Goal: Task Accomplishment & Management: Manage account settings

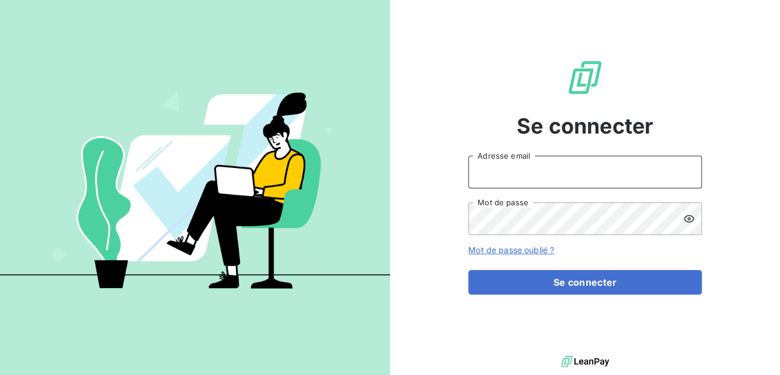
click at [556, 175] on input "Adresse email" at bounding box center [585, 172] width 234 height 33
type input "arecoquillon@newcliptechnics.com"
click at [468, 270] on button "Se connecter" at bounding box center [585, 282] width 234 height 25
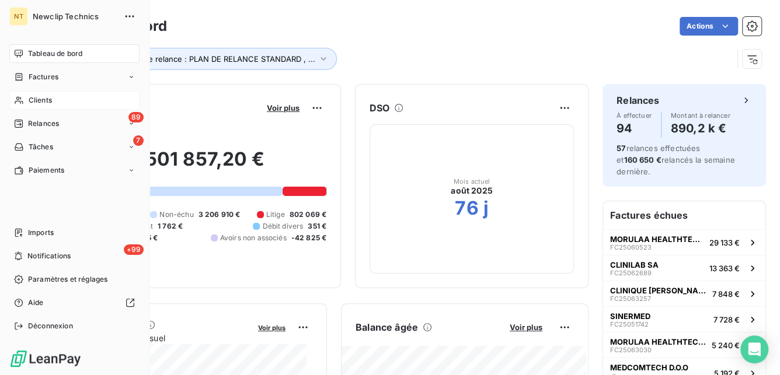
click at [43, 104] on span "Clients" at bounding box center [40, 100] width 23 height 11
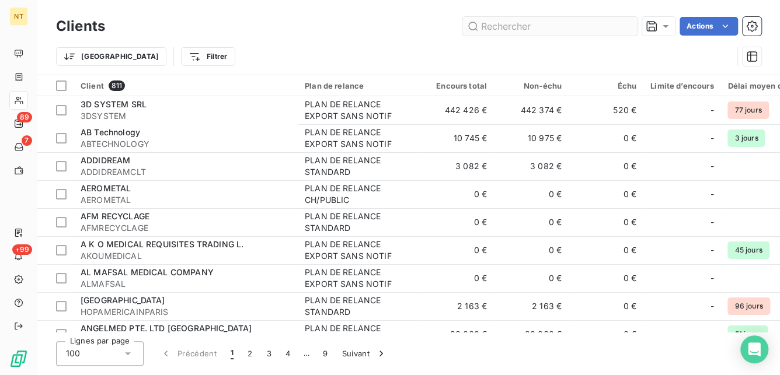
click at [537, 27] on input "text" at bounding box center [549, 26] width 175 height 19
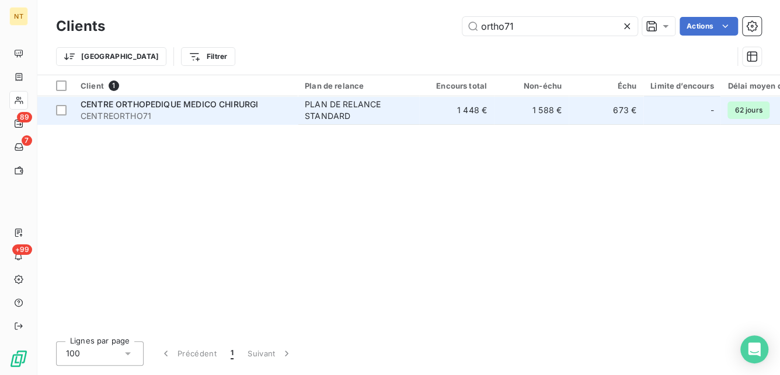
type input "ortho71"
click at [224, 108] on span "CENTRE ORTHOPEDIQUE MEDICO CHIRURGI" at bounding box center [169, 104] width 177 height 10
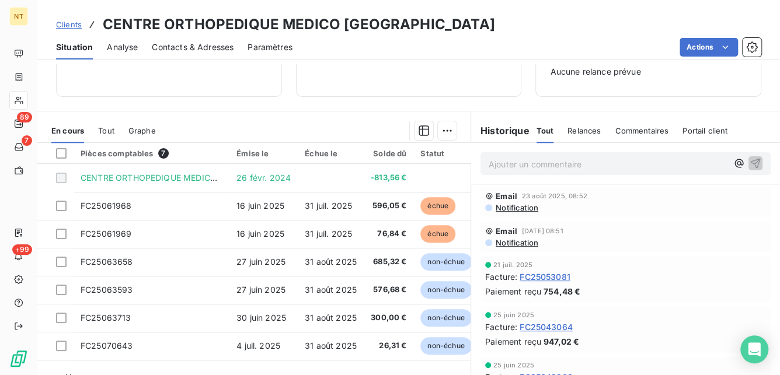
scroll to position [208, 0]
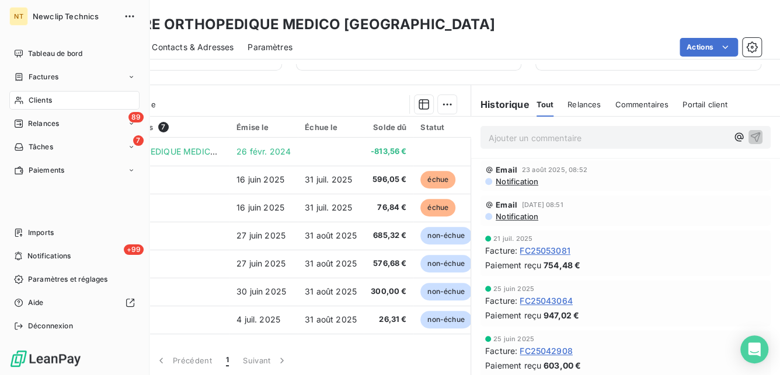
click at [58, 99] on div "Clients" at bounding box center [74, 100] width 130 height 19
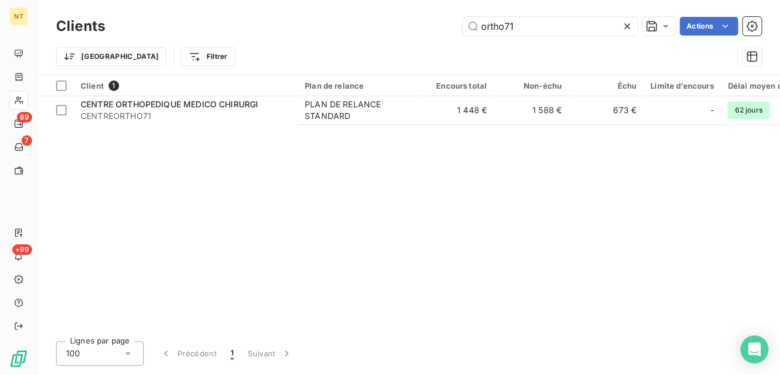
drag, startPoint x: 525, startPoint y: 24, endPoint x: 426, endPoint y: 19, distance: 98.8
click at [426, 19] on div "ortho71 Actions" at bounding box center [440, 26] width 642 height 19
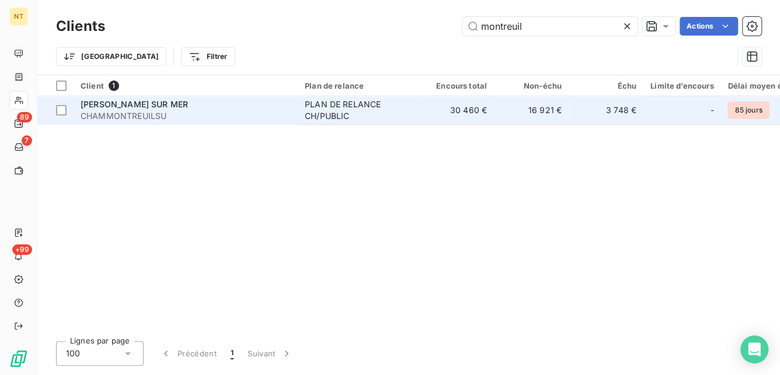
type input "montreuil"
click at [353, 110] on div "PLAN DE RELANCE CH/PUBLIC" at bounding box center [358, 110] width 107 height 23
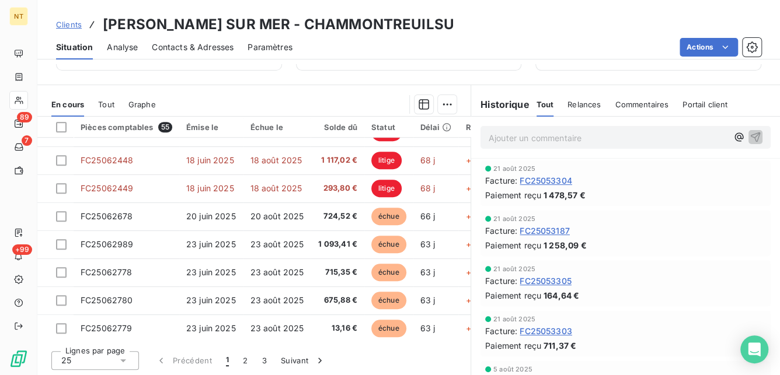
scroll to position [395, 0]
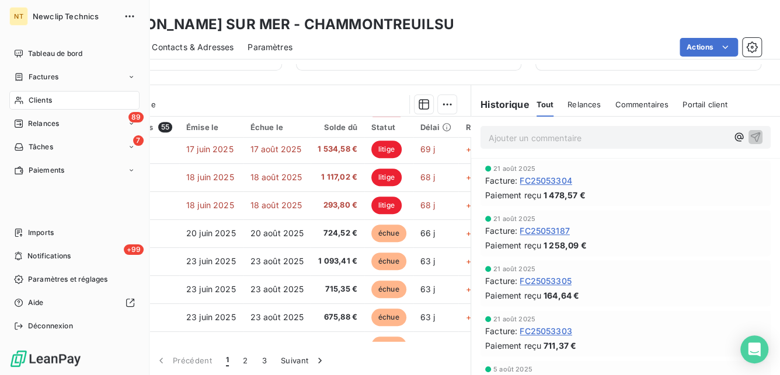
click at [29, 95] on span "Clients" at bounding box center [40, 100] width 23 height 11
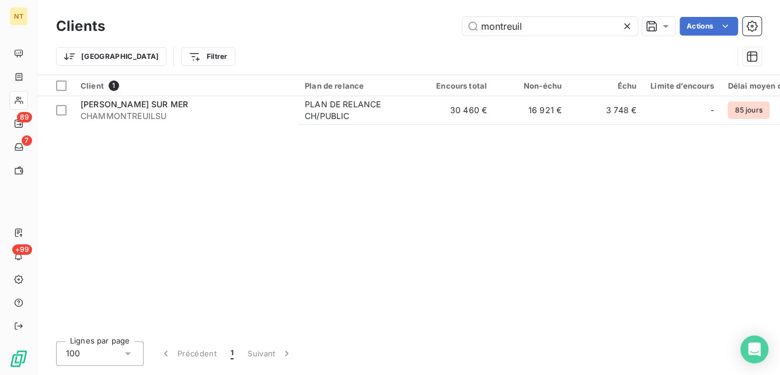
drag, startPoint x: 536, startPoint y: 28, endPoint x: 393, endPoint y: 26, distance: 143.0
click at [393, 26] on div "montreuil Actions" at bounding box center [440, 26] width 642 height 19
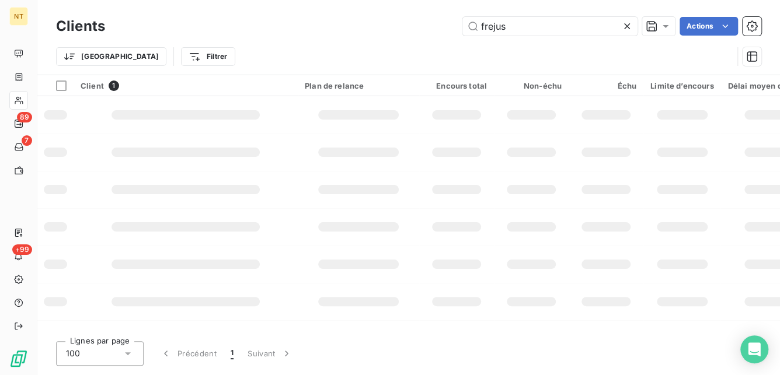
type input "frejus"
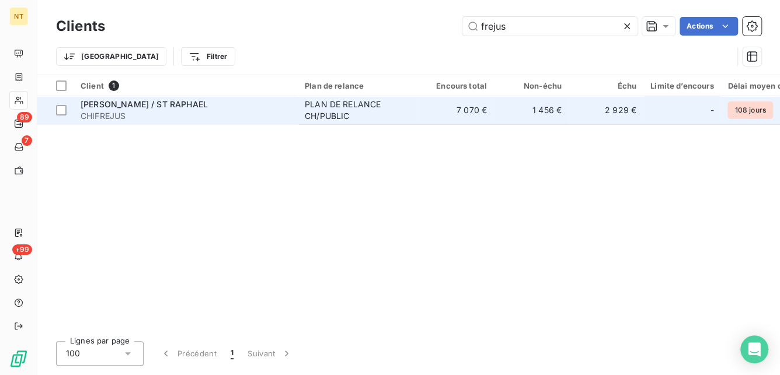
click at [409, 103] on div "PLAN DE RELANCE CH/PUBLIC" at bounding box center [358, 110] width 107 height 23
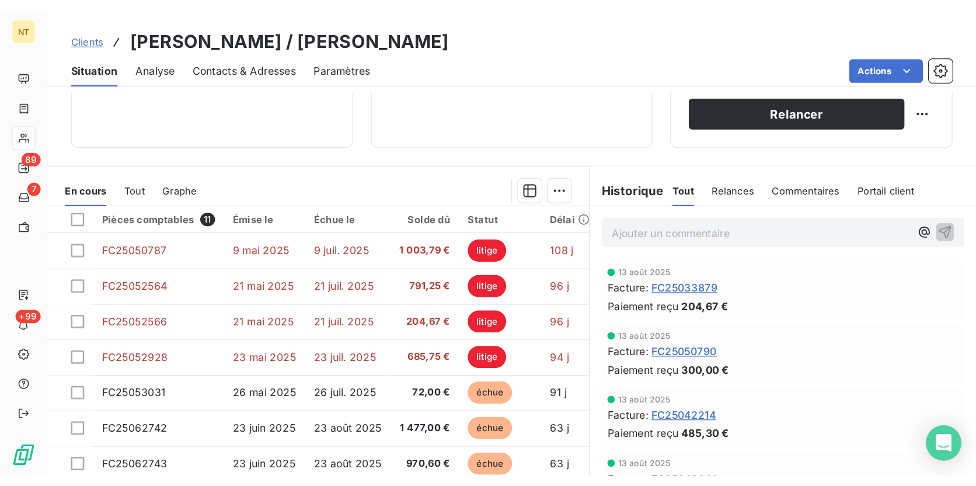
scroll to position [130, 0]
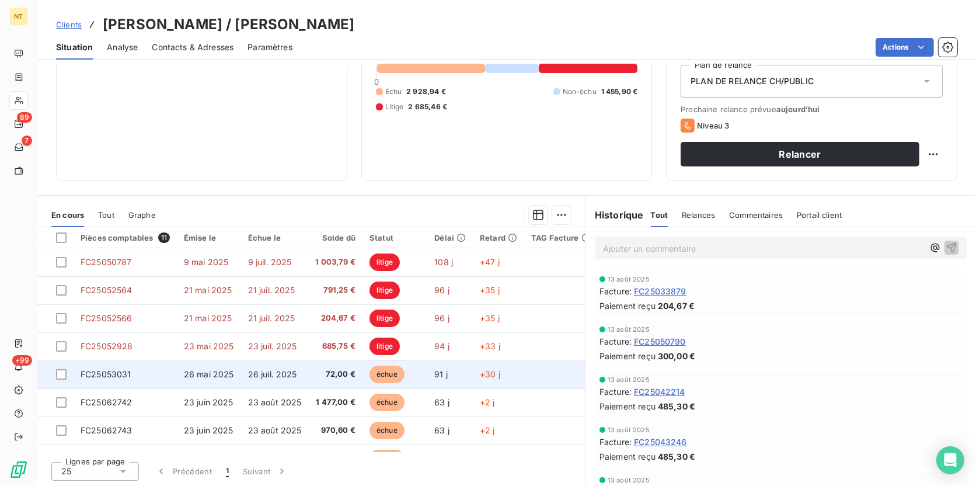
click at [320, 372] on span "72,00 €" at bounding box center [336, 374] width 40 height 12
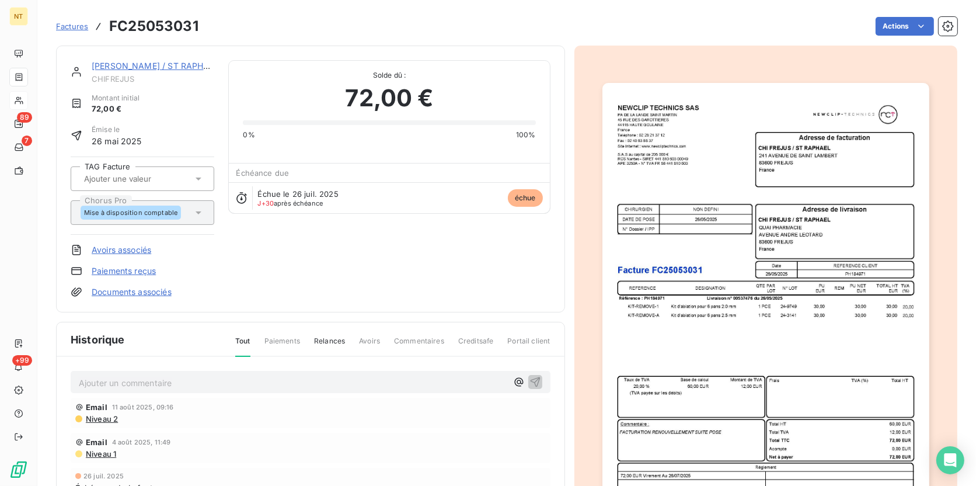
click at [162, 27] on h3 "FC25053031" at bounding box center [153, 26] width 89 height 21
copy h3 "FC25053031"
click at [72, 22] on span "Factures" at bounding box center [72, 26] width 32 height 9
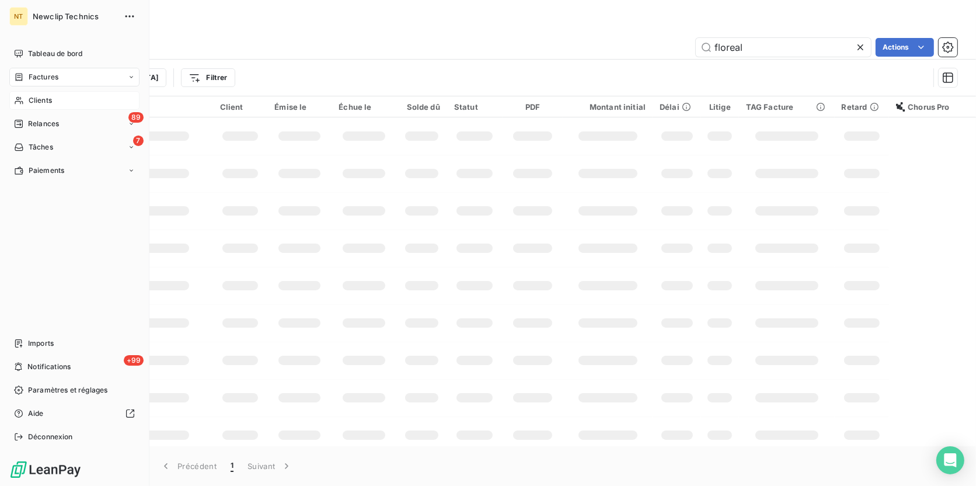
click at [55, 74] on span "Factures" at bounding box center [44, 77] width 30 height 11
click at [59, 106] on div "Factures" at bounding box center [81, 100] width 116 height 19
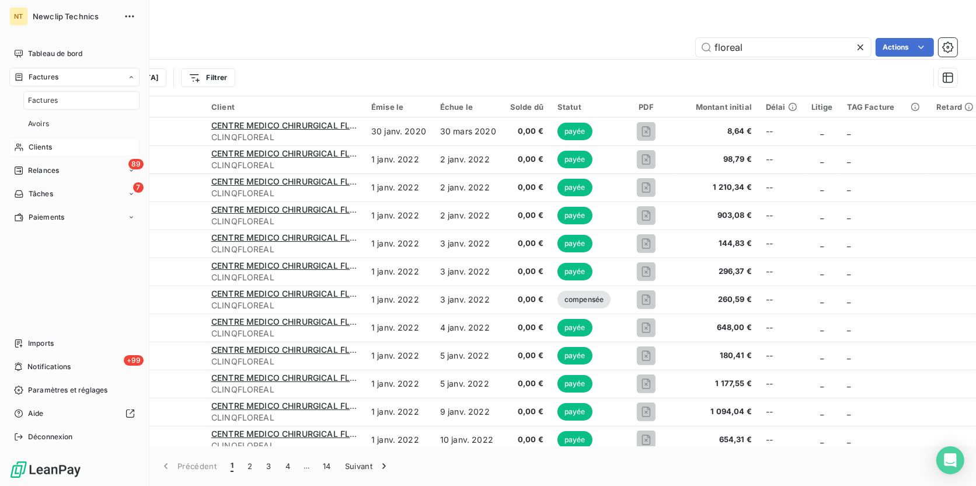
click at [43, 146] on span "Clients" at bounding box center [40, 147] width 23 height 11
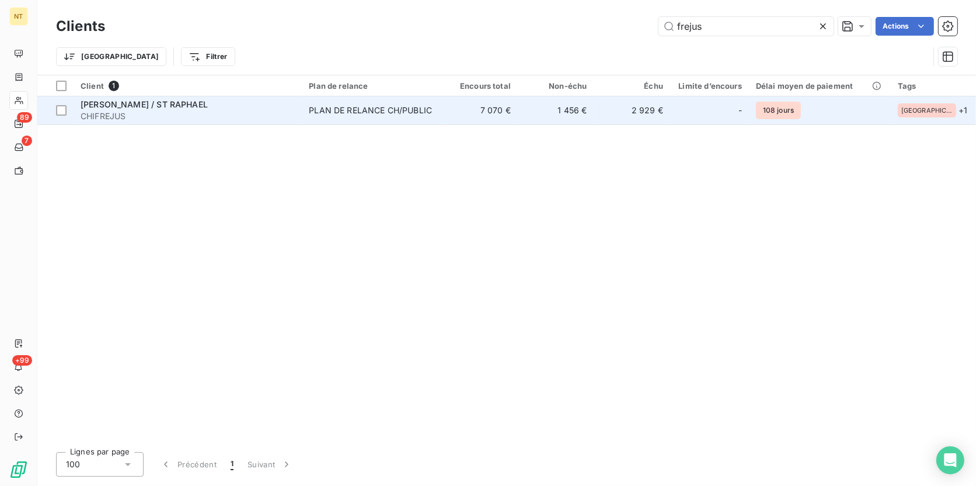
click at [337, 120] on td "PLAN DE RELANCE CH/PUBLIC" at bounding box center [372, 110] width 140 height 28
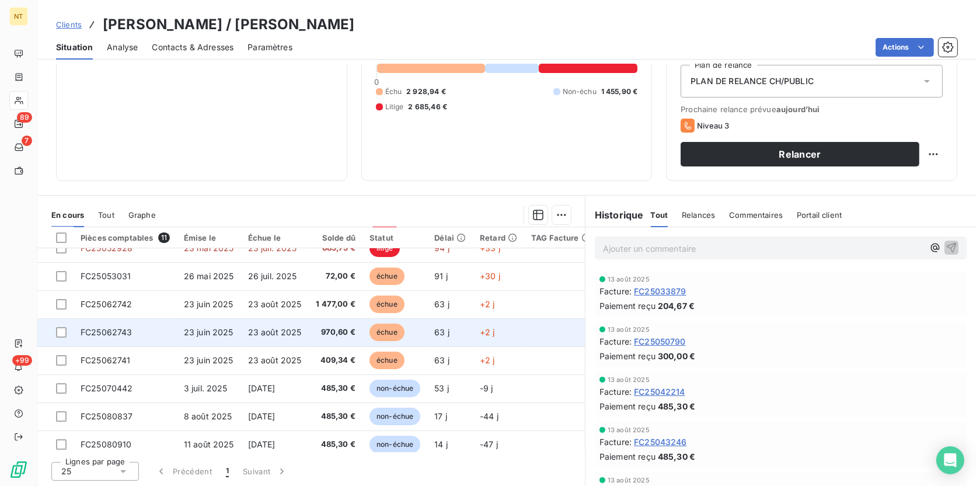
scroll to position [106, 0]
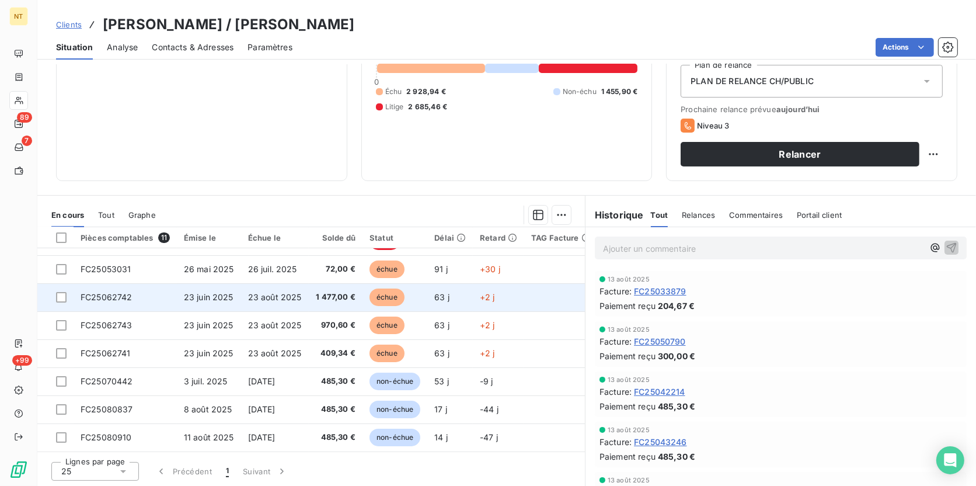
click at [420, 288] on td "échue" at bounding box center [395, 297] width 65 height 28
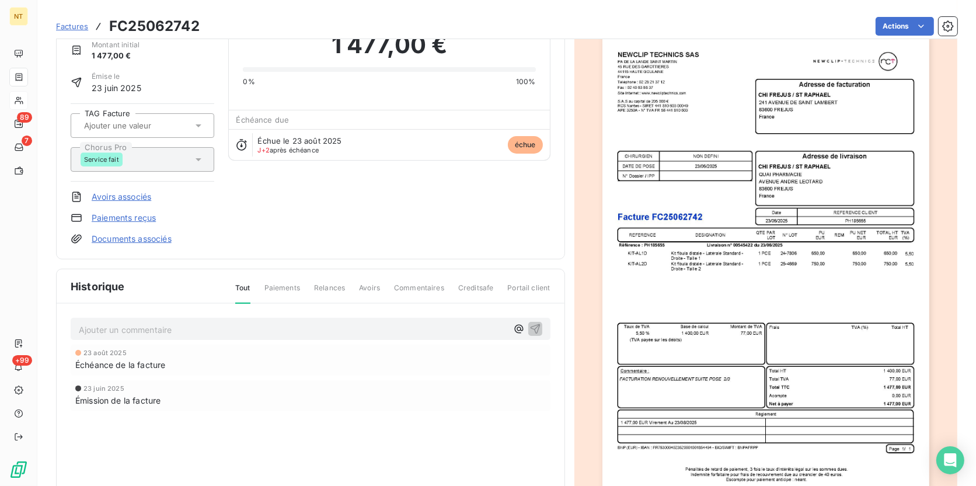
scroll to position [54, 0]
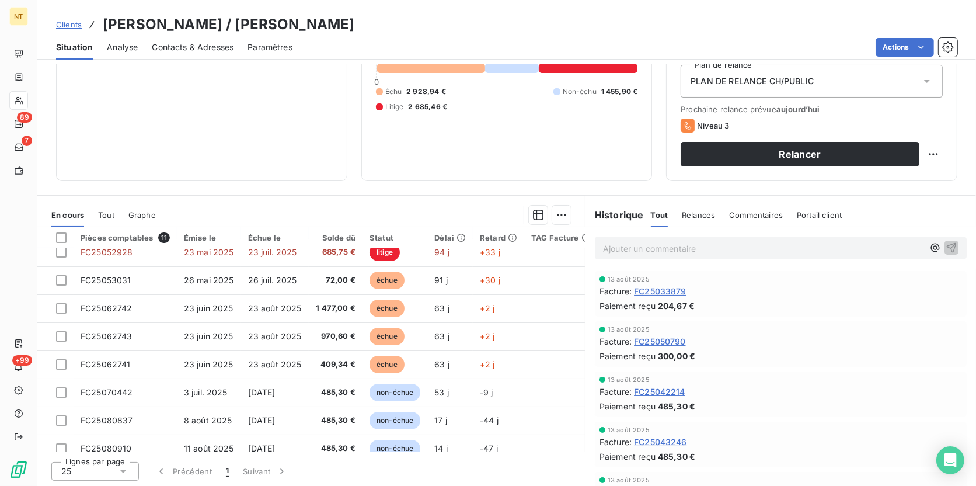
scroll to position [106, 0]
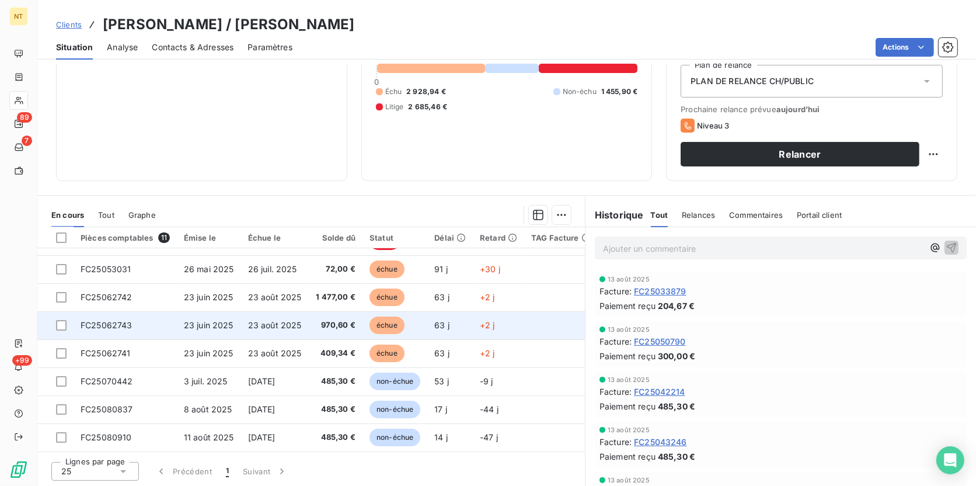
click at [309, 325] on td "970,60 €" at bounding box center [336, 325] width 54 height 28
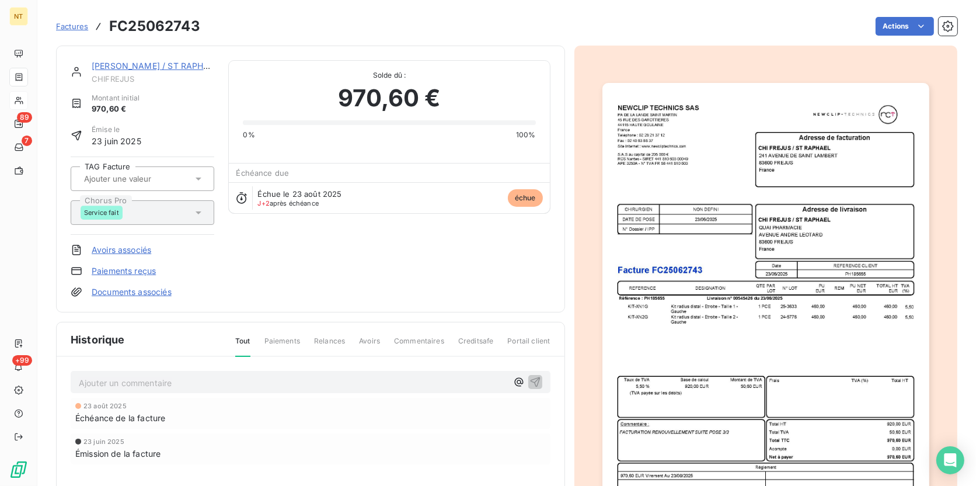
click at [149, 29] on h3 "FC25062743" at bounding box center [154, 26] width 91 height 21
copy h3 "FC25062743"
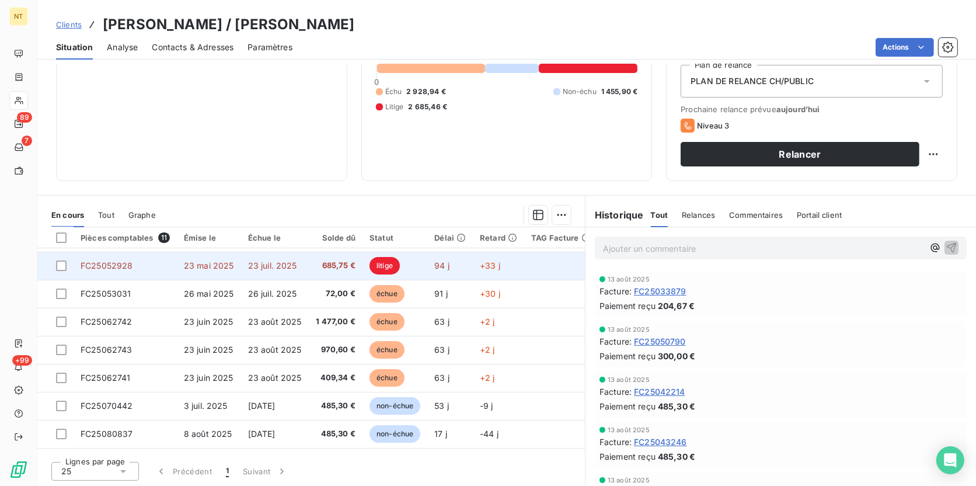
scroll to position [106, 0]
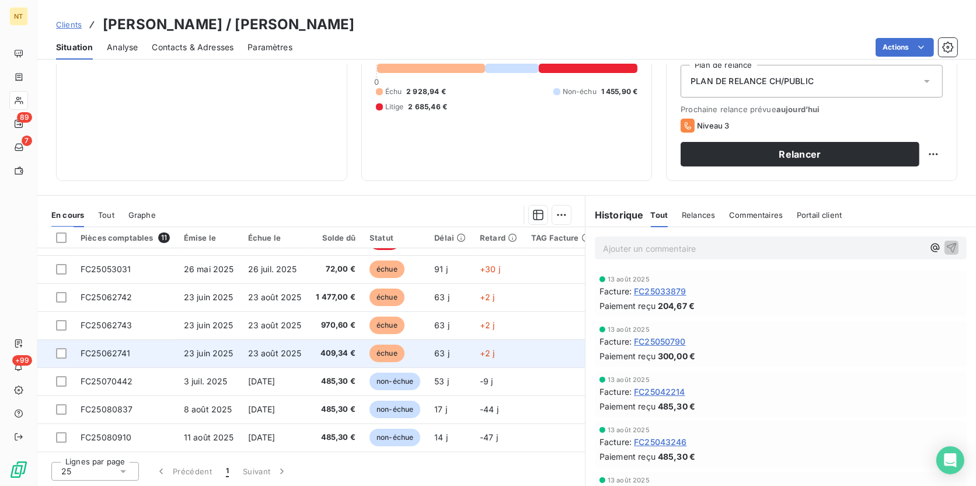
click at [288, 357] on td "23 août 2025" at bounding box center [275, 353] width 68 height 28
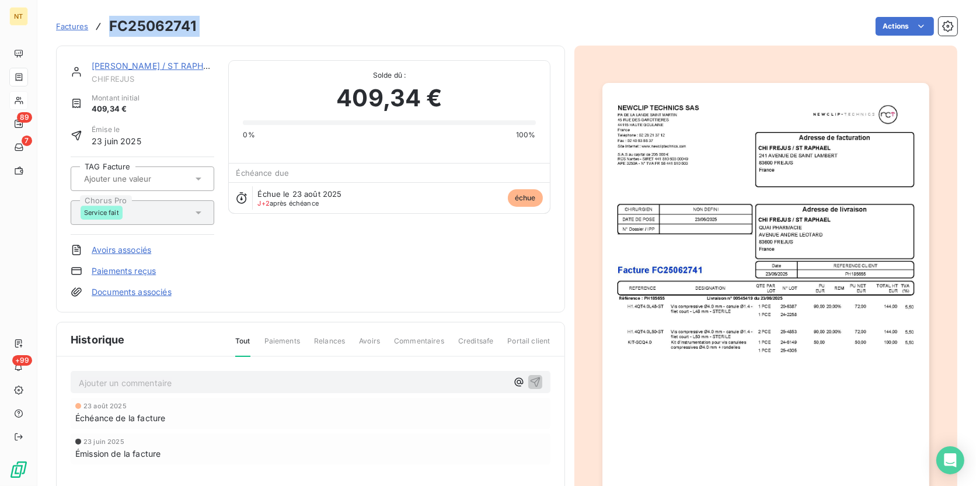
drag, startPoint x: 214, startPoint y: 26, endPoint x: 112, endPoint y: 16, distance: 102.6
click at [112, 16] on div "Factures FC25062741 Actions" at bounding box center [506, 26] width 901 height 25
copy section "FC25062741 Actions"
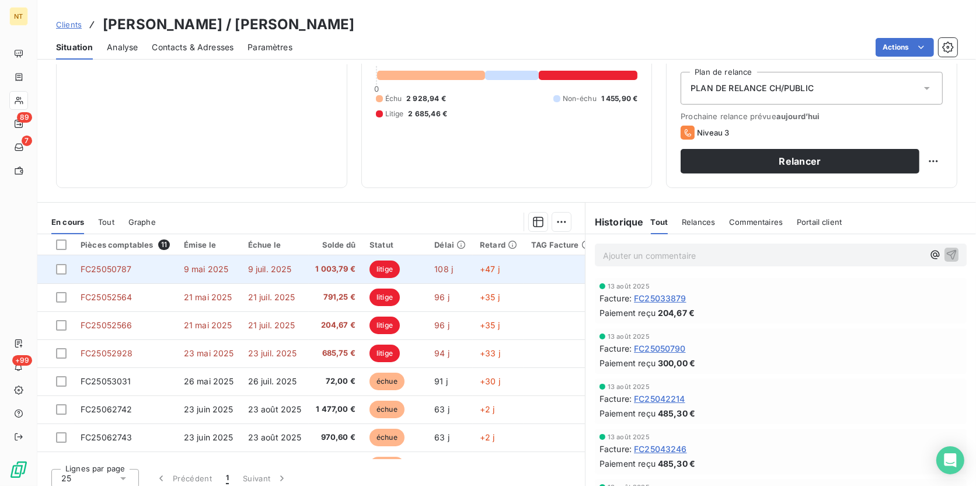
scroll to position [130, 0]
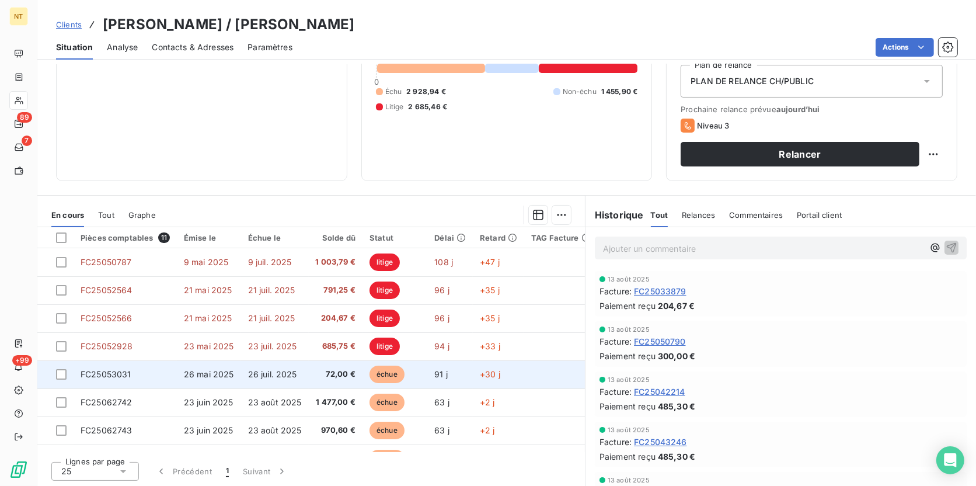
click at [299, 375] on td "26 juil. 2025" at bounding box center [275, 374] width 68 height 28
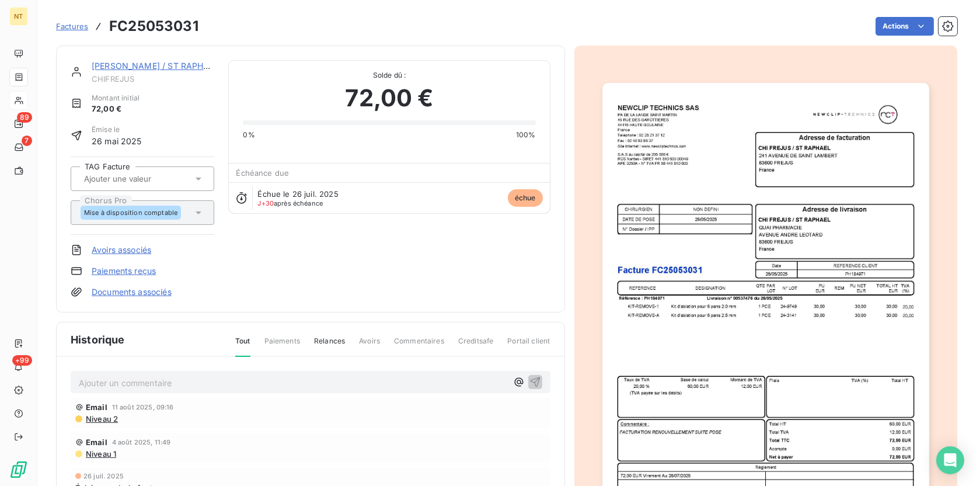
click at [134, 29] on h3 "FC25053031" at bounding box center [153, 26] width 89 height 21
copy h3 "FC25053031"
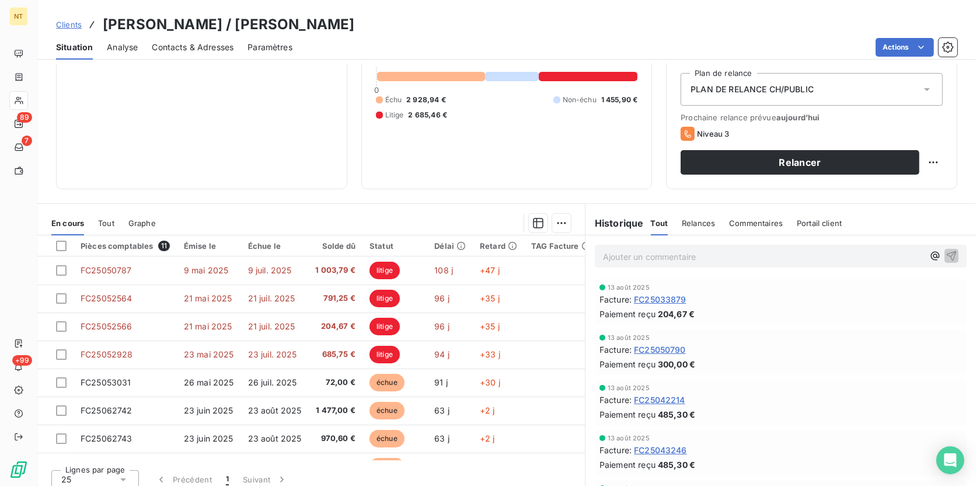
scroll to position [130, 0]
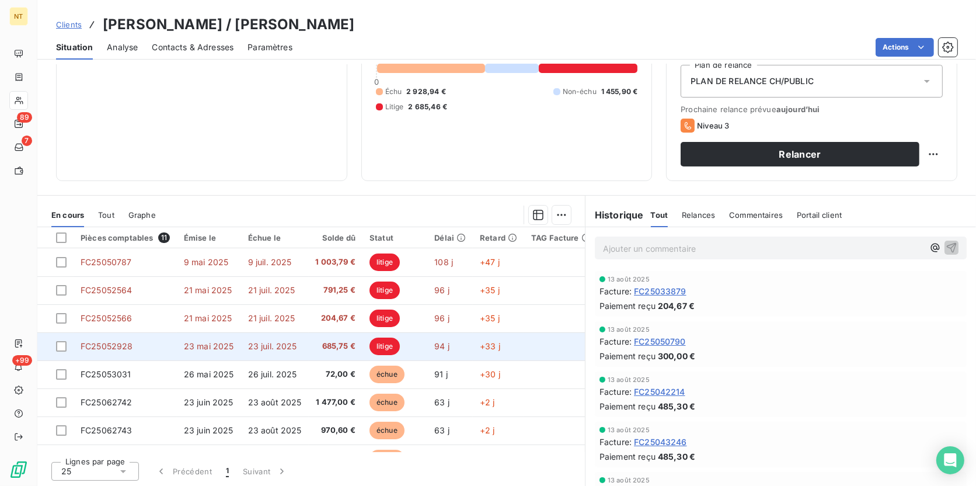
click at [283, 350] on td "23 juil. 2025" at bounding box center [275, 346] width 68 height 28
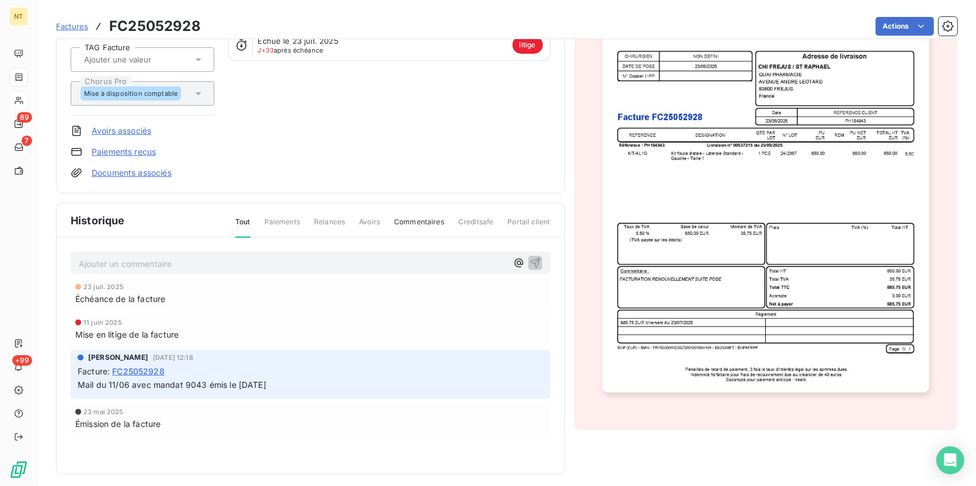
scroll to position [159, 0]
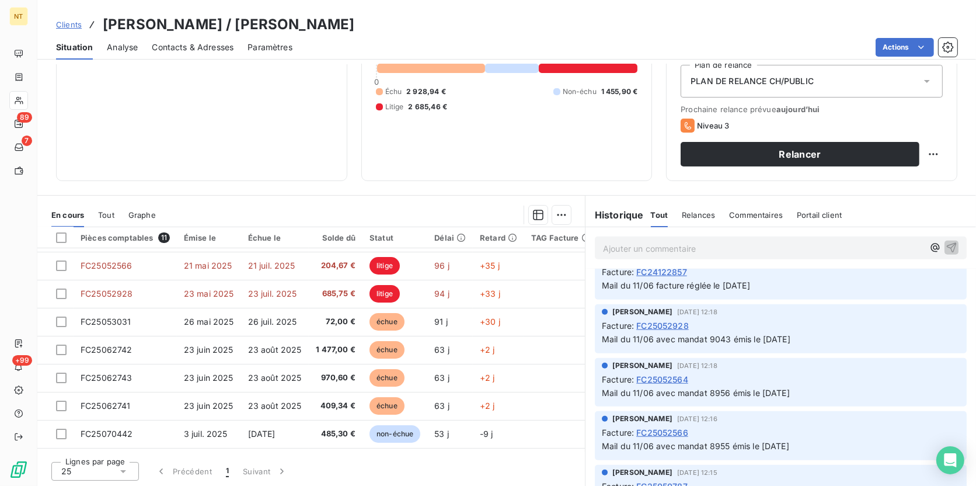
scroll to position [1433, 0]
click at [76, 24] on span "Clients" at bounding box center [69, 24] width 26 height 9
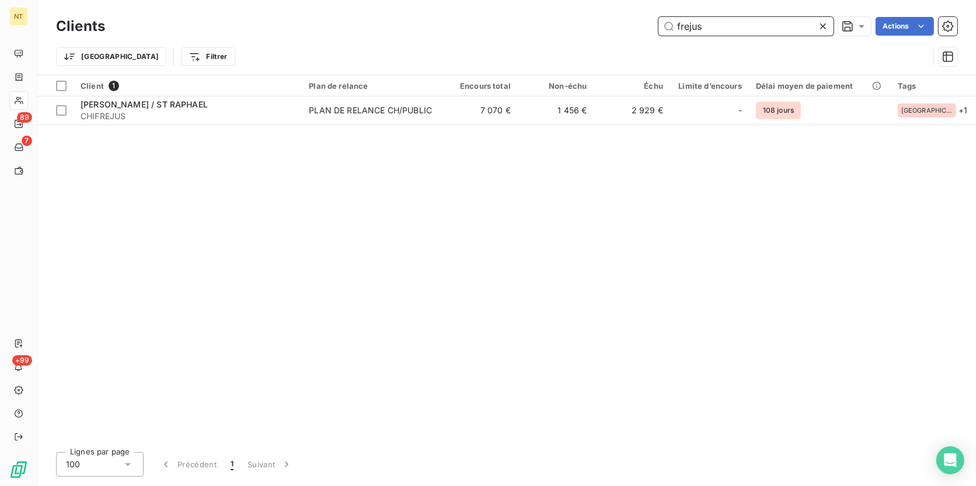
click at [713, 28] on input "frejus" at bounding box center [746, 26] width 175 height 19
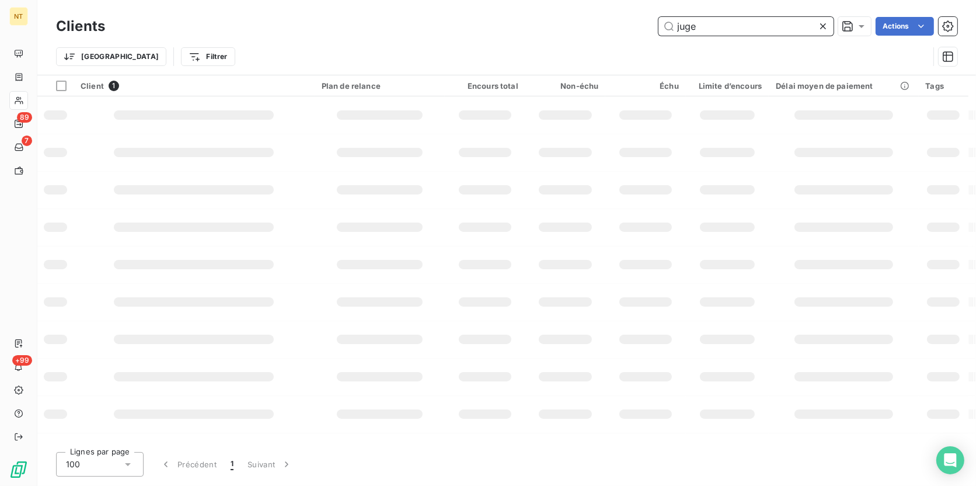
type input "juge"
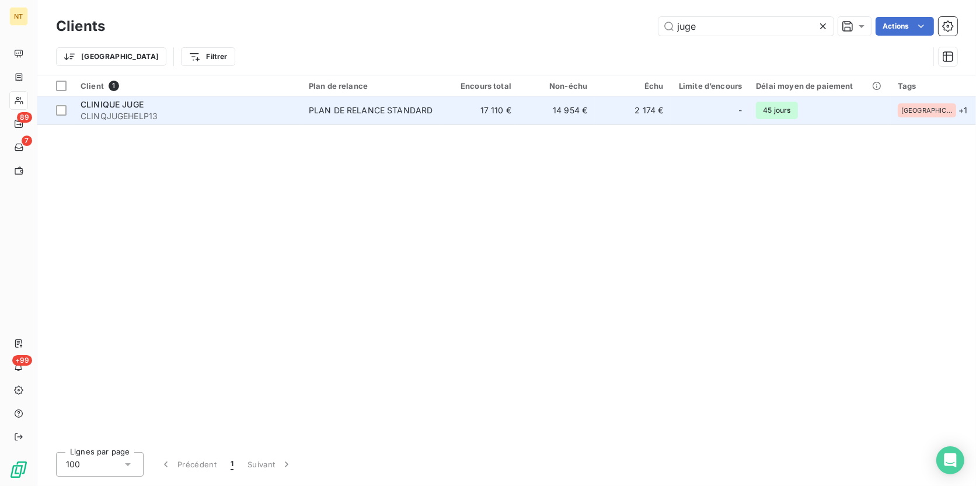
click at [203, 103] on div "CLINIQUE JUGE" at bounding box center [188, 105] width 214 height 12
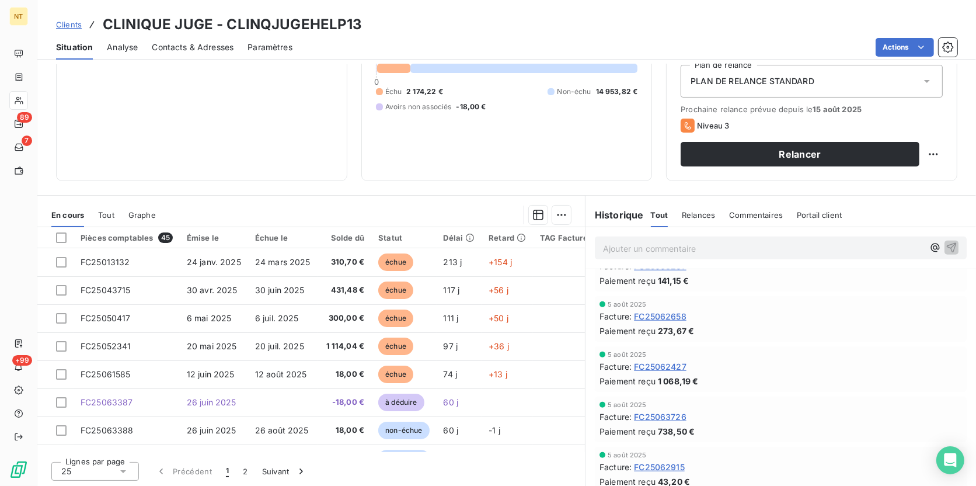
scroll to position [1326, 0]
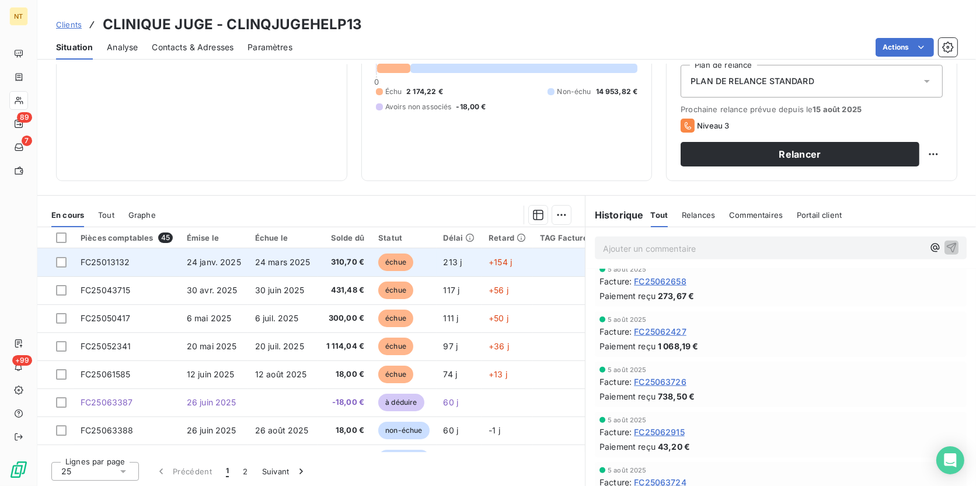
click at [444, 259] on span "213 j" at bounding box center [453, 262] width 19 height 10
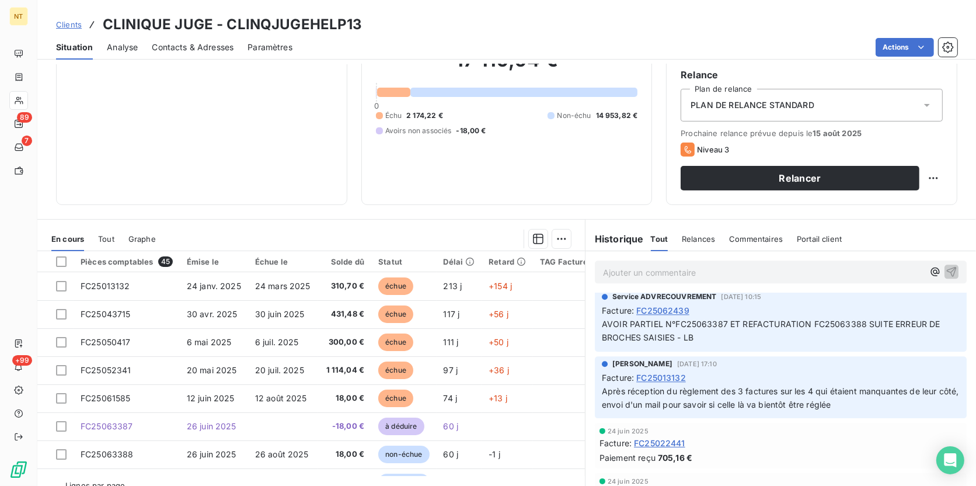
click at [178, 44] on span "Contacts & Adresses" at bounding box center [193, 47] width 82 height 12
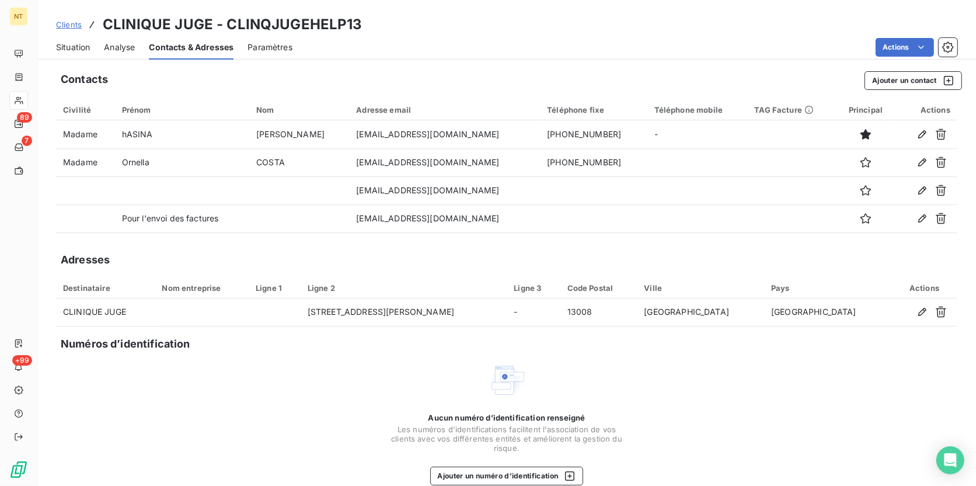
click at [70, 50] on span "Situation" at bounding box center [73, 47] width 34 height 12
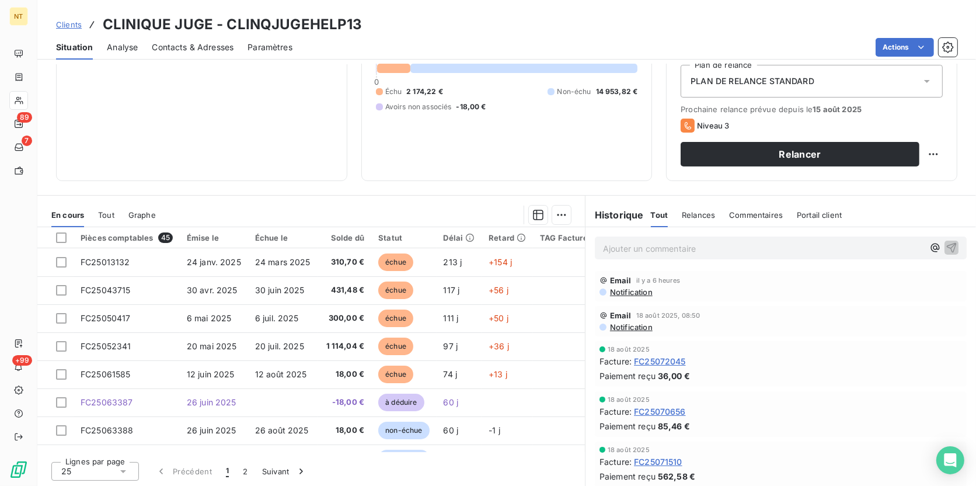
click at [648, 248] on p "Ajouter un commentaire ﻿" at bounding box center [763, 248] width 320 height 15
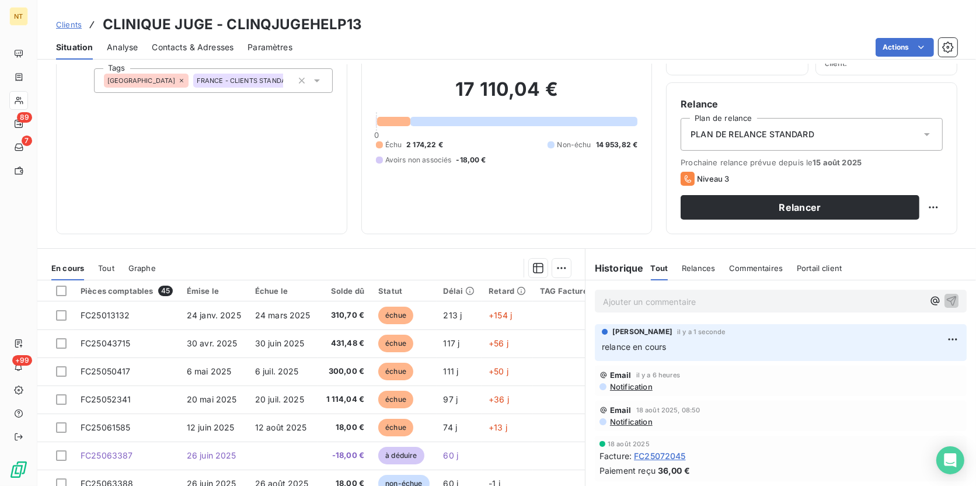
scroll to position [130, 0]
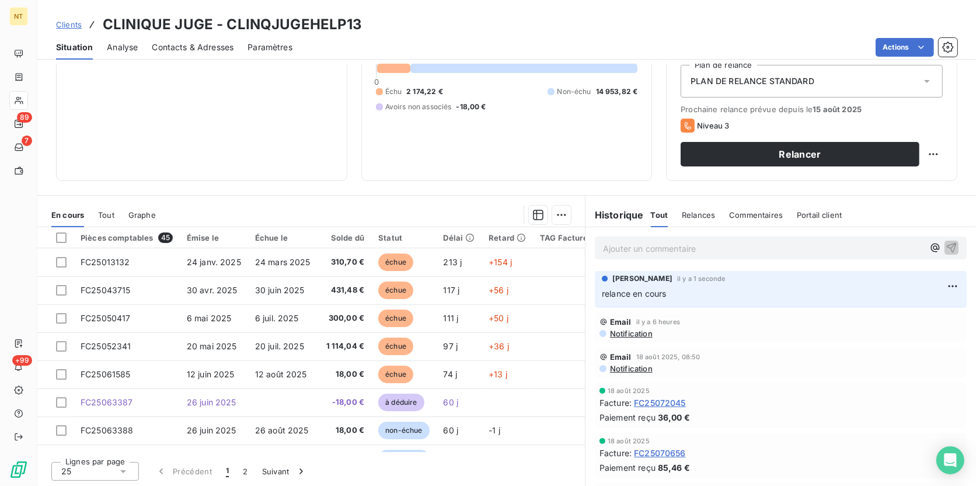
click at [192, 48] on span "Contacts & Adresses" at bounding box center [193, 47] width 82 height 12
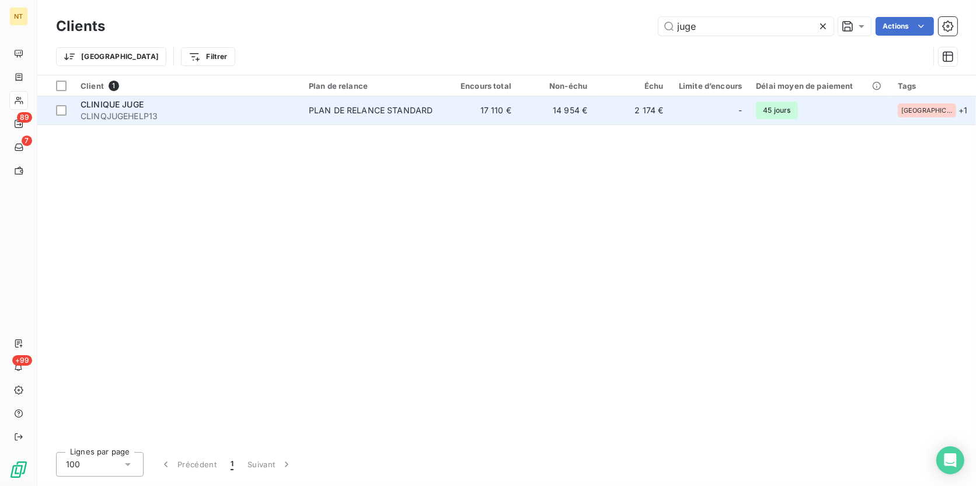
click at [287, 111] on span "CLINQJUGEHELP13" at bounding box center [188, 116] width 214 height 12
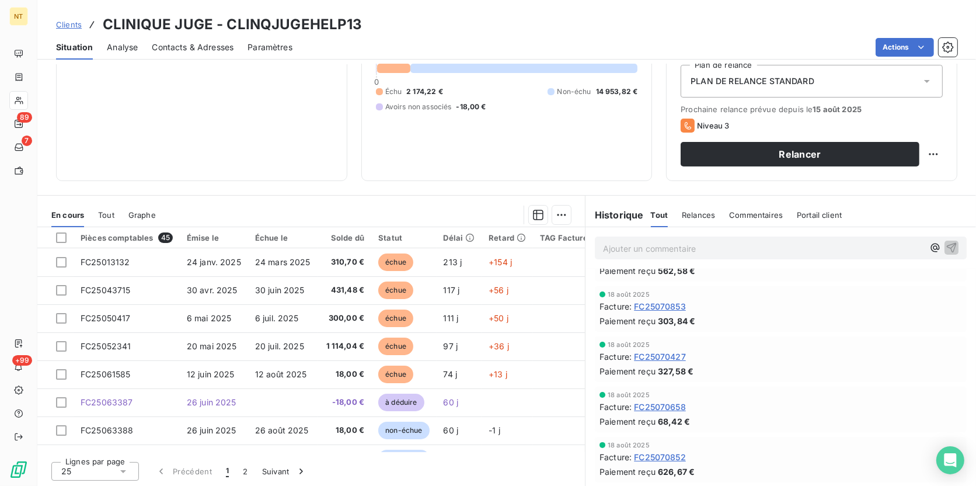
scroll to position [265, 0]
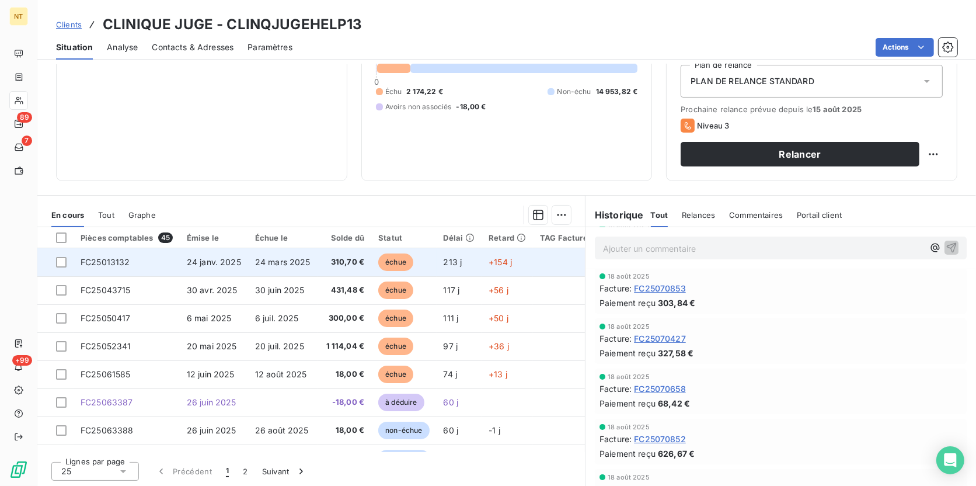
click at [371, 257] on td "échue" at bounding box center [403, 262] width 65 height 28
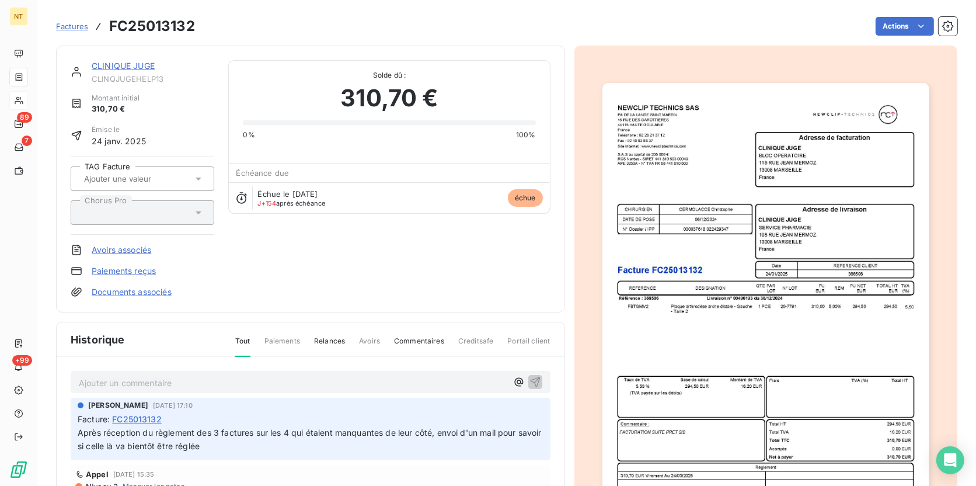
click at [779, 253] on img "button" at bounding box center [765, 314] width 327 height 462
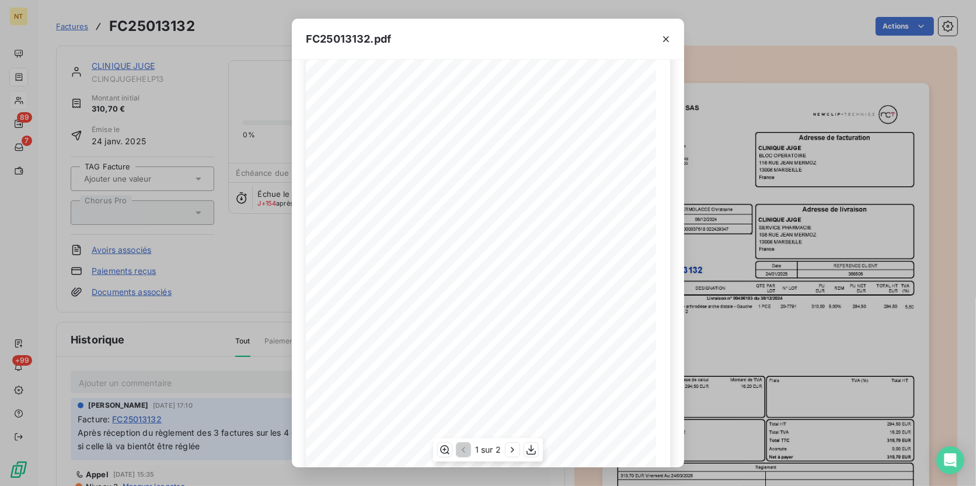
scroll to position [106, 0]
click at [667, 35] on icon "button" at bounding box center [666, 39] width 12 height 12
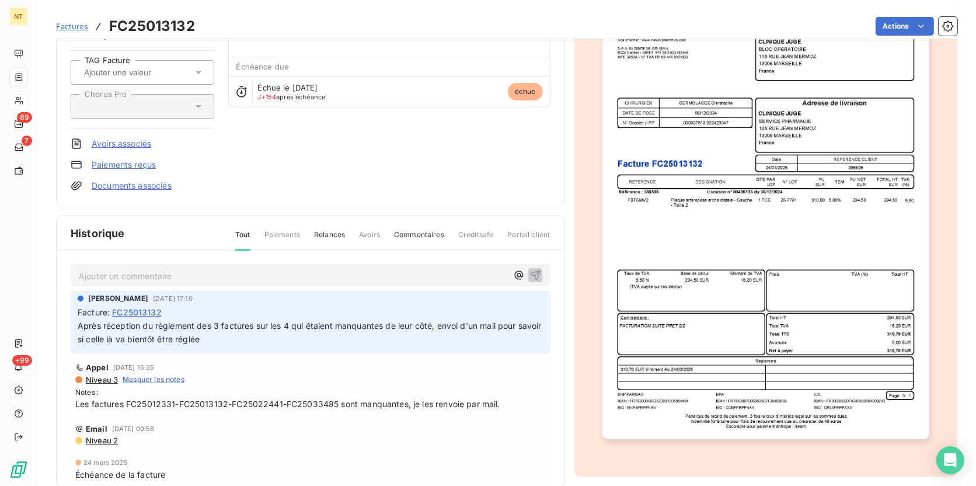
scroll to position [0, 0]
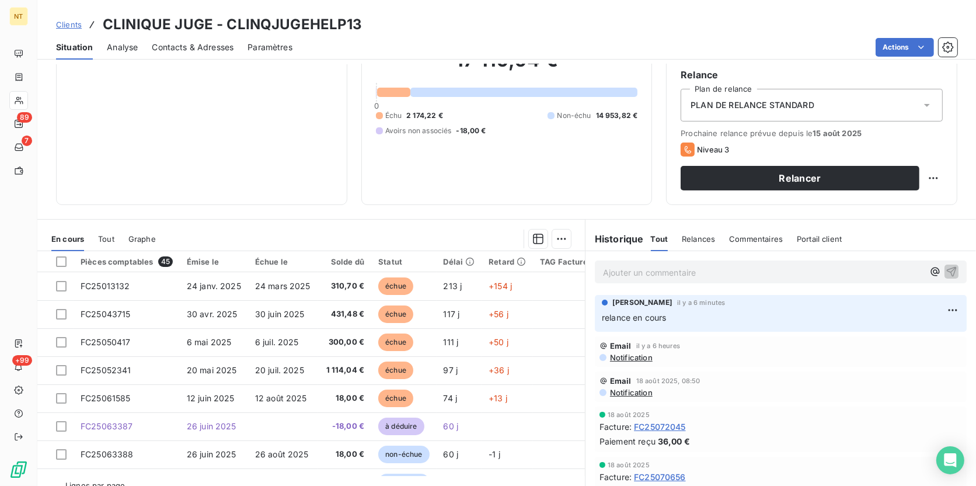
click at [186, 48] on span "Contacts & Adresses" at bounding box center [193, 47] width 82 height 12
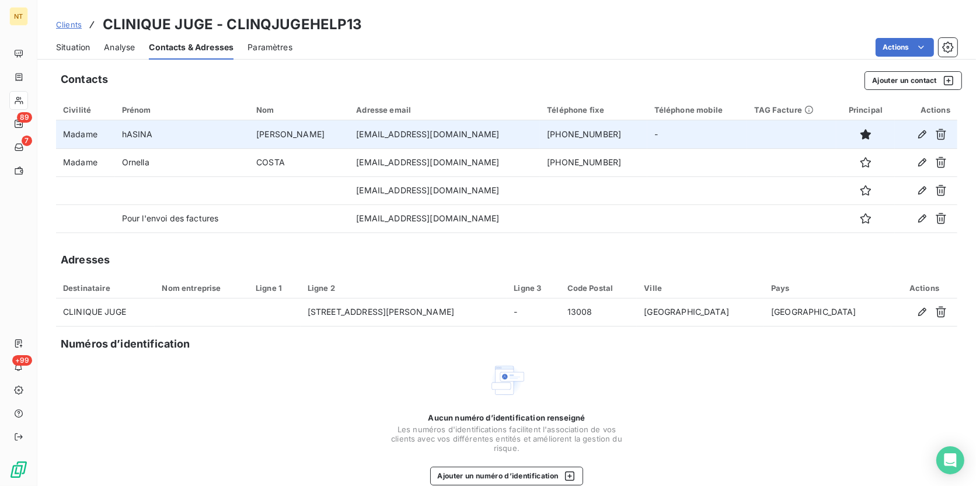
drag, startPoint x: 492, startPoint y: 133, endPoint x: 335, endPoint y: 133, distance: 157.0
click at [349, 133] on td "[EMAIL_ADDRESS][DOMAIN_NAME]" at bounding box center [444, 134] width 191 height 28
copy td "[EMAIL_ADDRESS][DOMAIN_NAME]"
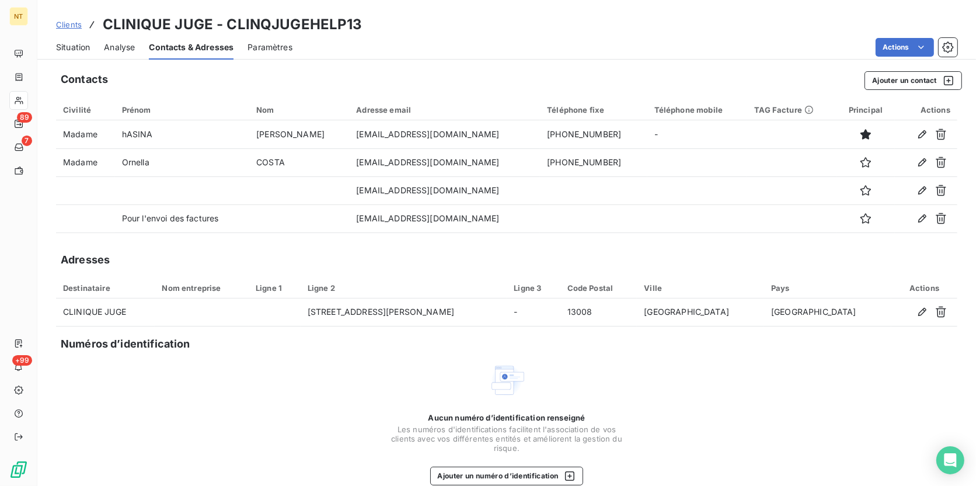
click at [65, 46] on span "Situation" at bounding box center [73, 47] width 34 height 12
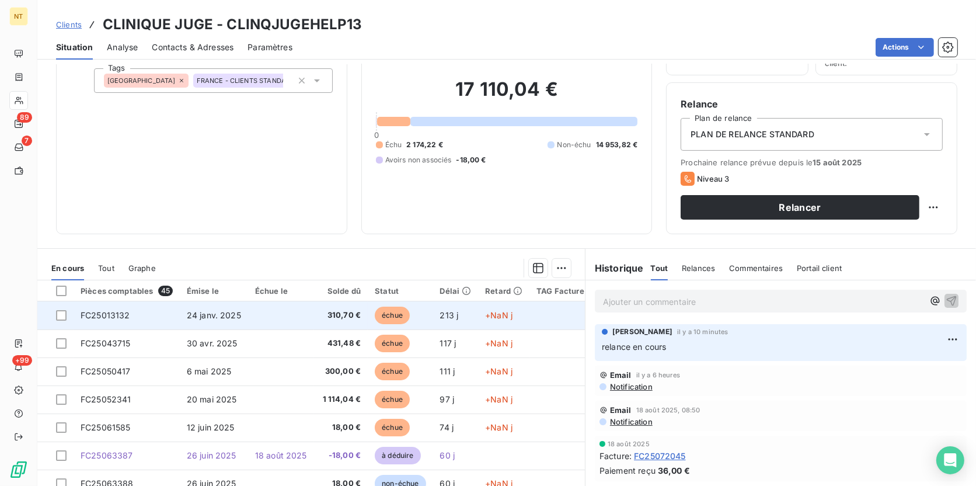
click at [160, 316] on td "FC25013132" at bounding box center [127, 315] width 106 height 28
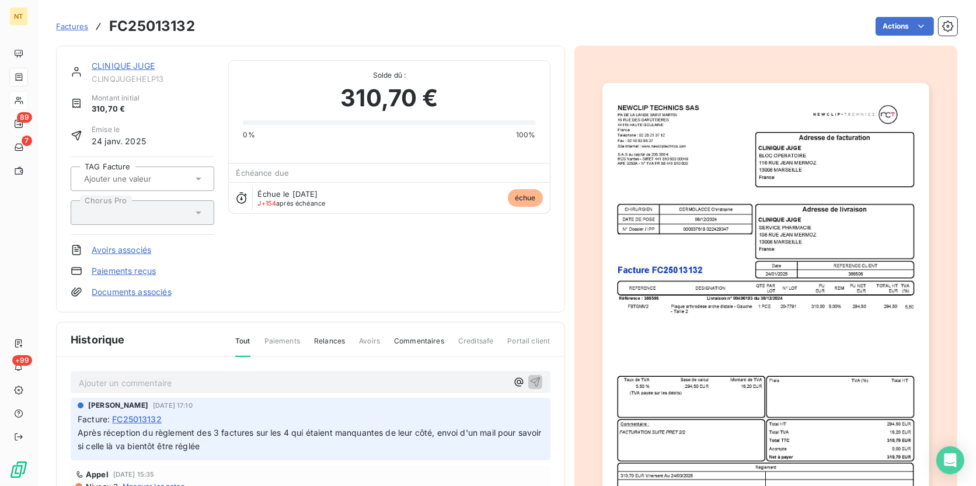
click at [779, 275] on img "button" at bounding box center [765, 314] width 327 height 462
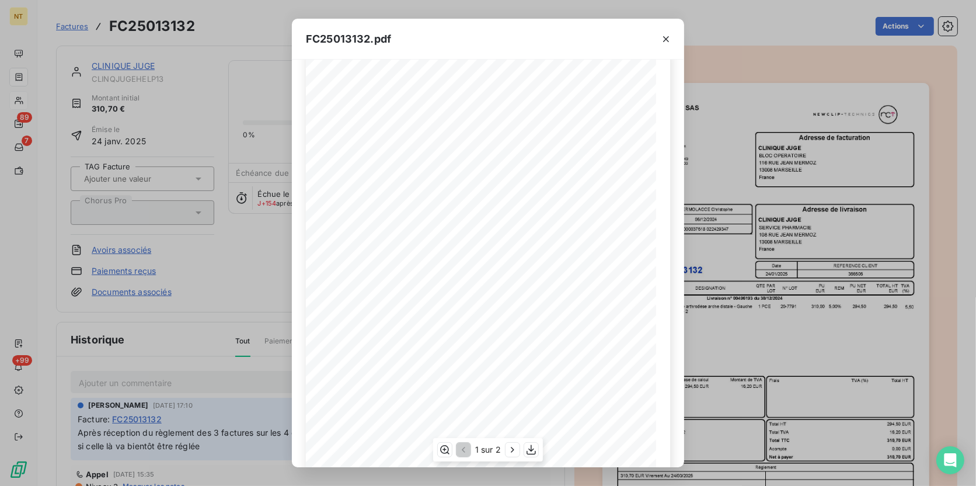
scroll to position [53, 0]
click at [530, 375] on icon "button" at bounding box center [531, 450] width 12 height 12
click at [240, 129] on div "FC25013132.pdf PA DE LA LANDE [GEOGRAPHIC_DATA] [STREET_ADDRESS] Téléphone : [P…" at bounding box center [488, 243] width 976 height 486
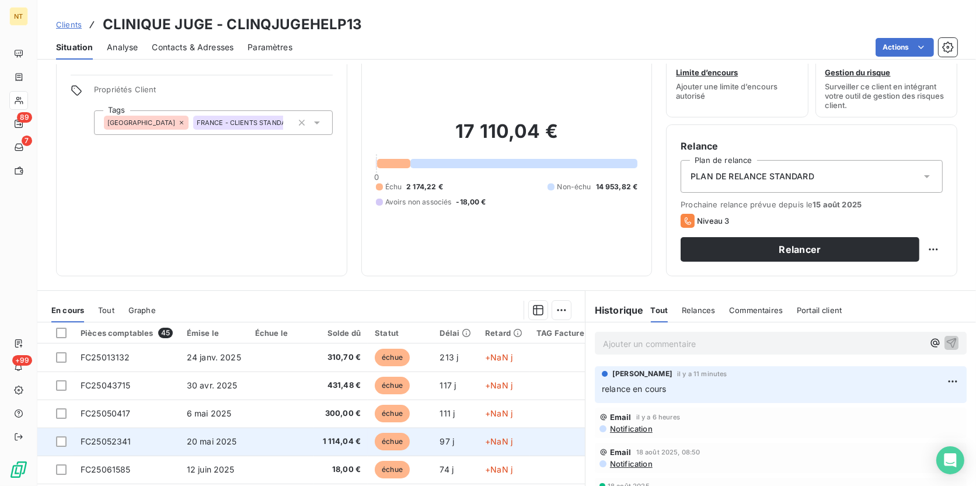
scroll to position [53, 0]
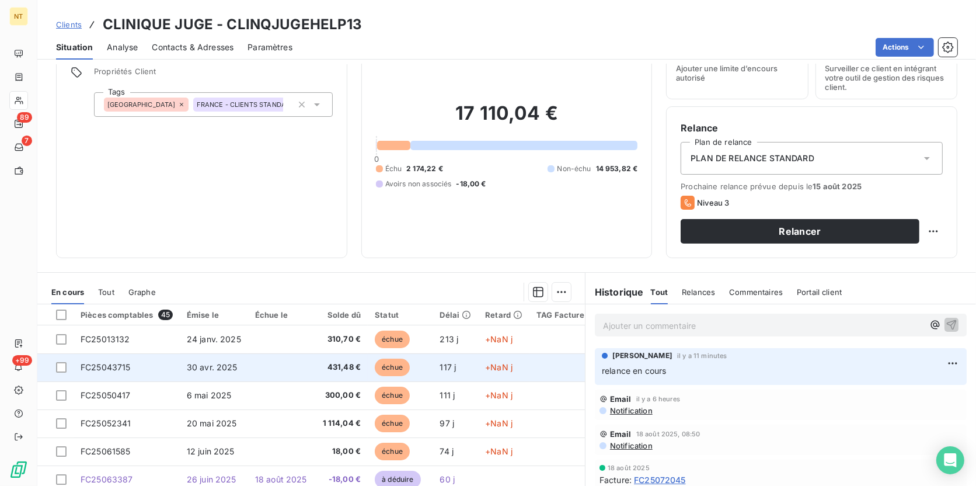
click at [267, 360] on td at bounding box center [281, 367] width 66 height 28
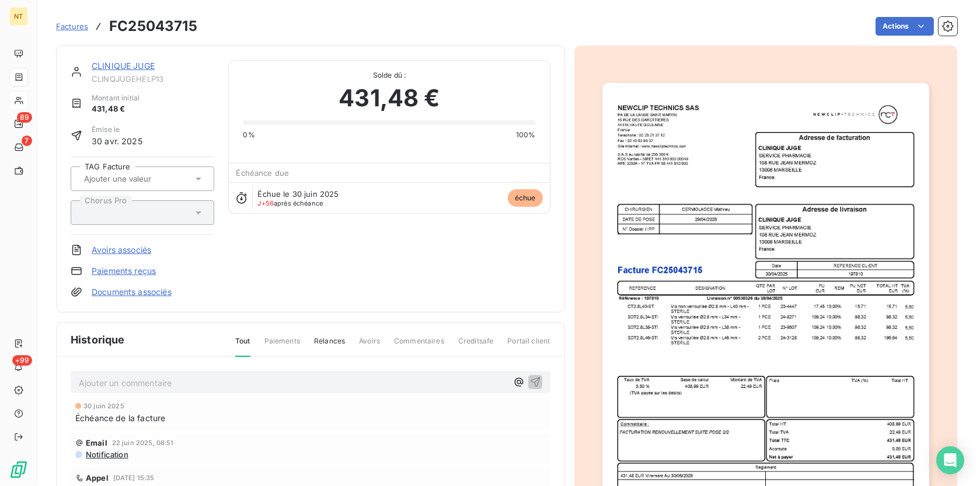
click at [779, 375] on img "button" at bounding box center [765, 314] width 327 height 462
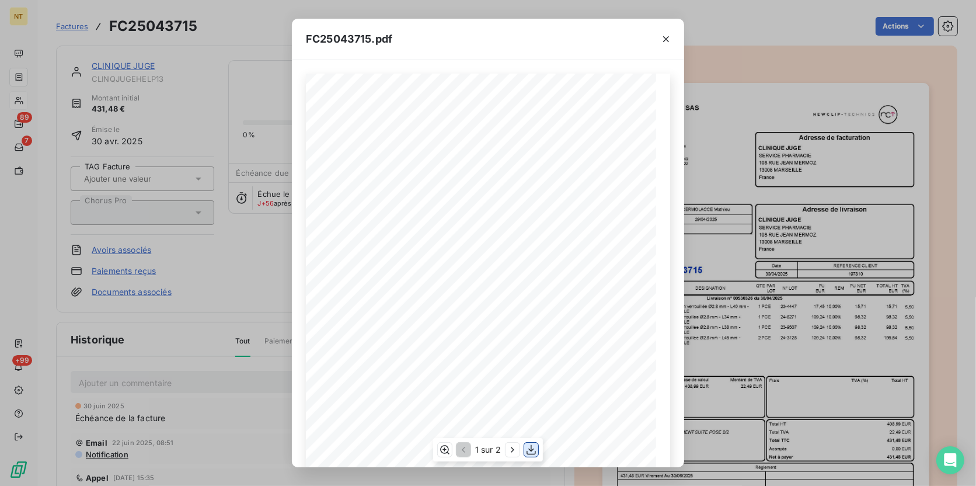
click at [534, 375] on icon "button" at bounding box center [531, 450] width 12 height 12
click at [190, 128] on div "FC25043715.pdf PA DE LA LANDE SAINT MARTIN [STREET_ADDRESS] Téléphone : [PHONE_…" at bounding box center [488, 243] width 976 height 486
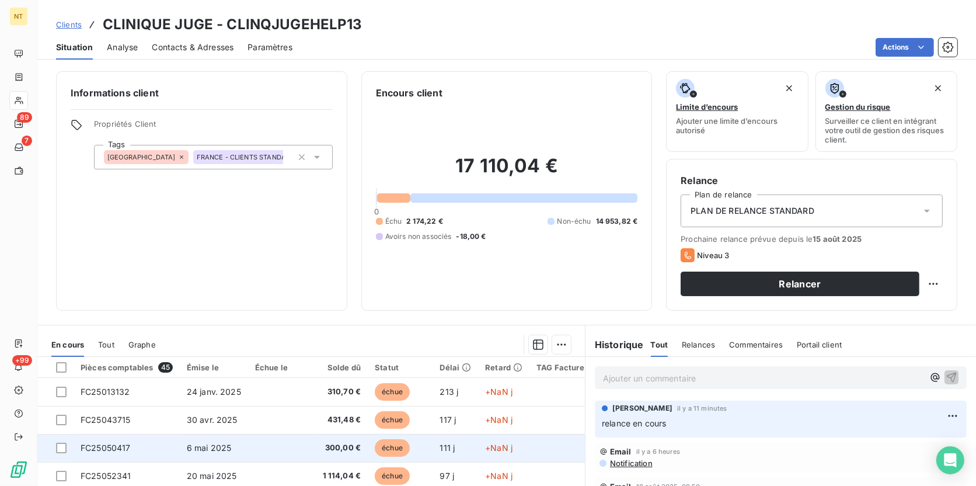
click at [306, 375] on td at bounding box center [281, 448] width 66 height 28
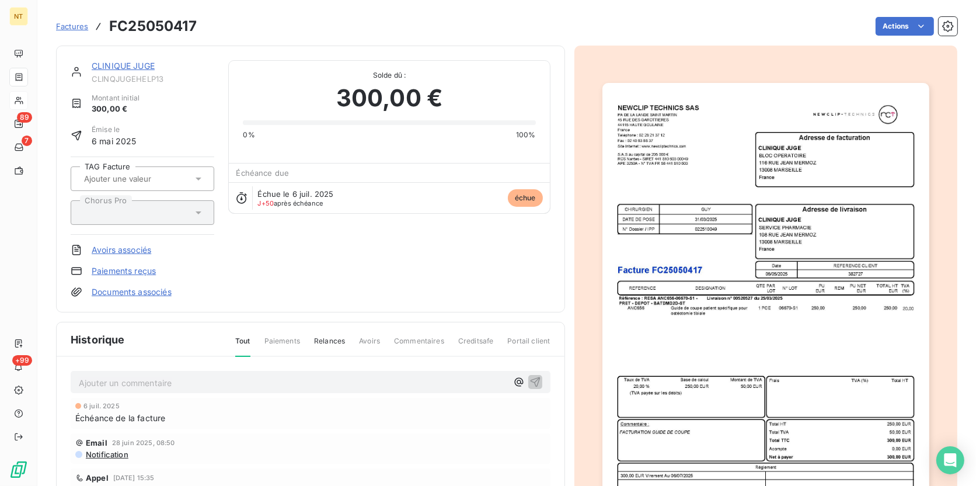
click at [779, 375] on img "button" at bounding box center [765, 314] width 327 height 462
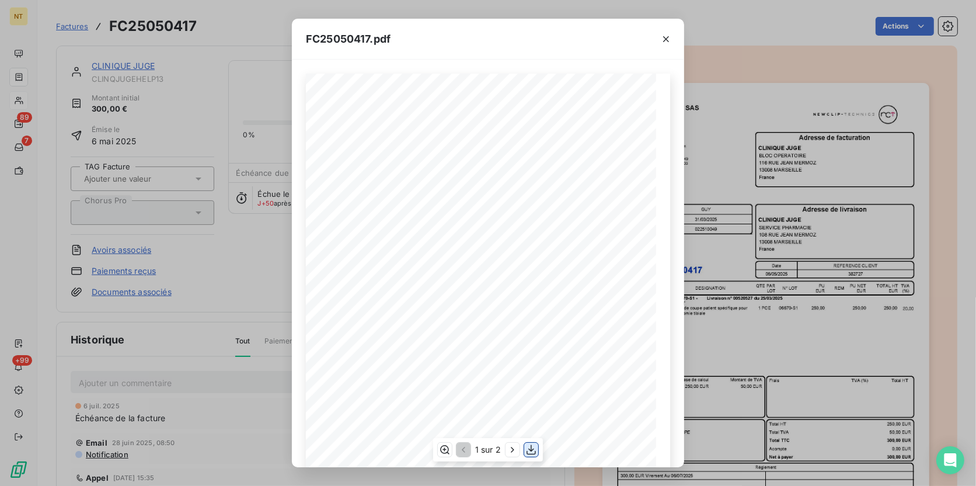
click at [534, 375] on icon "button" at bounding box center [531, 450] width 12 height 12
click at [217, 117] on div "FC25050417.pdf PA DE LA LANDE SAINT MARTIN [STREET_ADDRESS] Téléphone : [PHONE_…" at bounding box center [488, 243] width 976 height 486
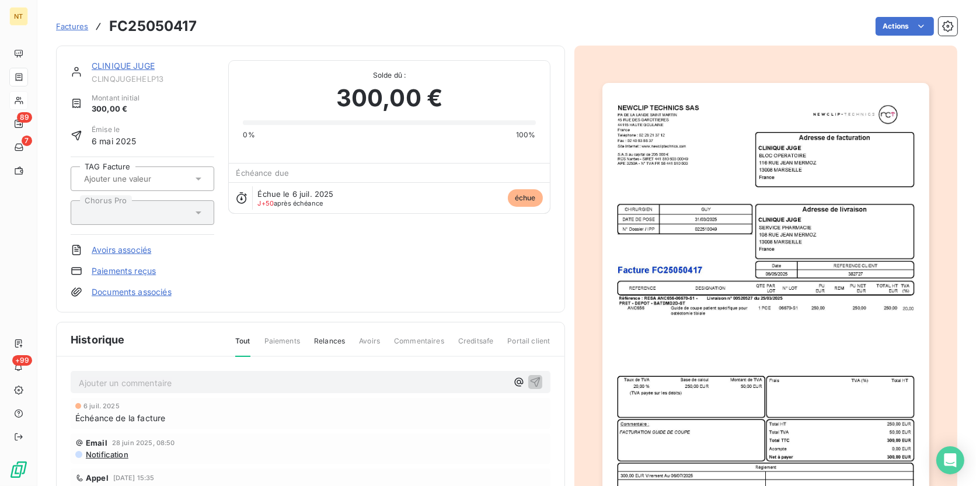
click at [74, 28] on span "Factures" at bounding box center [72, 26] width 32 height 9
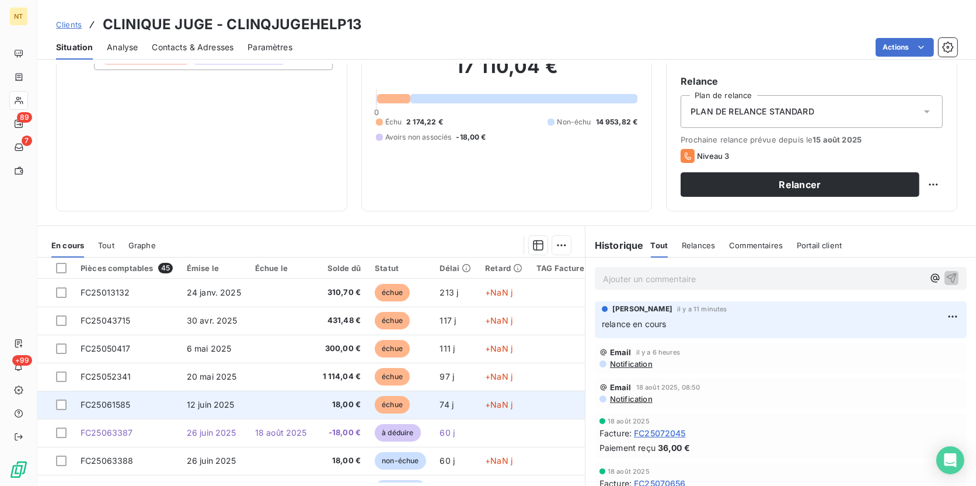
scroll to position [106, 0]
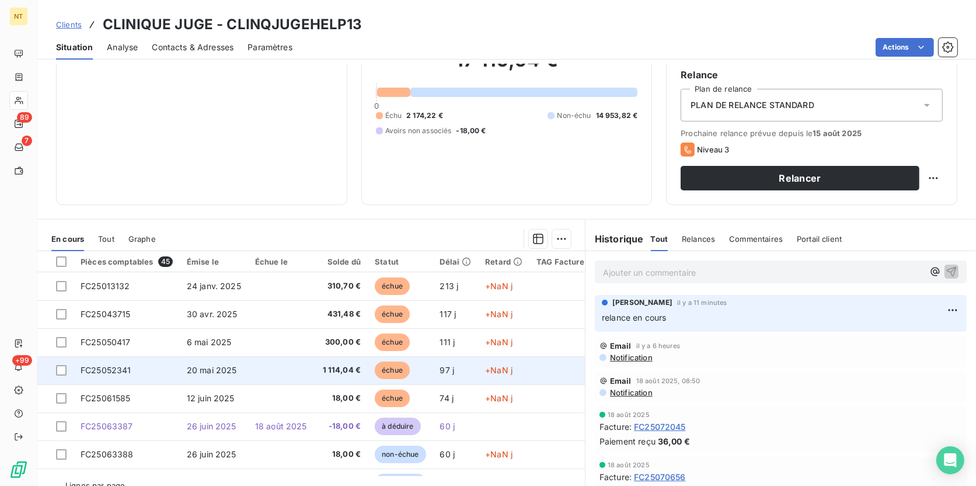
click at [338, 375] on td "1 114,04 €" at bounding box center [341, 370] width 54 height 28
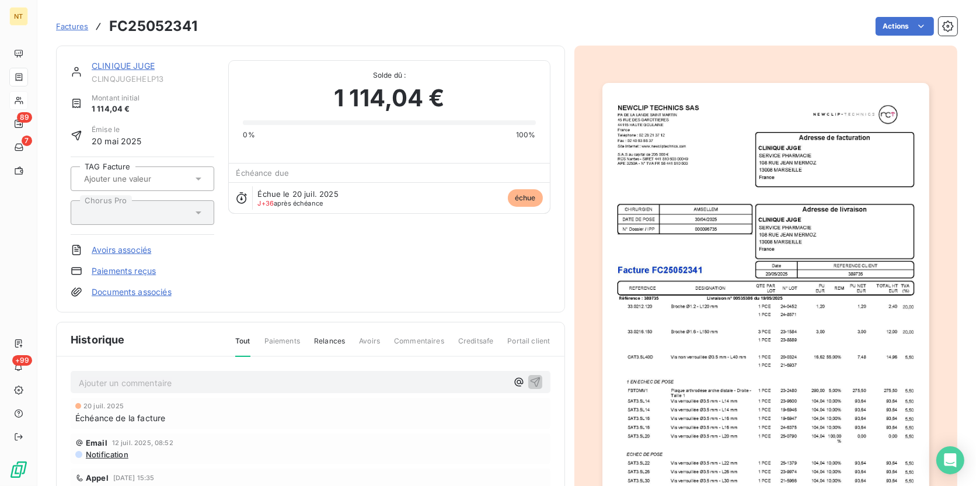
click at [779, 375] on img "button" at bounding box center [765, 314] width 327 height 462
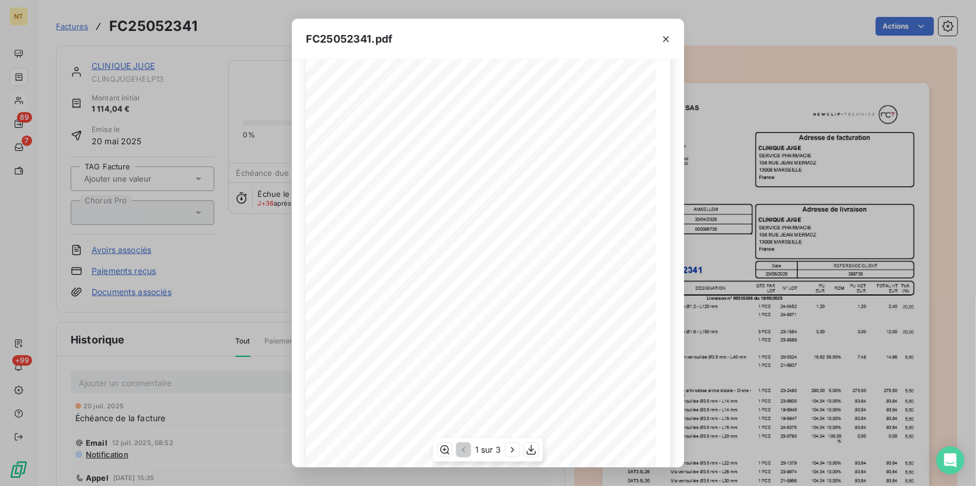
scroll to position [106, 0]
click at [529, 375] on icon "button" at bounding box center [531, 450] width 12 height 12
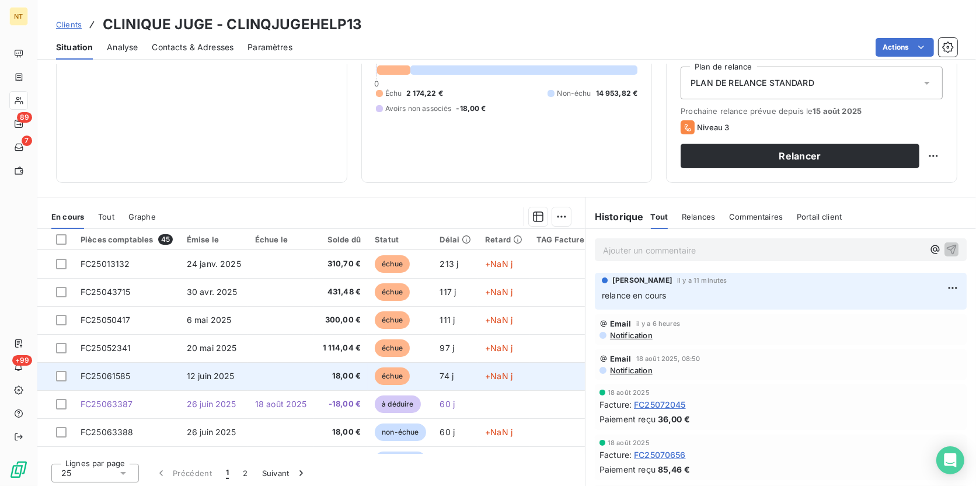
scroll to position [130, 0]
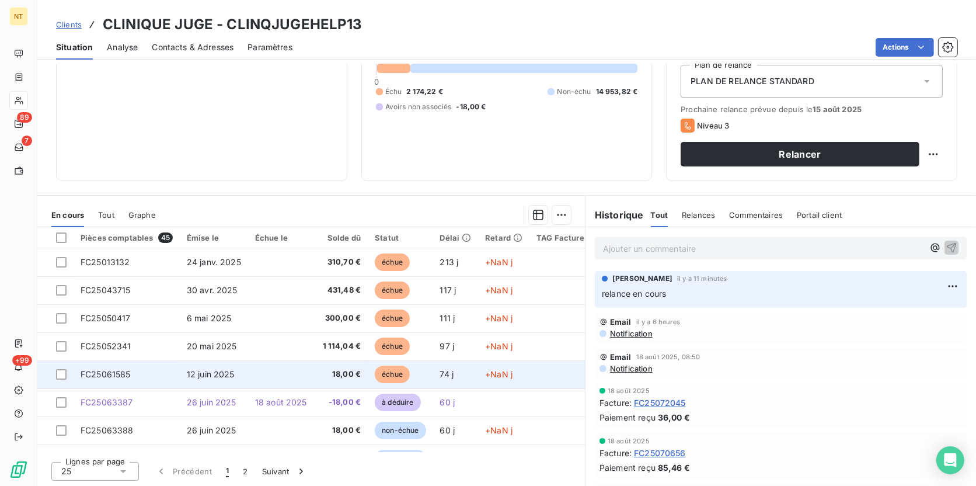
click at [338, 368] on span "18,00 €" at bounding box center [341, 374] width 40 height 12
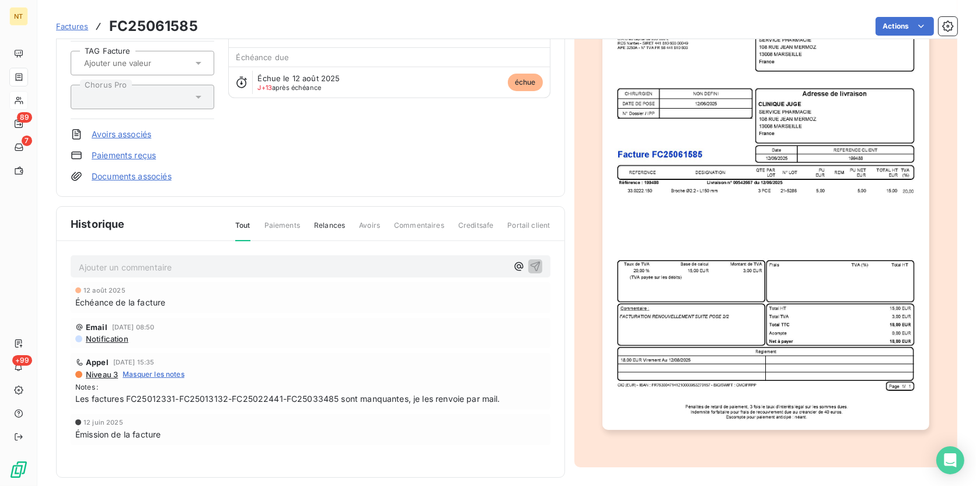
scroll to position [126, 0]
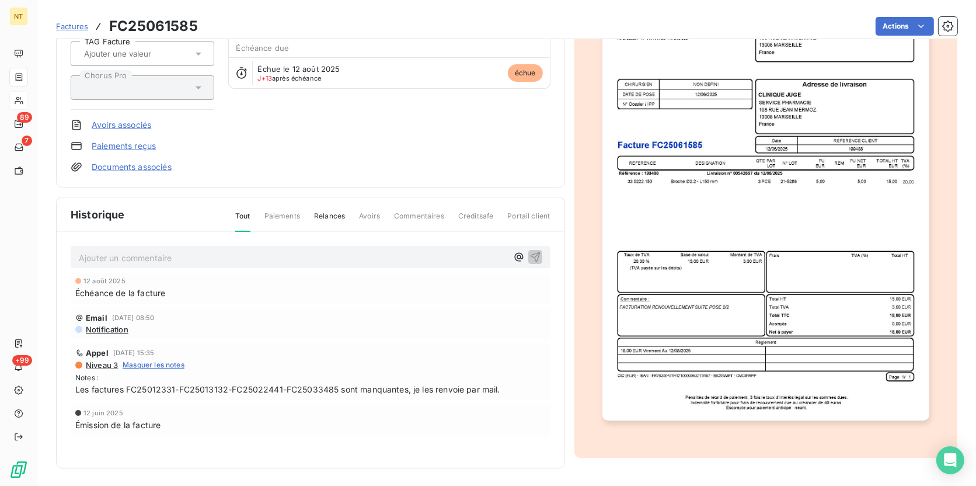
click at [777, 375] on img "button" at bounding box center [765, 189] width 327 height 462
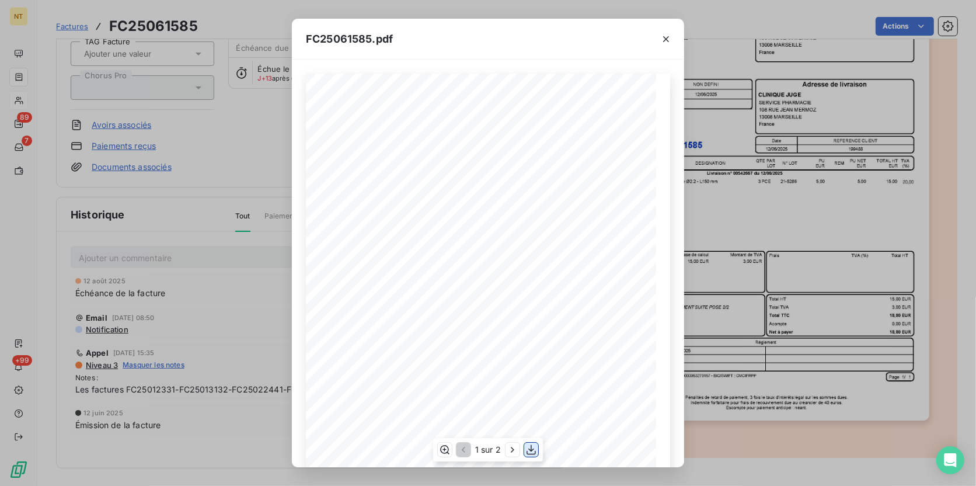
click at [531, 375] on icon "button" at bounding box center [531, 450] width 9 height 10
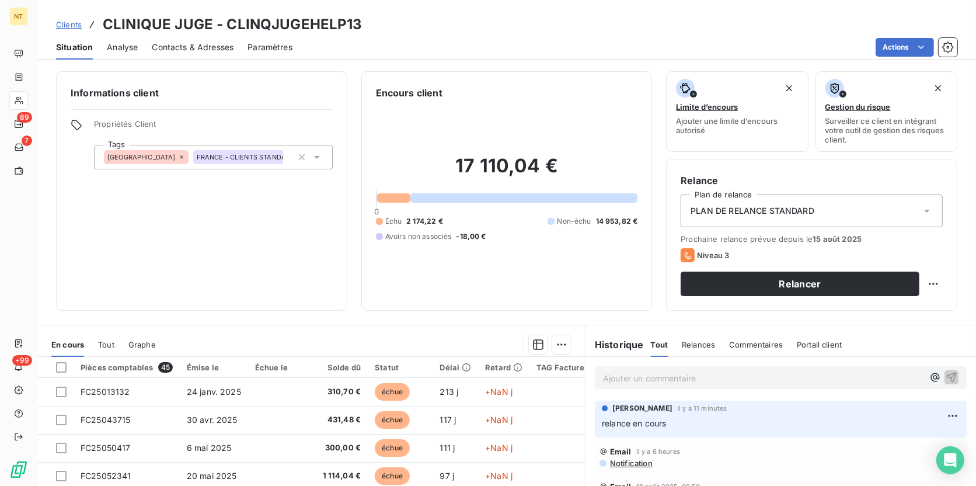
scroll to position [130, 0]
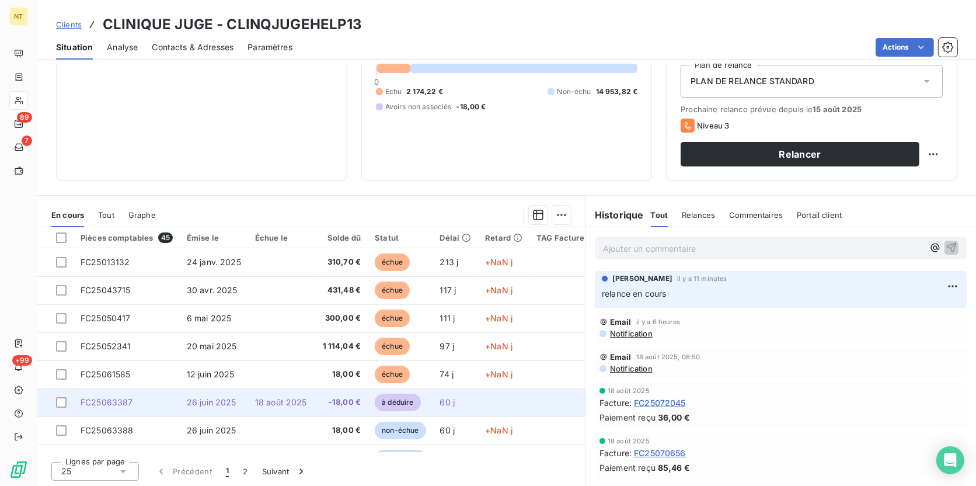
click at [321, 375] on span "-18,00 €" at bounding box center [341, 402] width 40 height 12
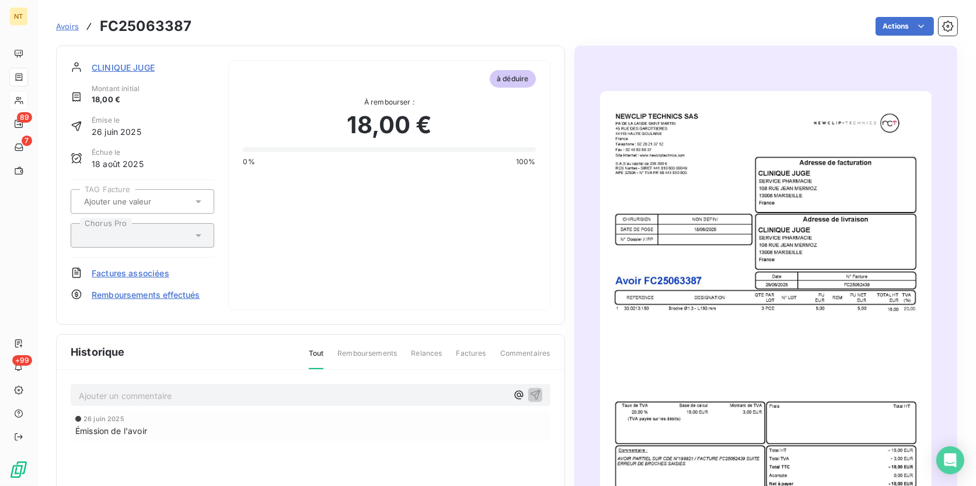
click at [716, 361] on img "button" at bounding box center [766, 325] width 332 height 469
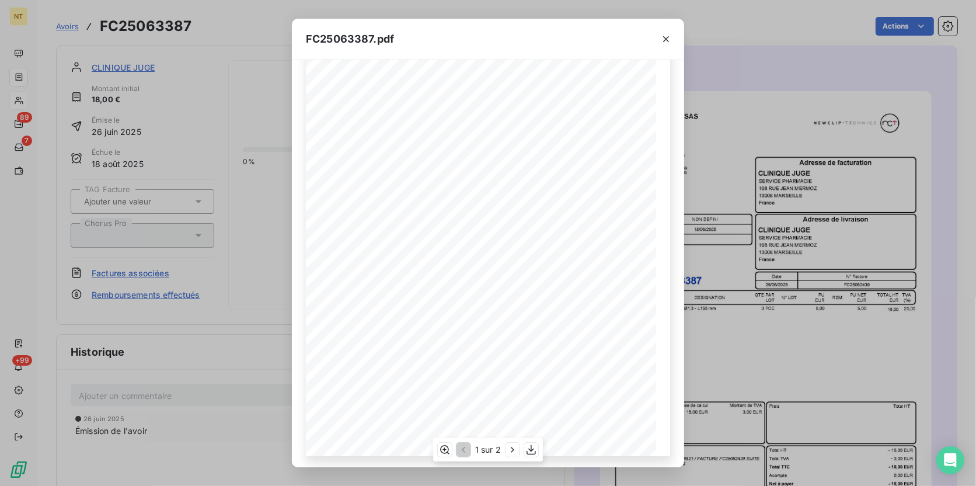
scroll to position [116, 0]
click at [531, 375] on icon "button" at bounding box center [531, 450] width 12 height 12
click at [779, 328] on div "FC25063387.pdf PA DE LA LANDE SAINT MARTIN [STREET_ADDRESS] Téléphone : [PHONE_…" at bounding box center [488, 243] width 976 height 486
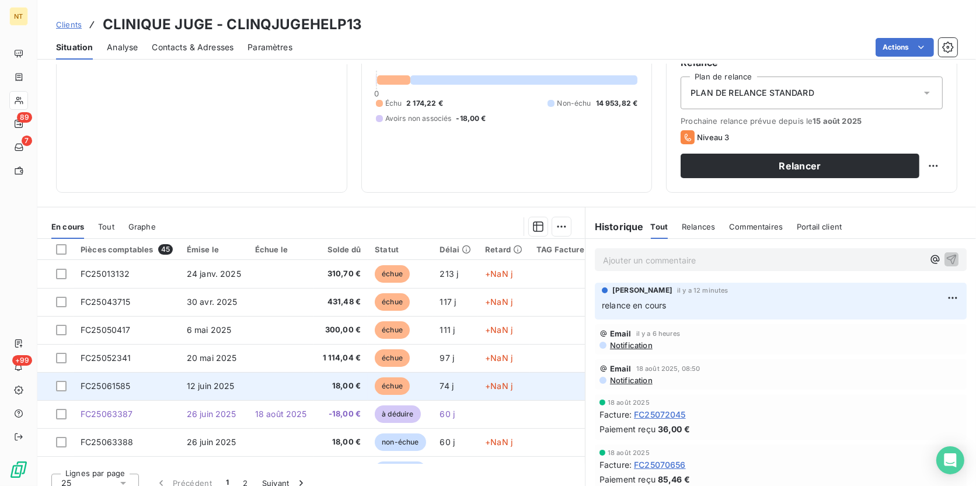
scroll to position [130, 0]
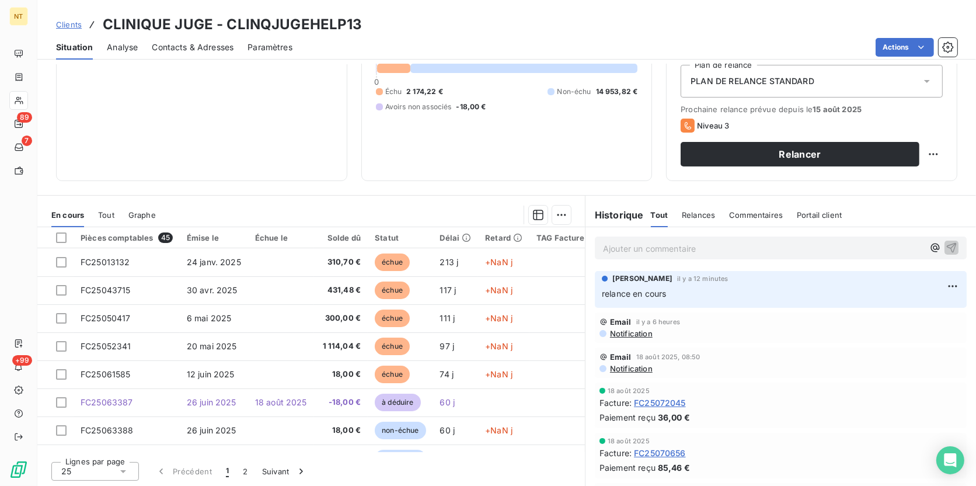
click at [242, 141] on div "Informations client Propriétés Client Tags [GEOGRAPHIC_DATA] [GEOGRAPHIC_DATA] …" at bounding box center [201, 61] width 291 height 239
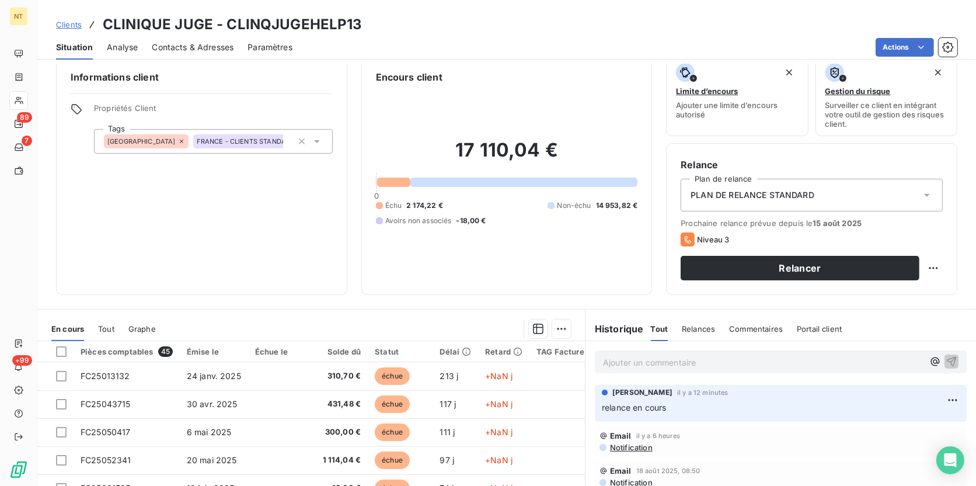
scroll to position [0, 0]
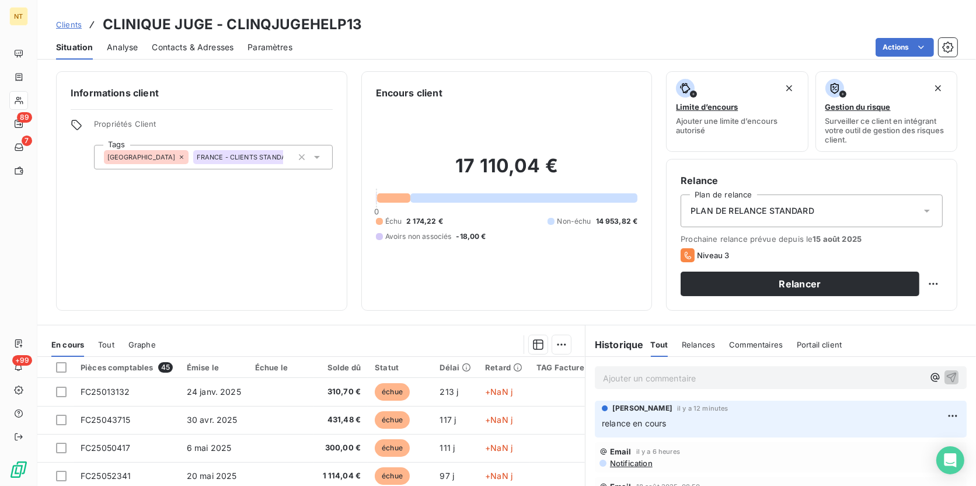
click at [393, 199] on div at bounding box center [393, 197] width 33 height 9
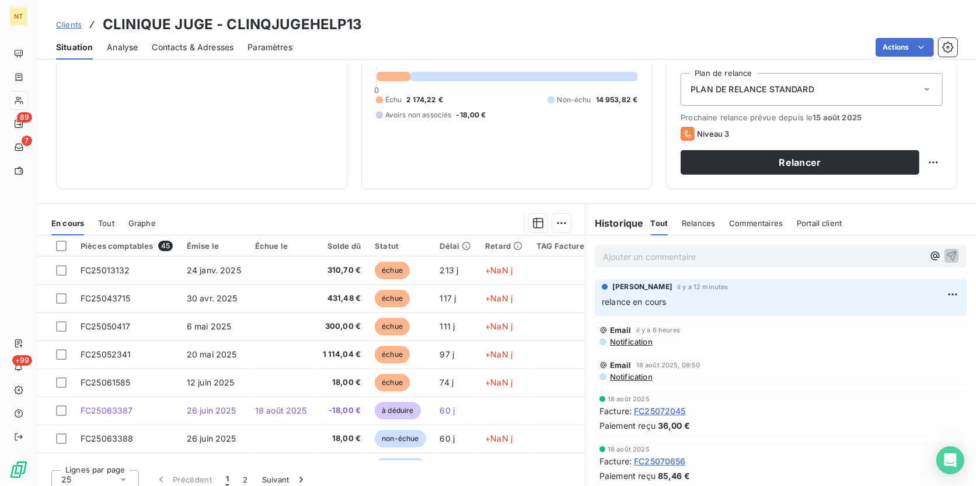
scroll to position [130, 0]
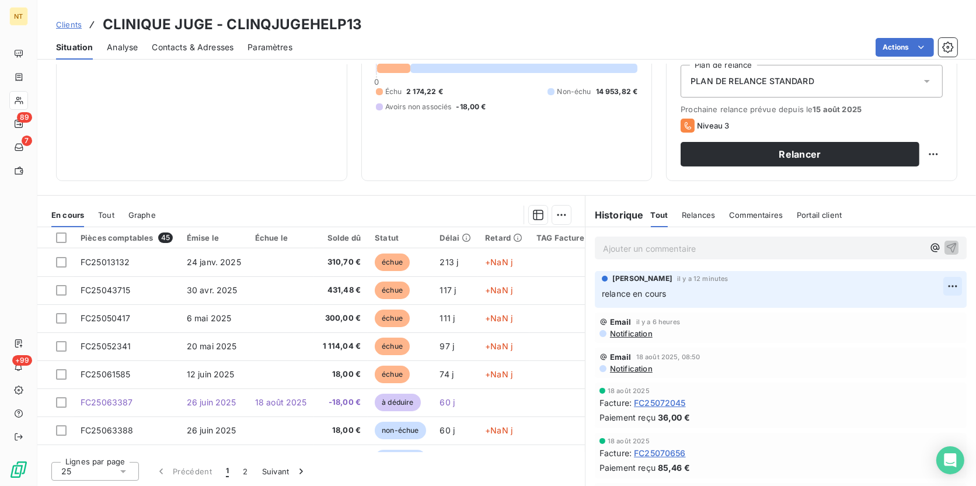
click at [779, 286] on html "NT 89 7 +99 Clients CLINIQUE JUGE - CLINQJUGEHELP13 Situation Analyse Contacts …" at bounding box center [488, 243] width 976 height 486
click at [779, 310] on div "Editer" at bounding box center [908, 311] width 65 height 19
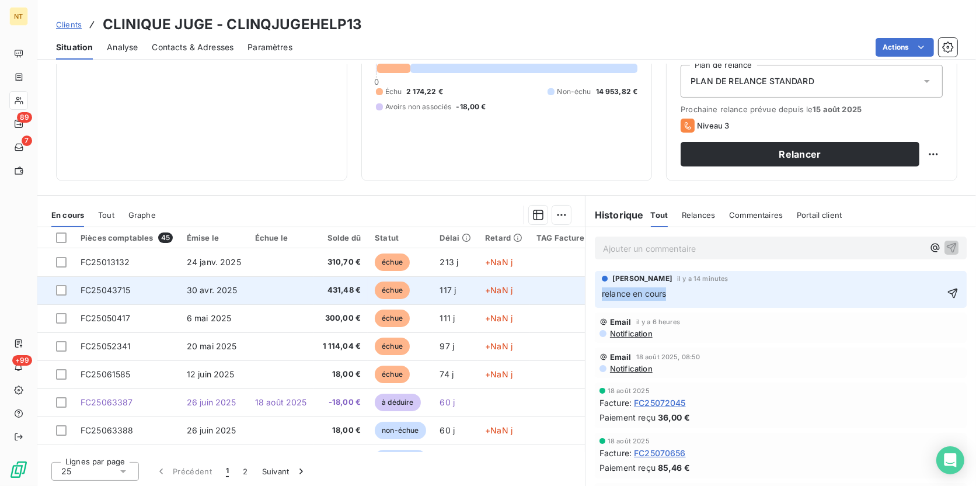
drag, startPoint x: 684, startPoint y: 292, endPoint x: 551, endPoint y: 290, distance: 133.1
click at [551, 290] on div "En cours Tout Graphe Pièces comptables 45 Émise le Échue le Solde dû Statut Dél…" at bounding box center [506, 341] width 939 height 292
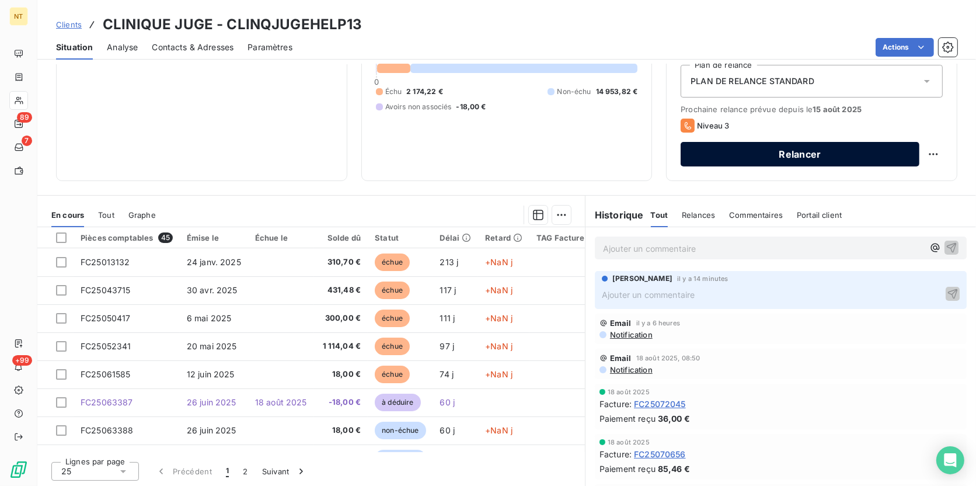
click at [772, 146] on button "Relancer" at bounding box center [800, 154] width 239 height 25
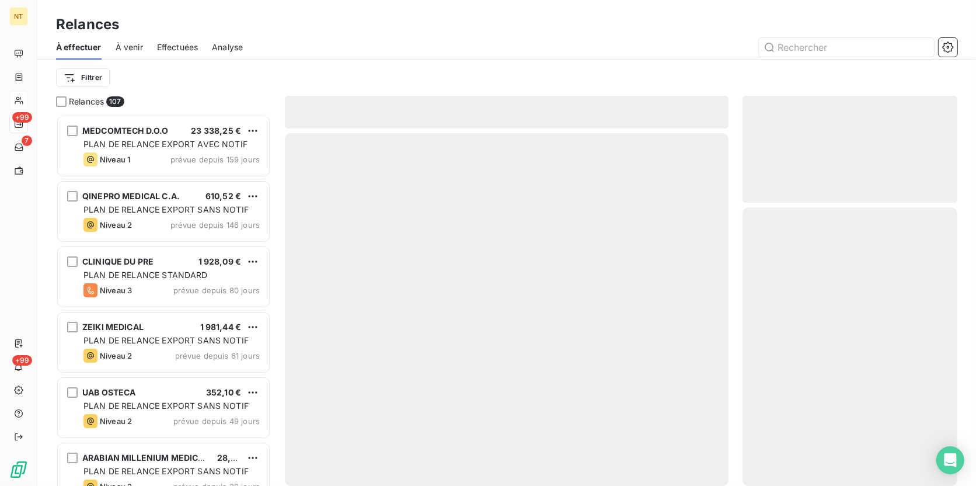
scroll to position [363, 207]
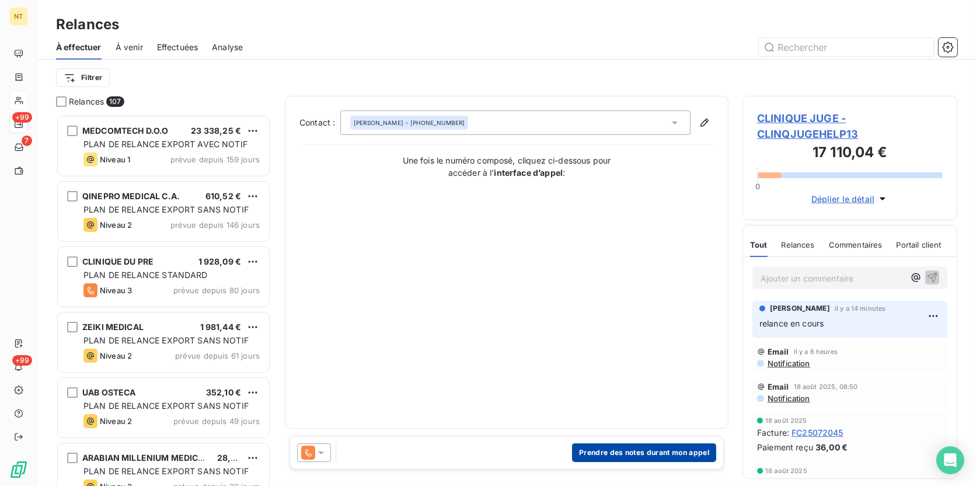
click at [672, 375] on button "Prendre des notes durant mon appel" at bounding box center [644, 452] width 144 height 19
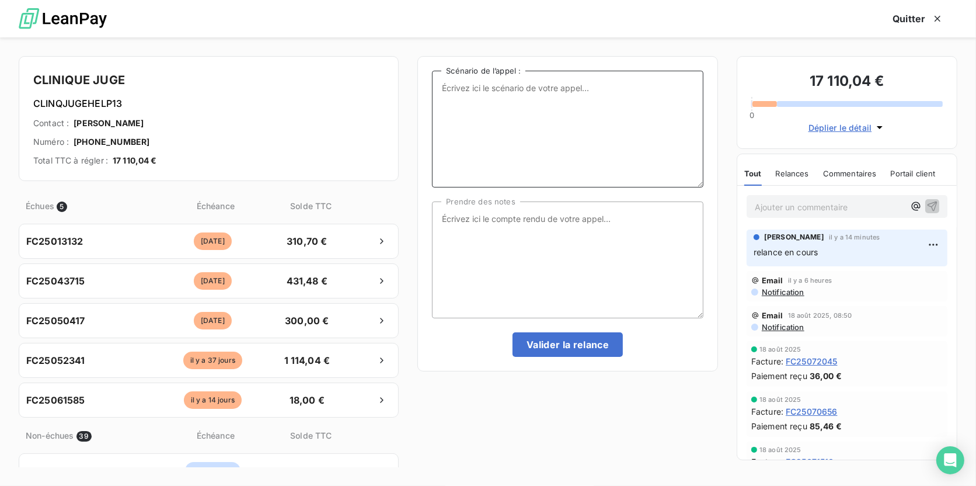
click at [461, 93] on textarea "Scénario de l’appel :" at bounding box center [567, 129] width 271 height 117
click at [644, 97] on textarea "Suite appel téléphonique, je fais un mail à l'adresse mail fournisseurs avec le…" at bounding box center [567, 129] width 271 height 117
click at [681, 98] on textarea "Suite appel téléphonique, je fais un mail à l'adresse mail fournisseurs avec le…" at bounding box center [567, 129] width 271 height 117
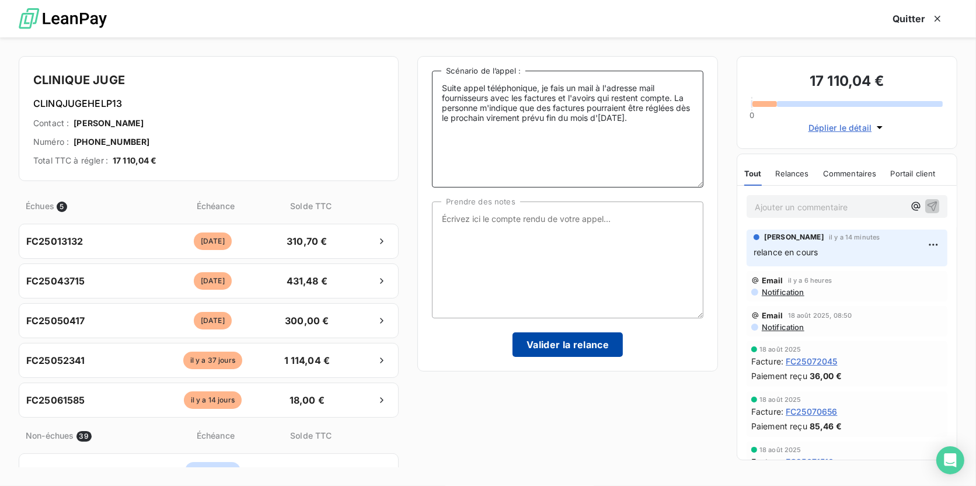
type textarea "Suite appel téléphonique, je fais un mail à l'adresse mail fournisseurs avec le…"
click at [597, 350] on button "Valider la relance" at bounding box center [568, 344] width 110 height 25
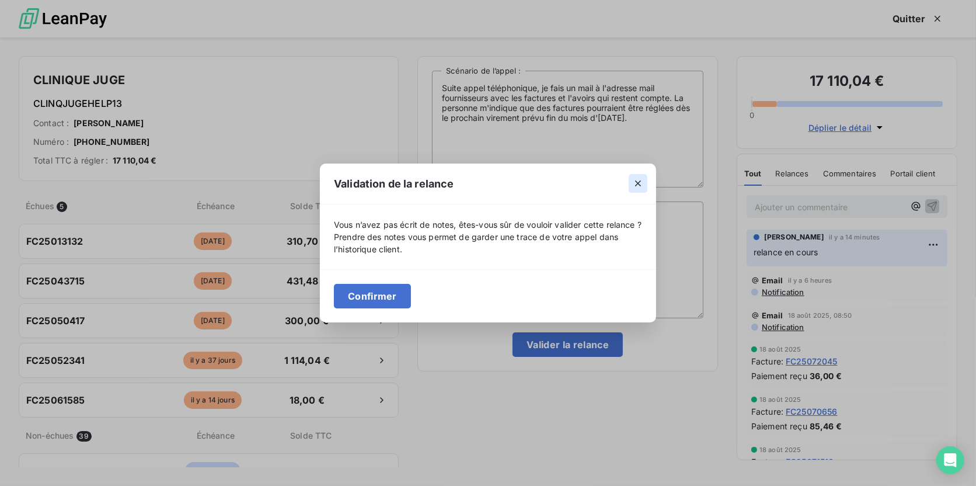
click at [638, 177] on icon "button" at bounding box center [638, 183] width 12 height 12
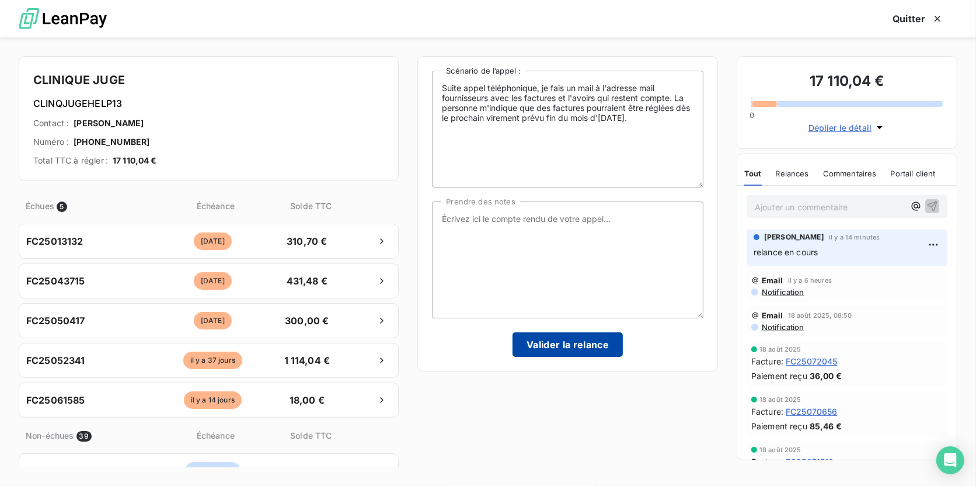
click at [562, 341] on button "Valider la relance" at bounding box center [568, 344] width 110 height 25
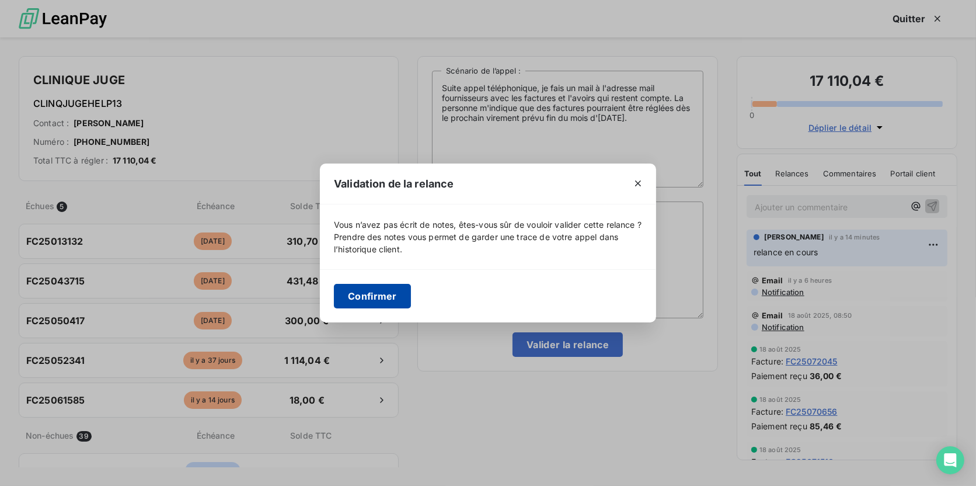
click at [375, 308] on button "Confirmer" at bounding box center [372, 296] width 77 height 25
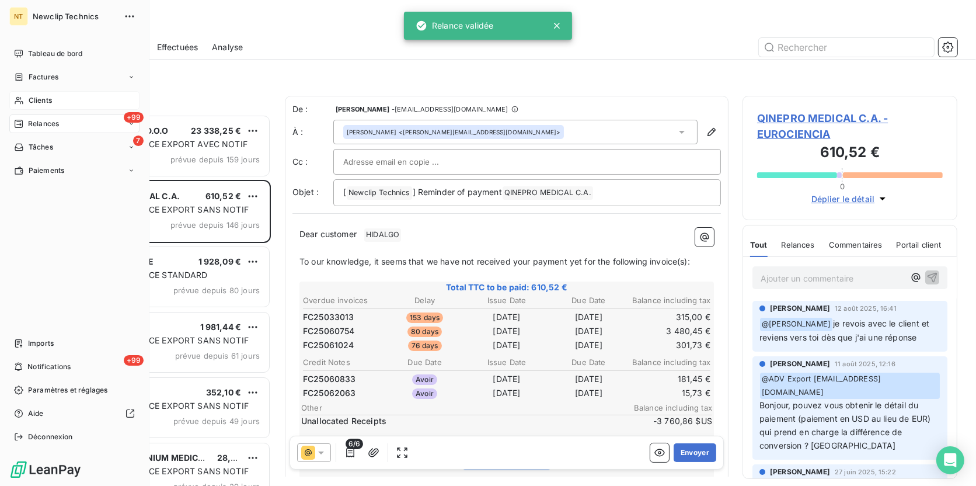
click at [44, 100] on span "Clients" at bounding box center [40, 100] width 23 height 11
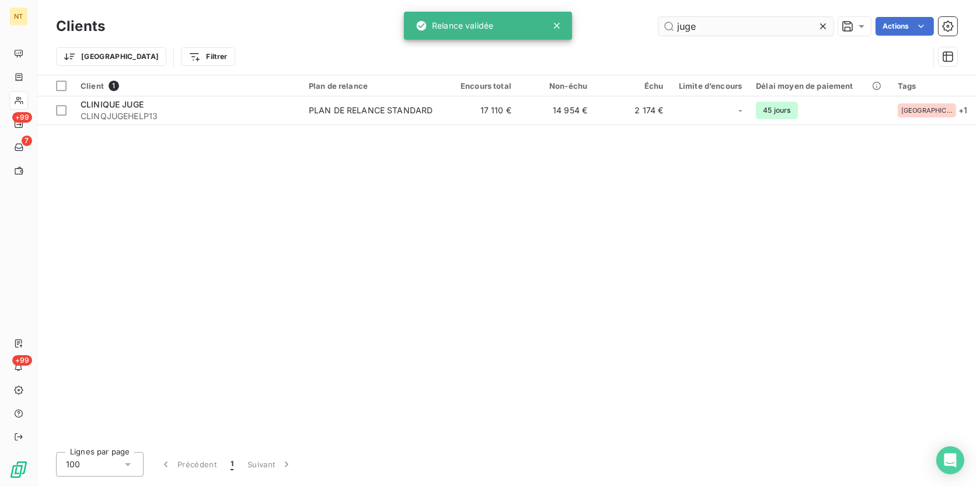
click at [709, 29] on input "juge" at bounding box center [746, 26] width 175 height 19
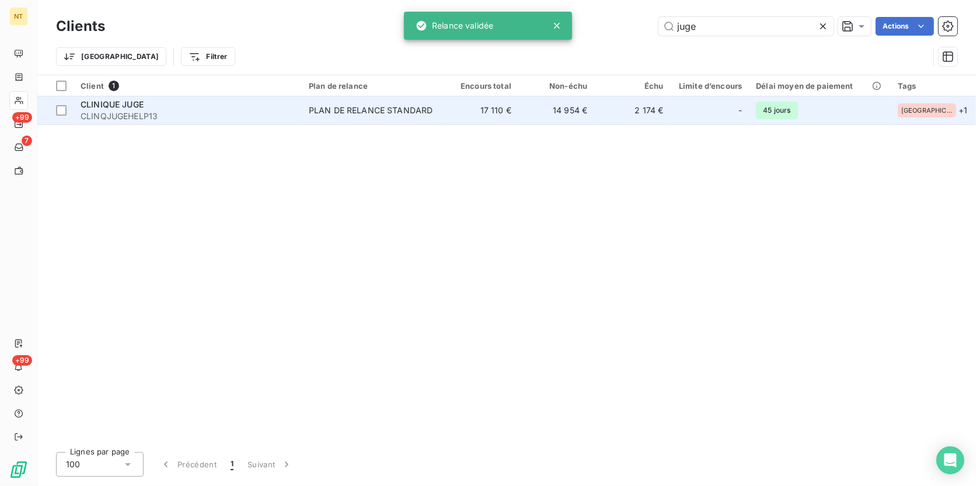
click at [625, 103] on td "2 174 €" at bounding box center [632, 110] width 76 height 28
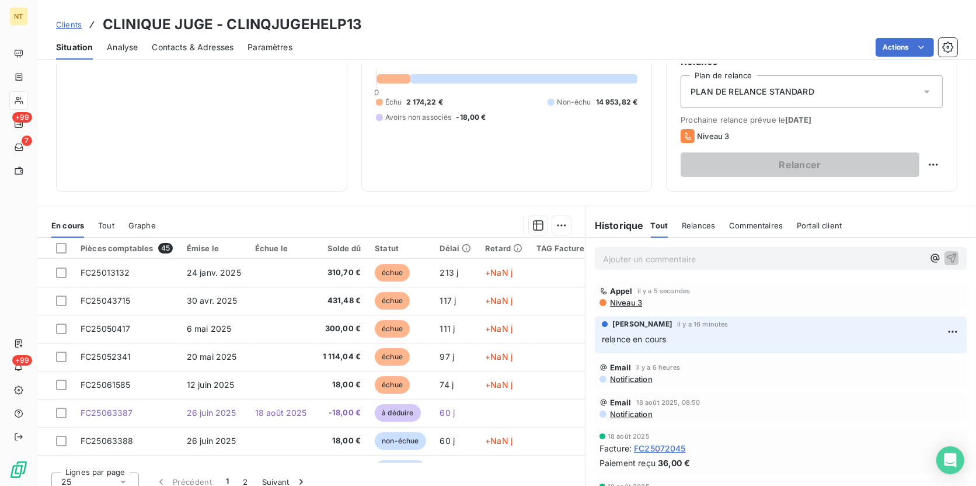
scroll to position [130, 0]
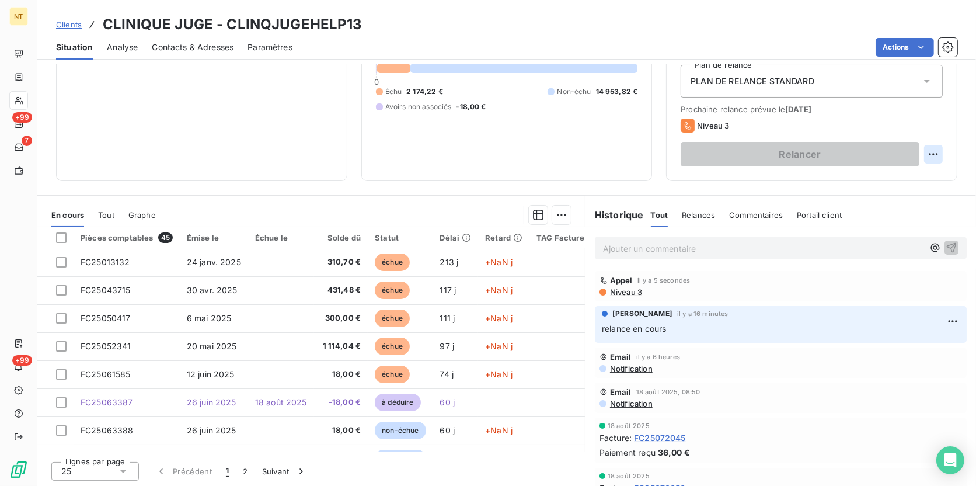
click at [779, 150] on html "NT +99 7 +99 Clients CLINIQUE JUGE - CLINQJUGEHELP13 Situation Analyse Contacts…" at bounding box center [488, 243] width 976 height 486
click at [779, 177] on div "Replanifier cette action" at bounding box center [877, 178] width 104 height 19
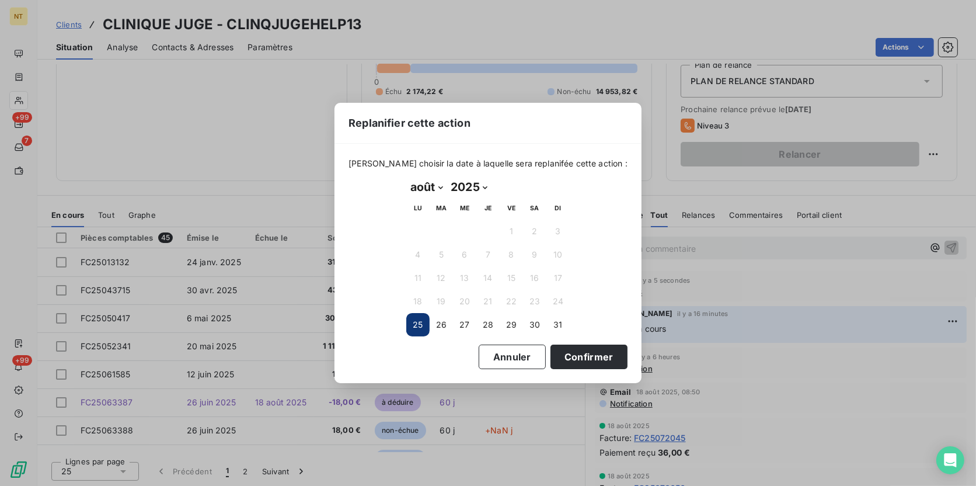
click at [422, 190] on select "janvier février mars avril mai juin juillet août septembre octobre novembre déc…" at bounding box center [426, 186] width 40 height 19
select select "8"
click at [406, 177] on select "janvier février mars avril mai juin juillet août septembre octobre novembre déc…" at bounding box center [426, 186] width 40 height 19
click at [483, 225] on button "4" at bounding box center [487, 231] width 23 height 23
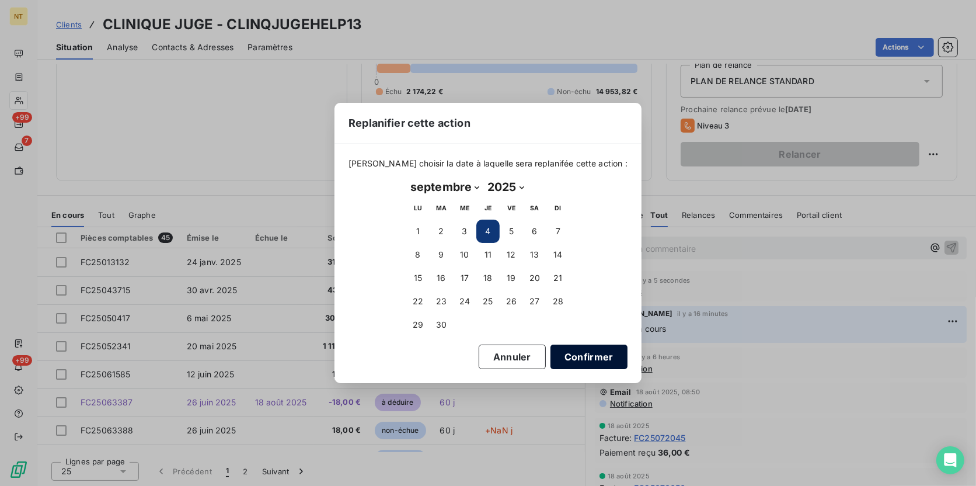
click at [566, 351] on button "Confirmer" at bounding box center [589, 356] width 77 height 25
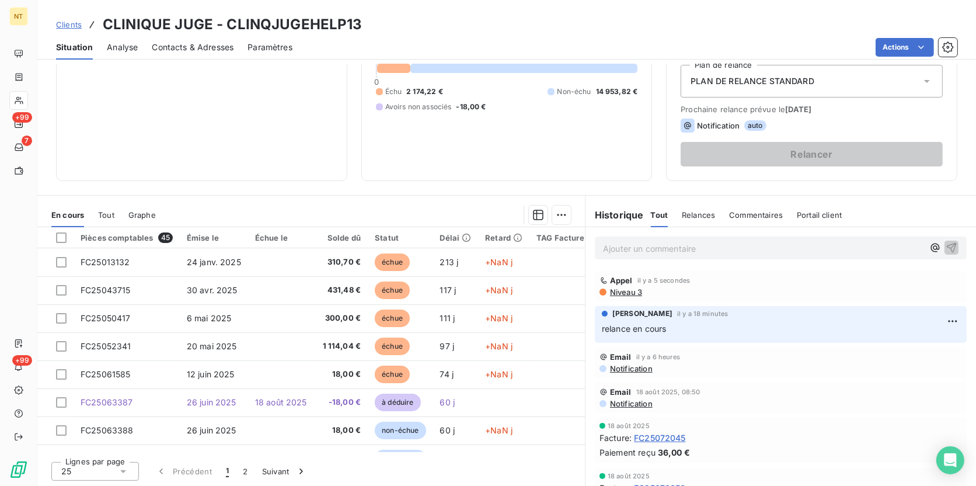
click at [628, 287] on span "Niveau 3" at bounding box center [625, 291] width 33 height 9
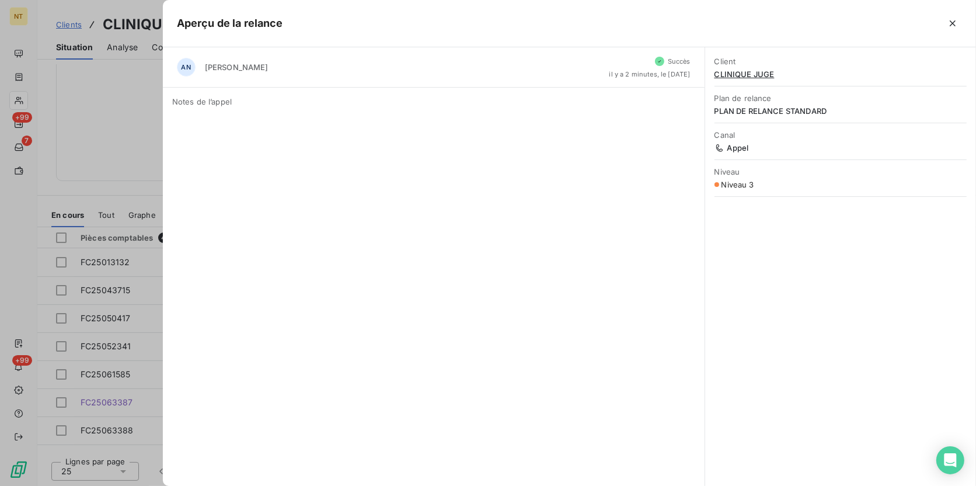
click at [196, 102] on span "Notes de l’appel" at bounding box center [433, 101] width 523 height 9
click at [779, 20] on icon "button" at bounding box center [953, 24] width 12 height 12
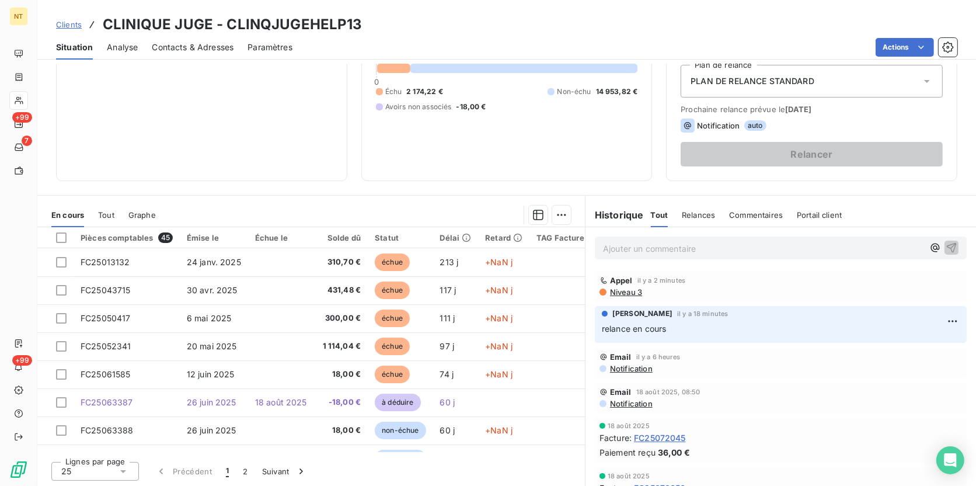
click at [615, 291] on span "Niveau 3" at bounding box center [625, 291] width 33 height 9
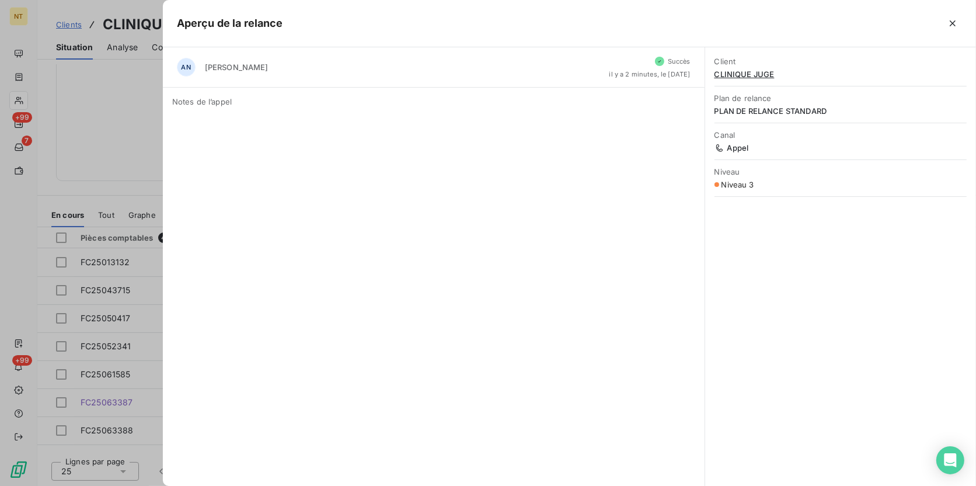
click at [201, 104] on span "Notes de l’appel" at bounding box center [433, 101] width 523 height 9
click at [779, 23] on icon "button" at bounding box center [953, 24] width 12 height 12
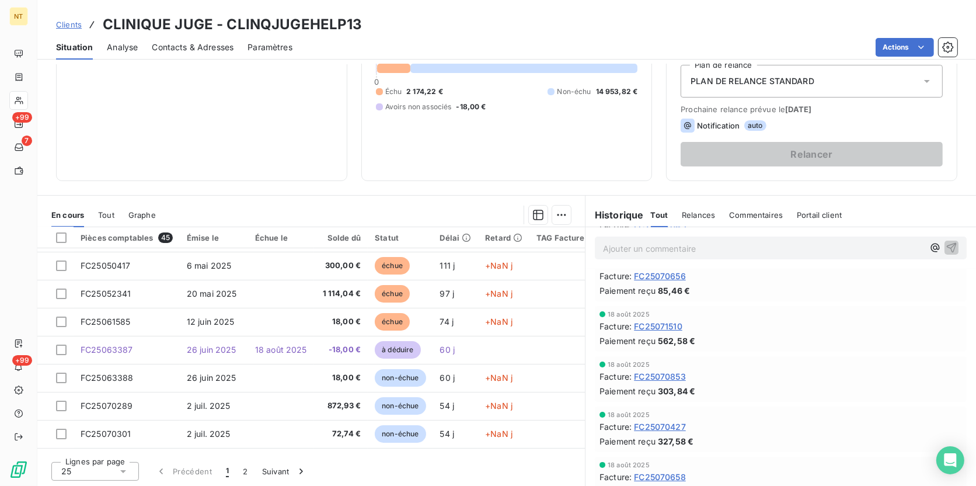
scroll to position [0, 0]
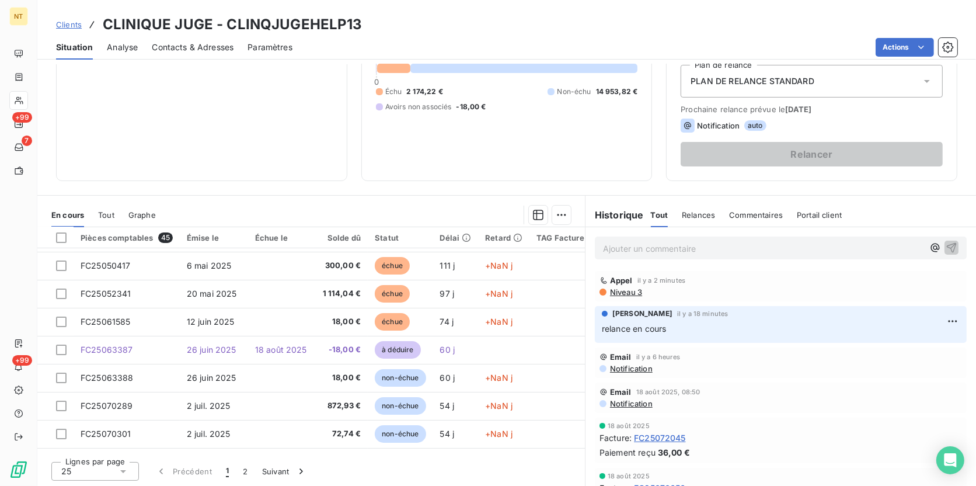
click at [648, 334] on p "relance en cours" at bounding box center [781, 328] width 358 height 13
click at [779, 320] on html "NT +99 7 +99 Clients CLINIQUE JUGE - CLINQJUGEHELP13 Situation Analyse Contacts…" at bounding box center [488, 243] width 976 height 486
click at [779, 346] on div "Editer" at bounding box center [908, 346] width 65 height 19
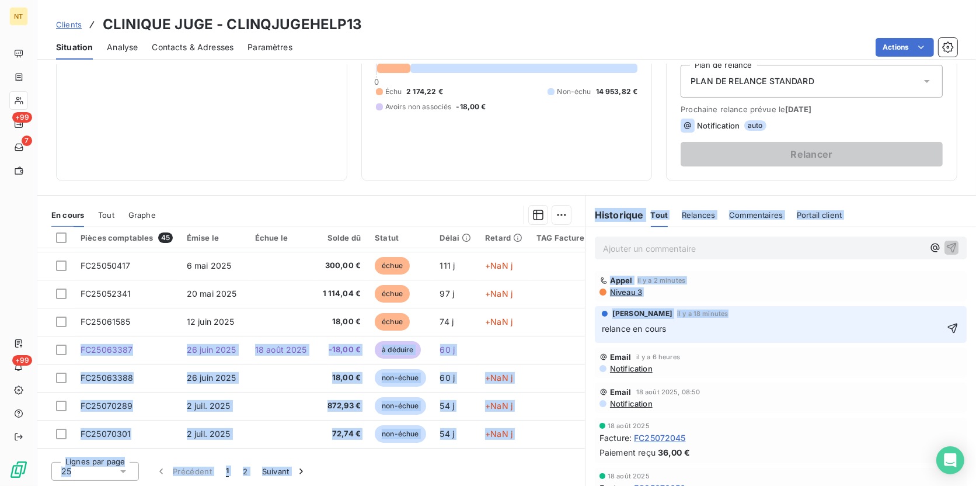
drag, startPoint x: 744, startPoint y: 335, endPoint x: 577, endPoint y: 319, distance: 167.2
click at [577, 319] on div "En cours Tout Graphe Pièces comptables 45 Émise le Échue le Solde dû Statut Dél…" at bounding box center [506, 341] width 939 height 292
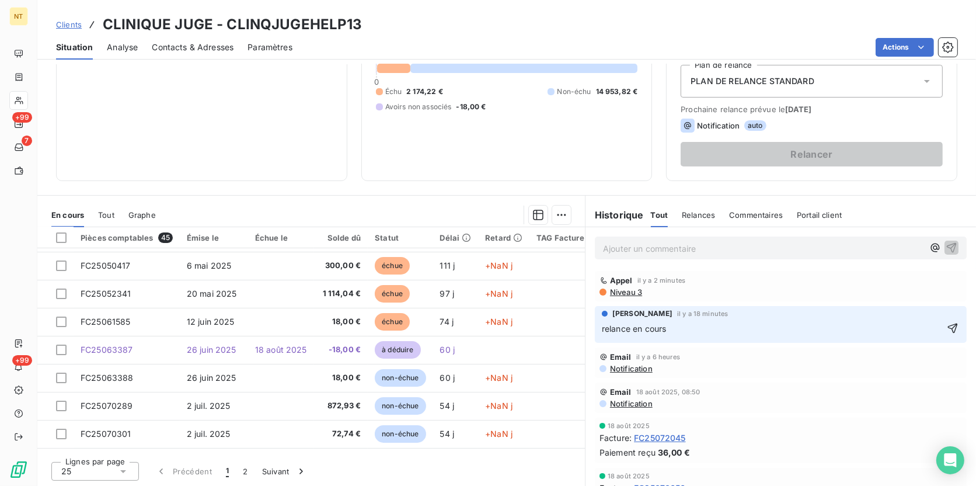
drag, startPoint x: 577, startPoint y: 319, endPoint x: 664, endPoint y: 325, distance: 86.6
click at [667, 324] on p "relance en cours" at bounding box center [773, 328] width 342 height 13
drag, startPoint x: 669, startPoint y: 329, endPoint x: 588, endPoint y: 325, distance: 81.2
click at [588, 325] on div "[PERSON_NAME] il y a 18 minutes relance en cours" at bounding box center [781, 324] width 391 height 41
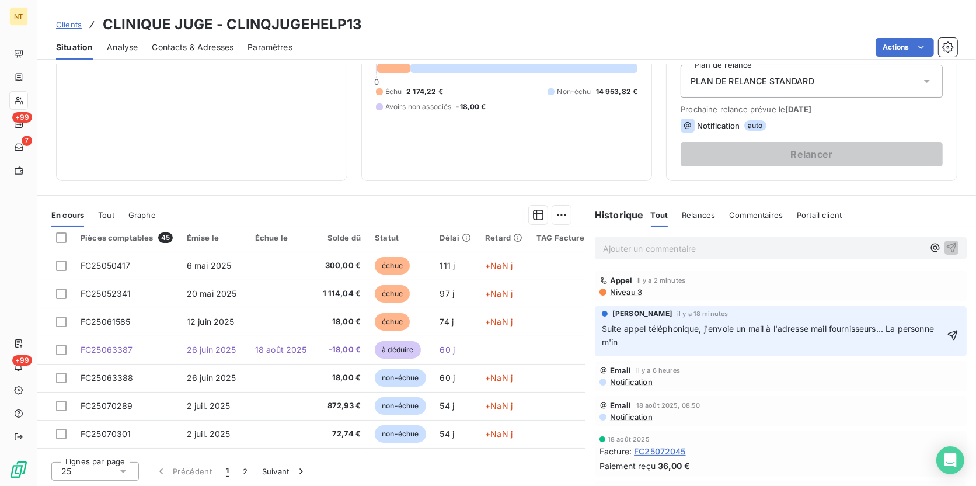
click at [779, 329] on span "Suite appel téléphonique, j'envoie un mail à l'adresse mail fournisseurs... La …" at bounding box center [769, 334] width 335 height 23
click at [767, 328] on span "Suite appel téléphonique, j'envoie un mail à l'adresse mail fournisseurs... La …" at bounding box center [769, 334] width 335 height 23
click at [779, 342] on p "Suite appel téléphonique, j'envoie un mail avec les 5 factures et l'avoir en at…" at bounding box center [774, 335] width 344 height 27
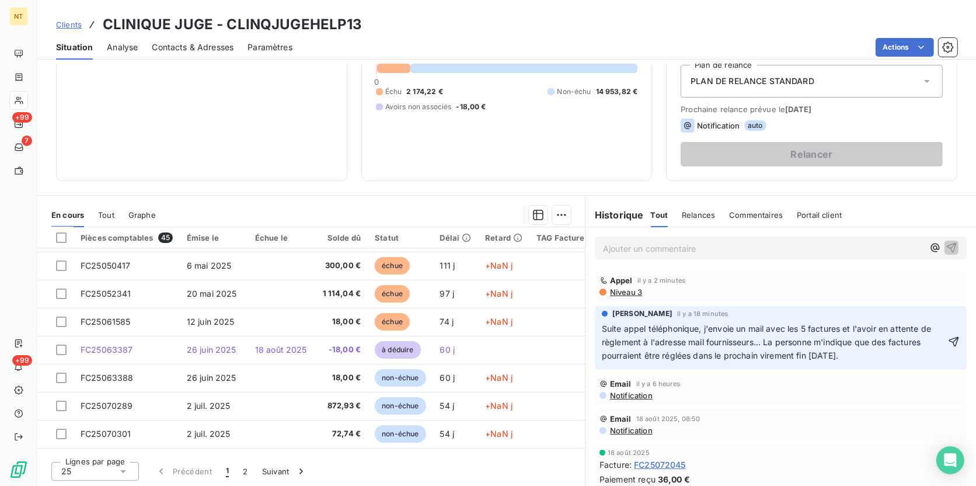
click at [779, 356] on span "Suite appel téléphonique, j'envoie un mail avec les 5 factures et l'avoir en at…" at bounding box center [768, 341] width 332 height 37
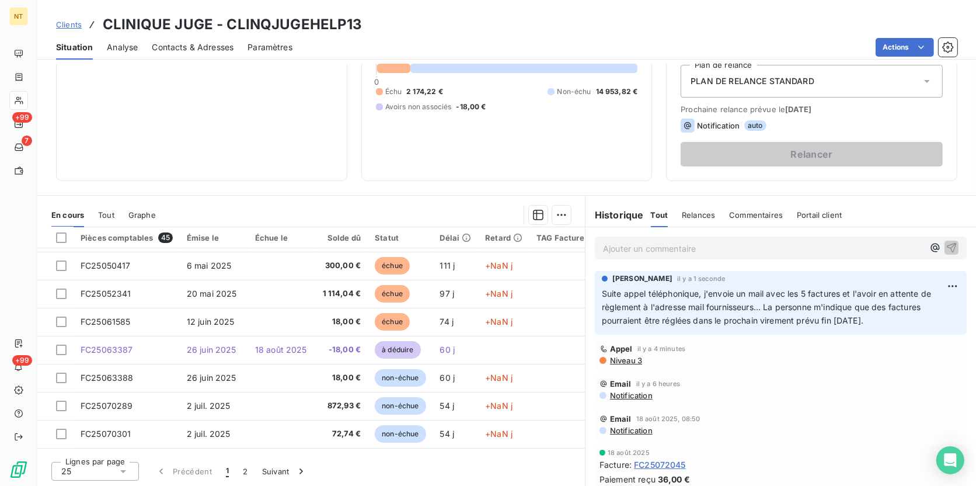
drag, startPoint x: 878, startPoint y: 321, endPoint x: 595, endPoint y: 291, distance: 284.7
click at [595, 291] on div "[PERSON_NAME] il y a 1 seconde Suite appel téléphonique, j'envoie un mail avec …" at bounding box center [781, 303] width 372 height 64
copy span "Suite appel téléphonique, j'envoie un mail avec les 5 factures et l'avoir en at…"
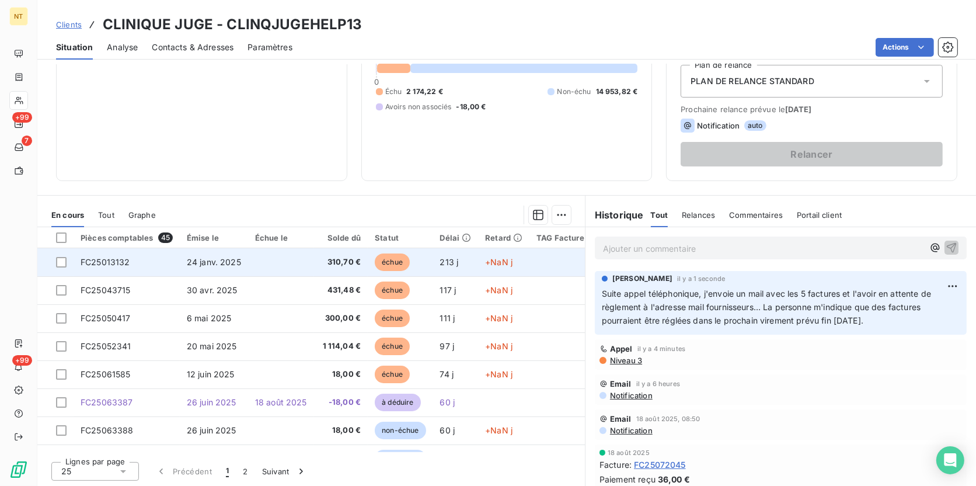
click at [343, 263] on span "310,70 €" at bounding box center [341, 262] width 40 height 12
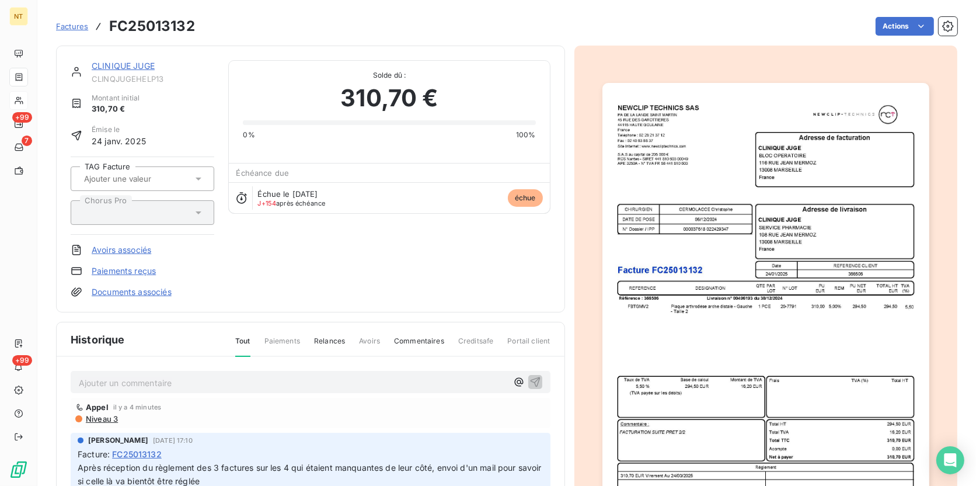
click at [193, 375] on p "Ajouter un commentaire ﻿" at bounding box center [293, 382] width 428 height 15
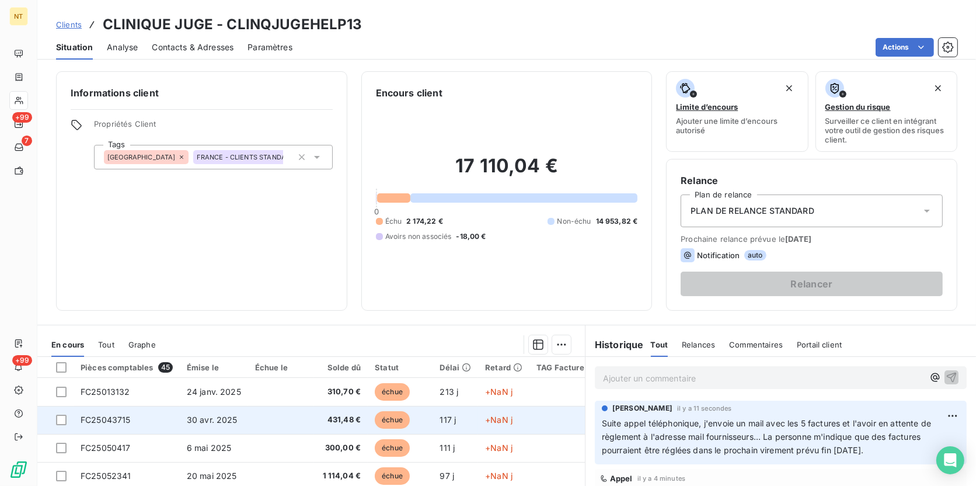
click at [304, 375] on td at bounding box center [281, 420] width 66 height 28
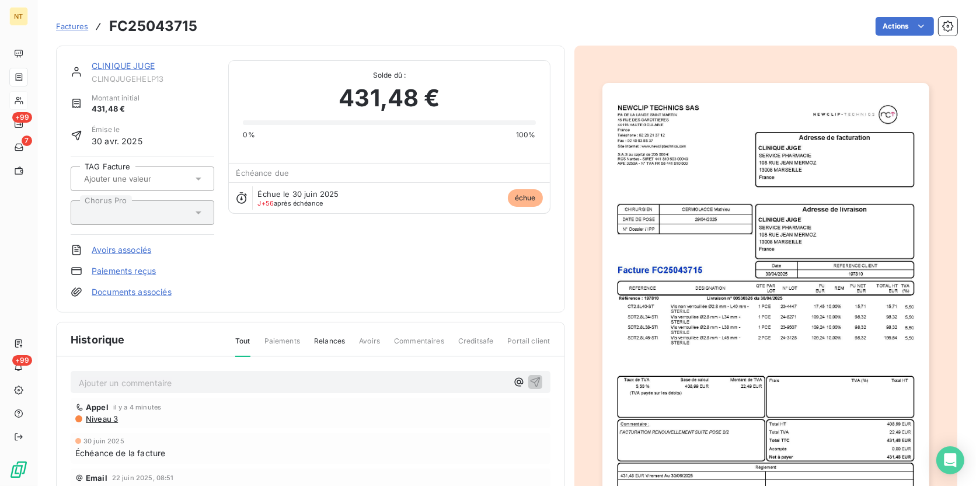
click at [162, 375] on p "Ajouter un commentaire ﻿" at bounding box center [293, 382] width 428 height 15
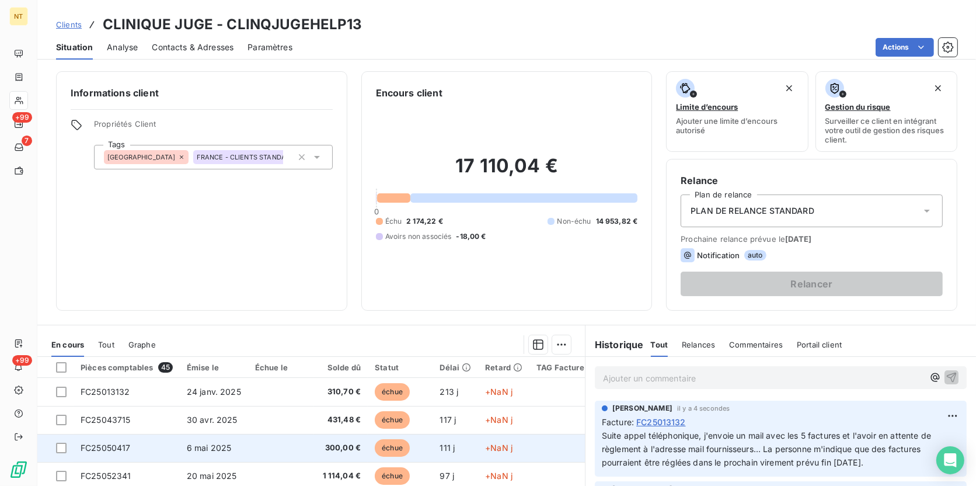
click at [309, 375] on td at bounding box center [281, 448] width 66 height 28
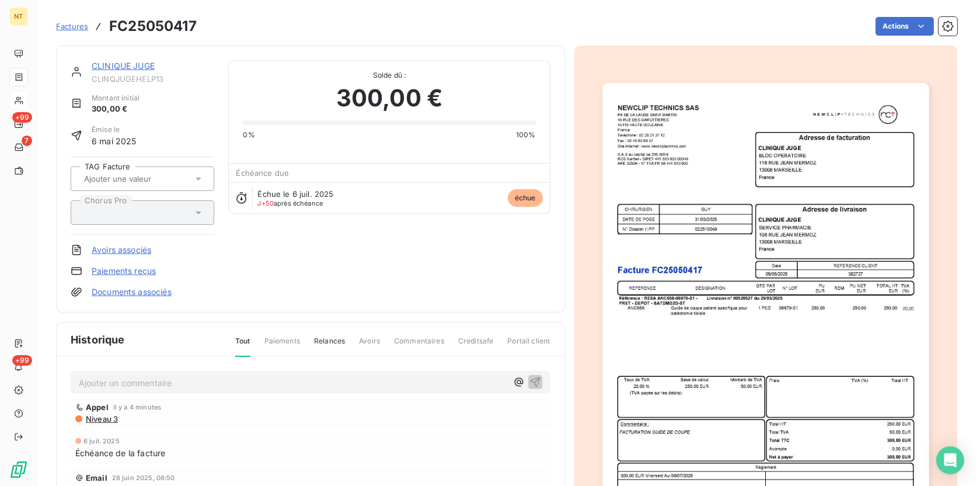
click at [186, 375] on p "Ajouter un commentaire ﻿" at bounding box center [293, 382] width 428 height 15
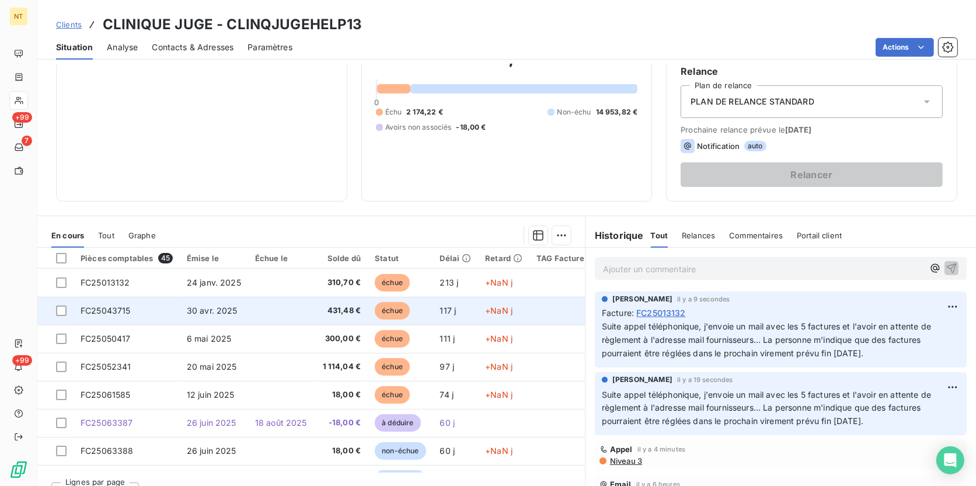
scroll to position [130, 0]
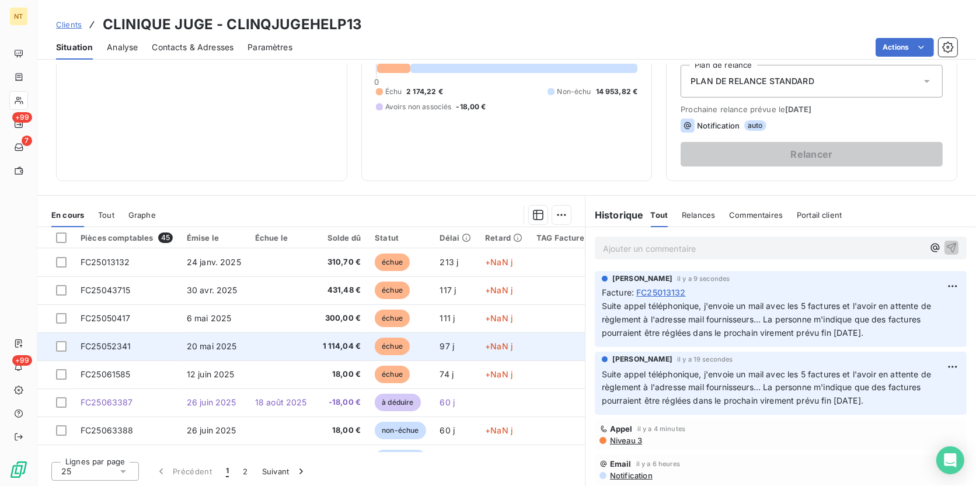
click at [237, 338] on td "20 mai 2025" at bounding box center [214, 346] width 68 height 28
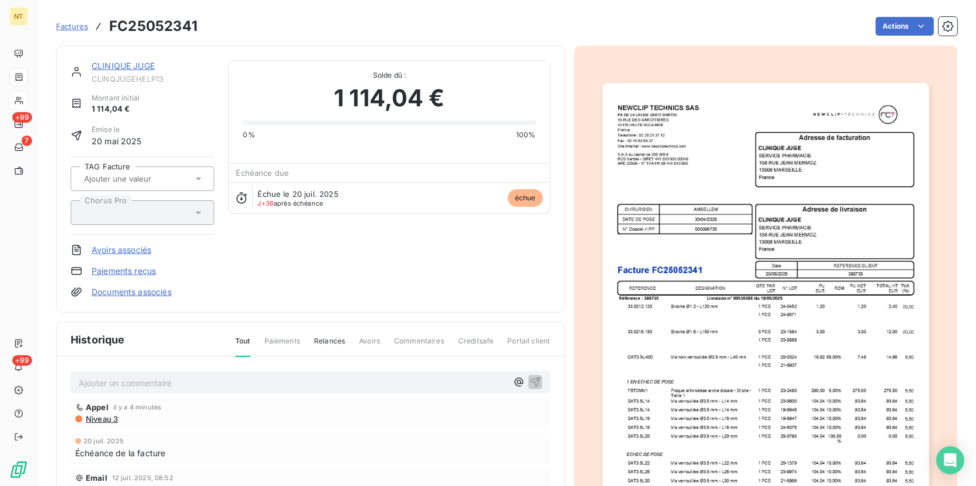
click at [169, 375] on p "Ajouter un commentaire ﻿" at bounding box center [293, 382] width 428 height 15
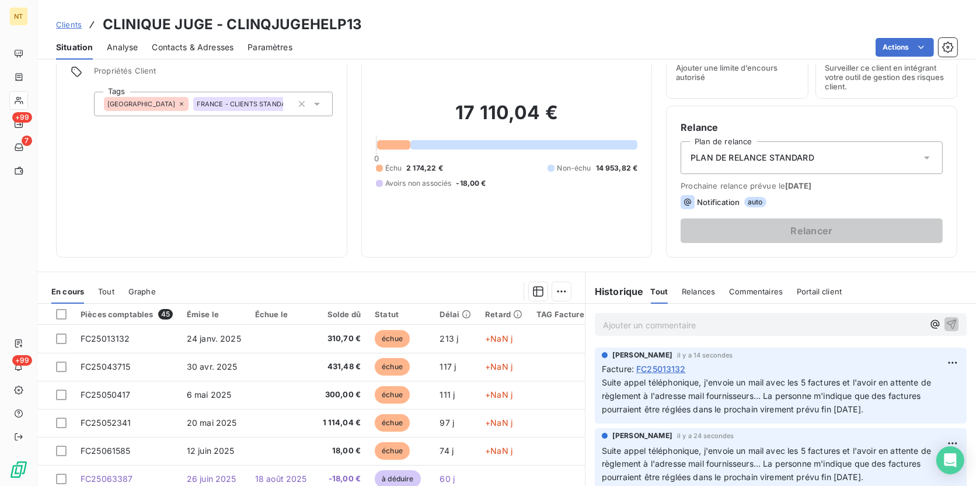
scroll to position [130, 0]
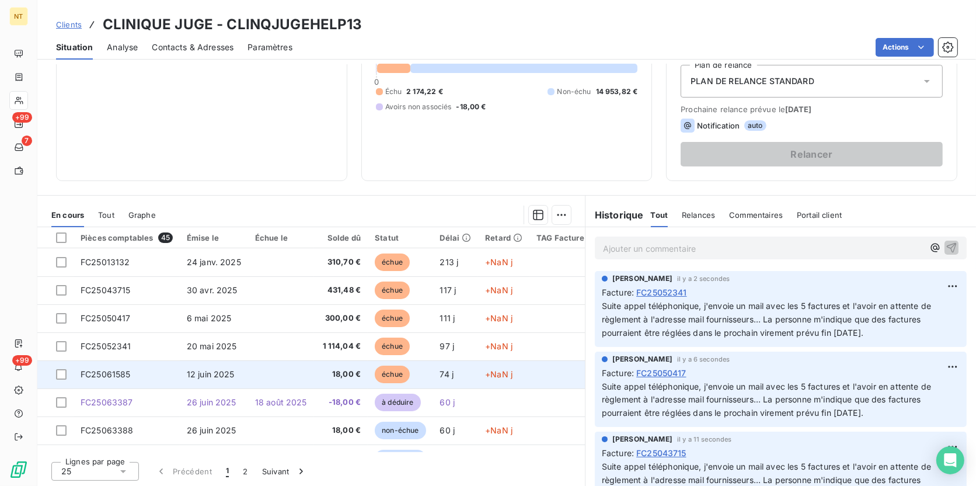
click at [259, 375] on td at bounding box center [281, 374] width 66 height 28
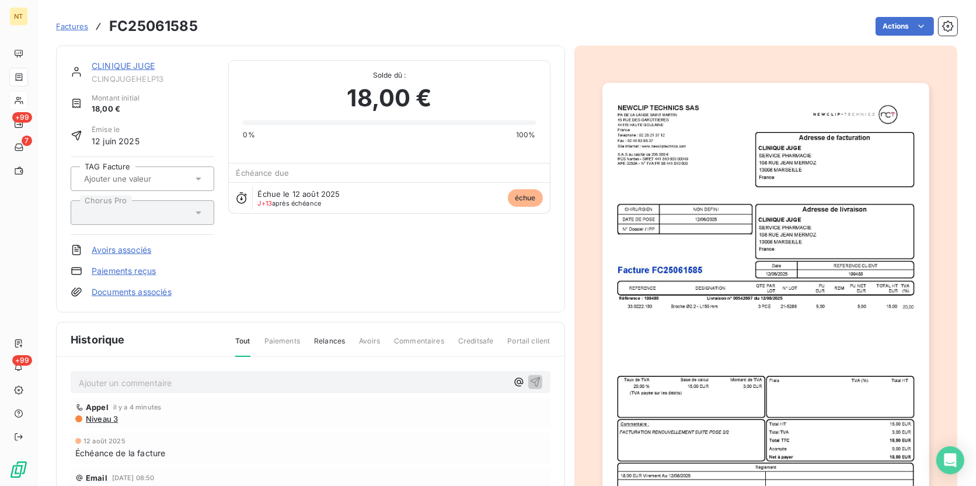
click at [113, 375] on p "Ajouter un commentaire ﻿" at bounding box center [293, 382] width 428 height 15
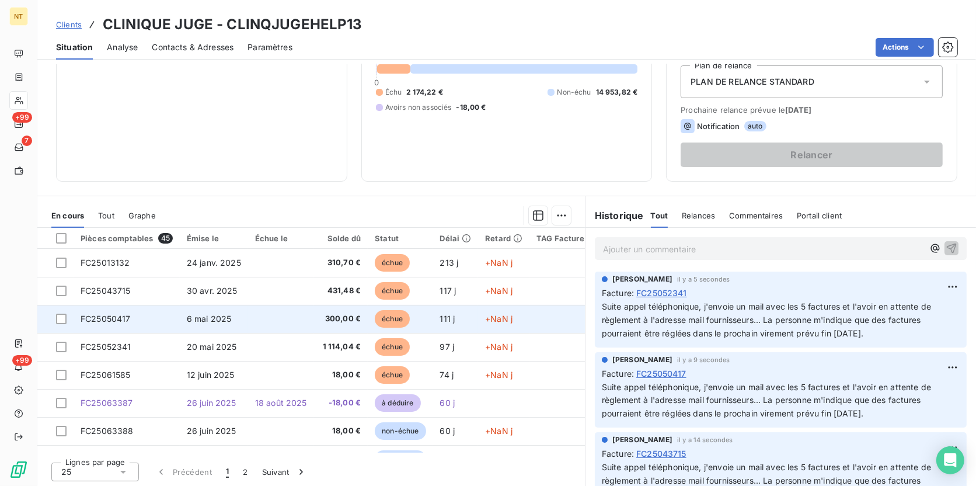
scroll to position [130, 0]
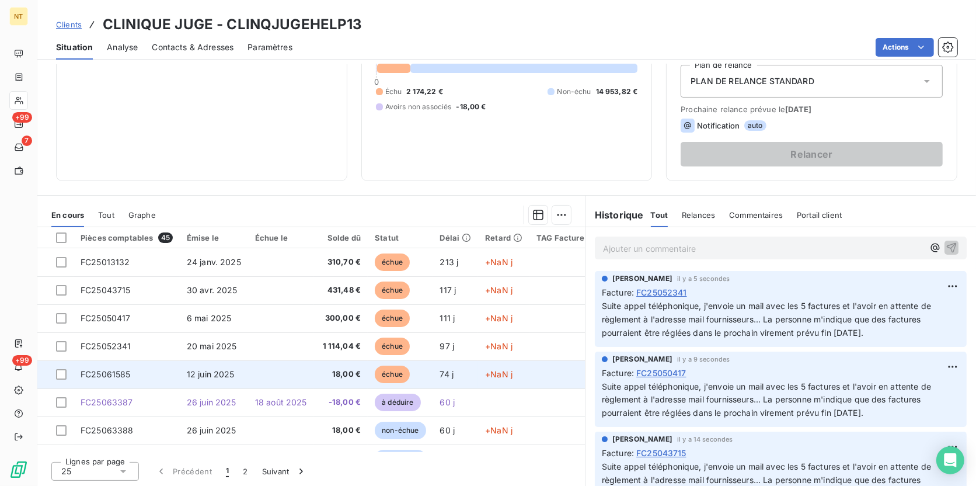
click at [210, 373] on span "12 juin 2025" at bounding box center [211, 374] width 48 height 10
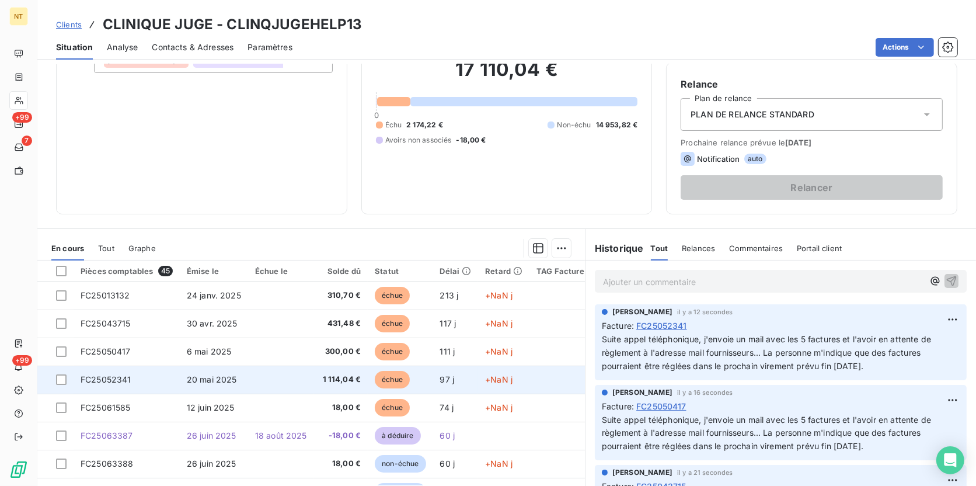
scroll to position [130, 0]
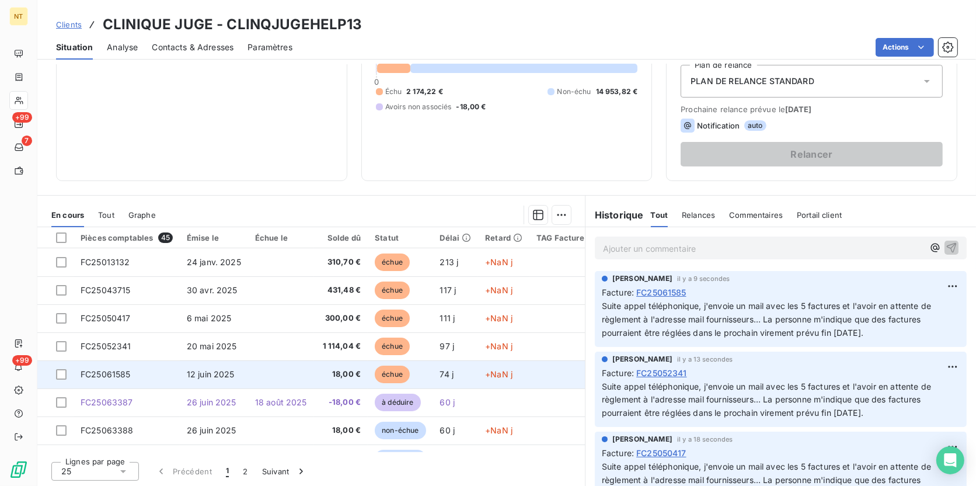
click at [234, 368] on td "12 juin 2025" at bounding box center [214, 374] width 68 height 28
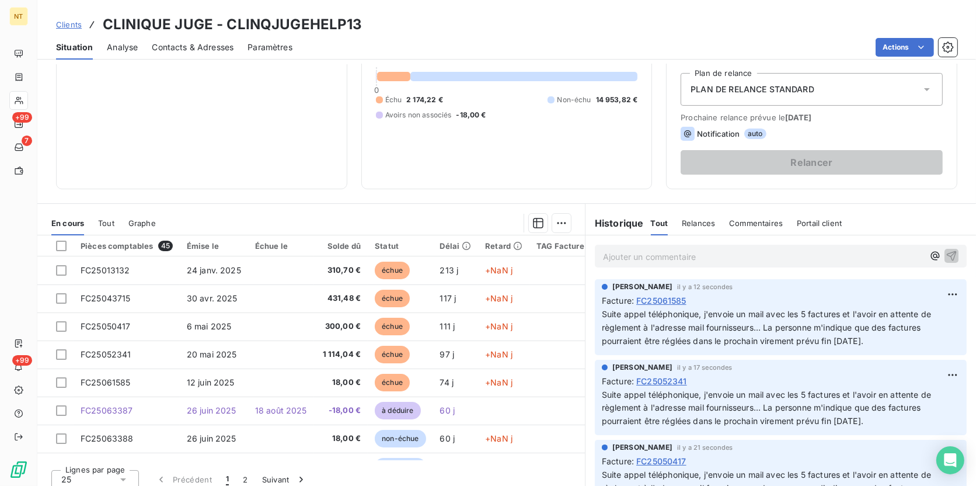
scroll to position [130, 0]
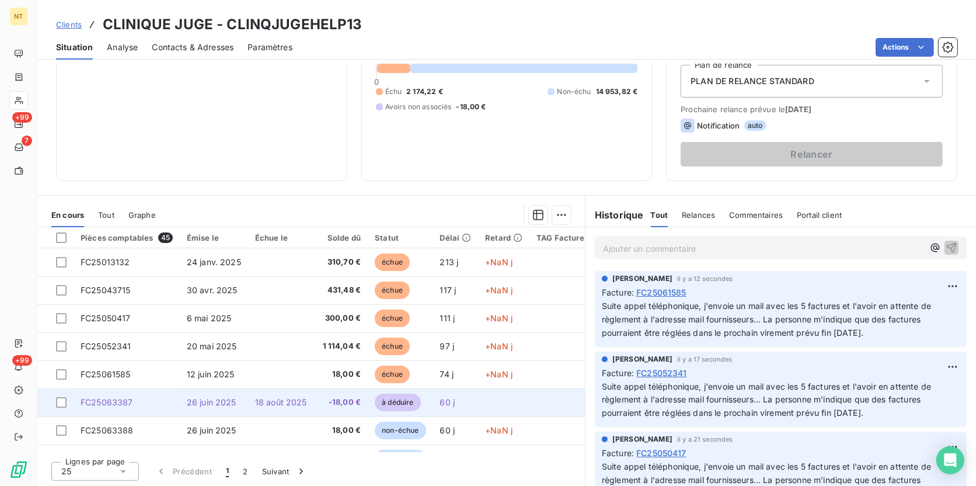
click at [266, 375] on td "18 août 2025" at bounding box center [281, 402] width 66 height 28
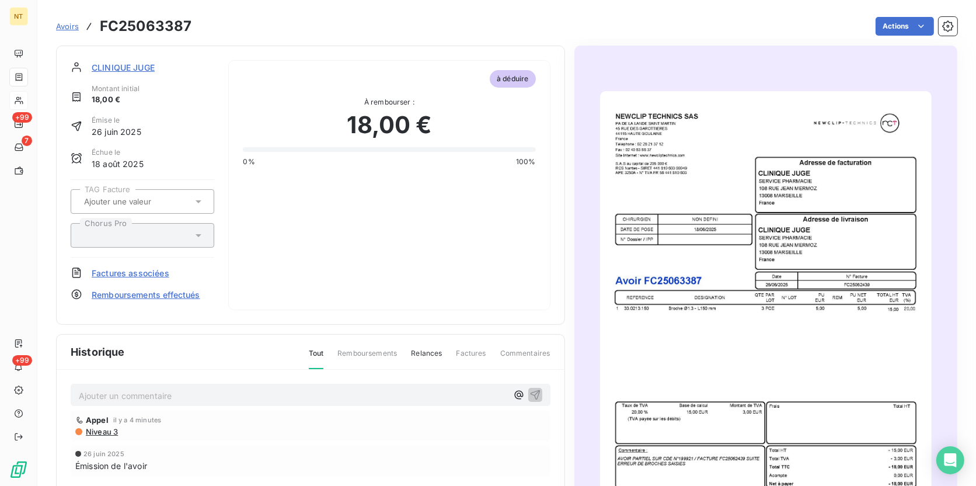
click at [186, 375] on p "Ajouter un commentaire ﻿" at bounding box center [293, 395] width 428 height 15
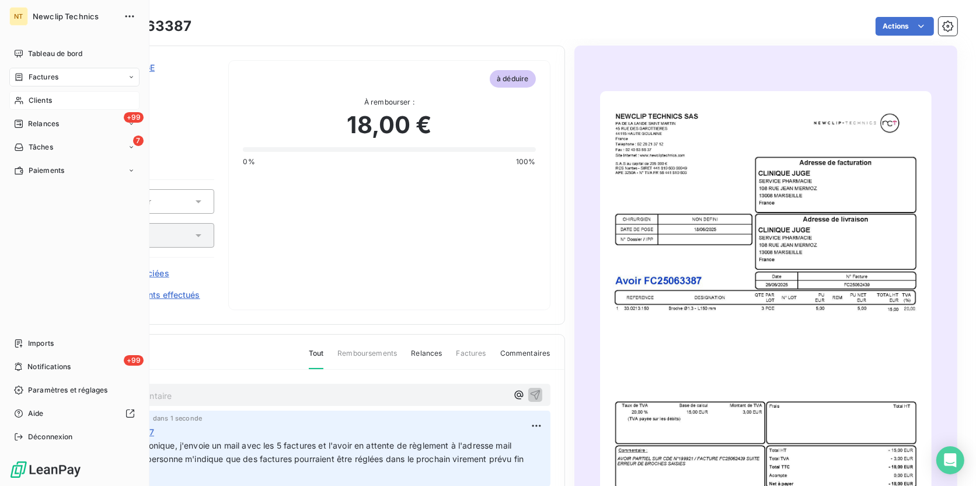
click at [42, 97] on span "Clients" at bounding box center [40, 100] width 23 height 11
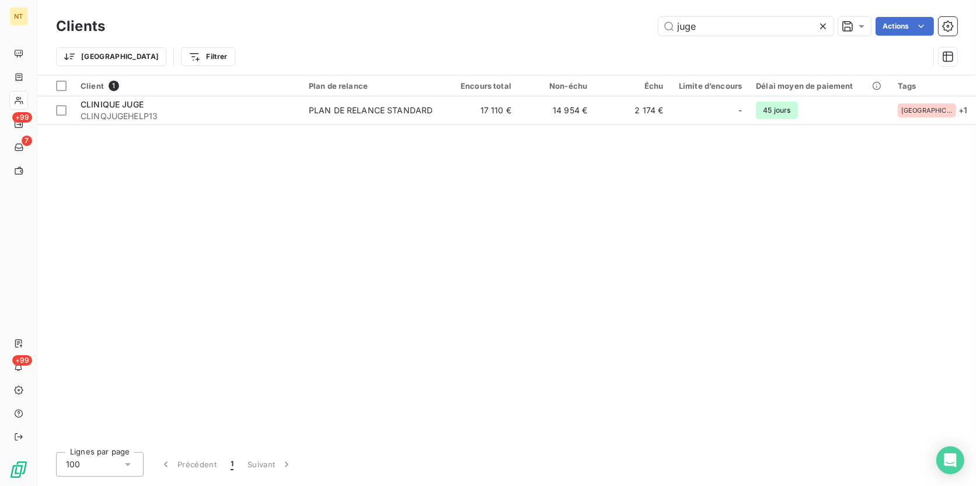
drag, startPoint x: 708, startPoint y: 29, endPoint x: 622, endPoint y: 20, distance: 85.6
click at [622, 20] on div "juge Actions" at bounding box center [538, 26] width 838 height 19
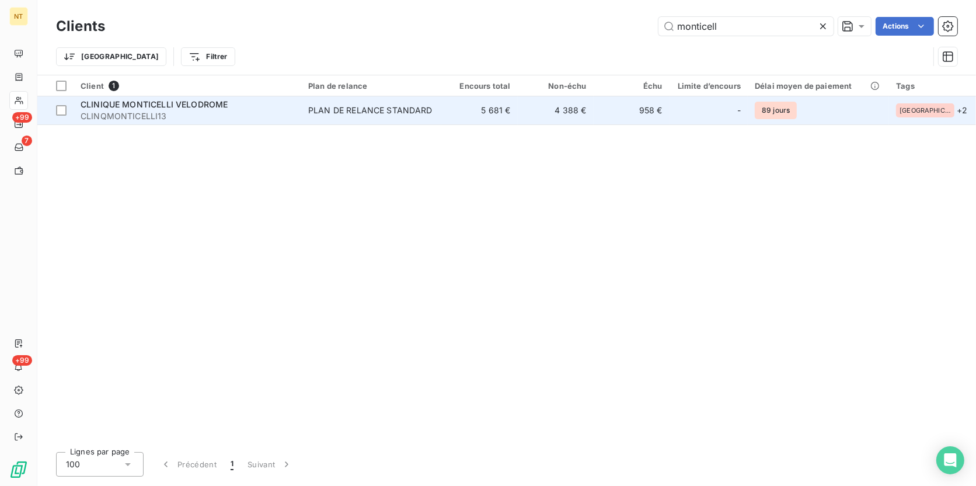
type input "monticell"
click at [622, 110] on td "958 €" at bounding box center [632, 110] width 76 height 28
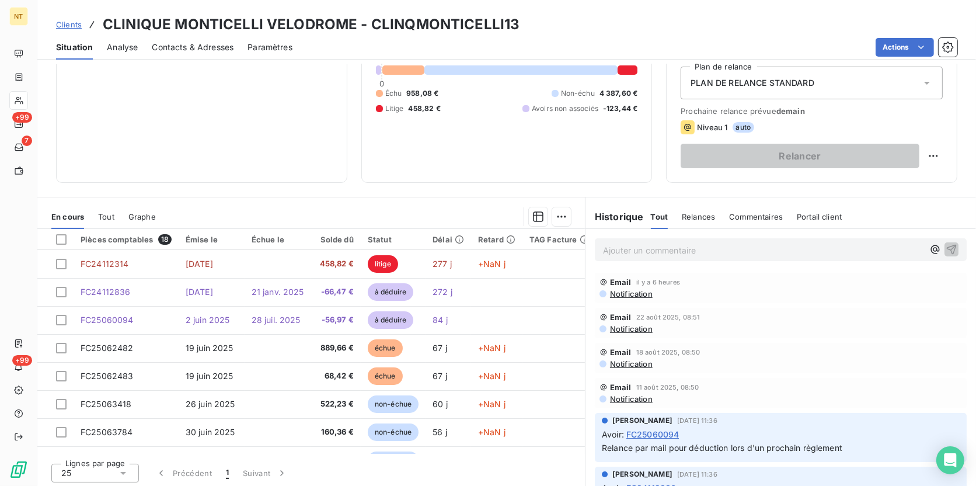
scroll to position [130, 0]
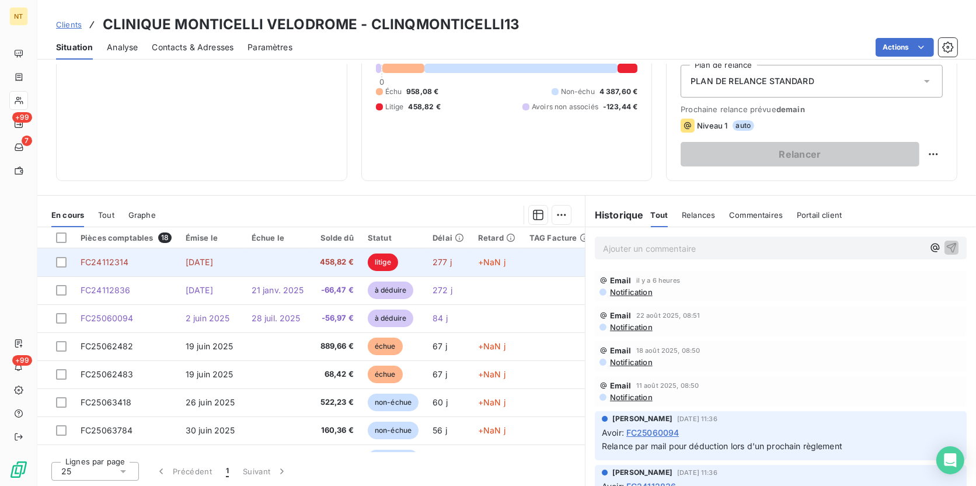
click at [355, 253] on td "458,82 €" at bounding box center [336, 262] width 50 height 28
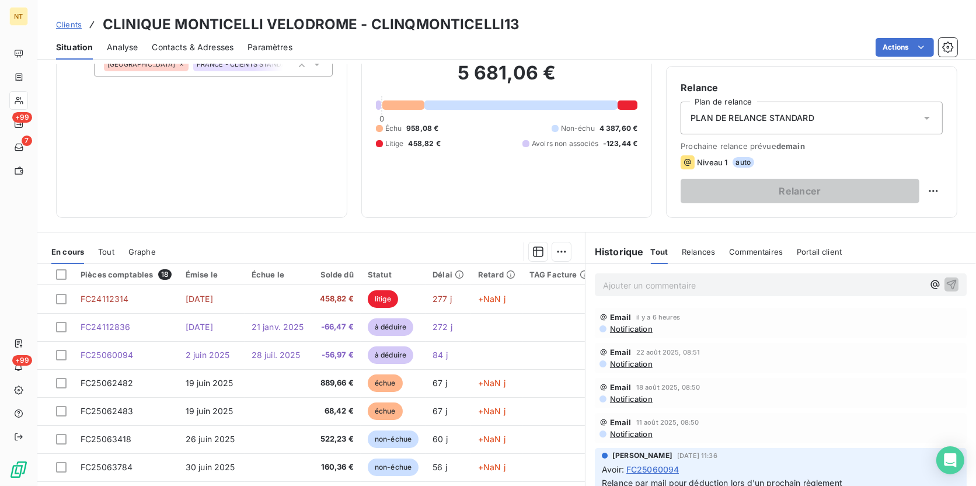
scroll to position [76, 0]
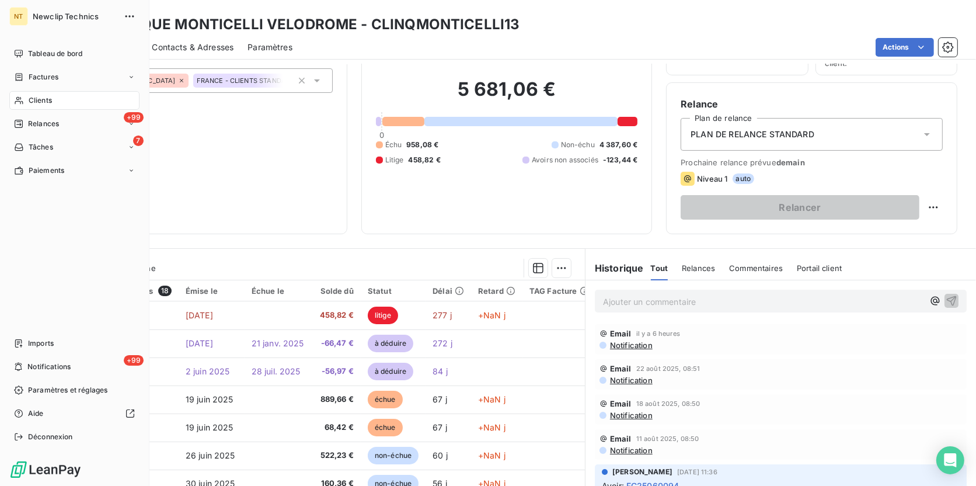
click at [45, 100] on span "Clients" at bounding box center [40, 100] width 23 height 11
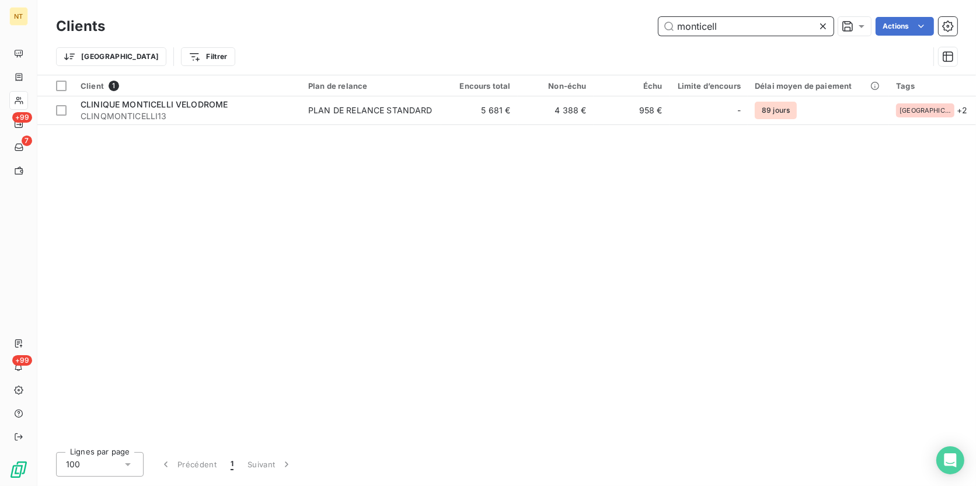
click at [694, 28] on input "monticell" at bounding box center [746, 26] width 175 height 19
type input "laveran"
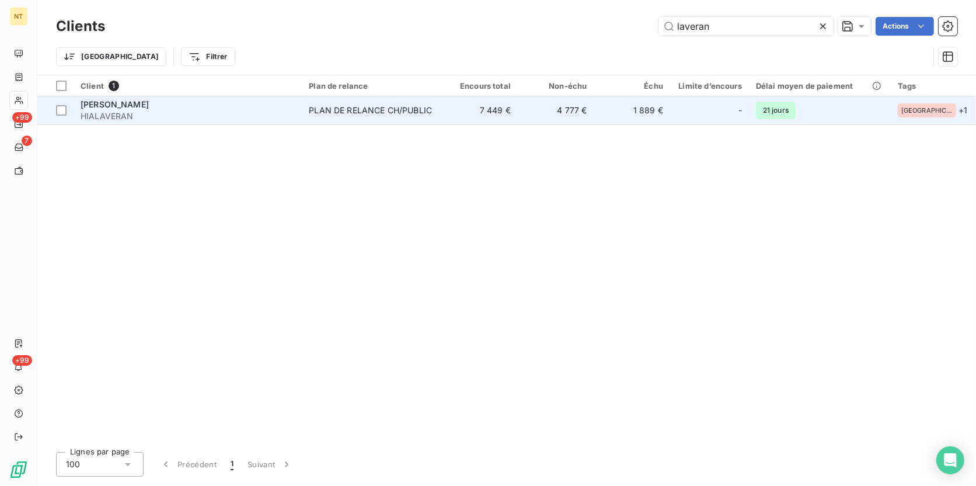
click at [701, 103] on div "-" at bounding box center [709, 110] width 65 height 19
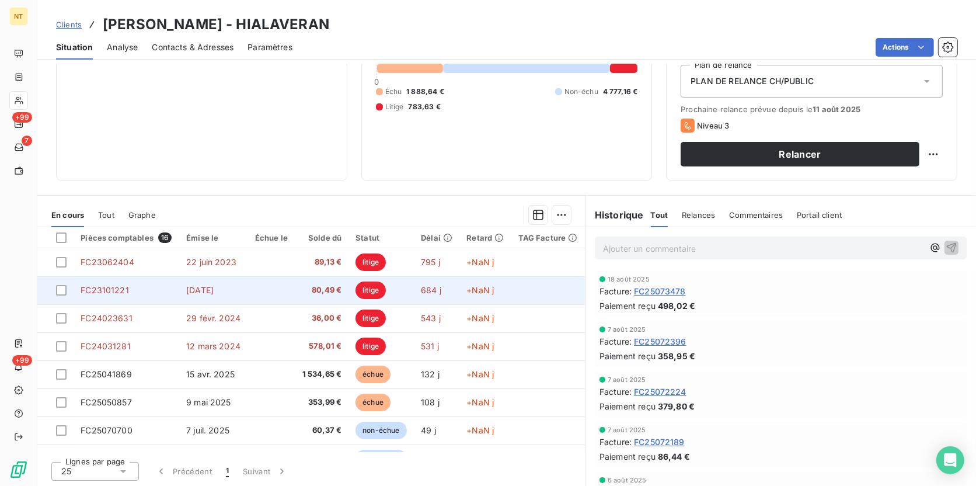
click at [332, 291] on span "80,49 €" at bounding box center [322, 290] width 40 height 12
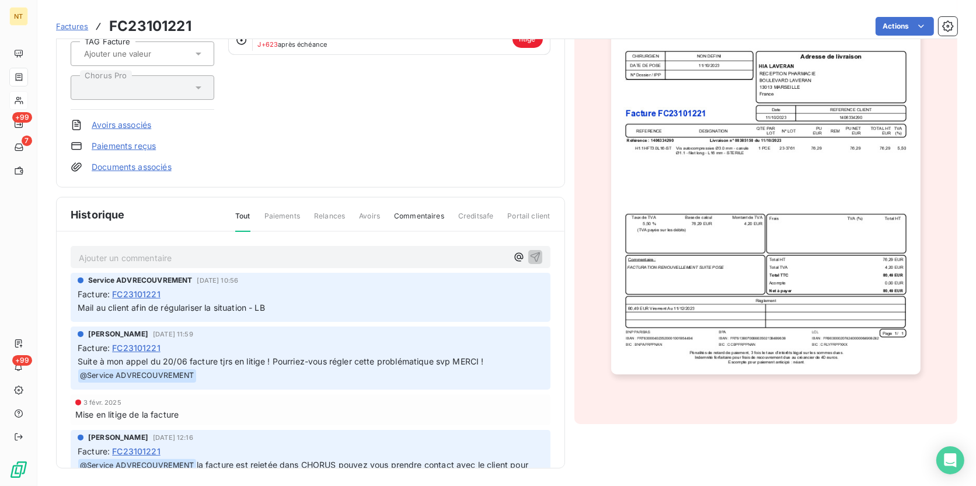
scroll to position [53, 0]
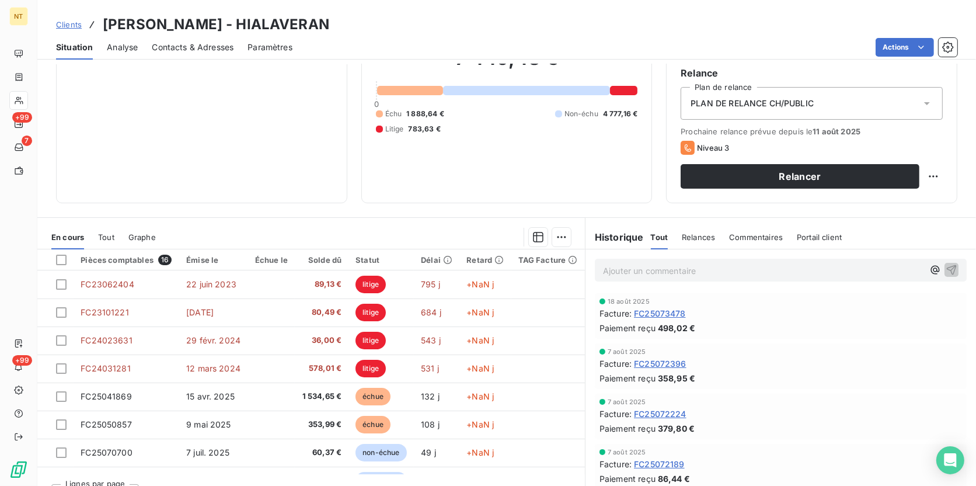
scroll to position [130, 0]
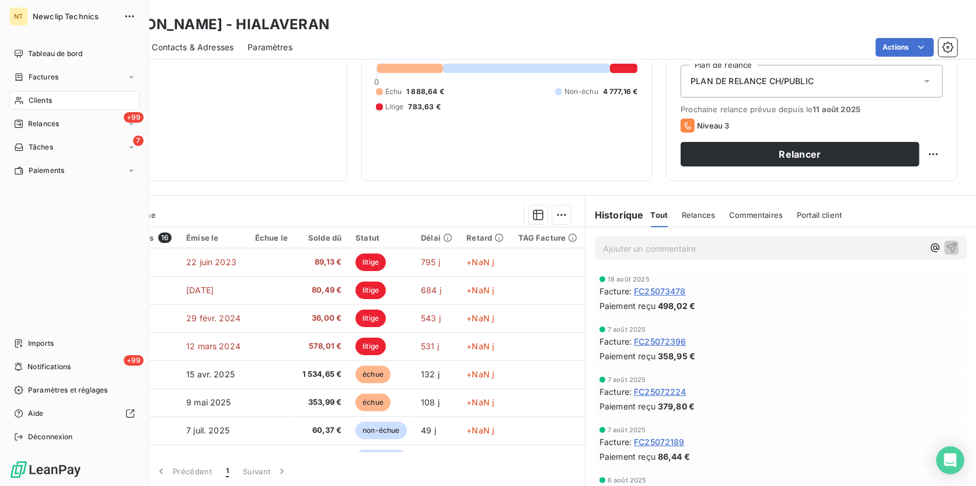
click at [33, 97] on span "Clients" at bounding box center [40, 100] width 23 height 11
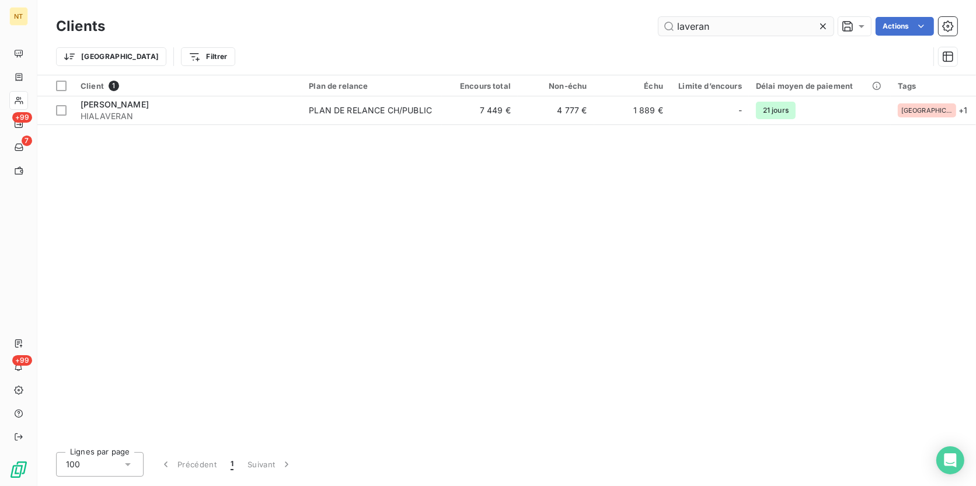
click at [678, 32] on input "laveran" at bounding box center [746, 26] width 175 height 19
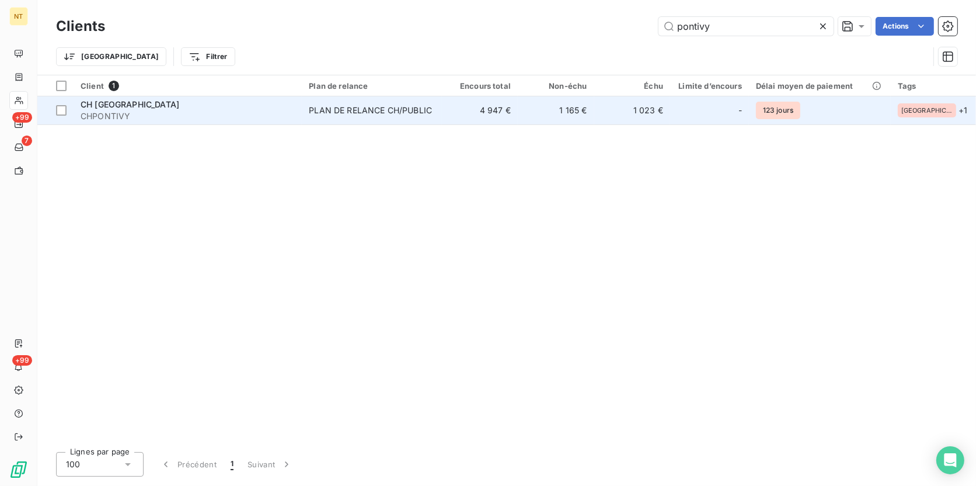
type input "pontivy"
click at [405, 109] on div "PLAN DE RELANCE CH/PUBLIC" at bounding box center [370, 110] width 123 height 12
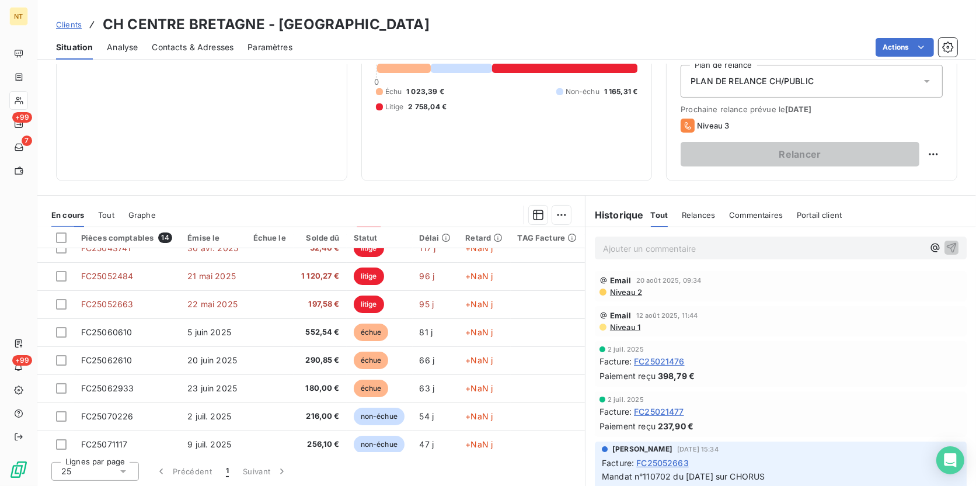
scroll to position [188, 0]
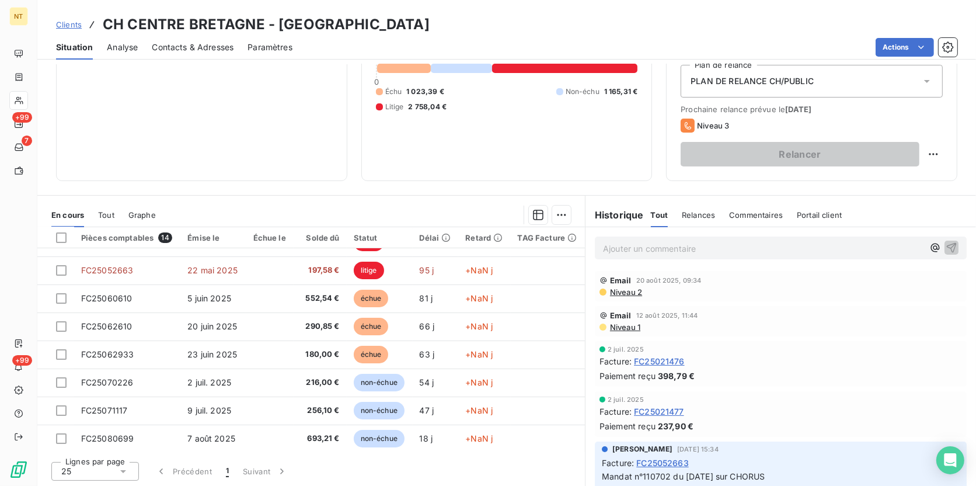
click at [169, 47] on span "Contacts & Adresses" at bounding box center [193, 47] width 82 height 12
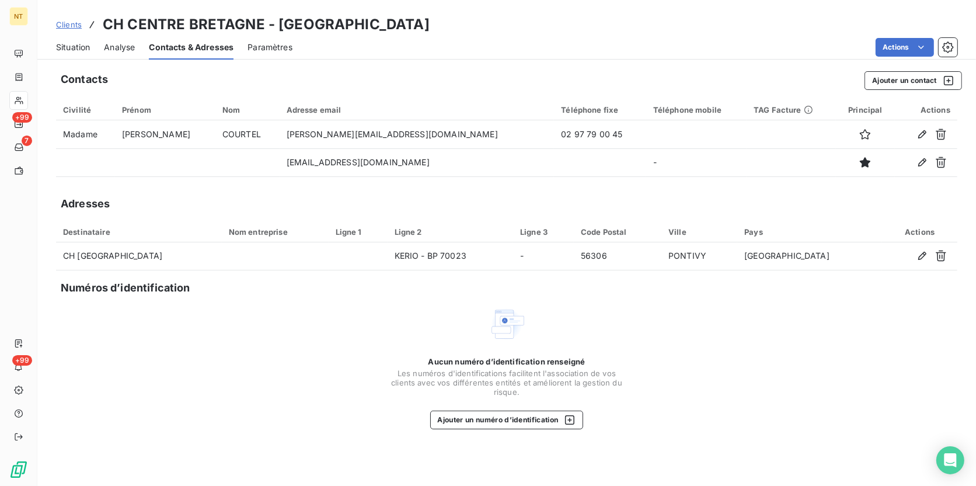
click at [61, 46] on span "Situation" at bounding box center [73, 47] width 34 height 12
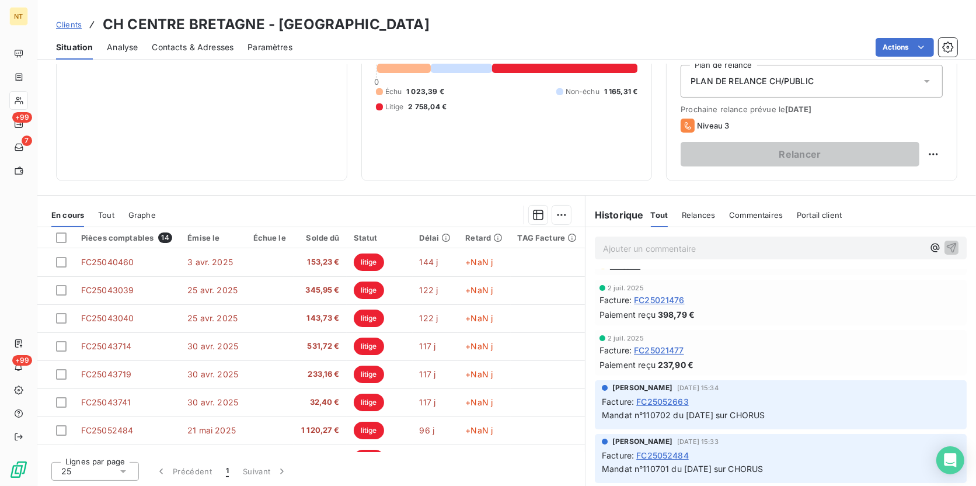
scroll to position [0, 0]
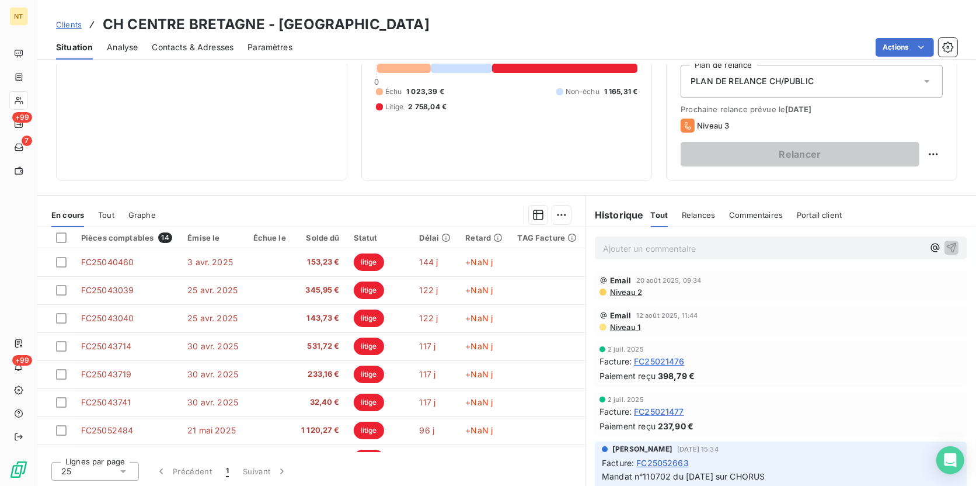
click at [632, 248] on p "Ajouter un commentaire ﻿" at bounding box center [763, 248] width 320 height 15
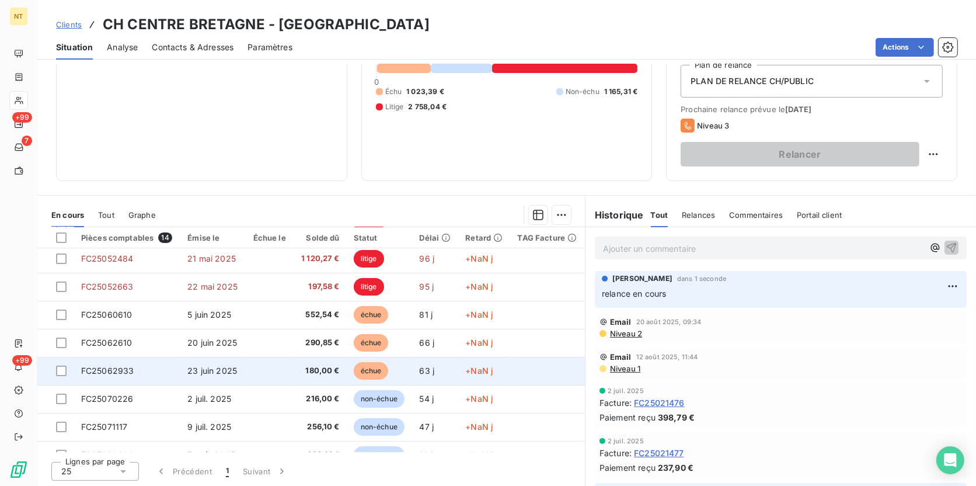
scroll to position [188, 0]
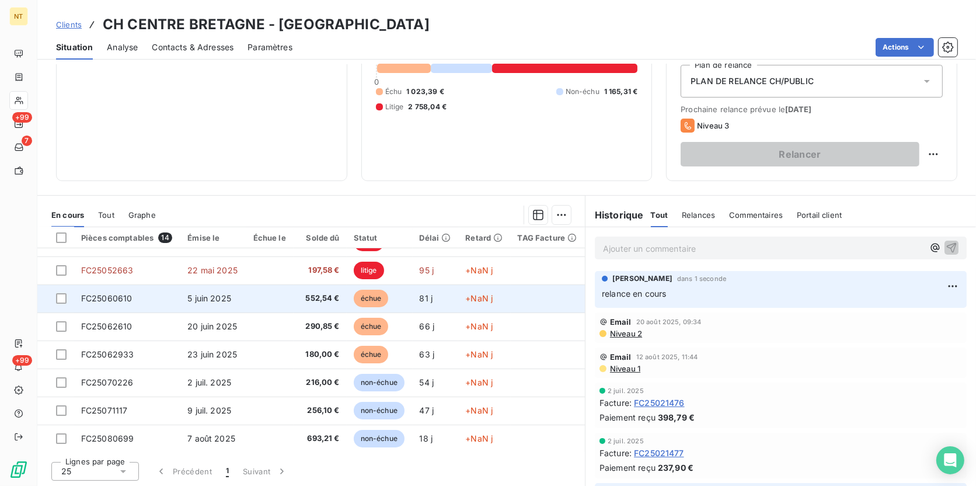
click at [433, 302] on td "81 j" at bounding box center [436, 298] width 46 height 28
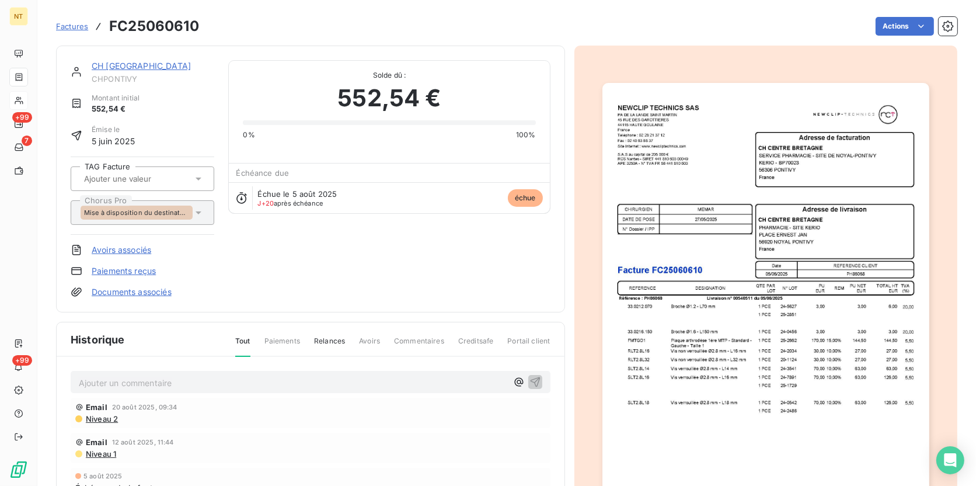
click at [755, 339] on img "button" at bounding box center [765, 314] width 327 height 462
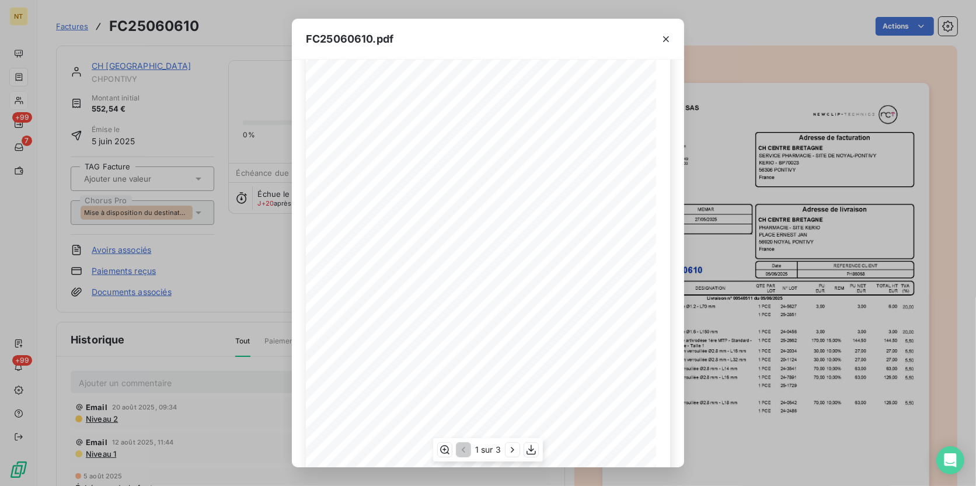
scroll to position [116, 0]
click at [511, 375] on icon "button" at bounding box center [513, 450] width 12 height 12
click at [468, 375] on icon "button" at bounding box center [463, 450] width 12 height 12
click at [661, 35] on icon "button" at bounding box center [666, 39] width 12 height 12
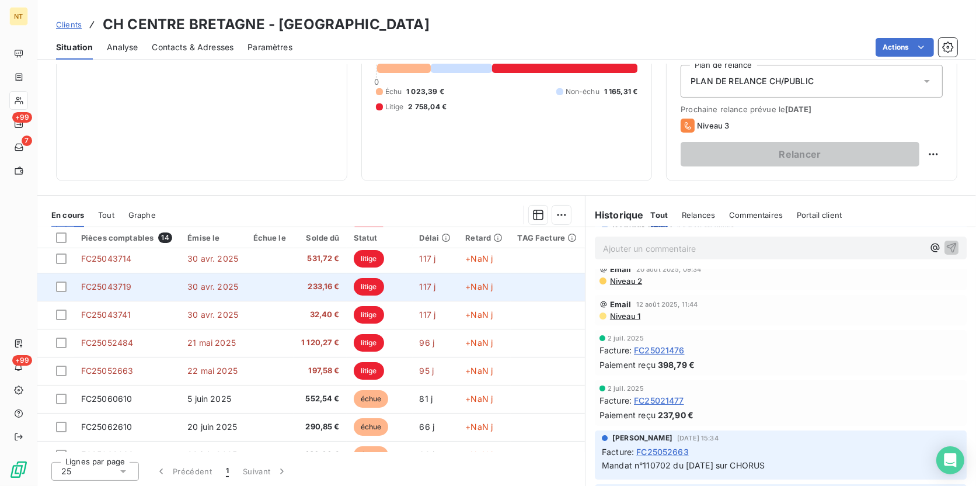
scroll to position [106, 0]
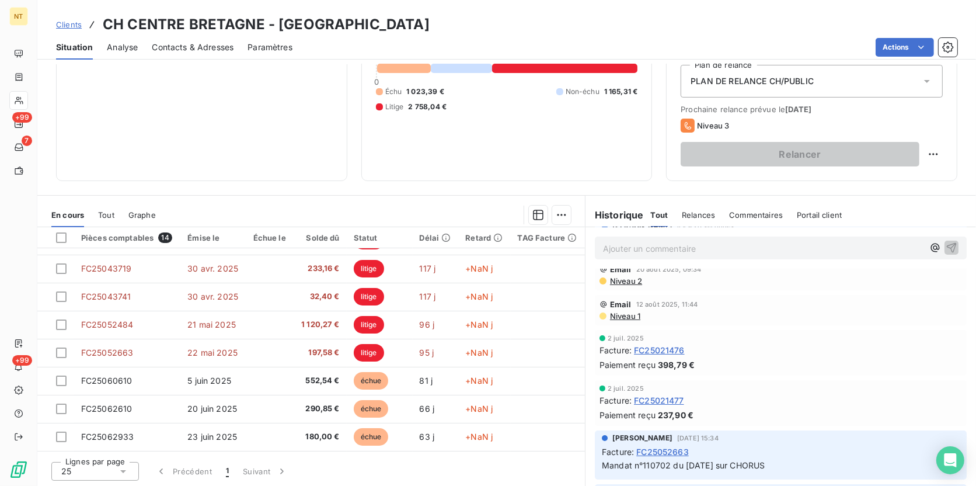
click at [660, 250] on p "Ajouter un commentaire ﻿" at bounding box center [763, 248] width 320 height 15
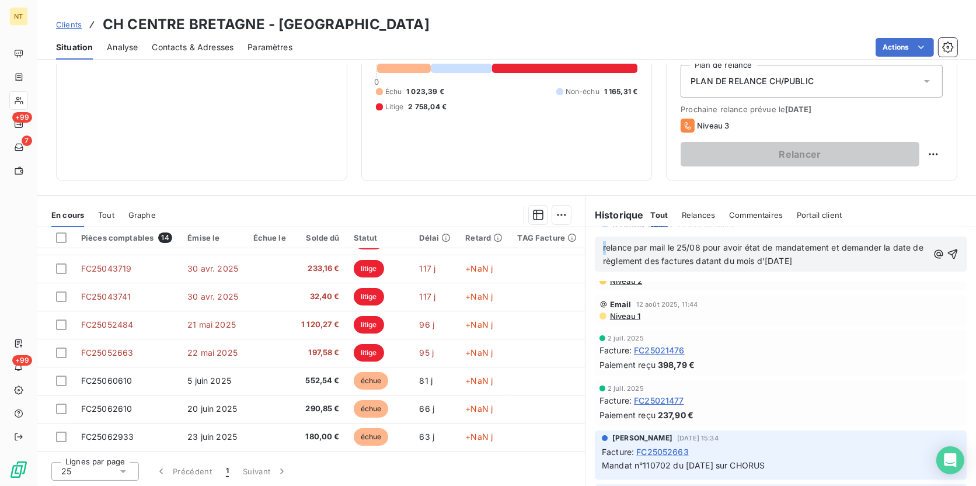
drag, startPoint x: 601, startPoint y: 247, endPoint x: 594, endPoint y: 248, distance: 7.0
click at [595, 248] on div "relance par mail le 25/08 pour avoir état de mandatement et demander la date de…" at bounding box center [781, 253] width 372 height 35
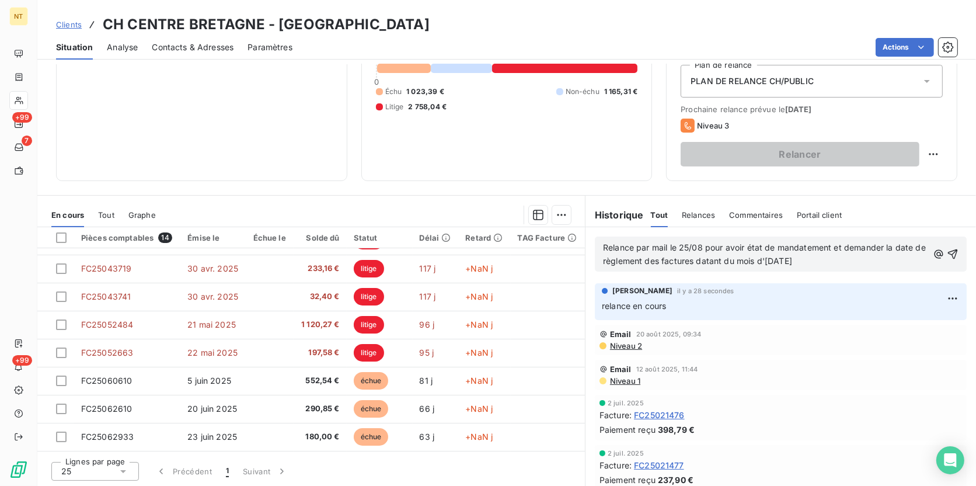
scroll to position [0, 0]
drag, startPoint x: 666, startPoint y: 246, endPoint x: 699, endPoint y: 244, distance: 33.9
click at [699, 244] on span "Relance par mail le 25/08 pour avoir état de mandatement et demander la date de…" at bounding box center [765, 253] width 325 height 23
click at [709, 245] on span "Relance par mail pour avoir état de mandatement et demander la date de règlemen…" at bounding box center [748, 253] width 290 height 23
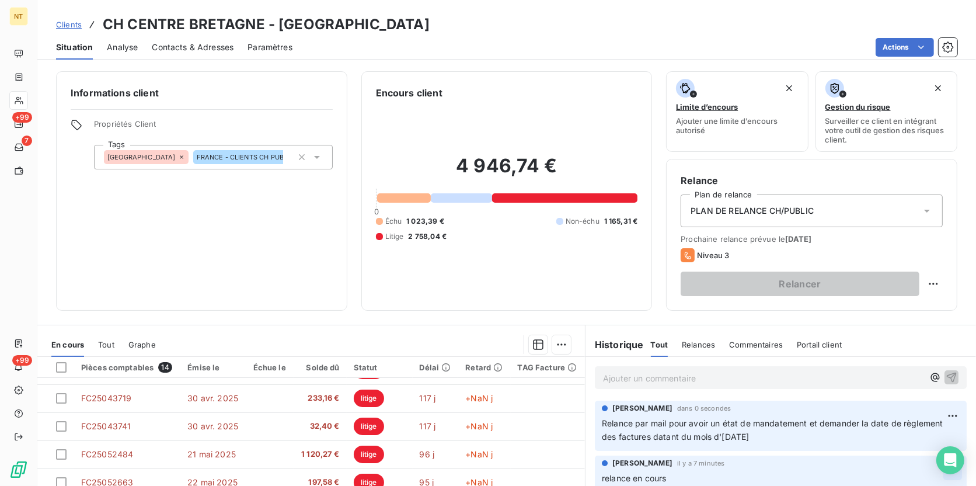
click at [779, 375] on html "NT +99 7 +99 Clients CH CENTRE BRETAGNE - CHPONTIVY Situation Analyse Contacts …" at bounding box center [488, 243] width 976 height 486
click at [779, 375] on div "Supprimer" at bounding box center [908, 444] width 65 height 19
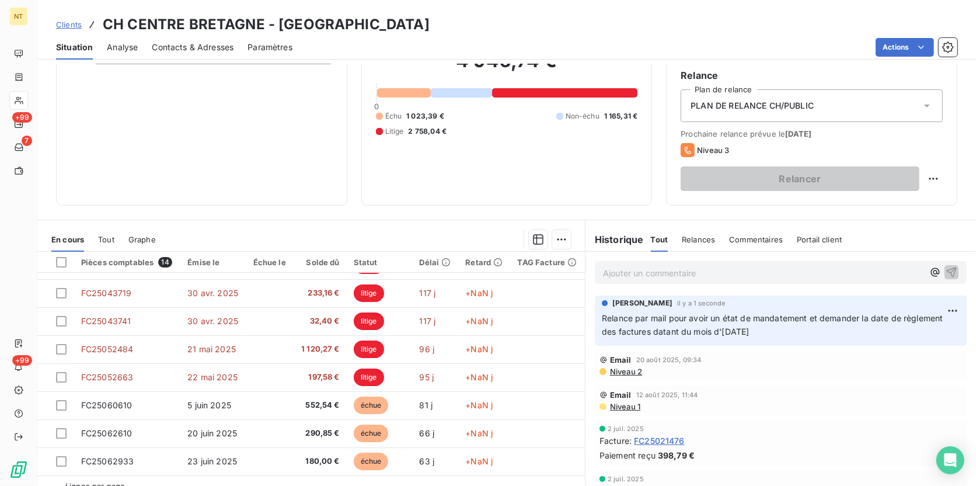
scroll to position [106, 0]
drag, startPoint x: 770, startPoint y: 331, endPoint x: 598, endPoint y: 316, distance: 172.3
click at [602, 316] on p "Relance par mail pour avoir un état de mandatement et demander la date de règle…" at bounding box center [781, 324] width 358 height 27
copy span "Relance par mail pour avoir un état de mandatement et demander la date de règle…"
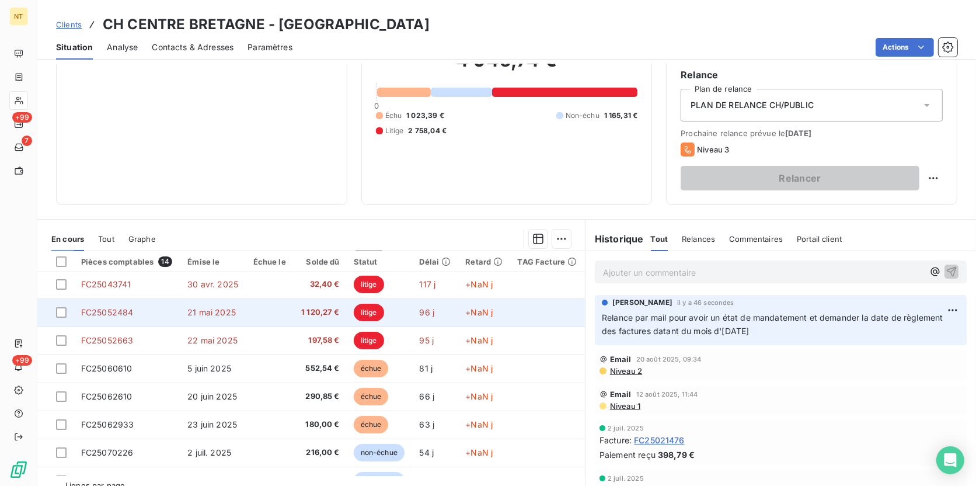
scroll to position [159, 0]
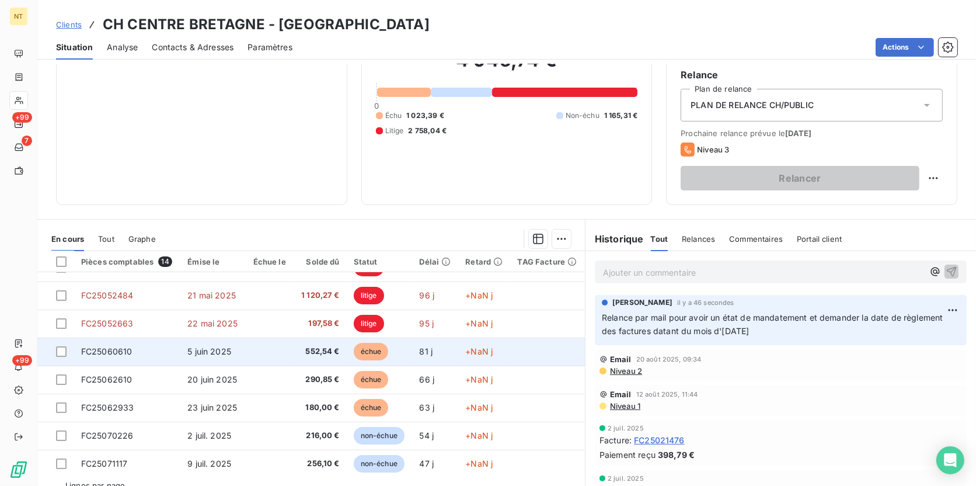
click at [420, 347] on span "81 j" at bounding box center [426, 351] width 13 height 10
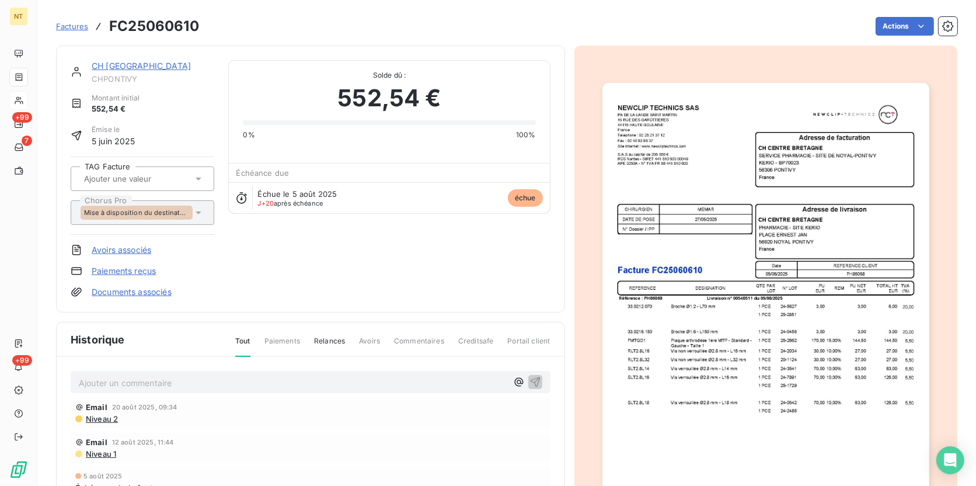
click at [187, 375] on p "Ajouter un commentaire ﻿" at bounding box center [293, 382] width 428 height 15
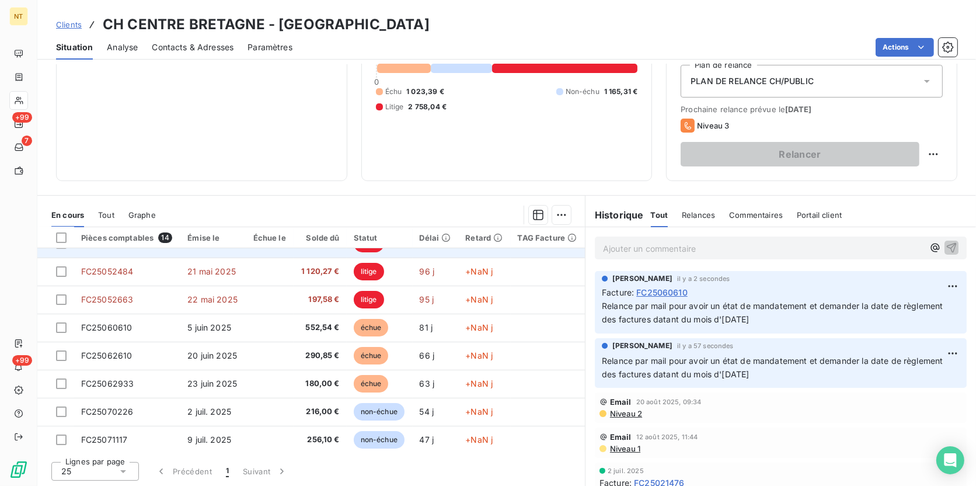
scroll to position [188, 0]
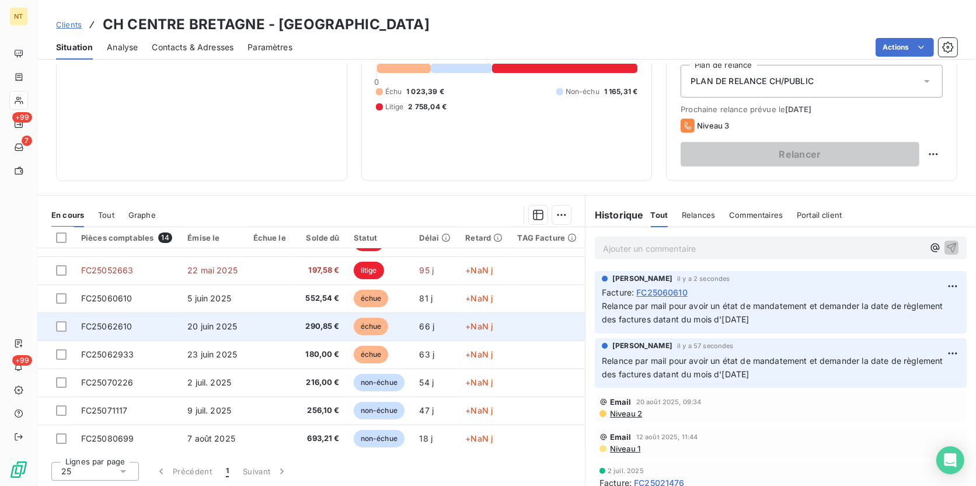
click at [302, 328] on span "290,85 €" at bounding box center [320, 326] width 39 height 12
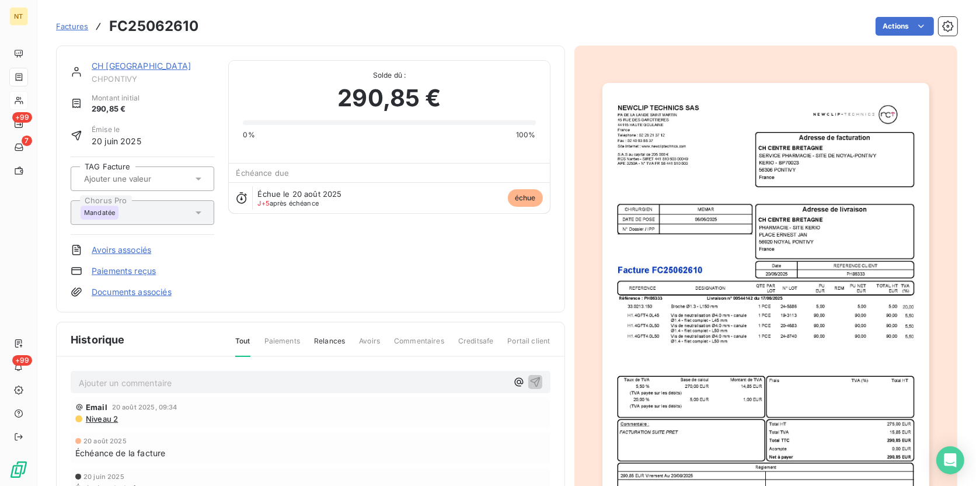
click at [236, 375] on p "Ajouter un commentaire ﻿" at bounding box center [293, 382] width 428 height 15
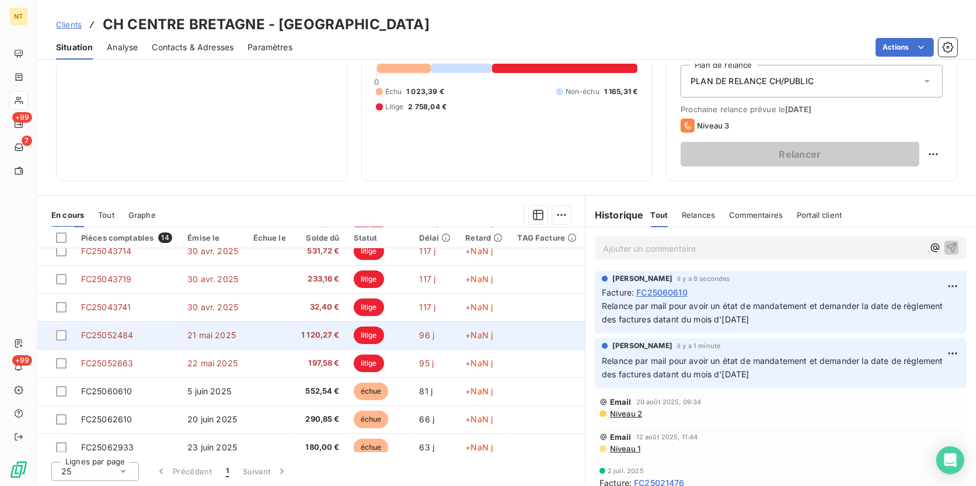
scroll to position [159, 0]
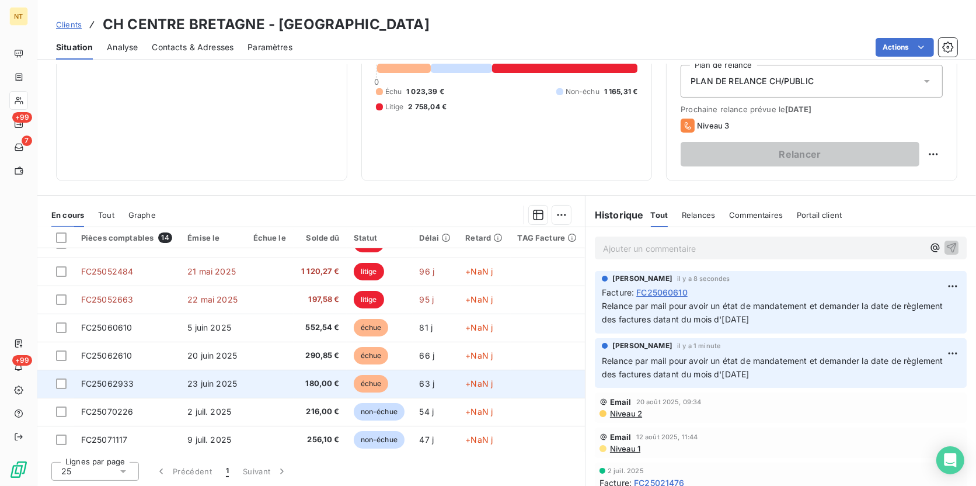
click at [287, 375] on td at bounding box center [269, 384] width 47 height 28
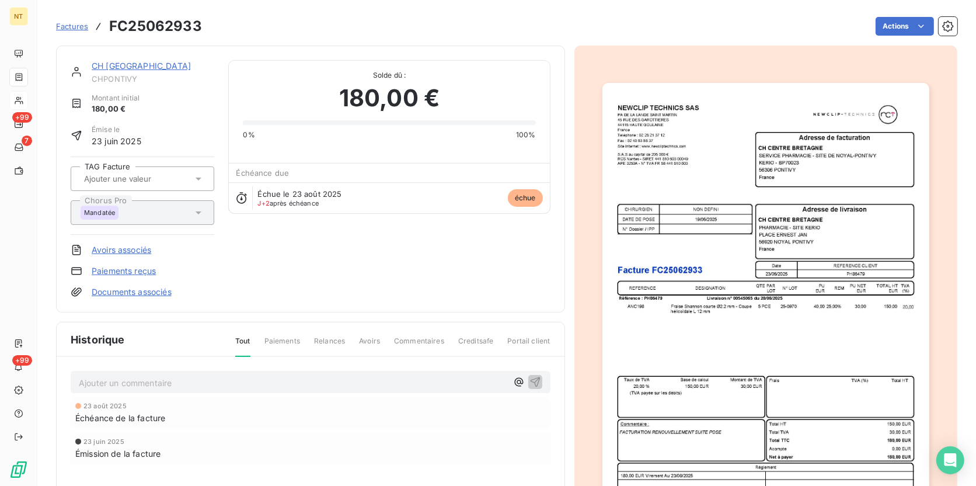
click at [250, 375] on p "Ajouter un commentaire ﻿" at bounding box center [293, 382] width 428 height 15
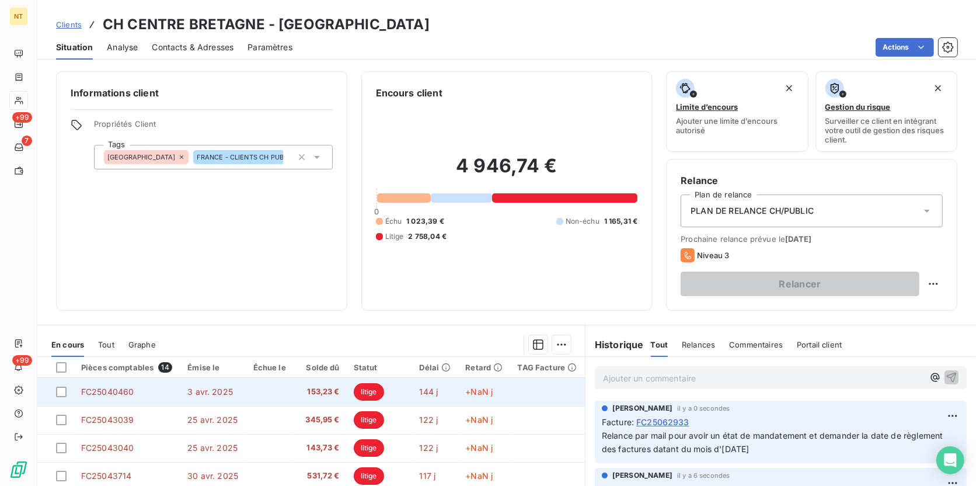
click at [217, 375] on td "3 avr. 2025" at bounding box center [212, 392] width 65 height 28
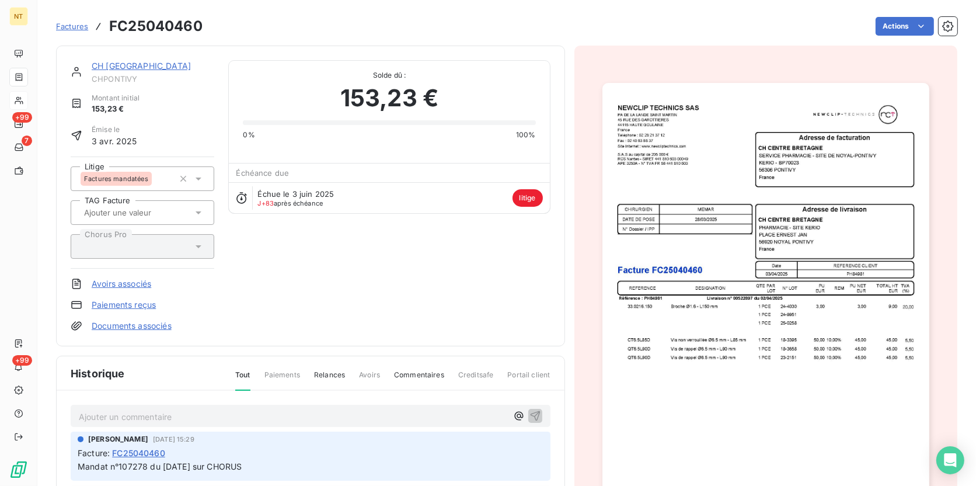
click at [186, 375] on p "Ajouter un commentaire ﻿" at bounding box center [293, 416] width 428 height 15
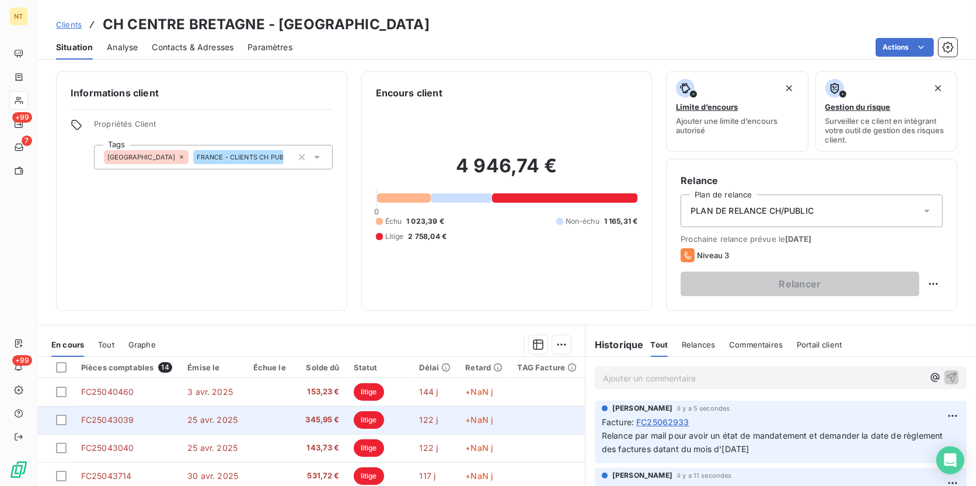
click at [259, 375] on td at bounding box center [269, 420] width 47 height 28
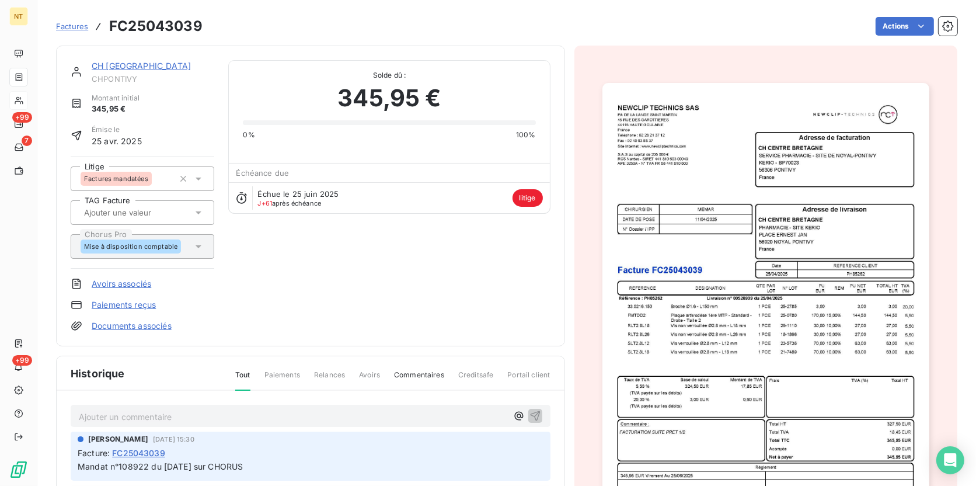
click at [203, 375] on p "Ajouter un commentaire ﻿" at bounding box center [293, 416] width 428 height 15
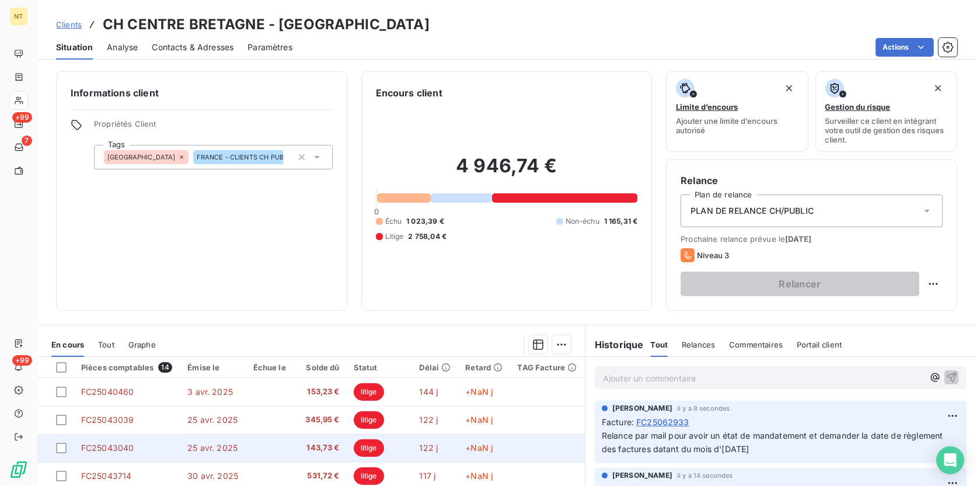
click at [251, 375] on td at bounding box center [269, 448] width 47 height 28
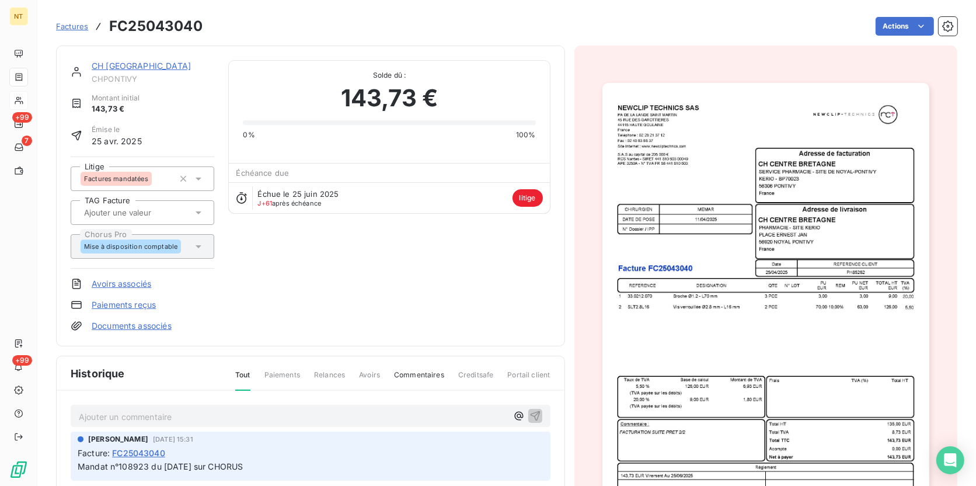
click at [231, 375] on p "Ajouter un commentaire ﻿" at bounding box center [293, 416] width 428 height 15
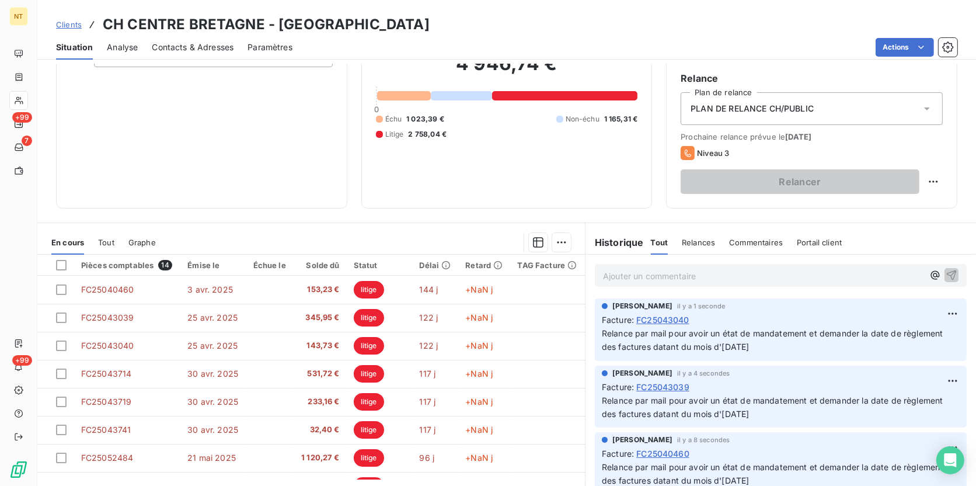
scroll to position [106, 0]
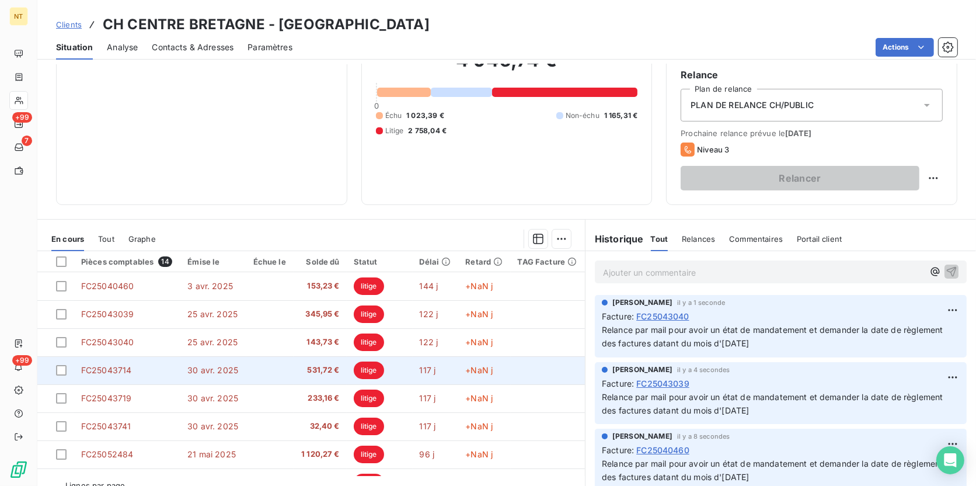
click at [218, 371] on span "30 avr. 2025" at bounding box center [212, 370] width 51 height 10
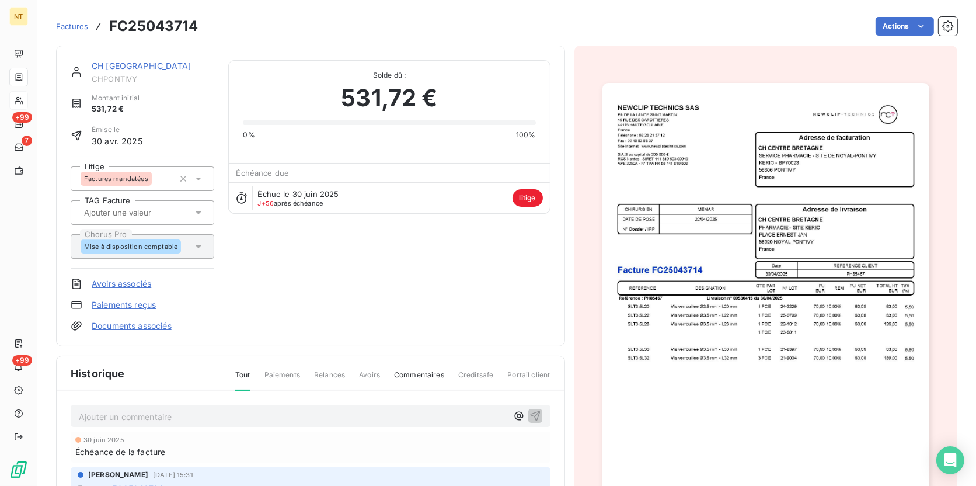
click at [144, 375] on p "Ajouter un commentaire ﻿" at bounding box center [293, 416] width 428 height 15
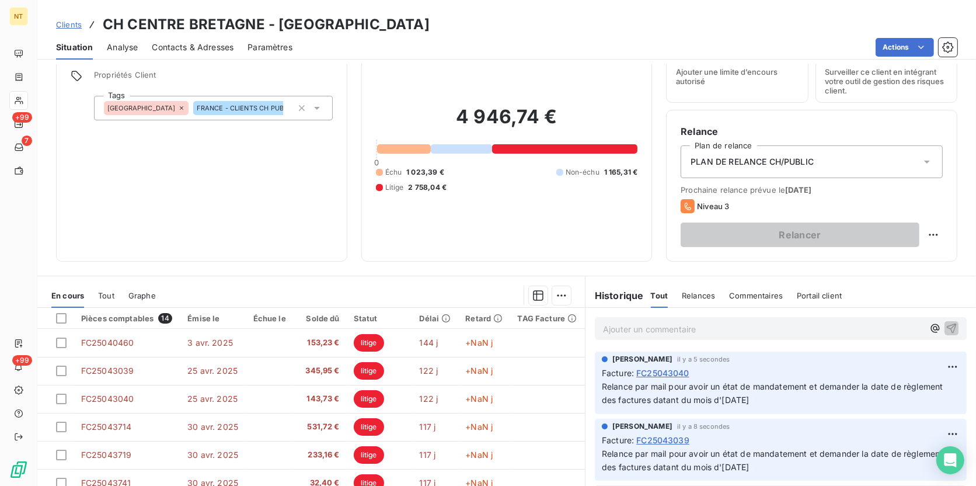
scroll to position [130, 0]
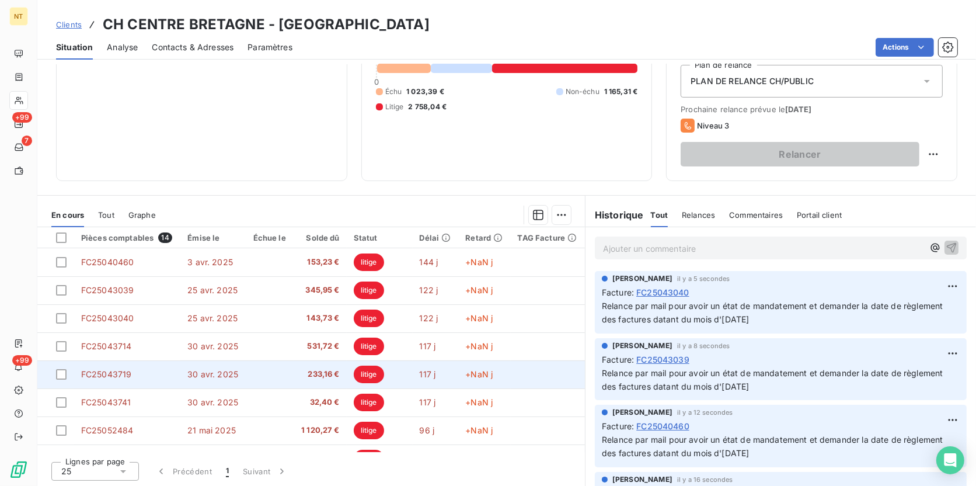
click at [213, 373] on span "30 avr. 2025" at bounding box center [212, 374] width 51 height 10
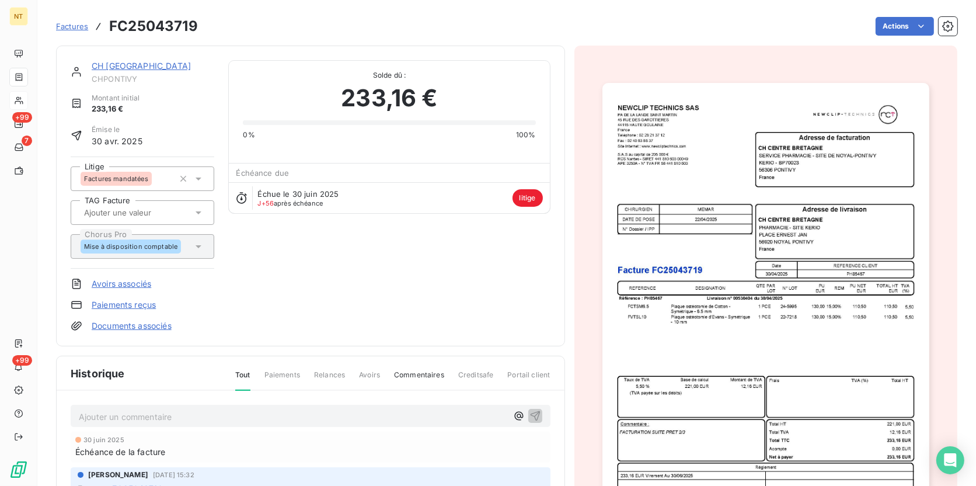
click at [144, 375] on div "Ajouter un commentaire ﻿" at bounding box center [311, 416] width 480 height 23
click at [140, 375] on p "Ajouter un commentaire ﻿" at bounding box center [293, 416] width 428 height 15
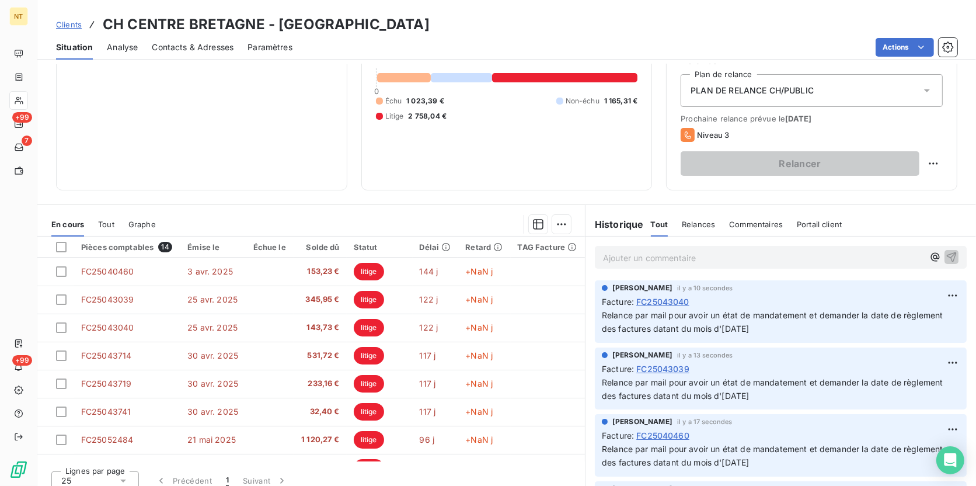
scroll to position [130, 0]
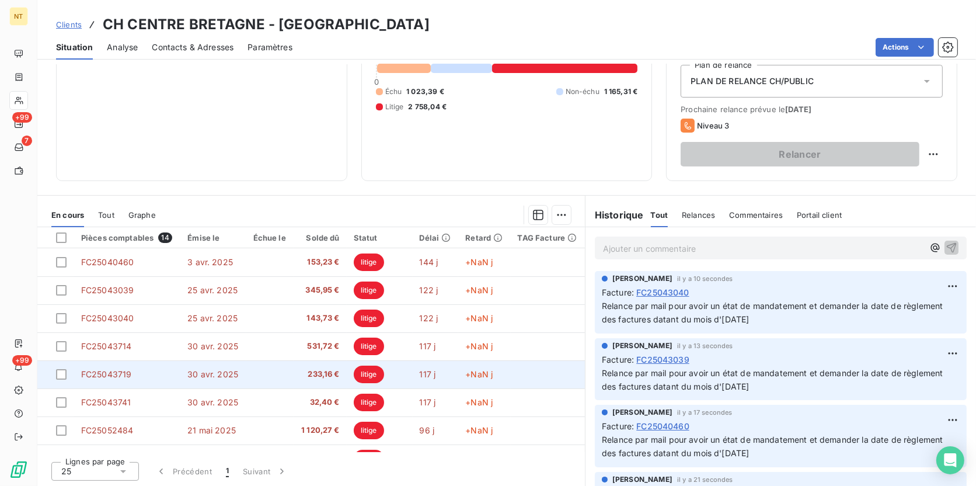
click at [202, 373] on span "30 avr. 2025" at bounding box center [212, 374] width 51 height 10
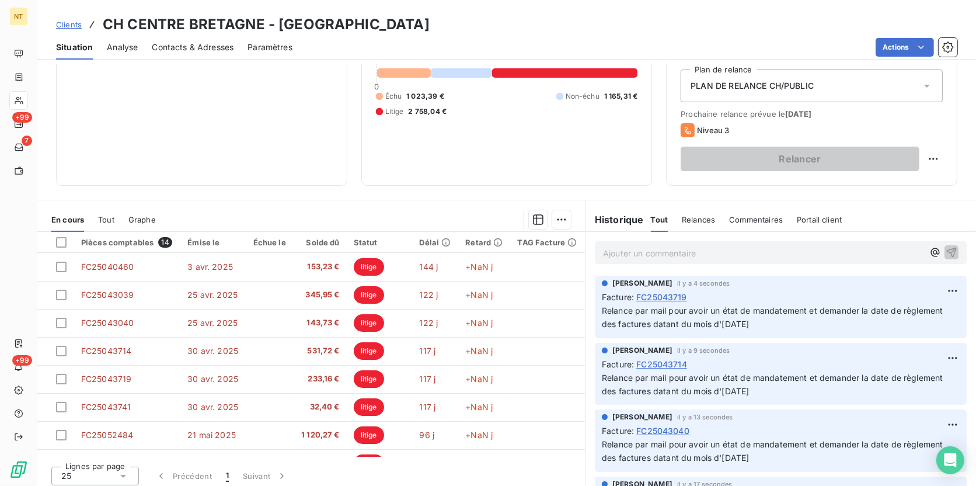
scroll to position [130, 0]
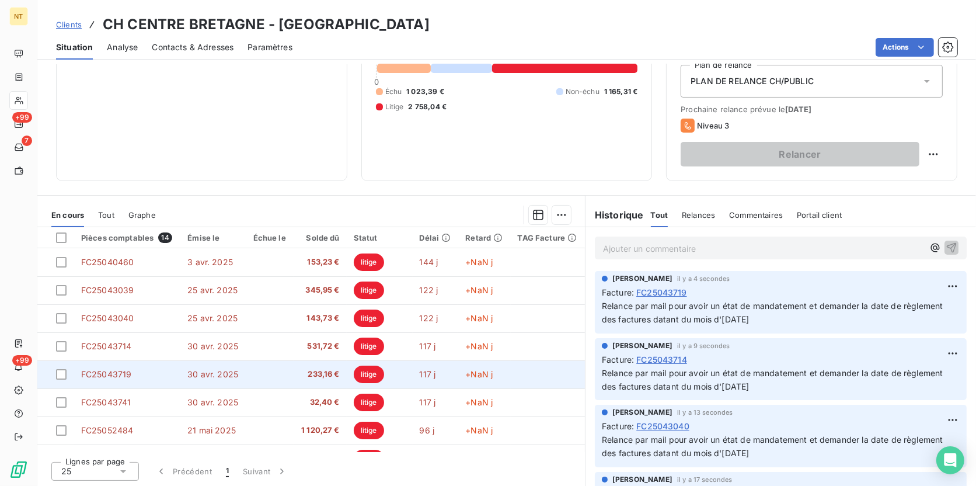
click at [205, 375] on td "30 avr. 2025" at bounding box center [212, 374] width 65 height 28
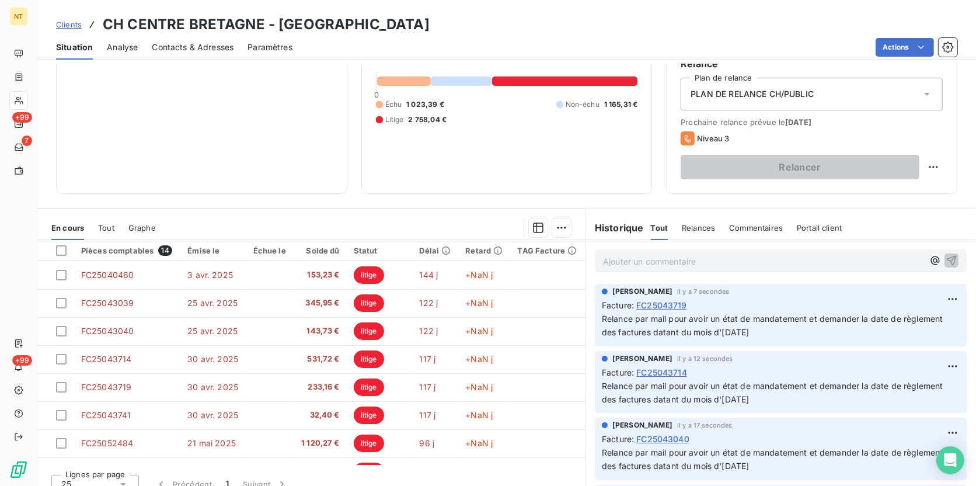
scroll to position [130, 0]
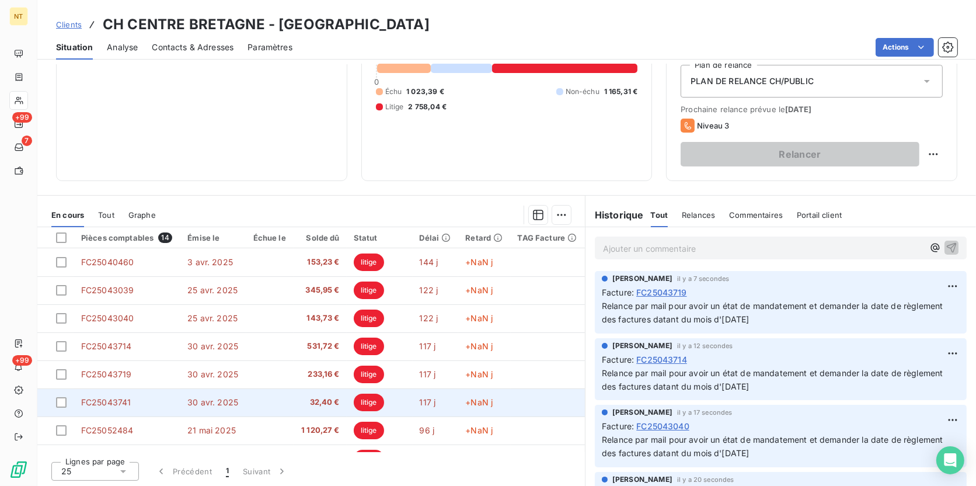
click at [187, 375] on span "30 avr. 2025" at bounding box center [212, 402] width 51 height 10
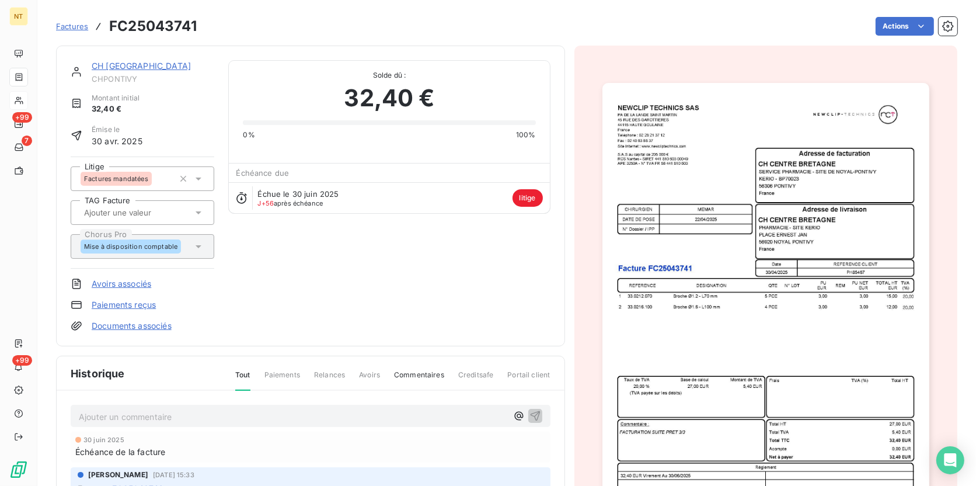
click at [171, 375] on p "Ajouter un commentaire ﻿" at bounding box center [293, 416] width 428 height 15
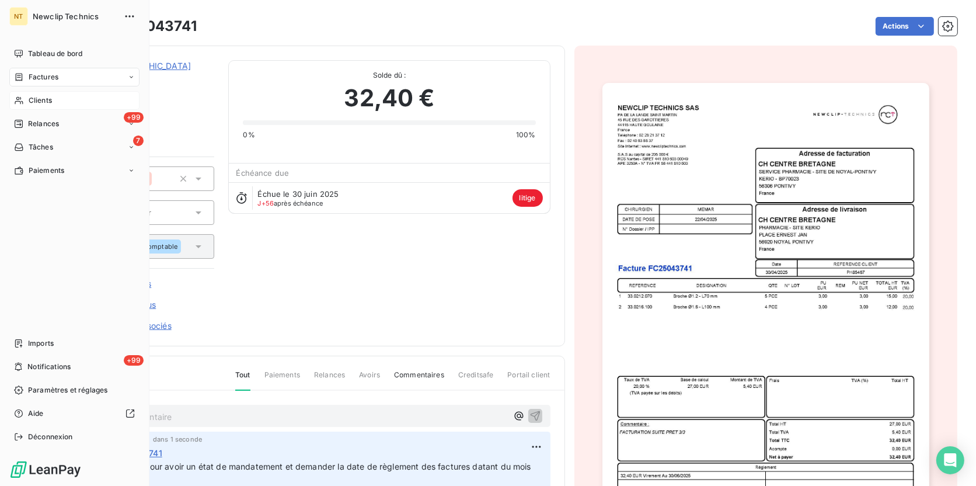
click at [88, 96] on div "Clients" at bounding box center [74, 100] width 130 height 19
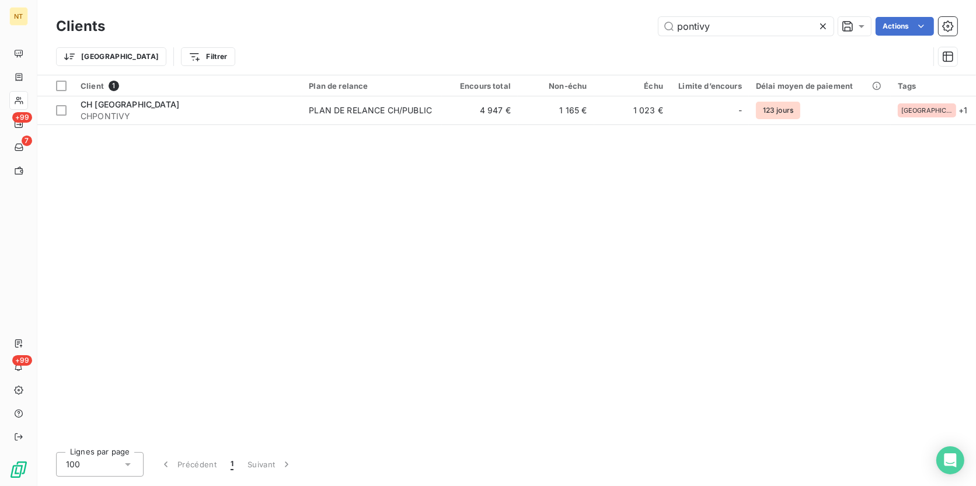
click at [242, 252] on div "Client 1 Plan de relance Encours total Non-échu Échu Limite d’encours Délai moy…" at bounding box center [506, 258] width 939 height 367
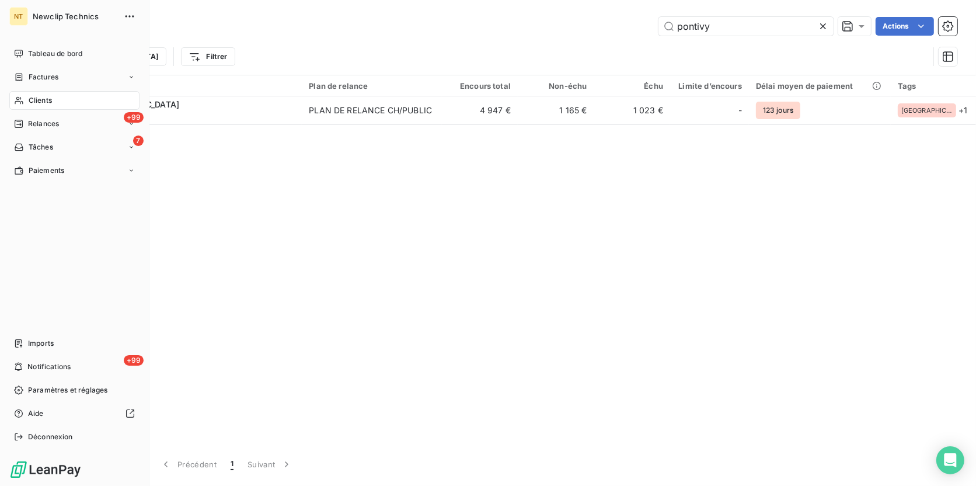
click at [54, 96] on div "Clients" at bounding box center [74, 100] width 130 height 19
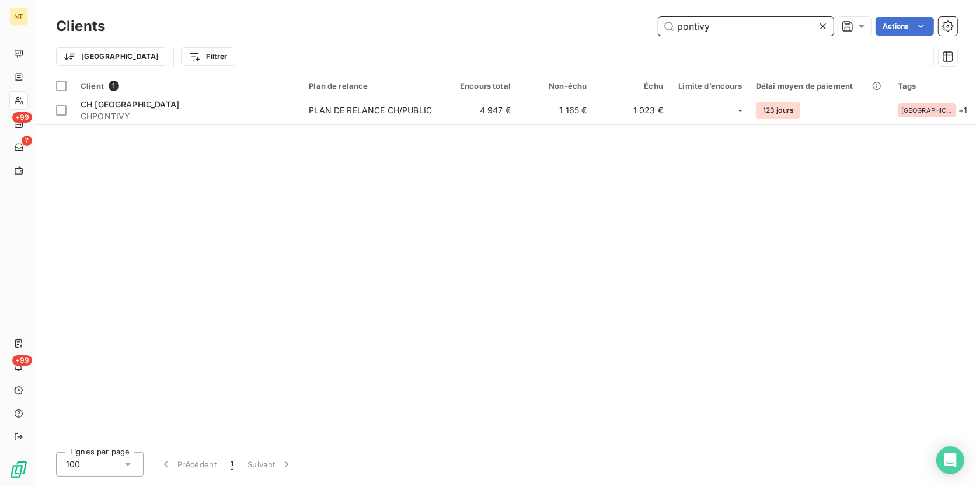
click at [705, 30] on input "pontivy" at bounding box center [746, 26] width 175 height 19
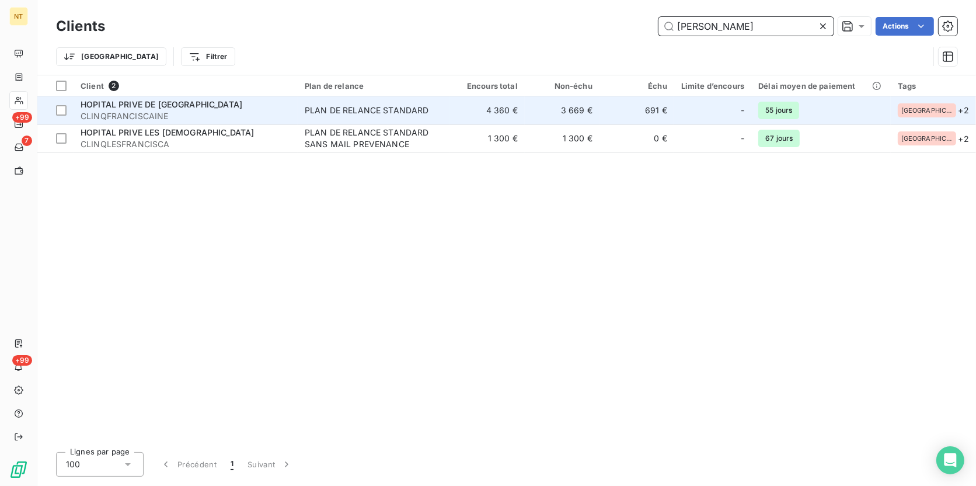
type input "[PERSON_NAME]"
click at [236, 106] on div "HOPITAL PRIVE DE [GEOGRAPHIC_DATA]" at bounding box center [186, 105] width 210 height 12
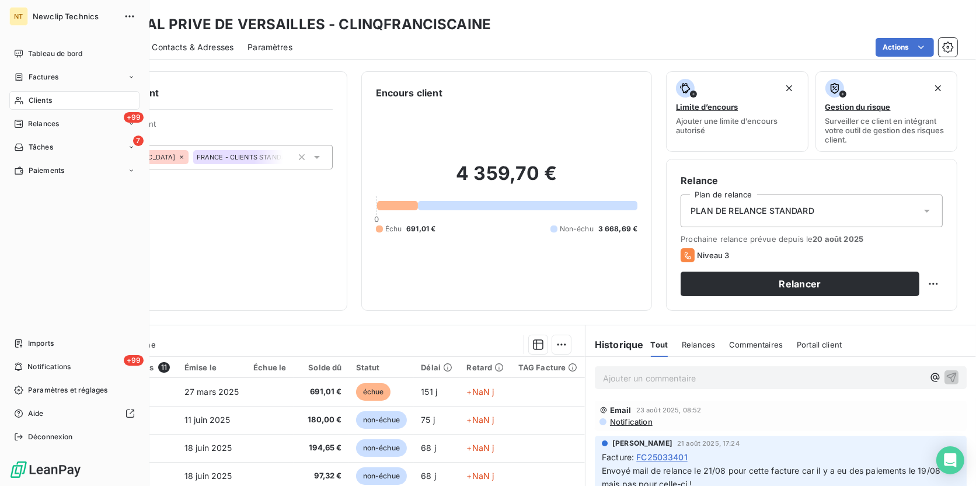
click at [47, 101] on span "Clients" at bounding box center [40, 100] width 23 height 11
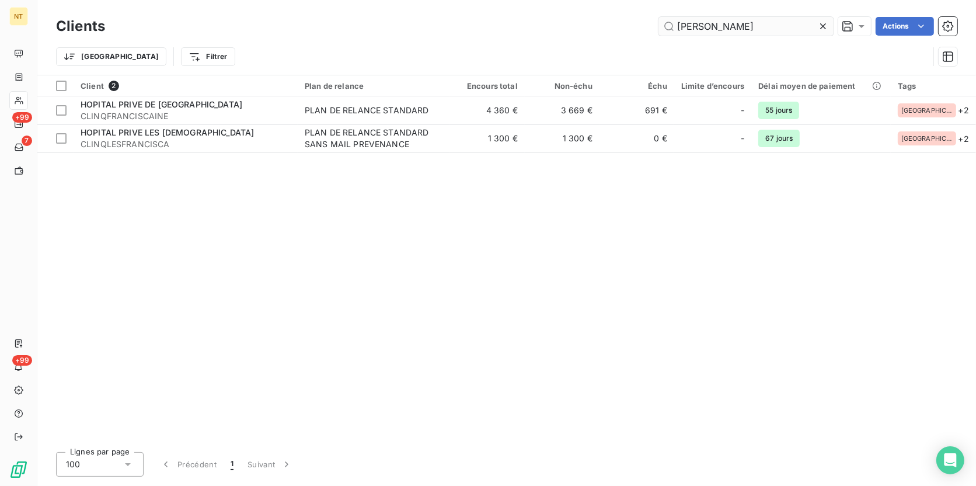
click at [711, 19] on input "[PERSON_NAME]" at bounding box center [746, 26] width 175 height 19
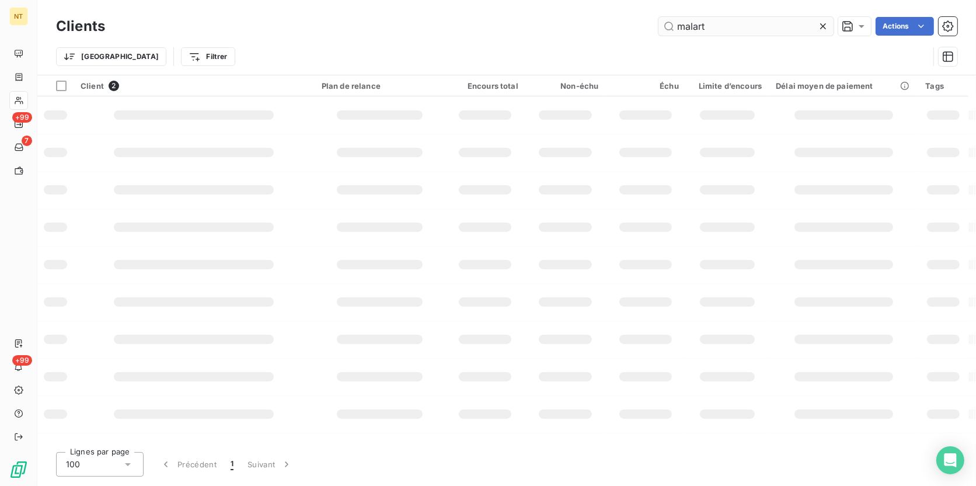
type input "malart"
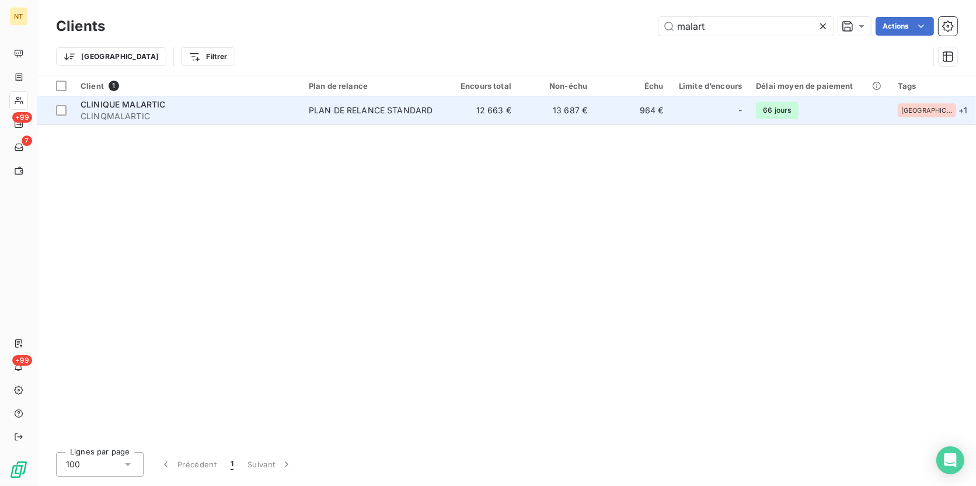
click at [443, 117] on td "PLAN DE RELANCE STANDARD" at bounding box center [372, 110] width 141 height 28
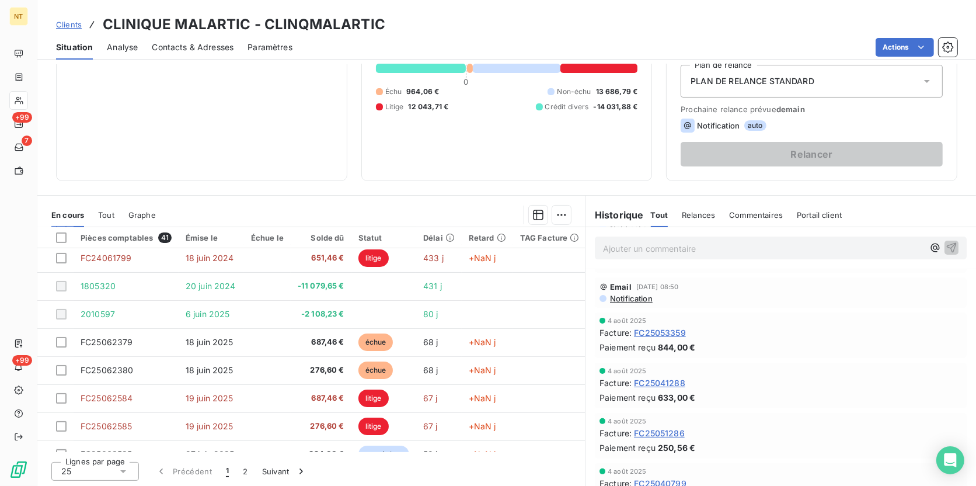
scroll to position [424, 0]
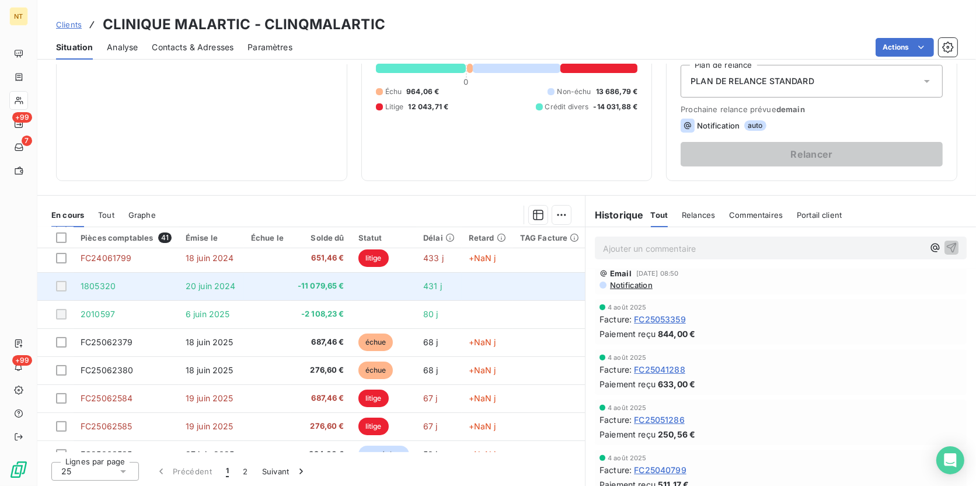
click at [279, 290] on td at bounding box center [267, 286] width 47 height 28
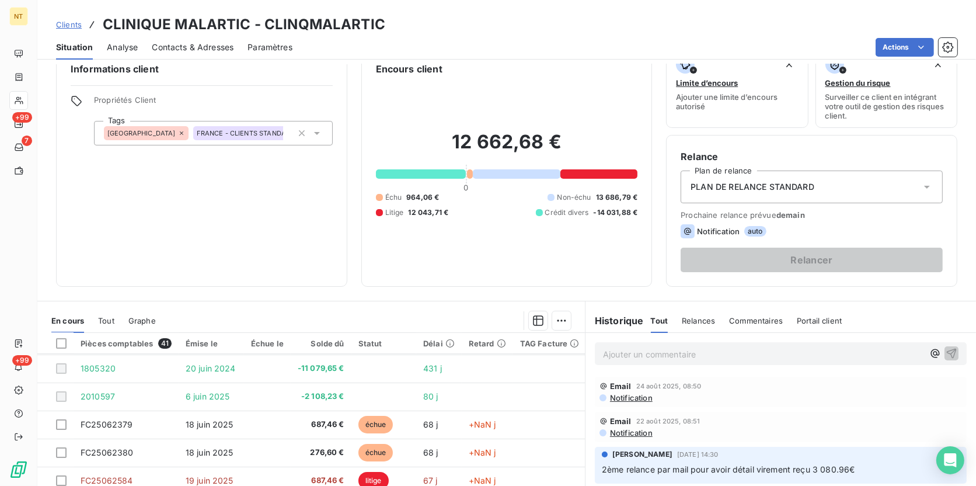
scroll to position [130, 0]
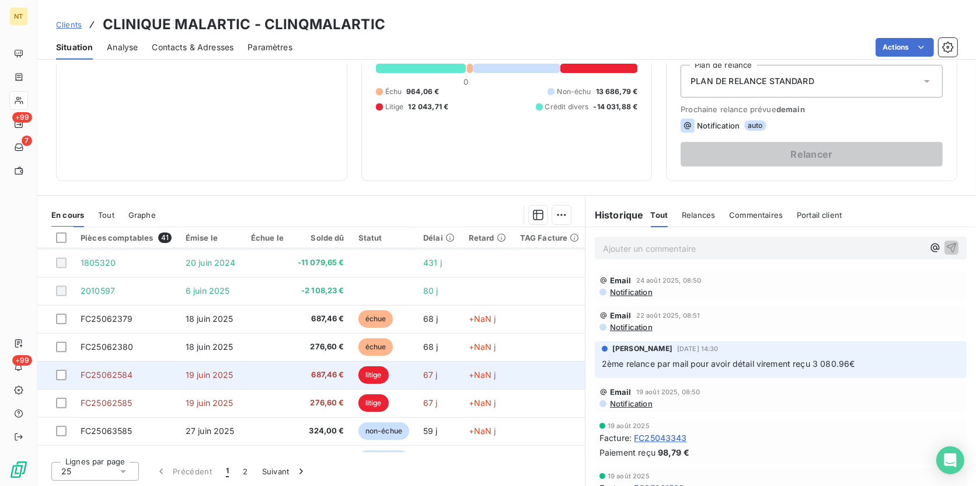
click at [408, 368] on td "litige" at bounding box center [383, 375] width 65 height 28
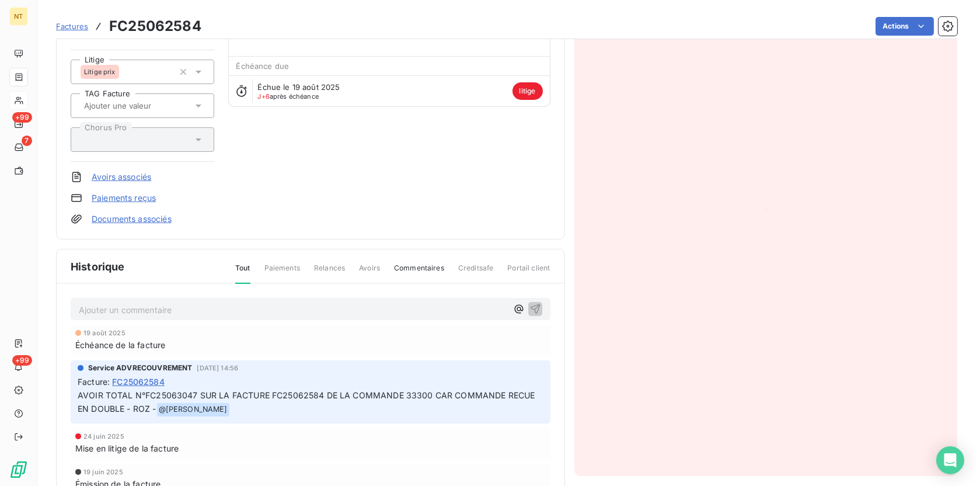
scroll to position [159, 0]
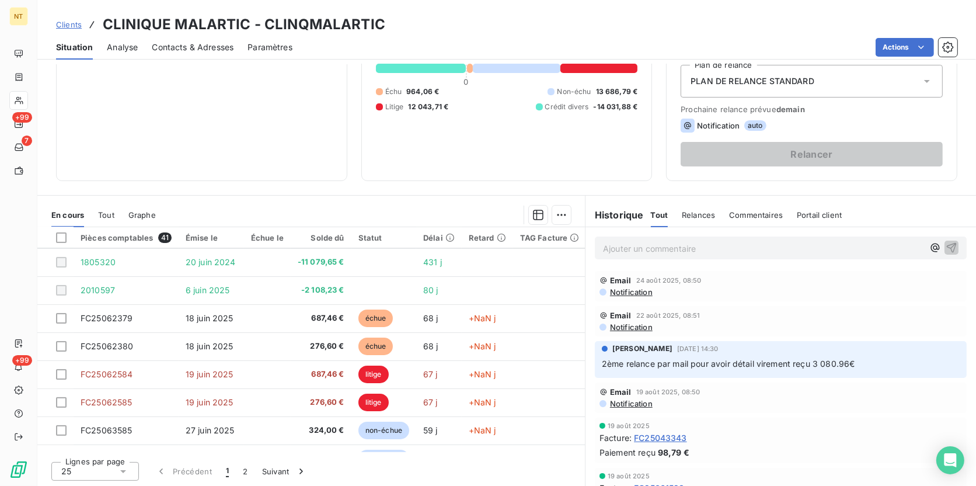
scroll to position [448, 0]
click at [225, 318] on span "18 juin 2025" at bounding box center [210, 318] width 48 height 10
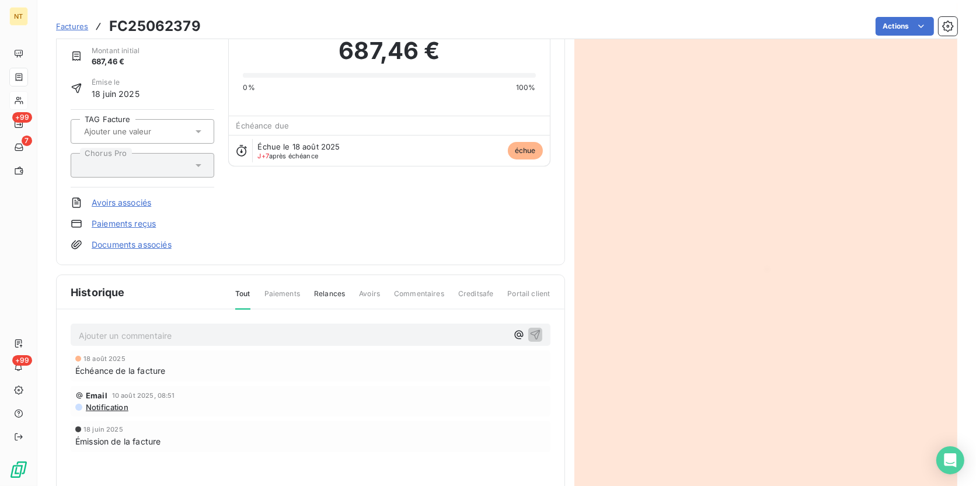
scroll to position [54, 0]
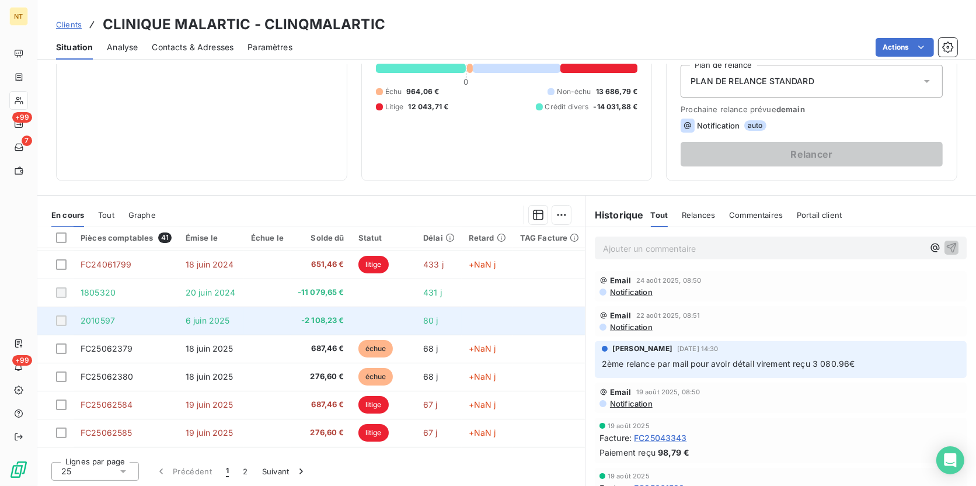
scroll to position [395, 0]
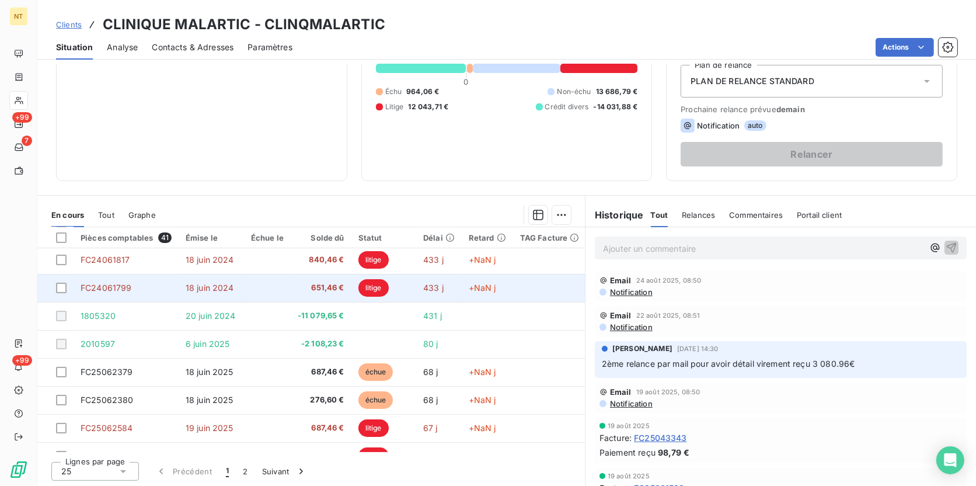
click at [267, 281] on td at bounding box center [267, 288] width 47 height 28
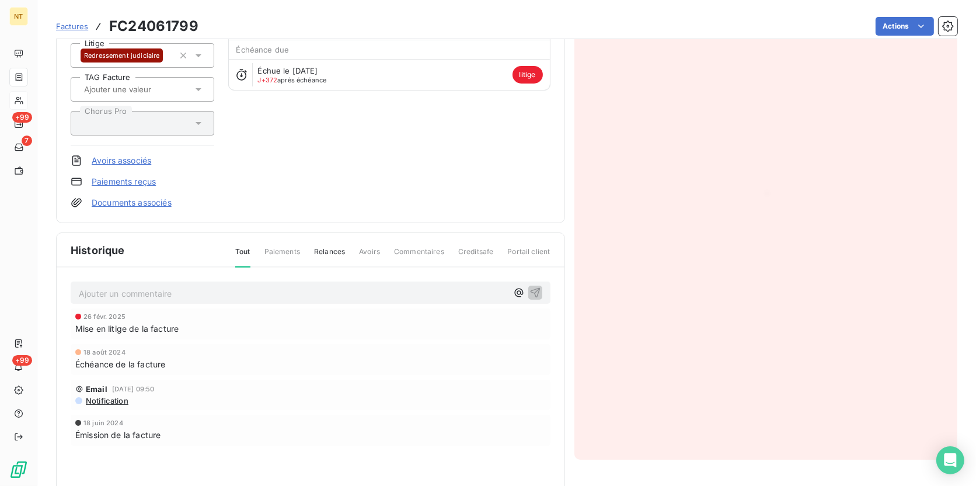
scroll to position [53, 0]
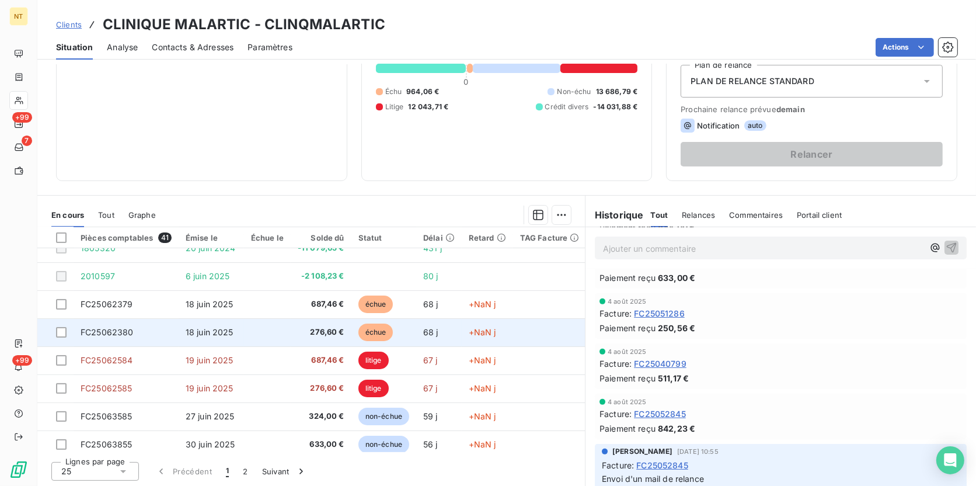
scroll to position [478, 0]
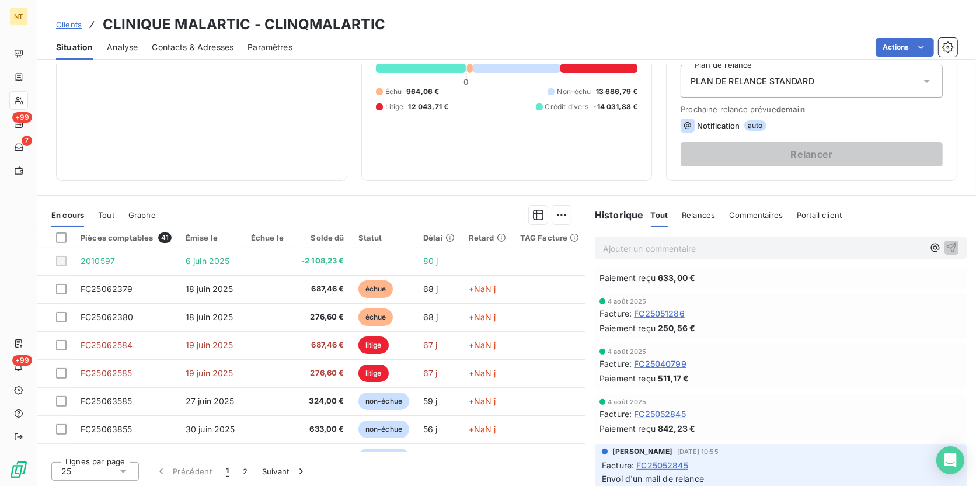
click at [161, 39] on div "Contacts & Adresses" at bounding box center [193, 47] width 82 height 25
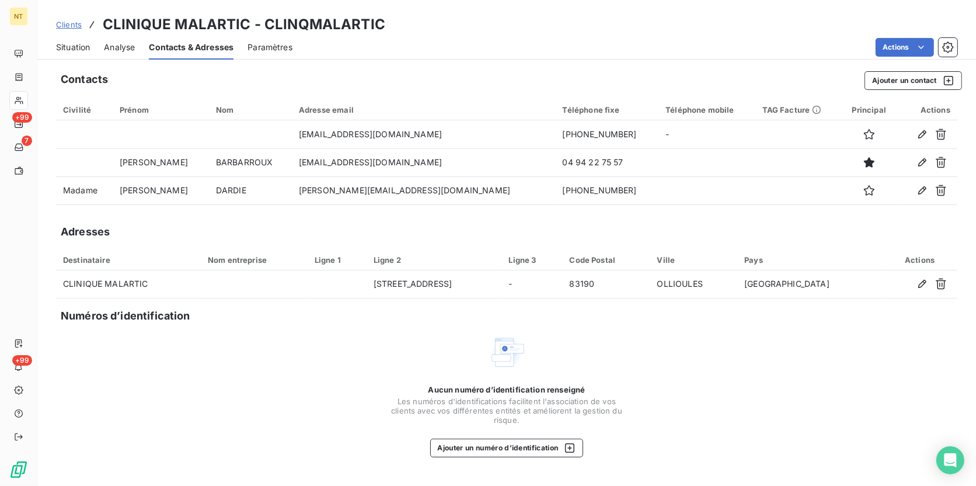
drag, startPoint x: 68, startPoint y: 53, endPoint x: 72, endPoint y: 58, distance: 6.7
click at [68, 53] on span "Situation" at bounding box center [73, 47] width 34 height 12
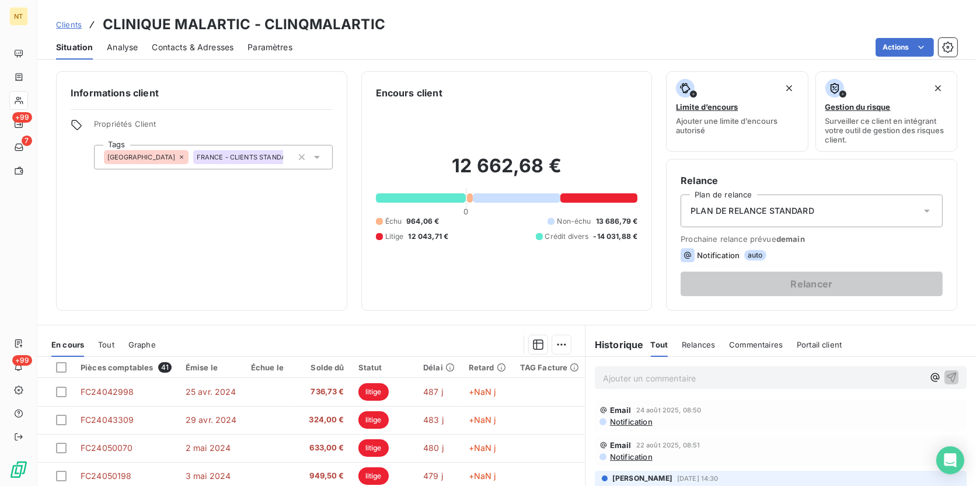
click at [190, 48] on span "Contacts & Adresses" at bounding box center [193, 47] width 82 height 12
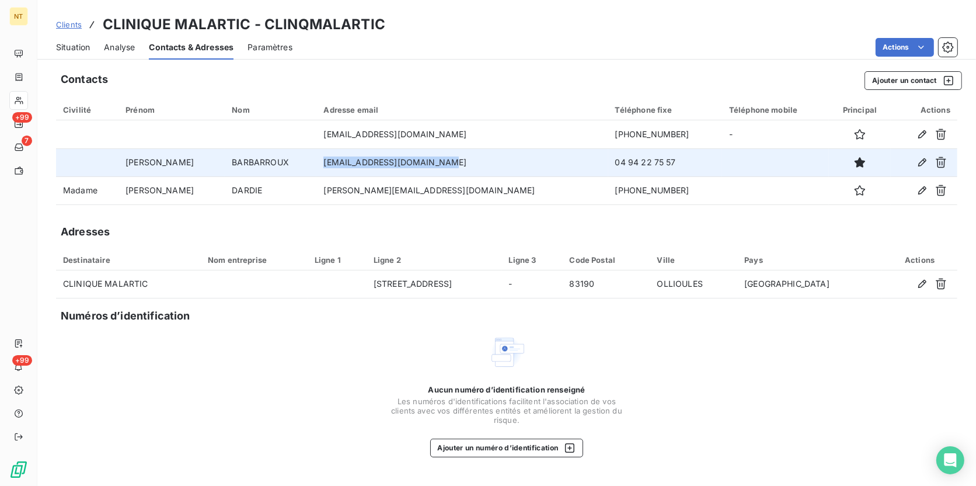
drag, startPoint x: 470, startPoint y: 165, endPoint x: 336, endPoint y: 166, distance: 134.3
click at [336, 166] on td "[EMAIL_ADDRESS][DOMAIN_NAME]" at bounding box center [461, 162] width 291 height 28
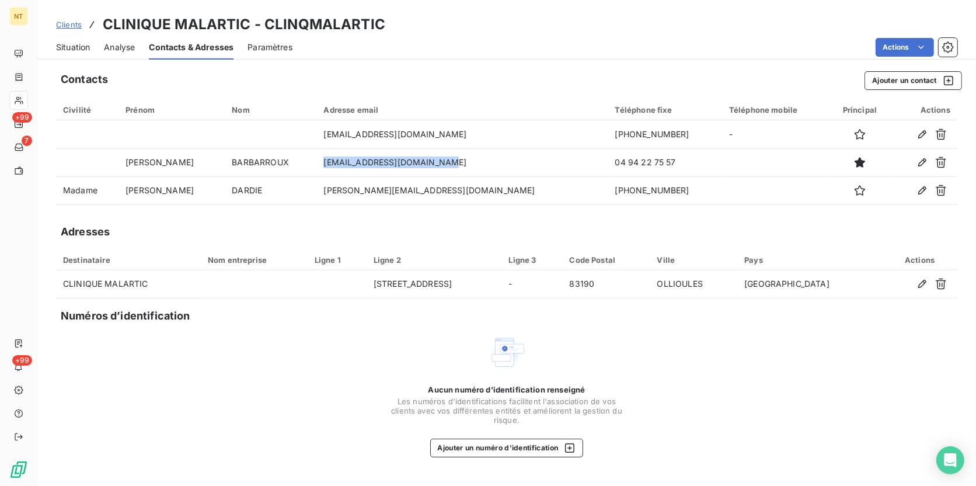
copy td "[EMAIL_ADDRESS][DOMAIN_NAME]"
click at [85, 51] on span "Situation" at bounding box center [73, 47] width 34 height 12
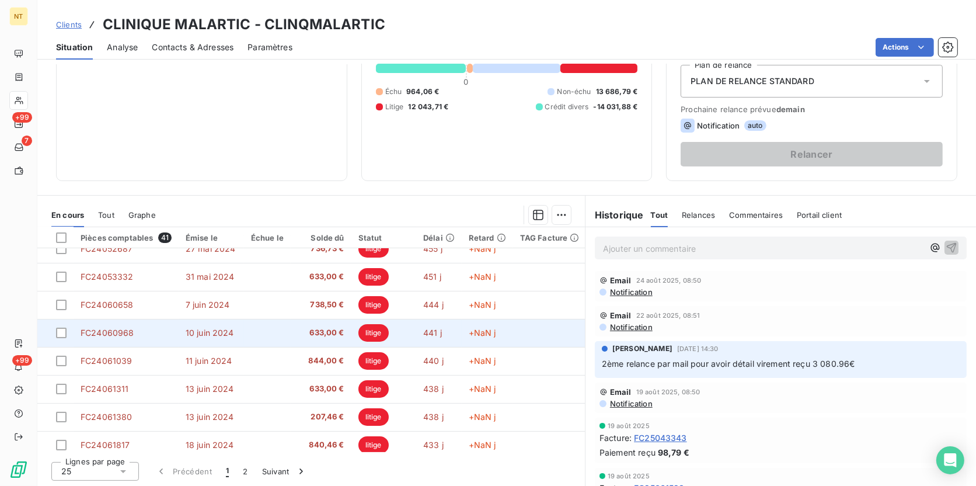
scroll to position [212, 0]
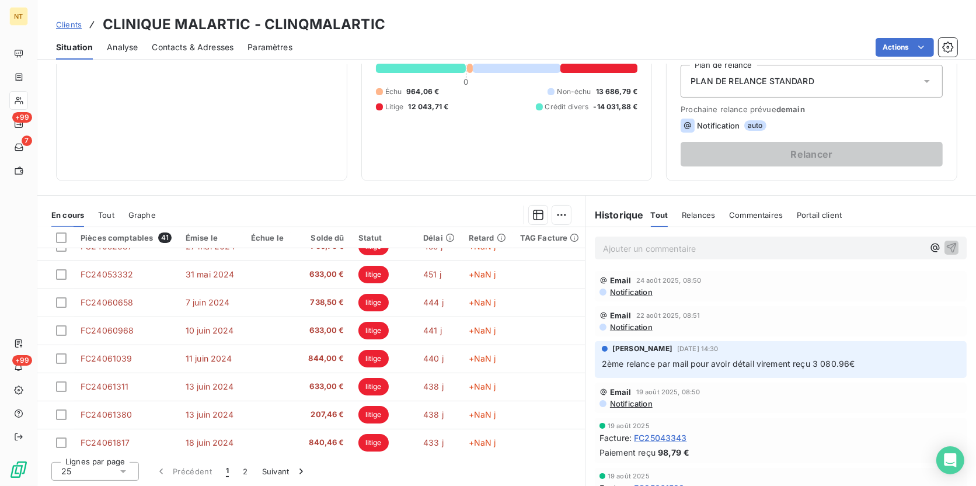
click at [621, 250] on p "Ajouter un commentaire ﻿" at bounding box center [763, 248] width 320 height 15
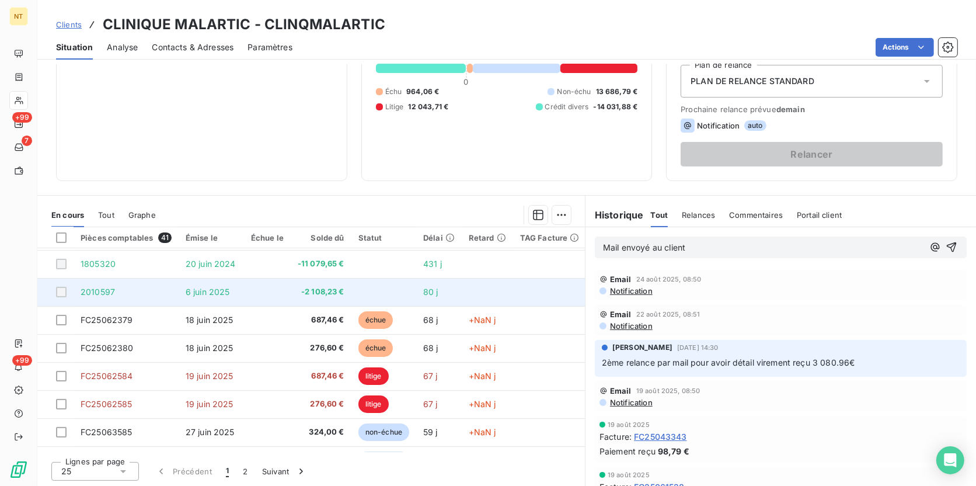
scroll to position [501, 0]
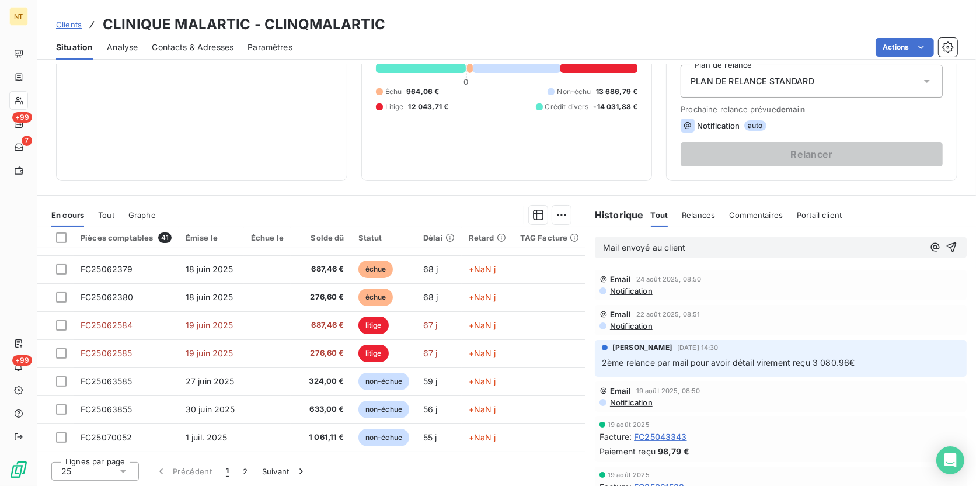
drag, startPoint x: 701, startPoint y: 247, endPoint x: 558, endPoint y: 241, distance: 142.6
click at [558, 241] on div "En cours Tout Graphe Pièces comptables 41 Émise le Échue le Solde dû Statut Dél…" at bounding box center [506, 341] width 939 height 292
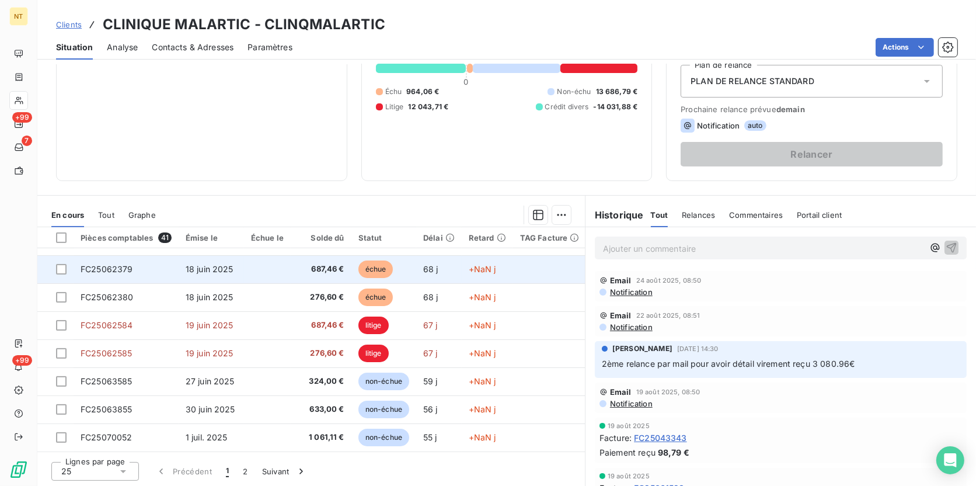
click at [386, 266] on span "échue" at bounding box center [375, 269] width 35 height 18
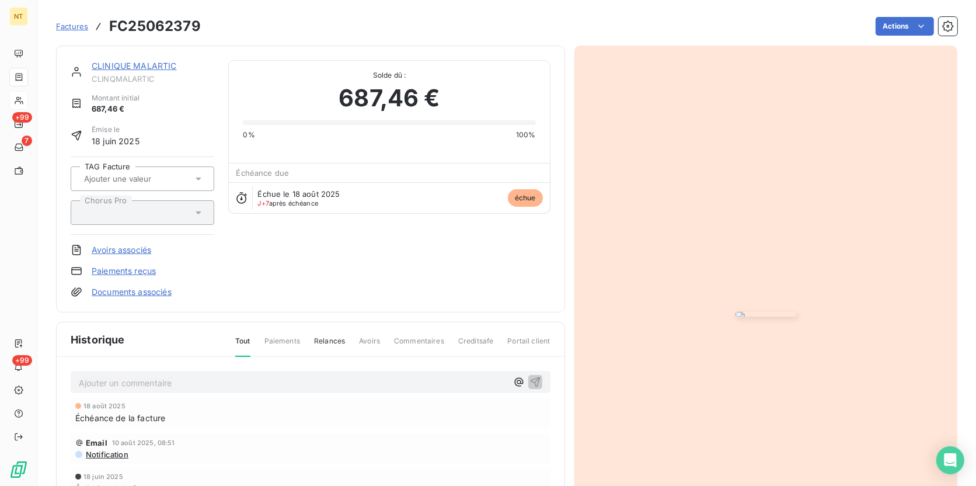
click at [115, 375] on p "Ajouter un commentaire ﻿" at bounding box center [293, 382] width 428 height 15
drag, startPoint x: 278, startPoint y: 379, endPoint x: 0, endPoint y: 352, distance: 279.2
click at [0, 353] on html "NT +99 7 +99 Factures FC25062379 Actions CLINIQUE MALARTIC CLINQMALARTIC Montan…" at bounding box center [488, 243] width 976 height 486
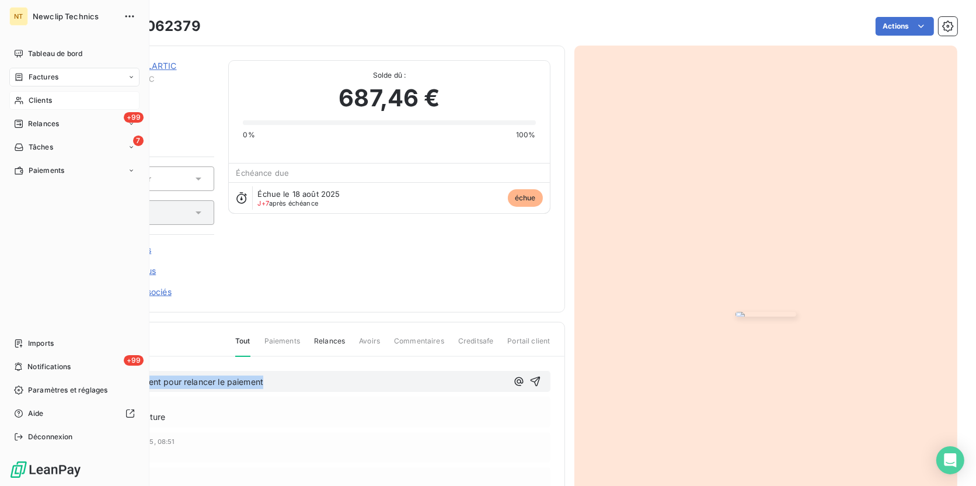
copy span "Mail envoyé au client pour relancer le paiement"
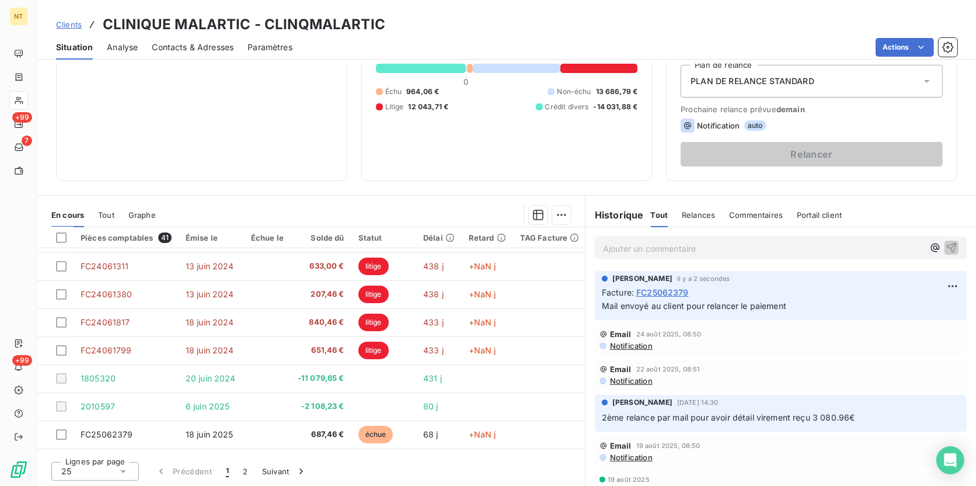
scroll to position [371, 0]
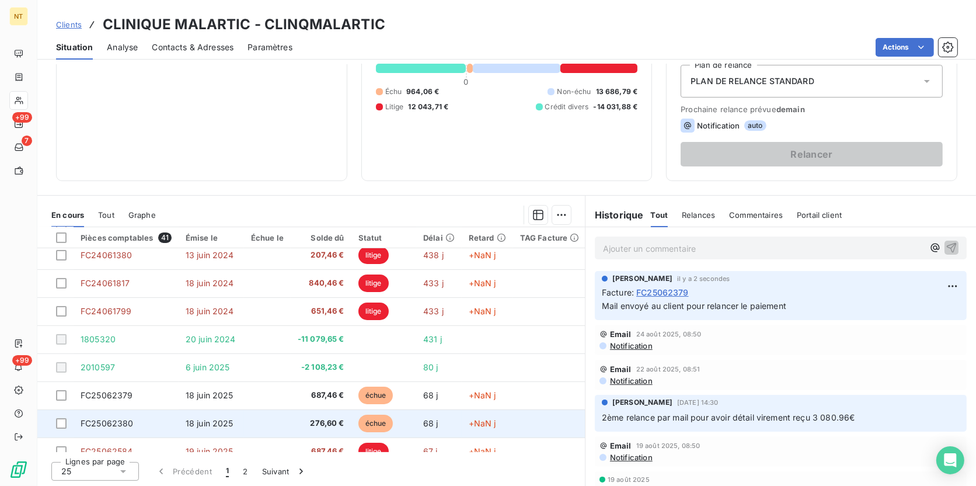
click at [346, 375] on td "276,60 €" at bounding box center [321, 423] width 61 height 28
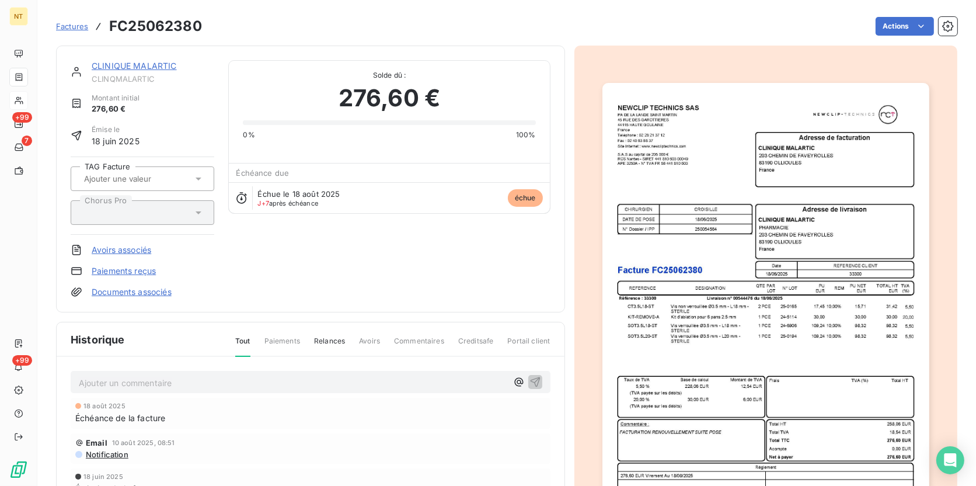
click at [266, 375] on p "Ajouter un commentaire ﻿" at bounding box center [293, 382] width 428 height 15
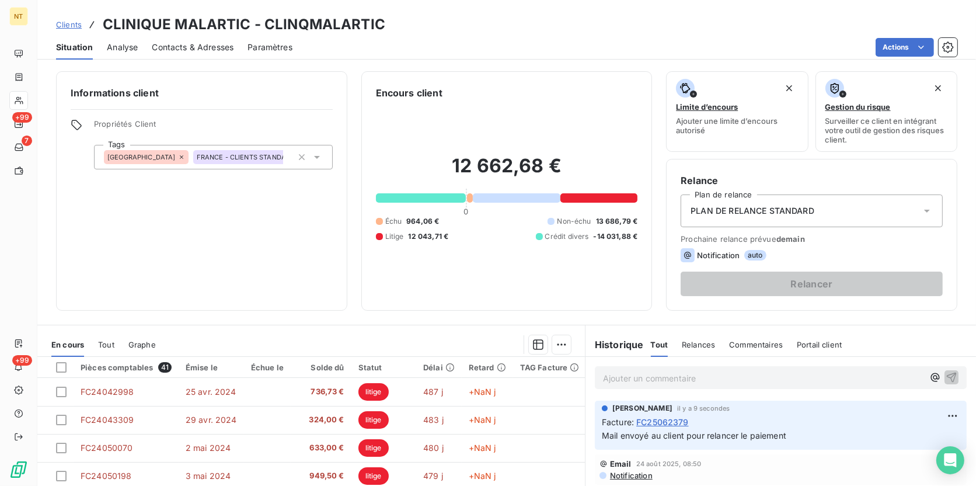
click at [779, 216] on div "PLAN DE RELANCE STANDARD" at bounding box center [812, 210] width 262 height 33
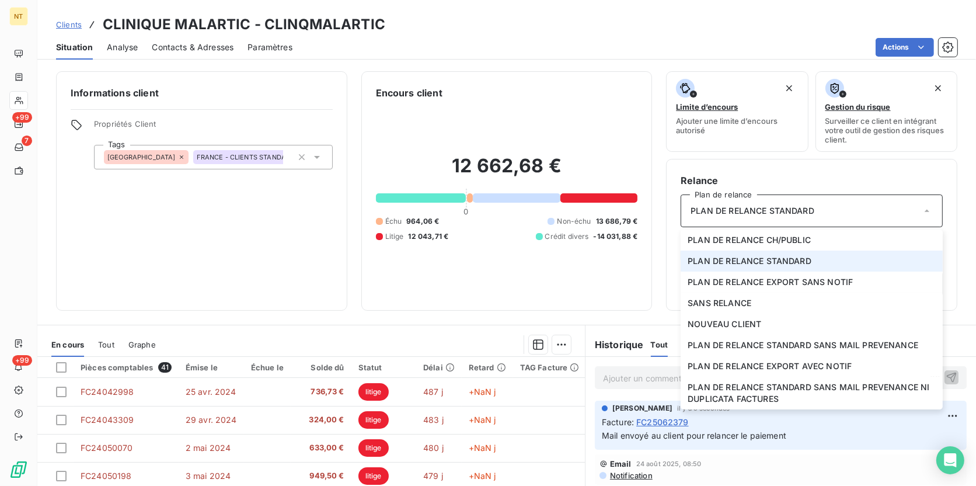
click at [779, 216] on div "PLAN DE RELANCE STANDARD" at bounding box center [812, 210] width 262 height 33
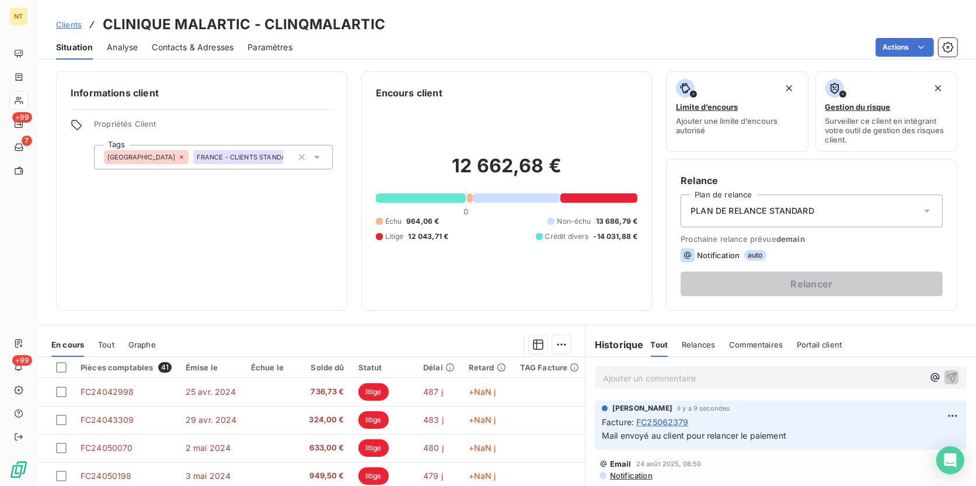
click at [776, 234] on span "demain" at bounding box center [790, 238] width 29 height 9
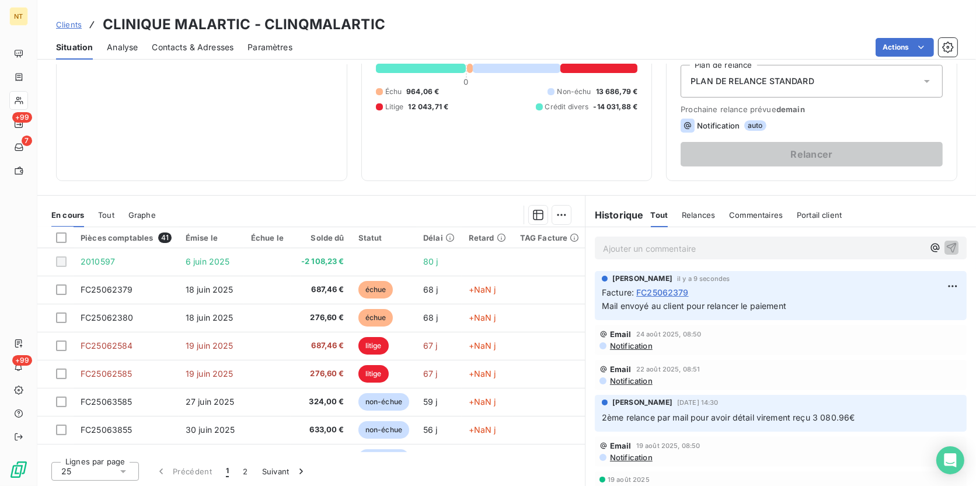
scroll to position [478, 0]
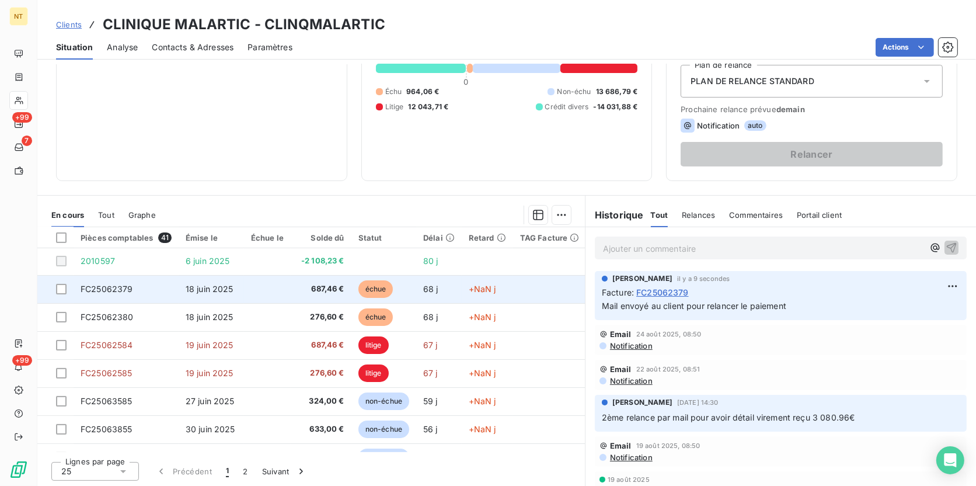
click at [329, 289] on span "687,46 €" at bounding box center [321, 289] width 47 height 12
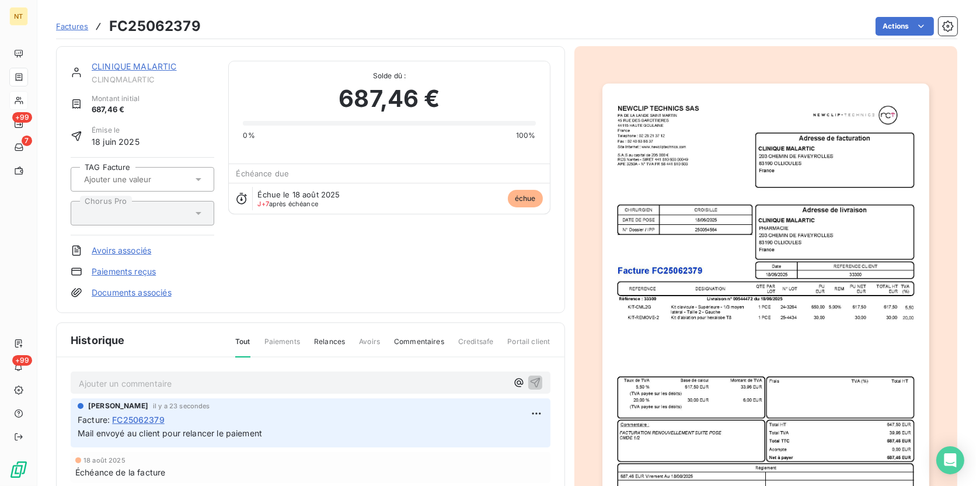
scroll to position [106, 0]
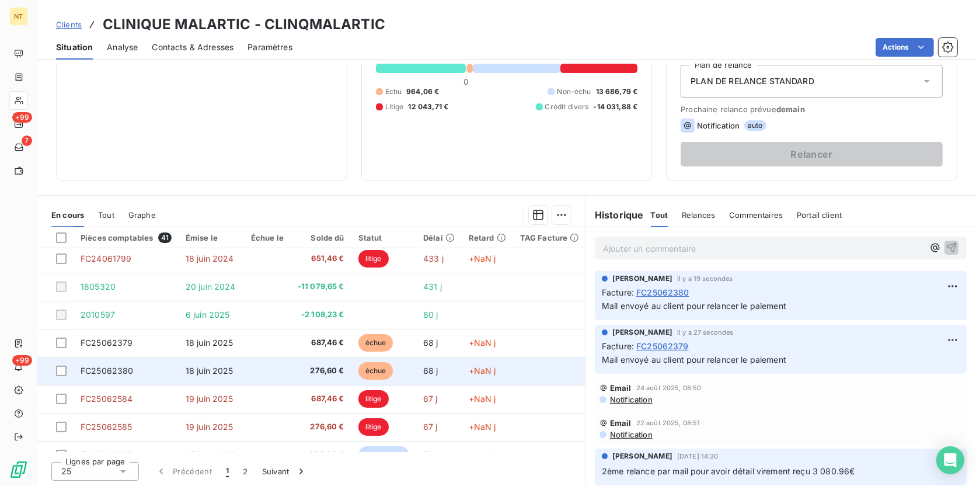
scroll to position [424, 0]
click at [291, 361] on td "276,60 €" at bounding box center [321, 370] width 61 height 28
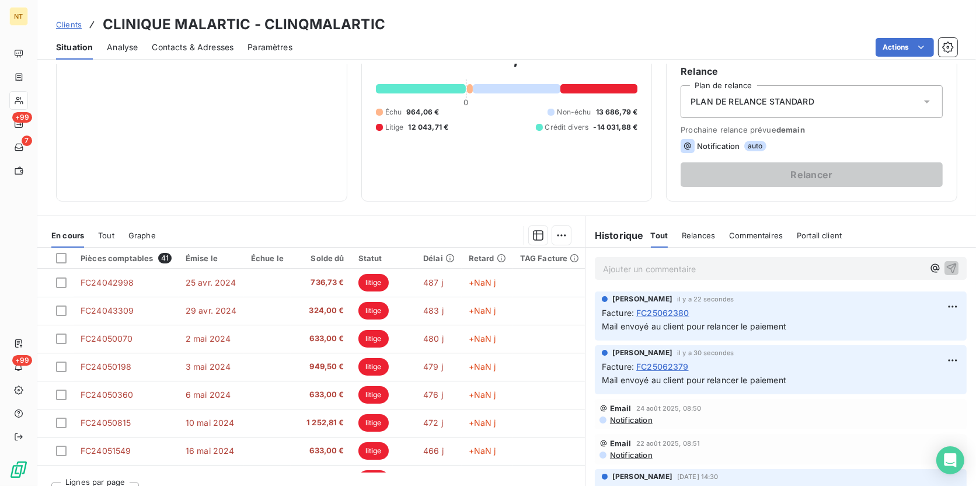
scroll to position [76, 0]
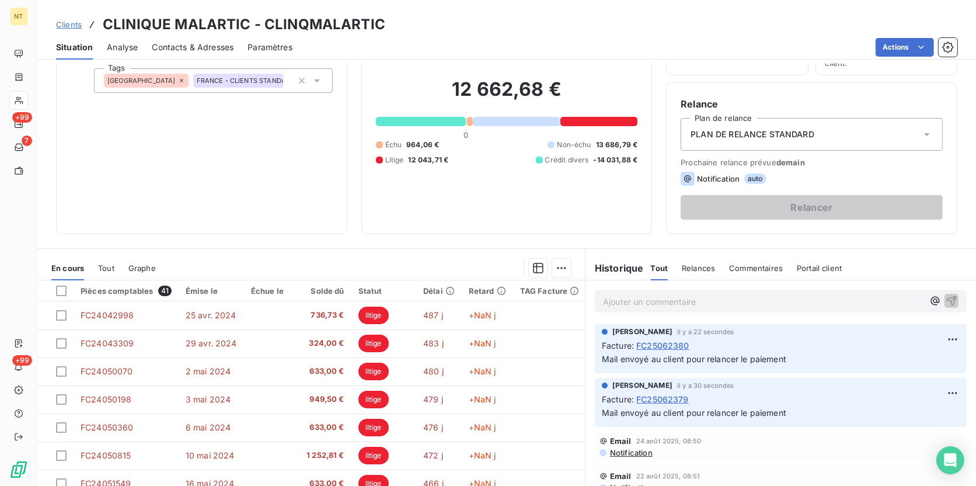
click at [779, 130] on icon at bounding box center [927, 134] width 12 height 12
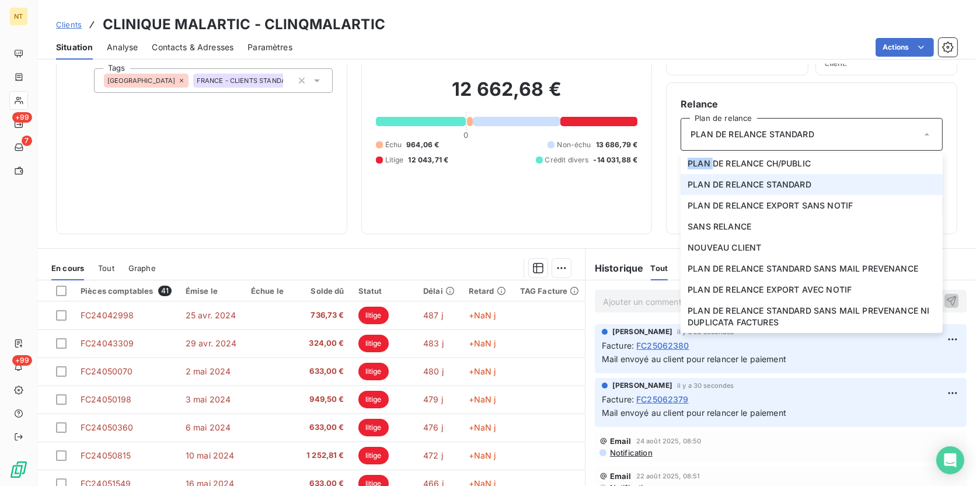
click at [779, 130] on icon at bounding box center [927, 134] width 12 height 12
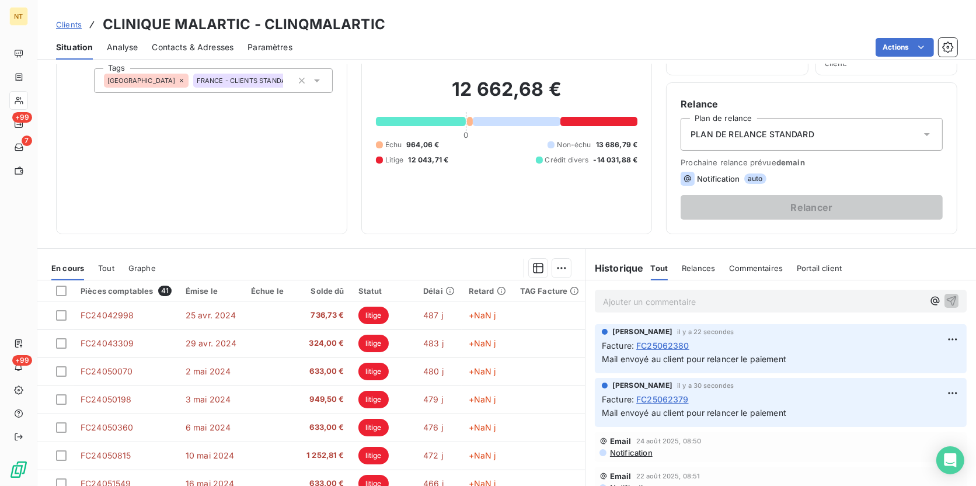
click at [652, 345] on span "FC25062380" at bounding box center [662, 345] width 53 height 12
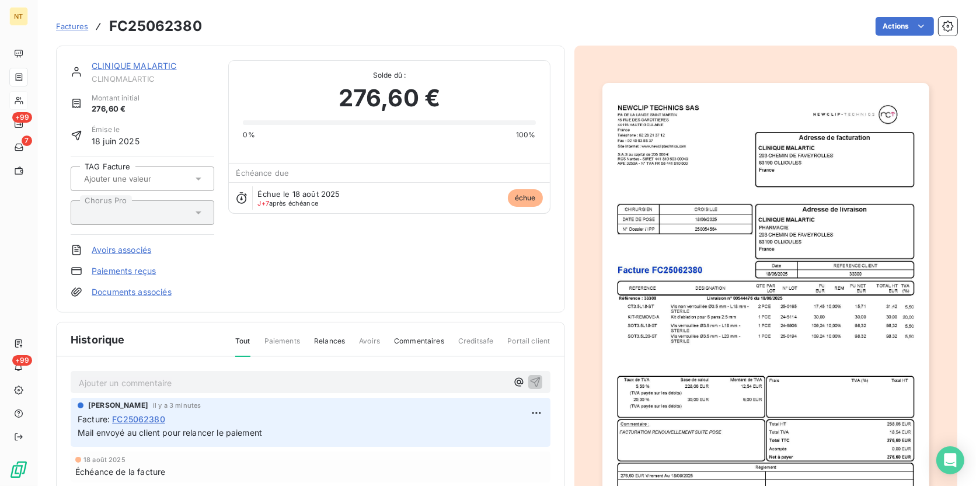
click at [779, 319] on img "button" at bounding box center [765, 314] width 327 height 462
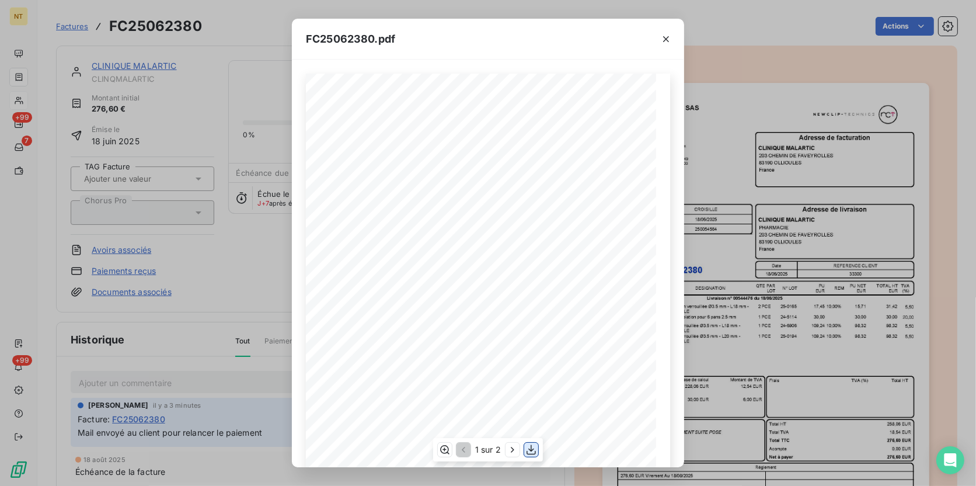
click at [531, 375] on icon "button" at bounding box center [531, 450] width 12 height 12
click at [670, 34] on icon "button" at bounding box center [666, 39] width 12 height 12
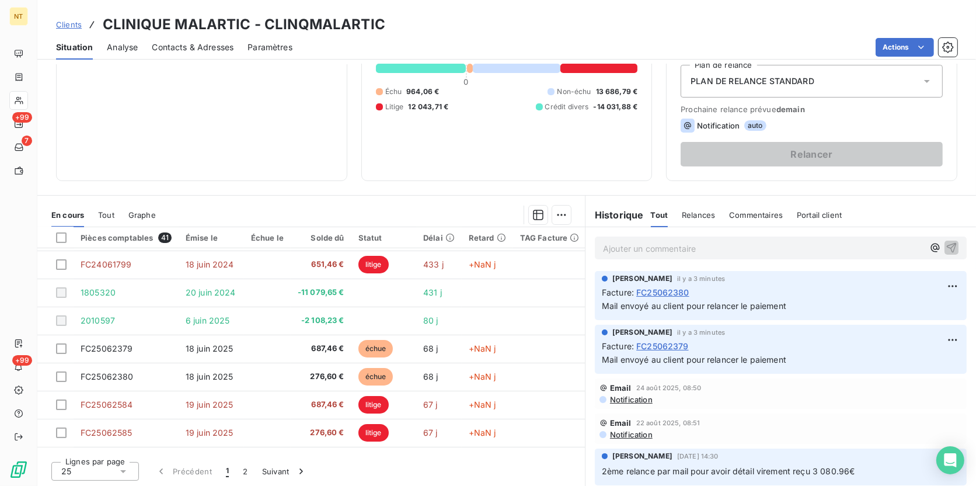
scroll to position [424, 0]
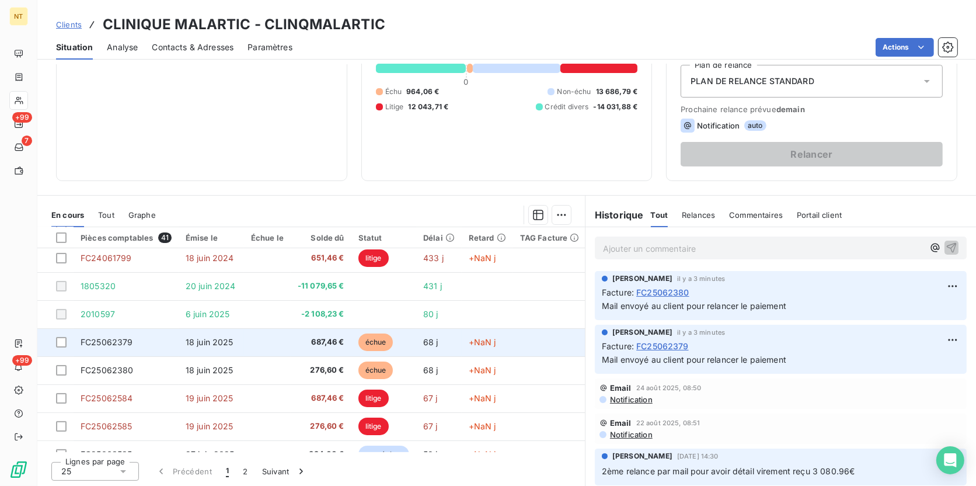
click at [271, 340] on td at bounding box center [267, 342] width 47 height 28
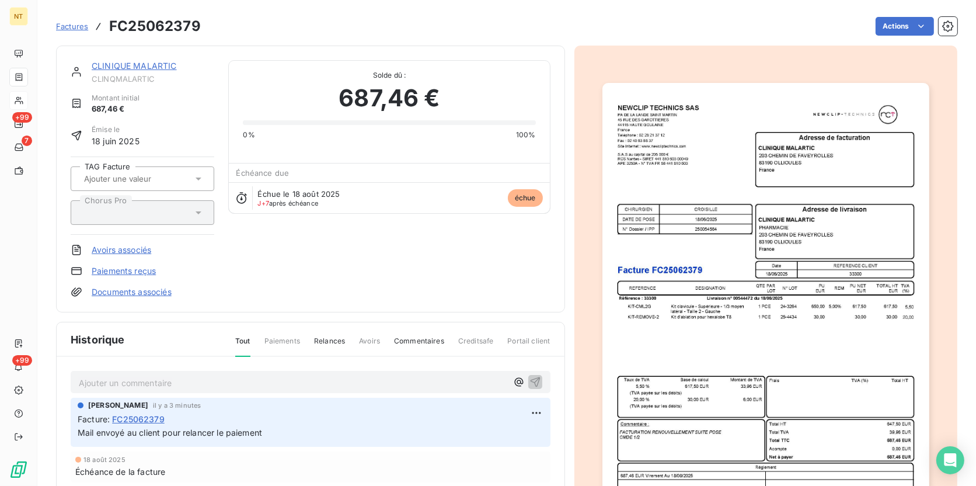
click at [776, 252] on img "button" at bounding box center [765, 314] width 327 height 462
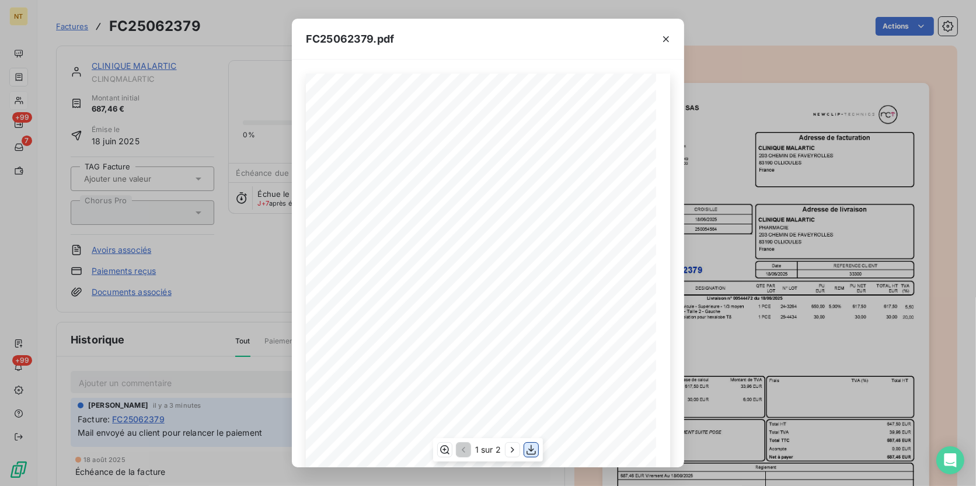
click at [529, 375] on icon "button" at bounding box center [531, 450] width 12 height 12
click at [709, 375] on div "FC25062379.pdf PA DE LA LANDE SAINT MARTIN [STREET_ADDRESS] Téléphone : [PHONE_…" at bounding box center [488, 243] width 976 height 486
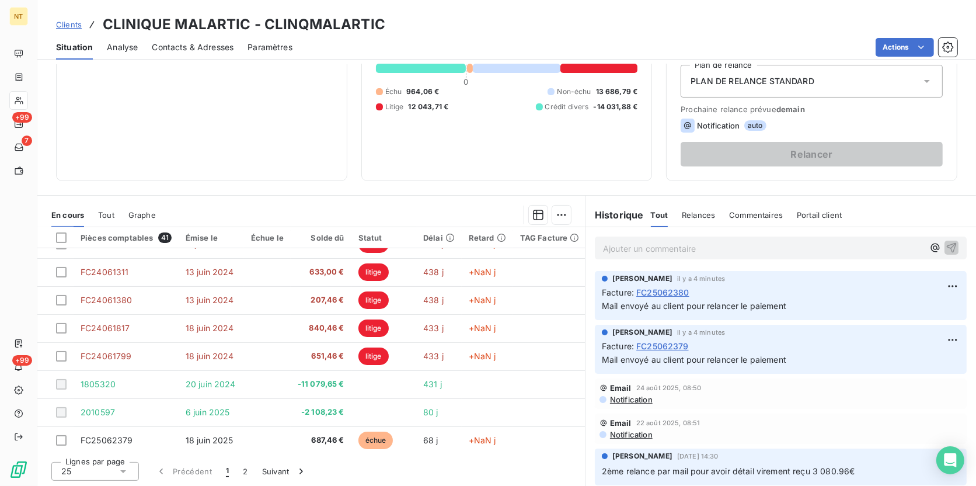
scroll to position [424, 0]
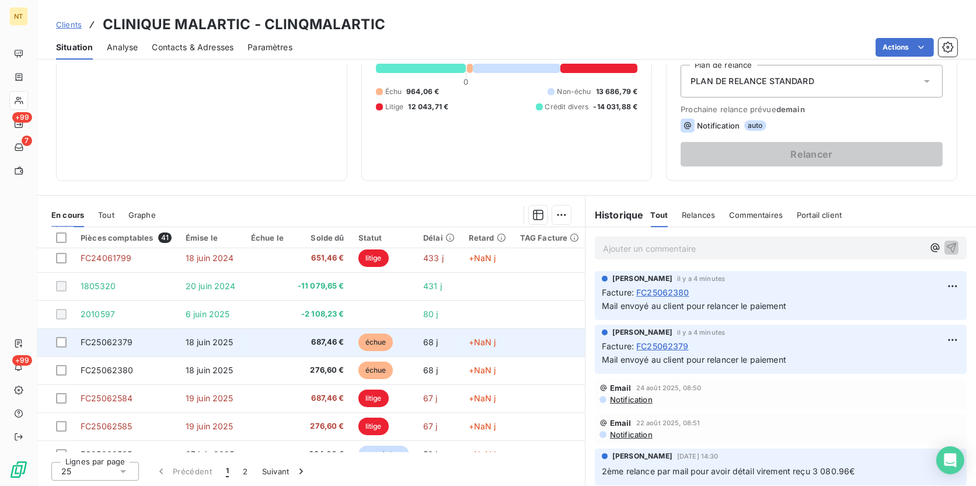
click at [291, 343] on td "687,46 €" at bounding box center [321, 342] width 61 height 28
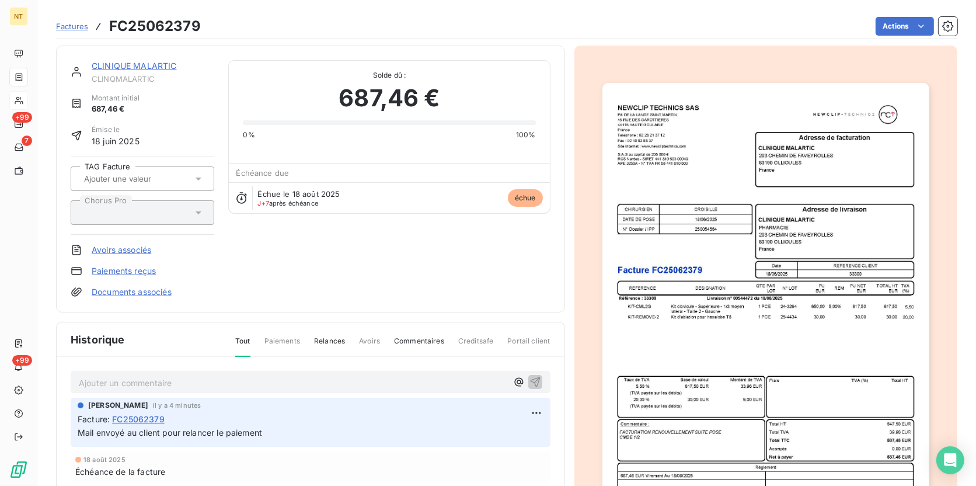
scroll to position [54, 0]
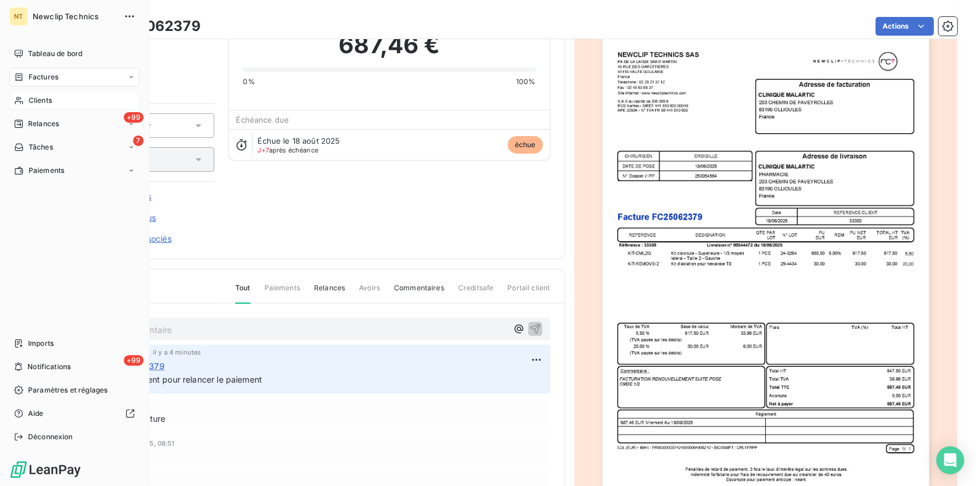
click at [21, 102] on icon at bounding box center [19, 100] width 10 height 9
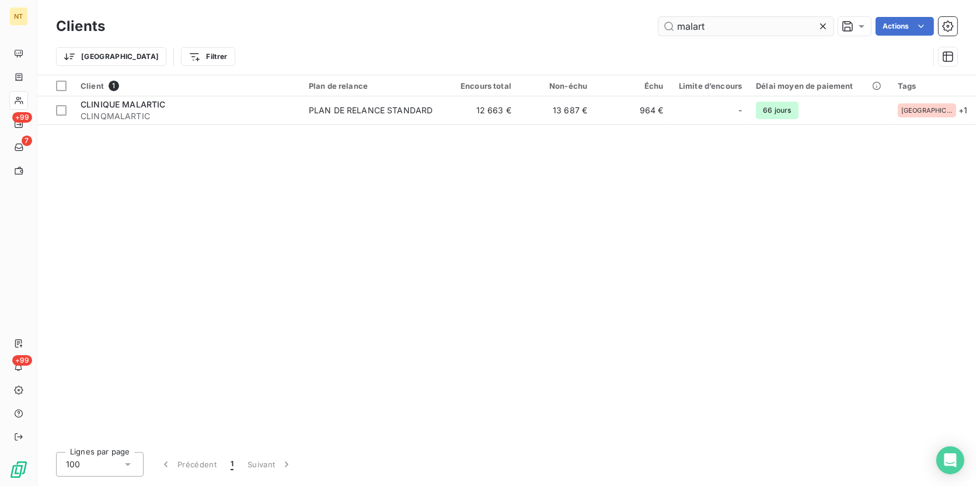
click at [729, 24] on input "malart" at bounding box center [746, 26] width 175 height 19
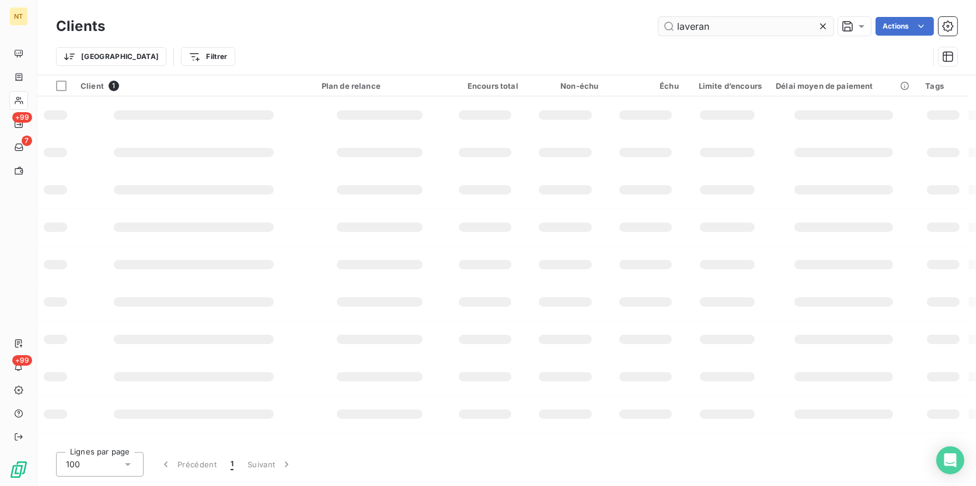
type input "laveran"
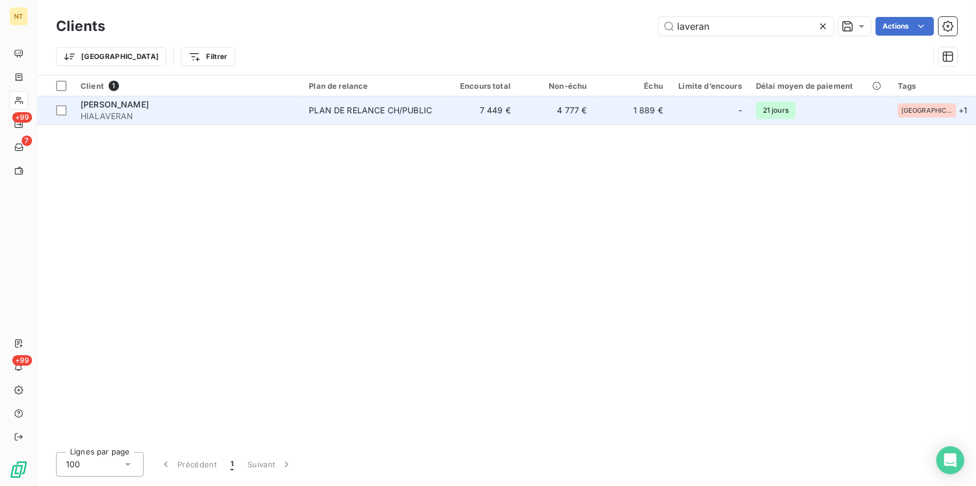
click at [626, 110] on td "1 889 €" at bounding box center [632, 110] width 76 height 28
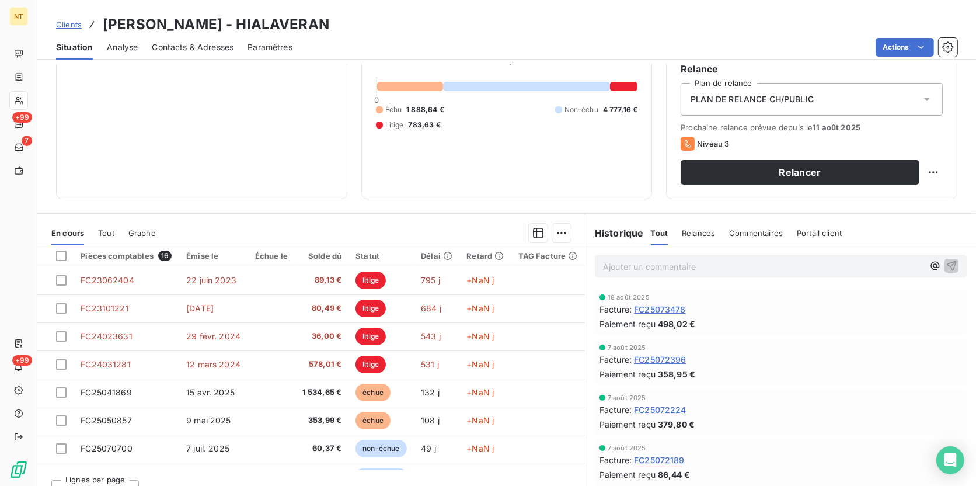
scroll to position [130, 0]
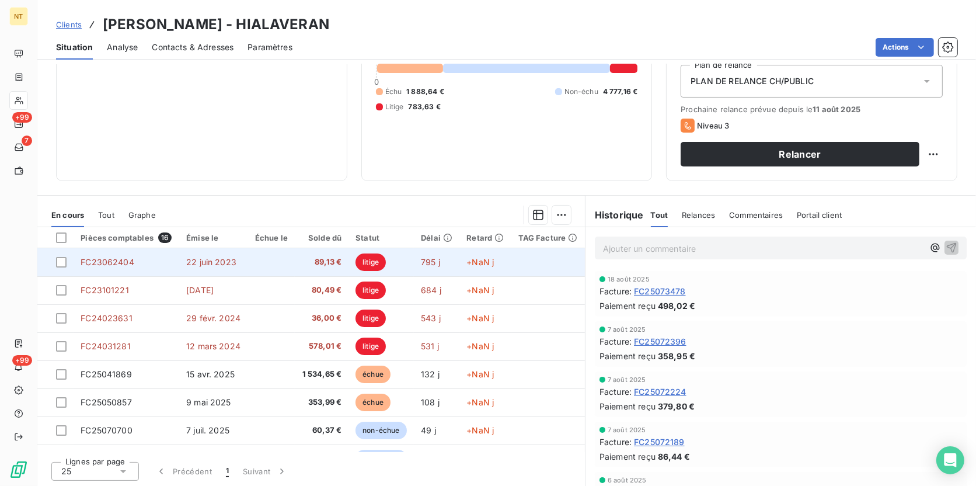
click at [426, 263] on span "795 j" at bounding box center [430, 262] width 19 height 10
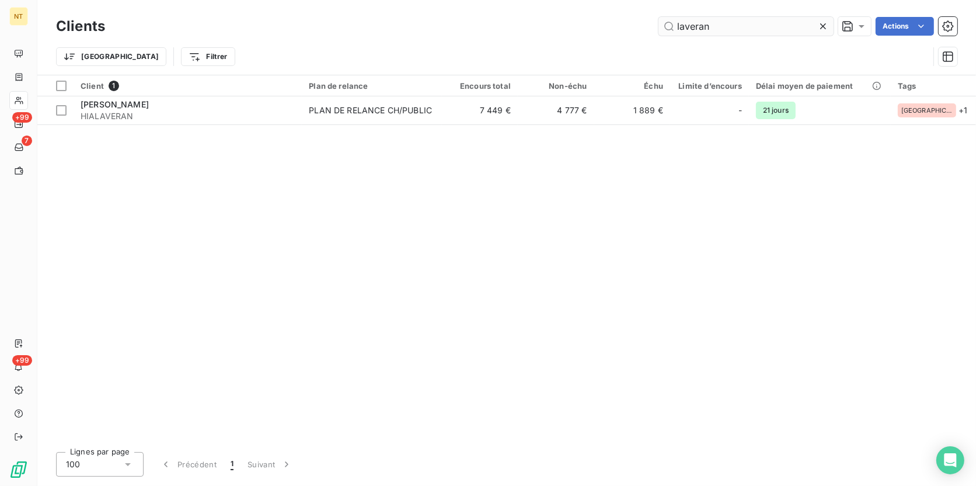
click at [696, 28] on input "laveran" at bounding box center [746, 26] width 175 height 19
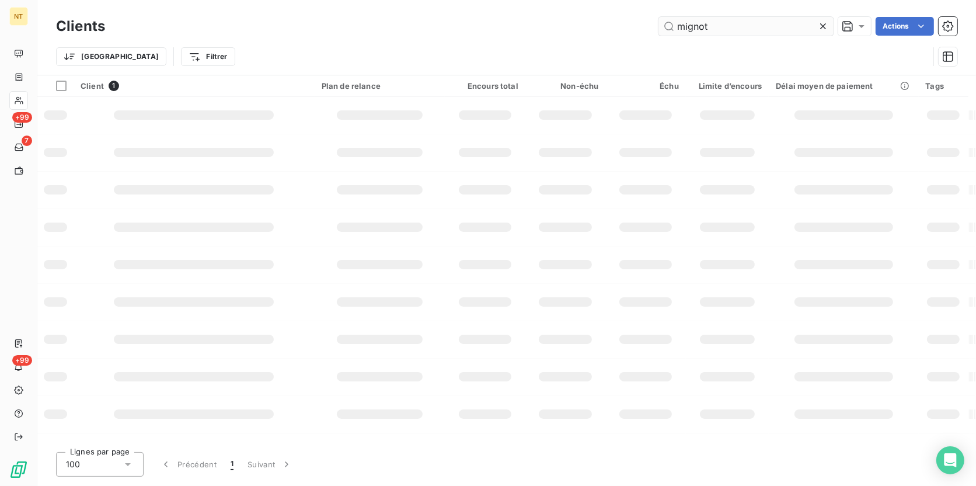
type input "mignot"
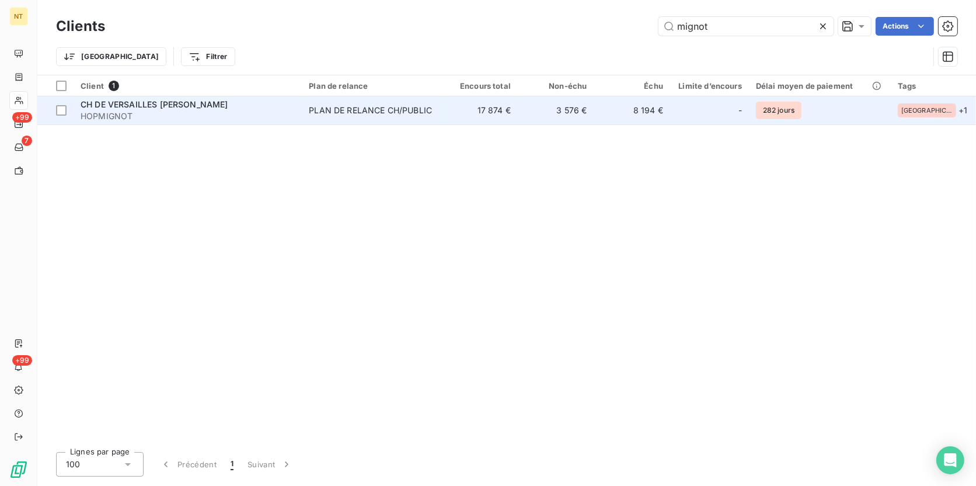
click at [295, 113] on span "HOPMIGNOT" at bounding box center [188, 116] width 214 height 12
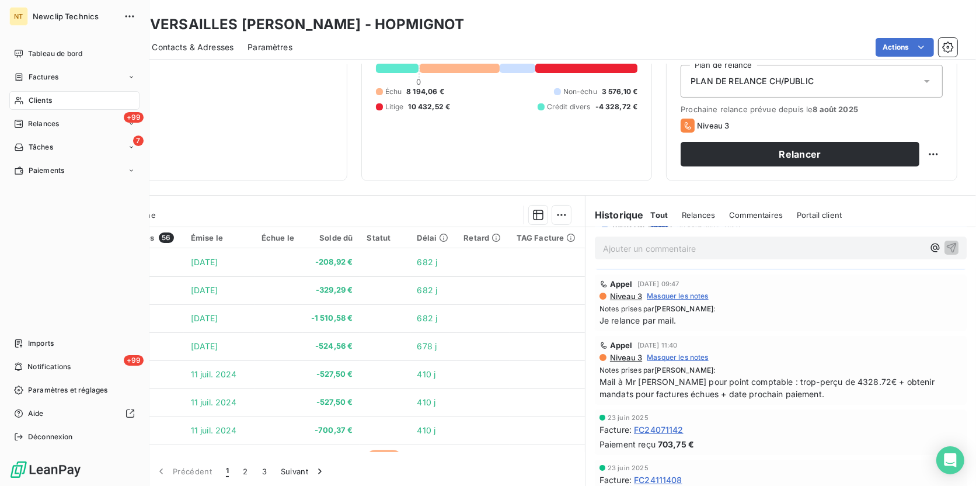
click at [52, 101] on div "Clients" at bounding box center [74, 100] width 130 height 19
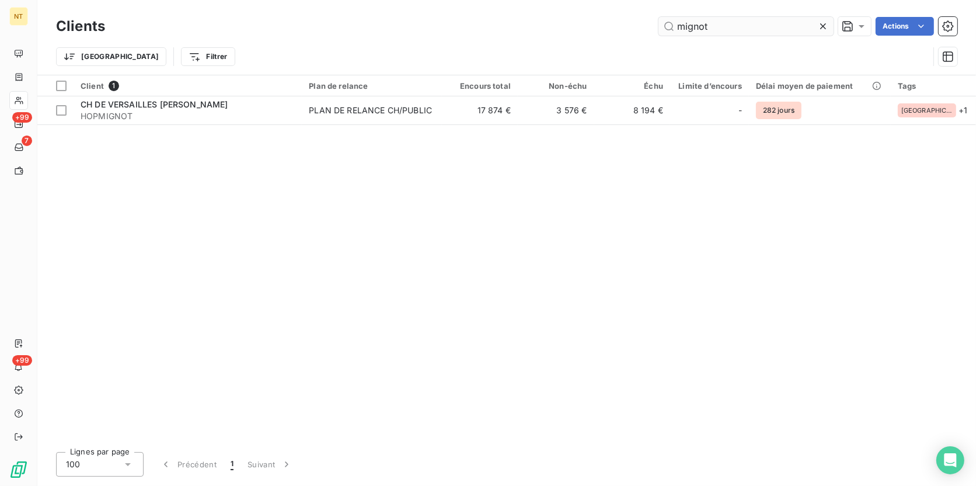
click at [705, 23] on input "mignot" at bounding box center [746, 26] width 175 height 19
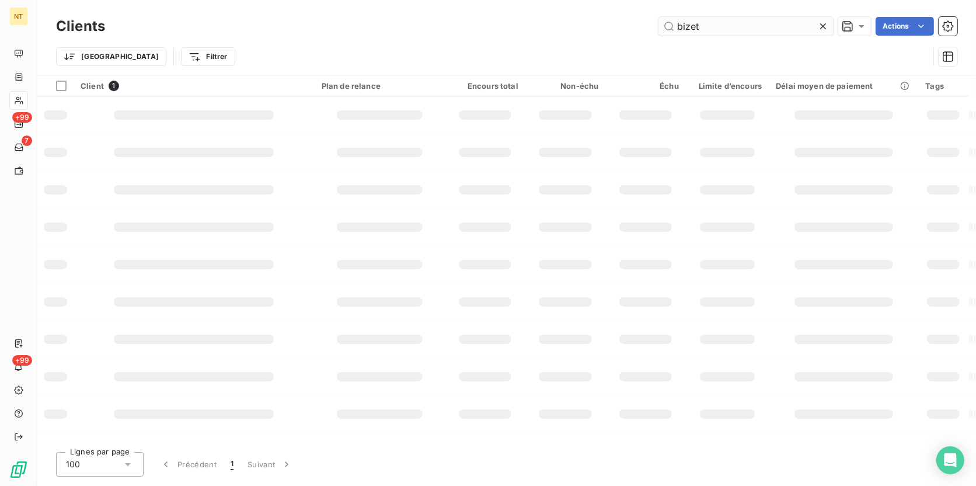
type input "bizet"
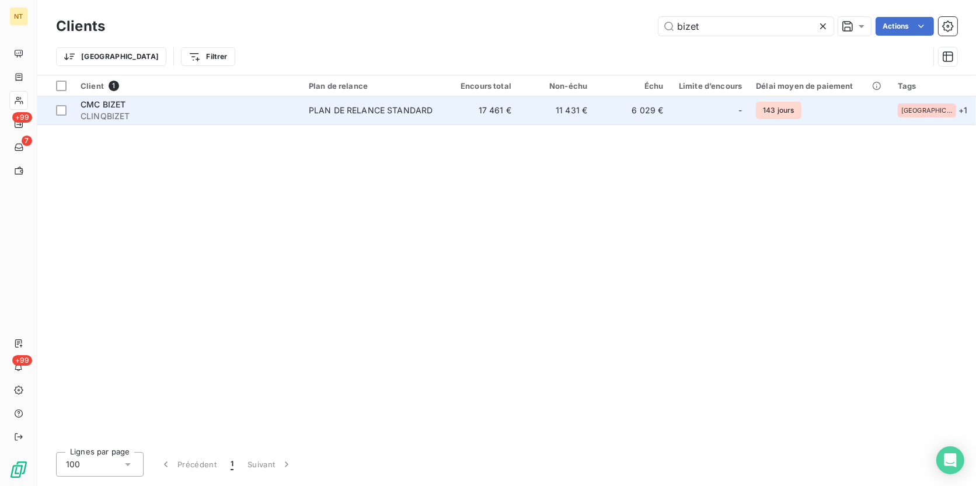
click at [518, 117] on td "17 461 €" at bounding box center [481, 110] width 76 height 28
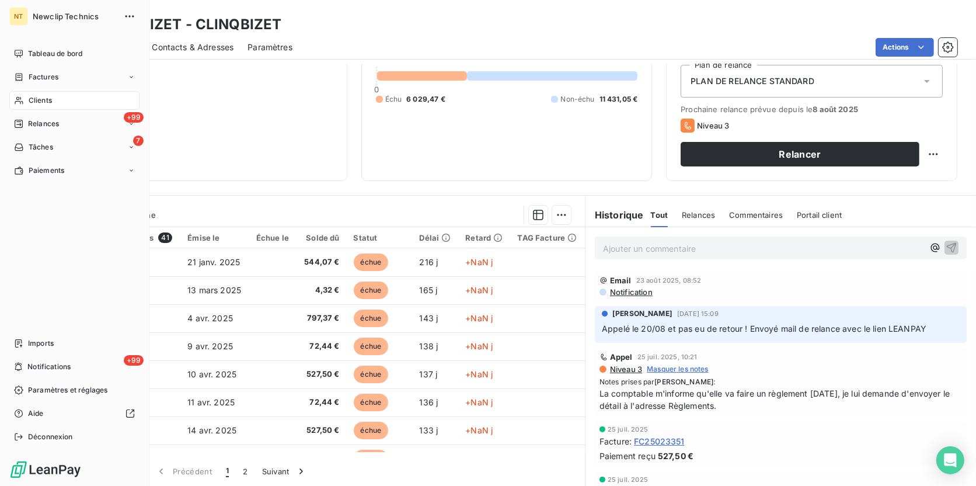
click at [23, 99] on div "Clients" at bounding box center [74, 100] width 130 height 19
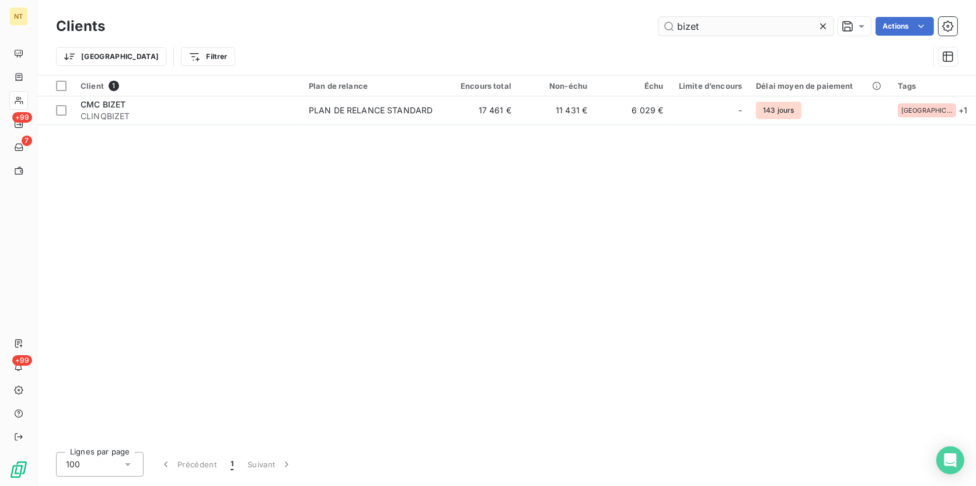
click at [688, 28] on input "bizet" at bounding box center [746, 26] width 175 height 19
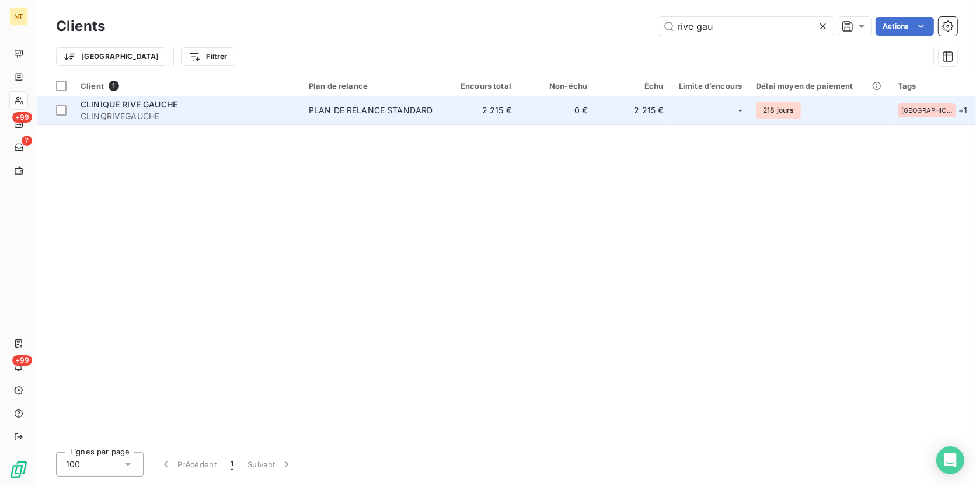
type input "rive gau"
click at [295, 115] on span "CLINQRIVEGAUCHE" at bounding box center [188, 116] width 214 height 12
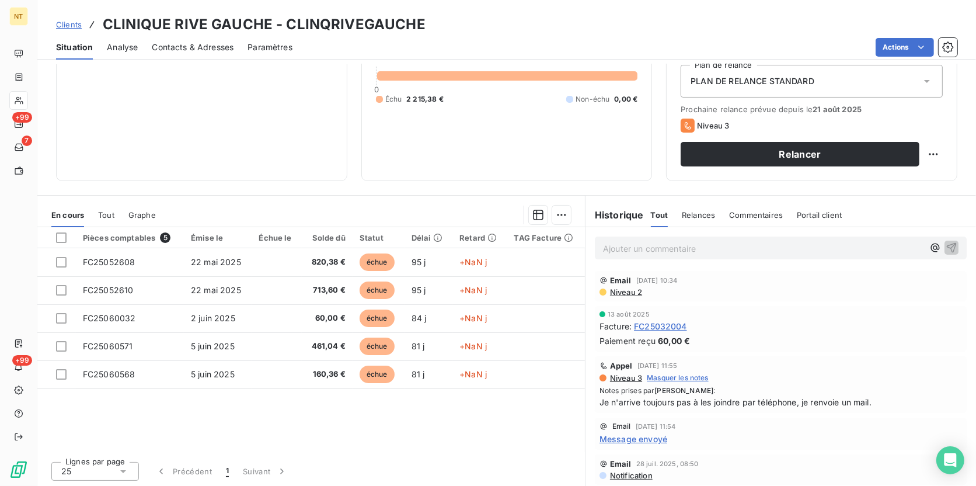
click at [214, 47] on span "Contacts & Adresses" at bounding box center [193, 47] width 82 height 12
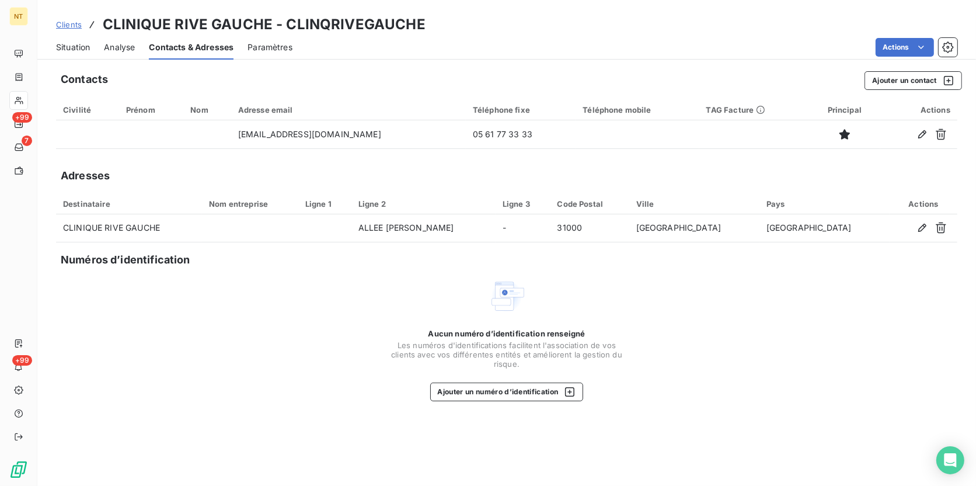
click at [75, 47] on span "Situation" at bounding box center [73, 47] width 34 height 12
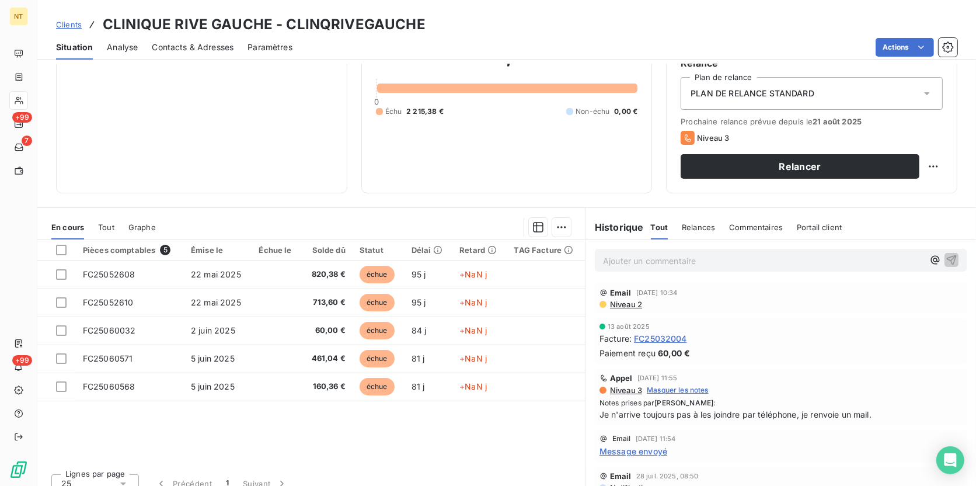
scroll to position [130, 0]
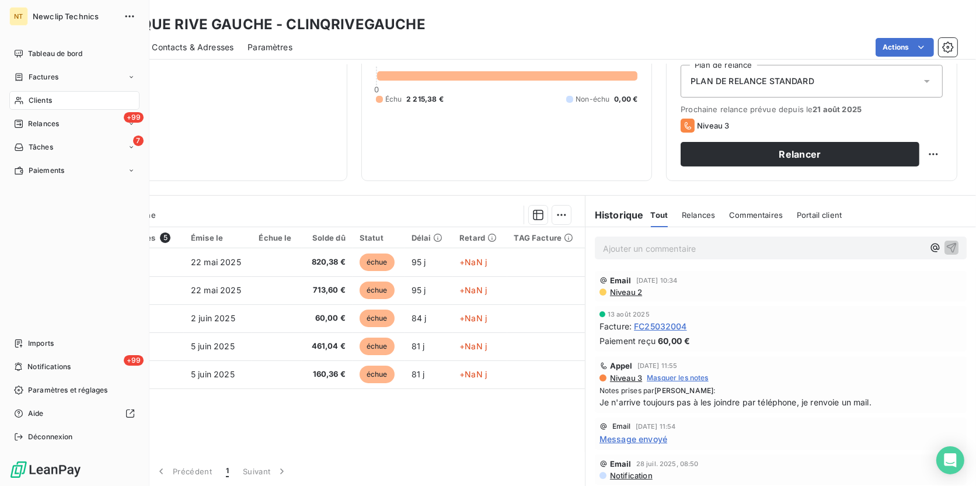
click at [51, 101] on span "Clients" at bounding box center [40, 100] width 23 height 11
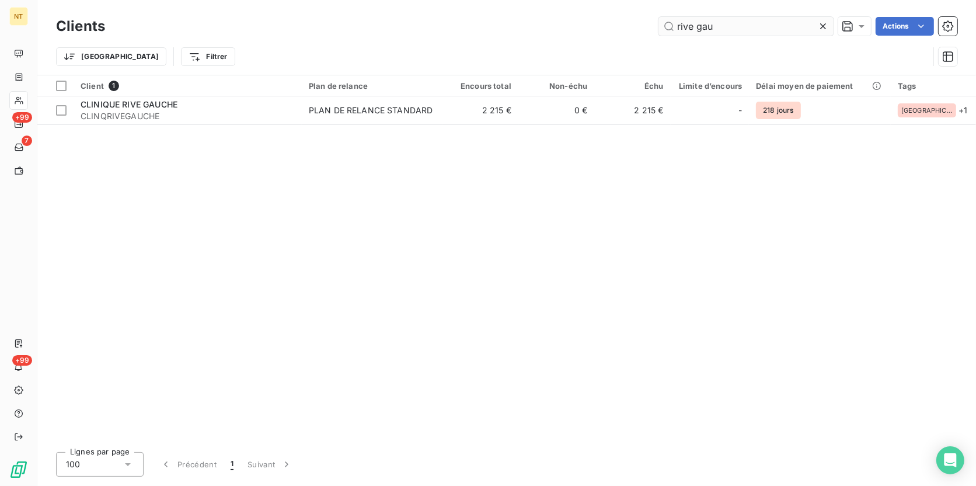
drag, startPoint x: 758, startPoint y: 29, endPoint x: 657, endPoint y: 22, distance: 101.2
click at [659, 22] on input "rive gau" at bounding box center [746, 26] width 175 height 19
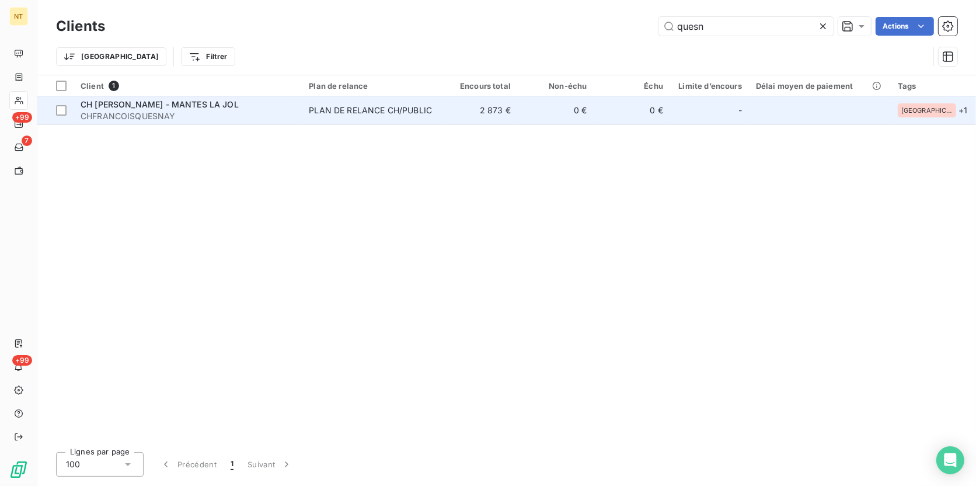
type input "quesn"
click at [413, 109] on div "PLAN DE RELANCE CH/PUBLIC" at bounding box center [370, 110] width 123 height 12
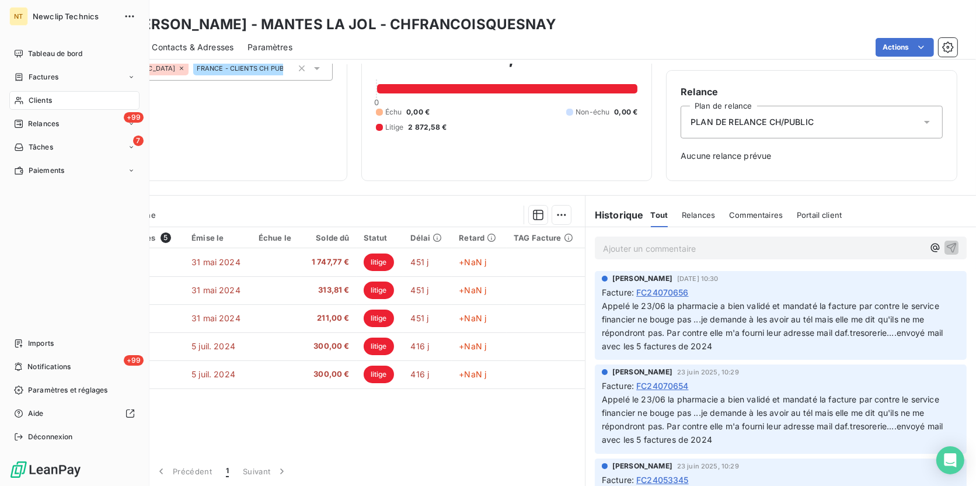
click at [35, 103] on span "Clients" at bounding box center [40, 100] width 23 height 11
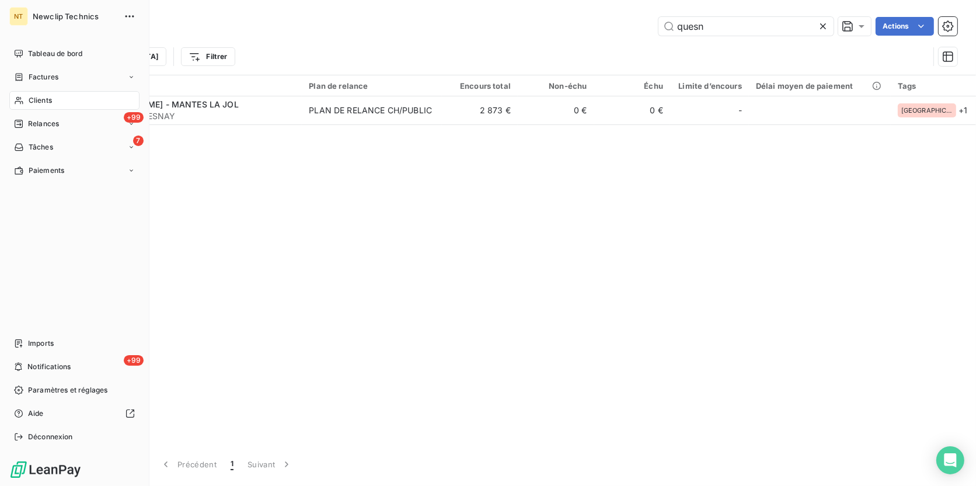
click at [43, 101] on span "Clients" at bounding box center [40, 100] width 23 height 11
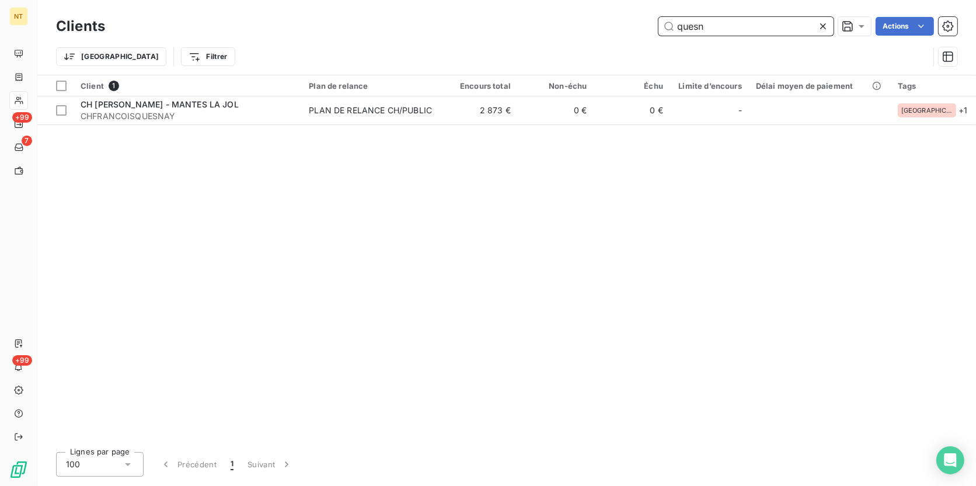
click at [687, 28] on input "quesn" at bounding box center [746, 26] width 175 height 19
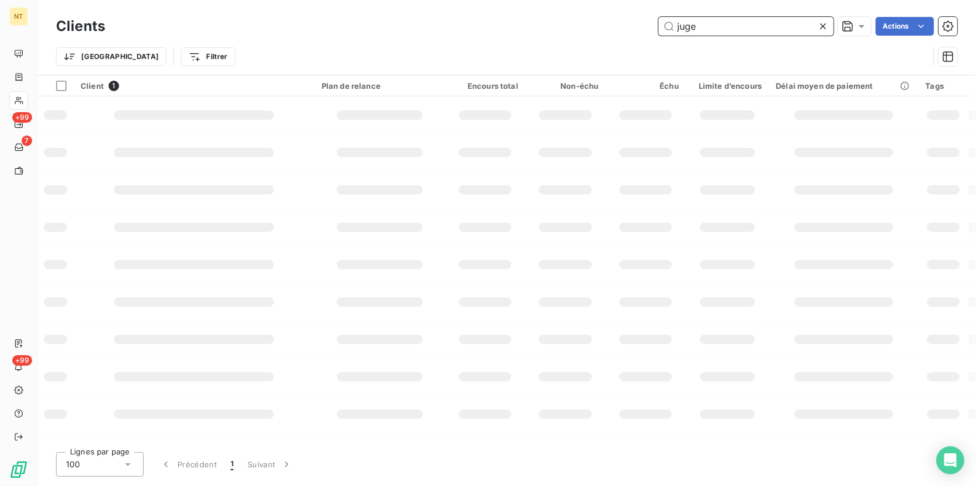
type input "juge"
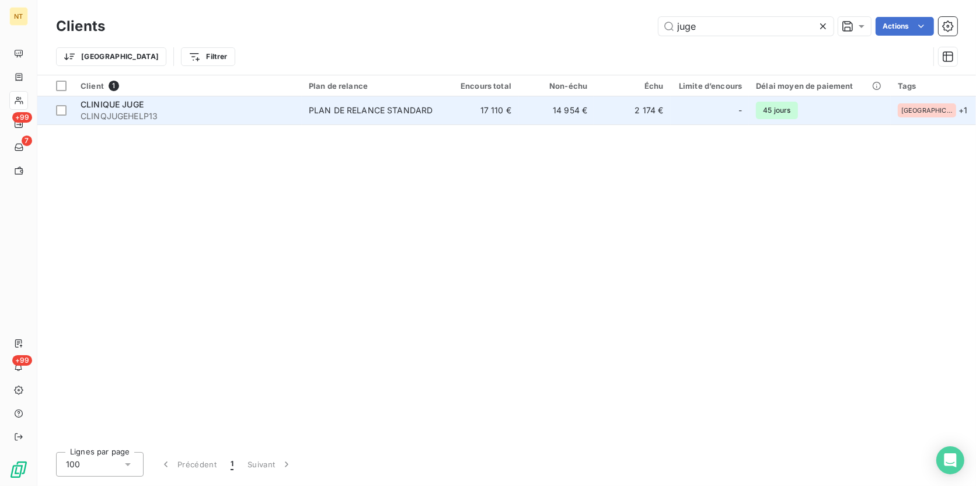
click at [472, 97] on td "17 110 €" at bounding box center [481, 110] width 76 height 28
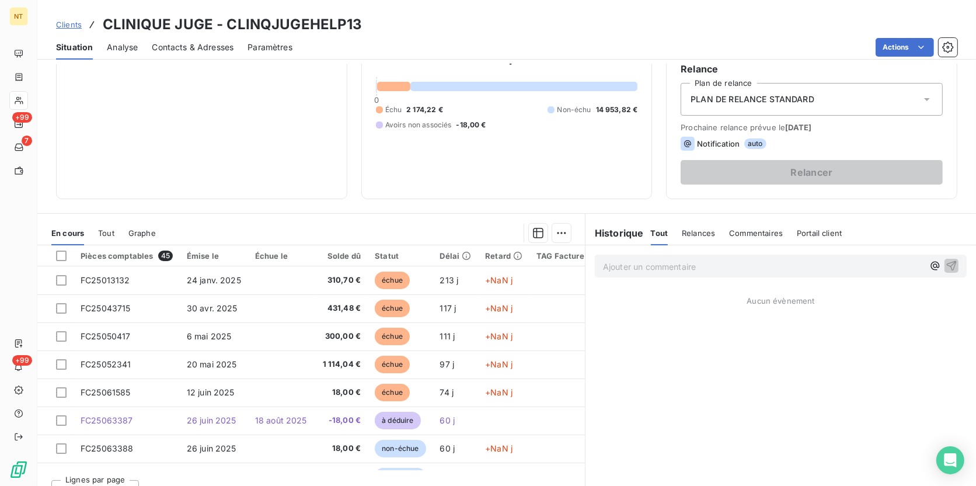
scroll to position [130, 0]
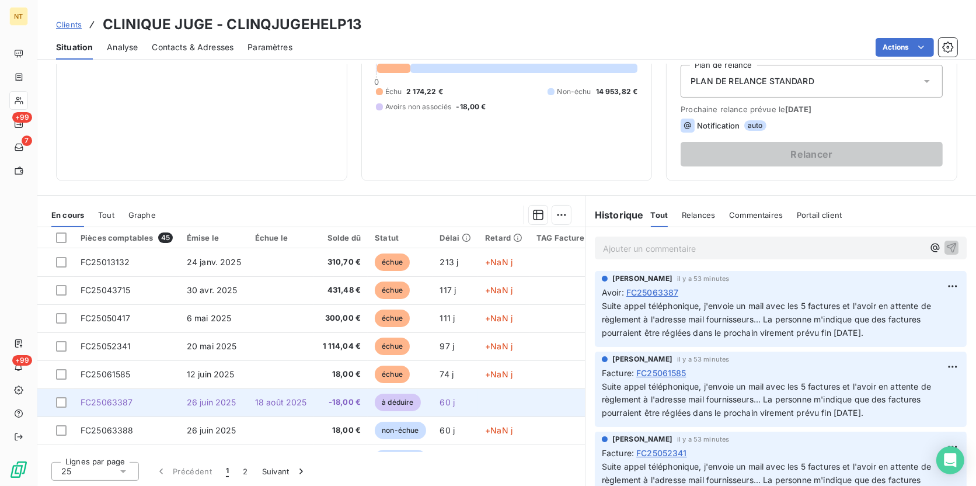
click at [329, 375] on span "-18,00 €" at bounding box center [341, 402] width 40 height 12
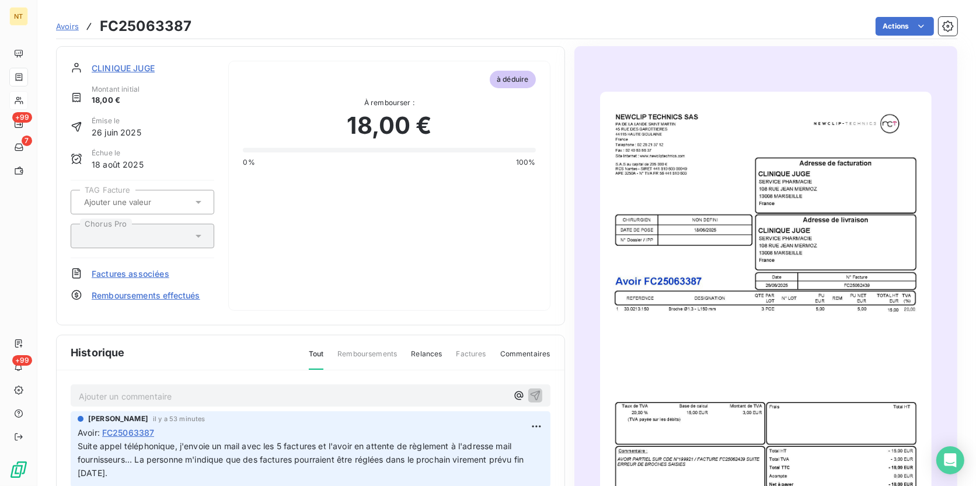
scroll to position [1, 0]
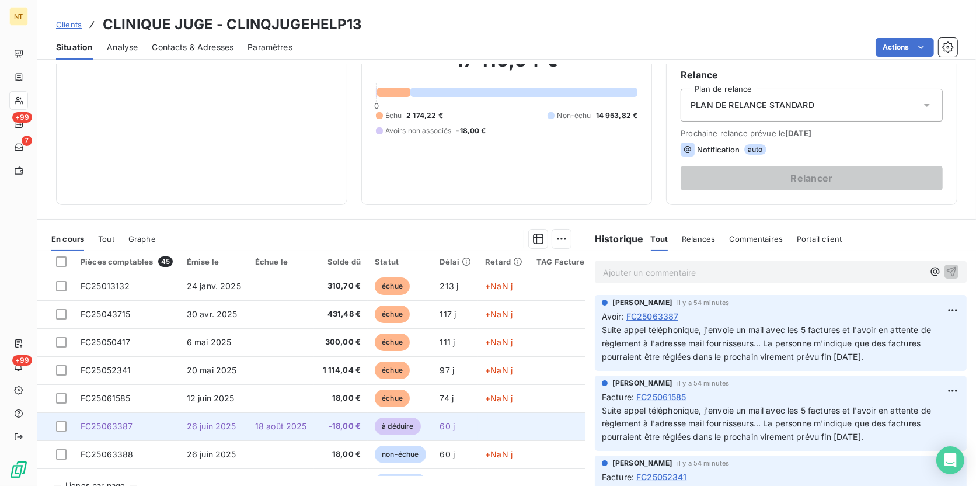
click at [403, 375] on span "à déduire" at bounding box center [398, 426] width 46 height 18
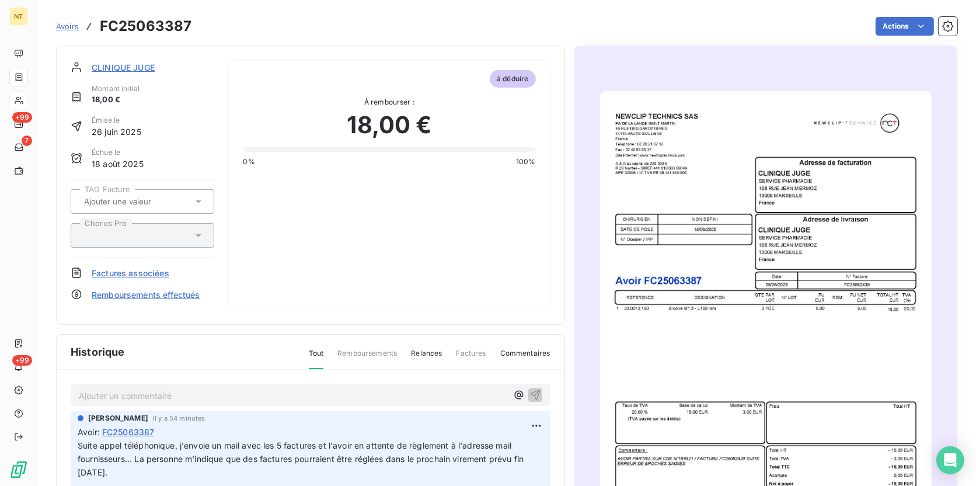
click at [716, 280] on img "button" at bounding box center [766, 325] width 332 height 469
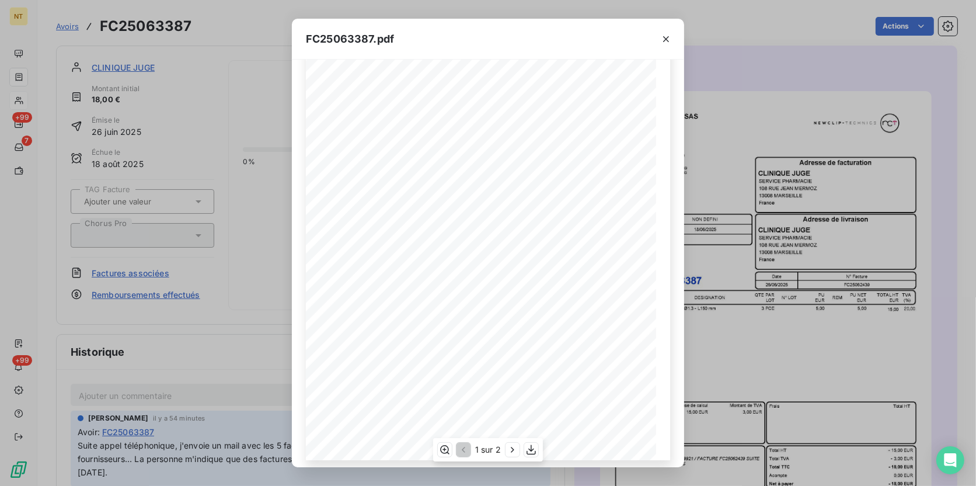
scroll to position [116, 0]
click at [749, 334] on div "FC25063387.pdf PA DE LA LANDE SAINT MARTIN [STREET_ADDRESS] Téléphone : [PHONE_…" at bounding box center [488, 243] width 976 height 486
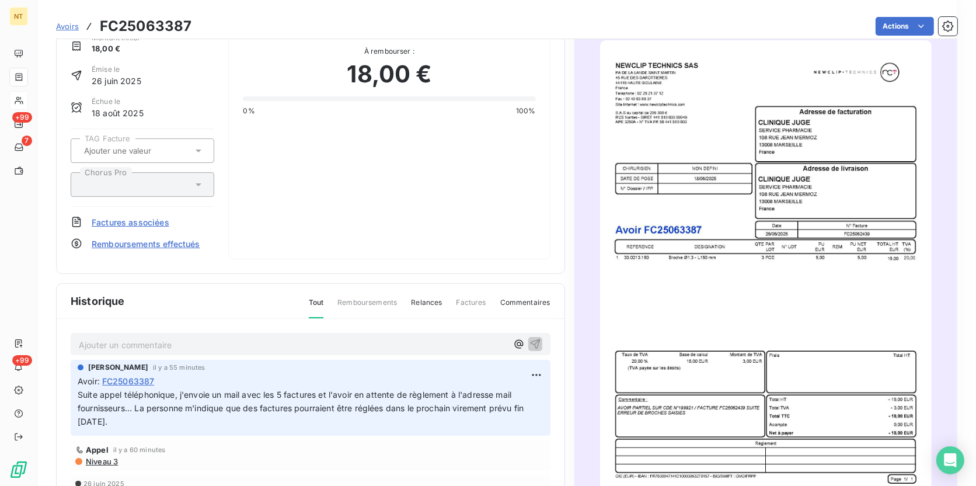
scroll to position [138, 0]
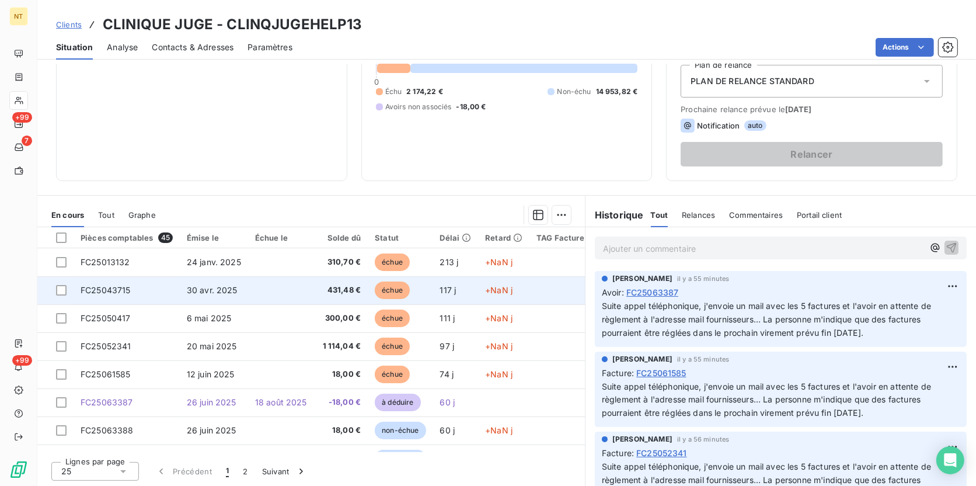
click at [214, 281] on td "30 avr. 2025" at bounding box center [214, 290] width 68 height 28
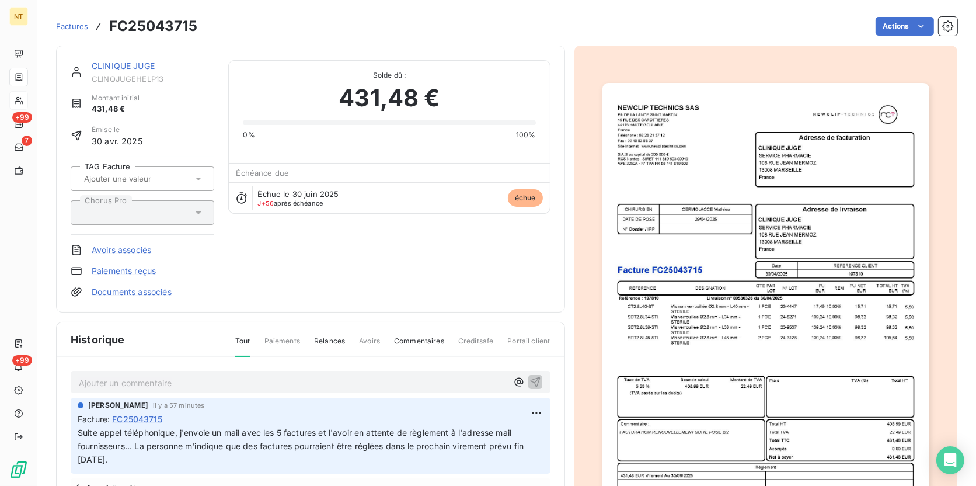
click at [138, 375] on p "Ajouter un commentaire ﻿" at bounding box center [293, 382] width 428 height 15
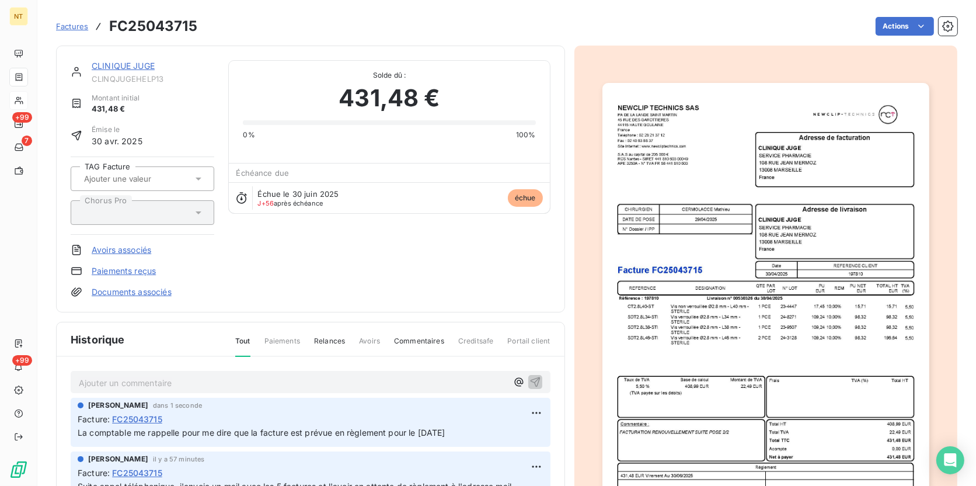
drag, startPoint x: 472, startPoint y: 432, endPoint x: 57, endPoint y: 436, distance: 414.5
click at [57, 375] on div "Ajouter un commentaire ﻿ [PERSON_NAME] dans 1 seconde Facture : FC25043715 La c…" at bounding box center [311, 492] width 508 height 270
copy span "La comptable me rappelle pour me dire que la facture est prévue en règlement po…"
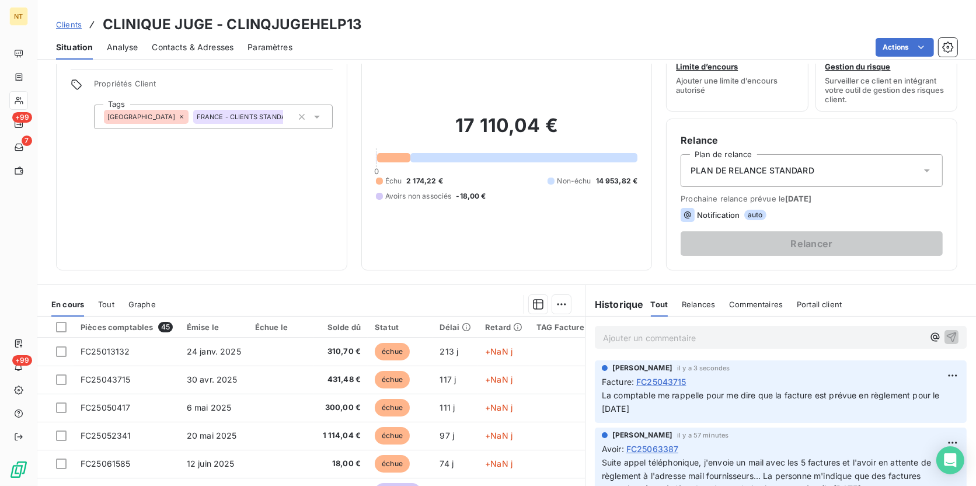
scroll to position [106, 0]
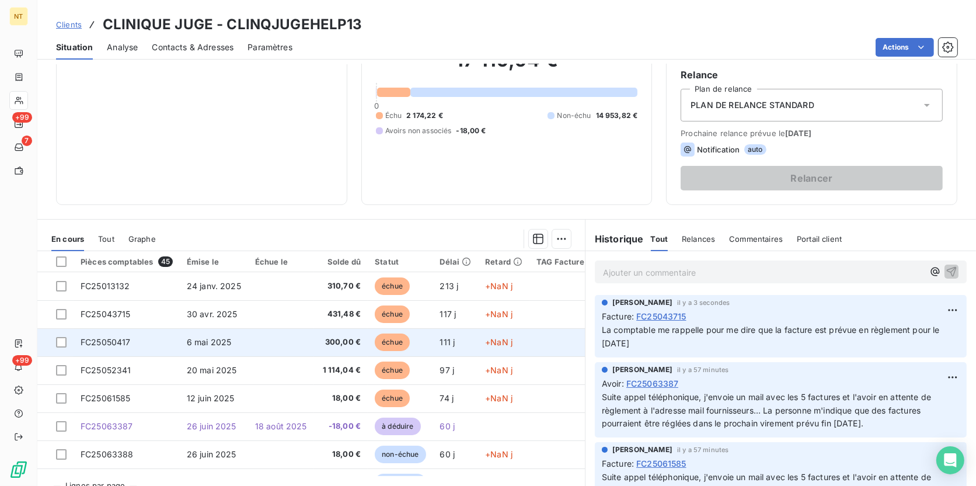
click at [304, 335] on td at bounding box center [281, 342] width 66 height 28
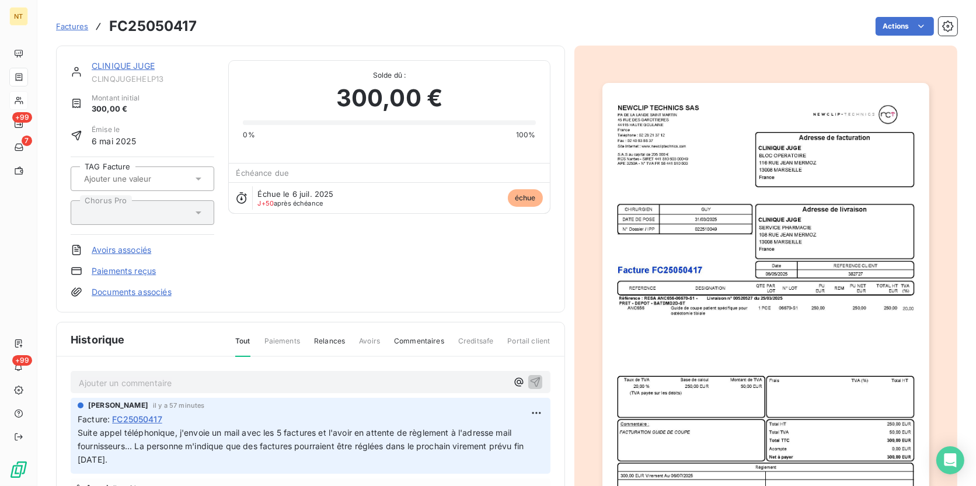
click at [241, 375] on p "Ajouter un commentaire ﻿" at bounding box center [293, 382] width 428 height 15
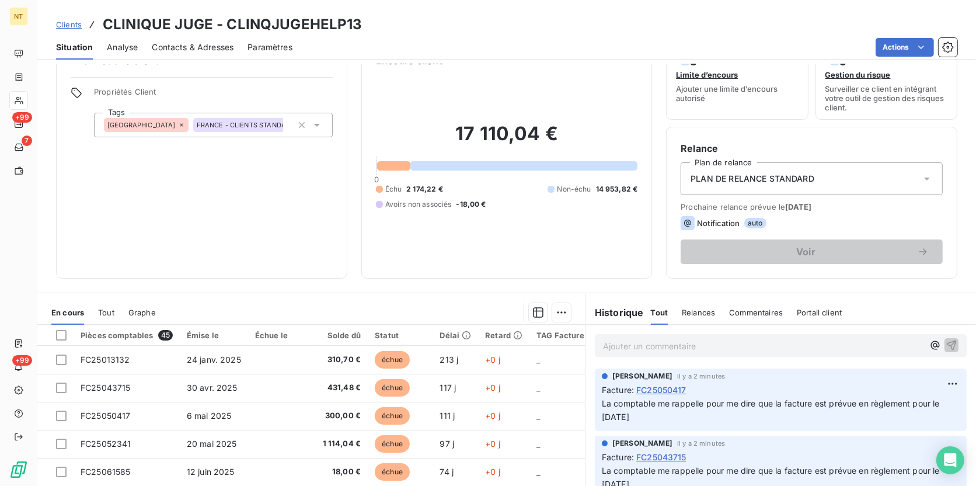
scroll to position [130, 0]
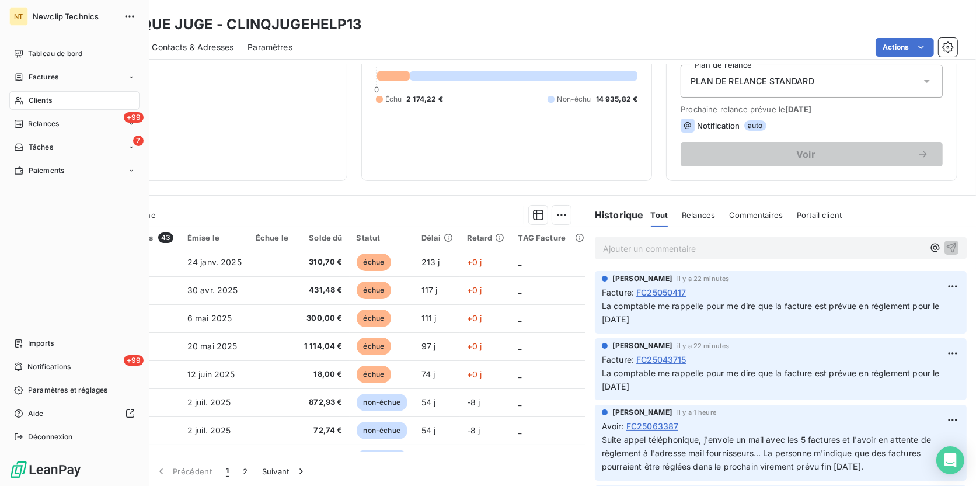
click at [35, 95] on span "Clients" at bounding box center [40, 100] width 23 height 11
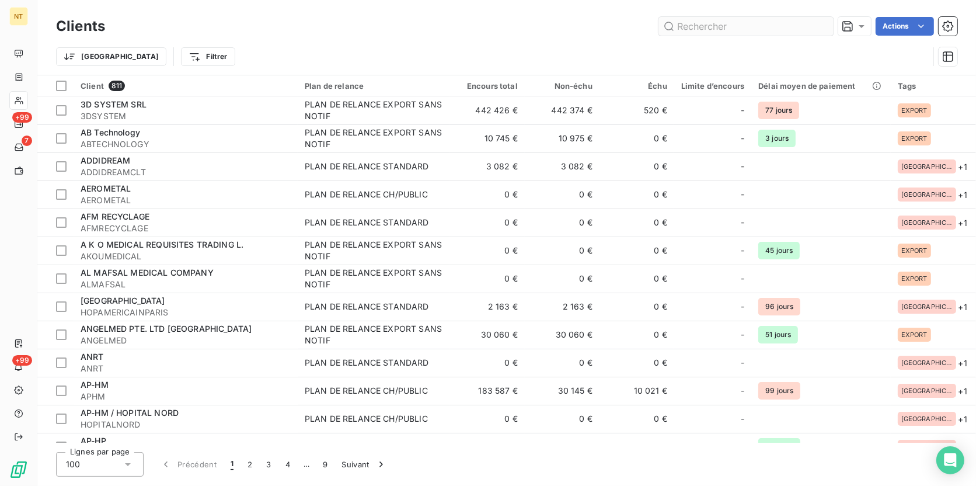
click at [701, 22] on input "text" at bounding box center [746, 26] width 175 height 19
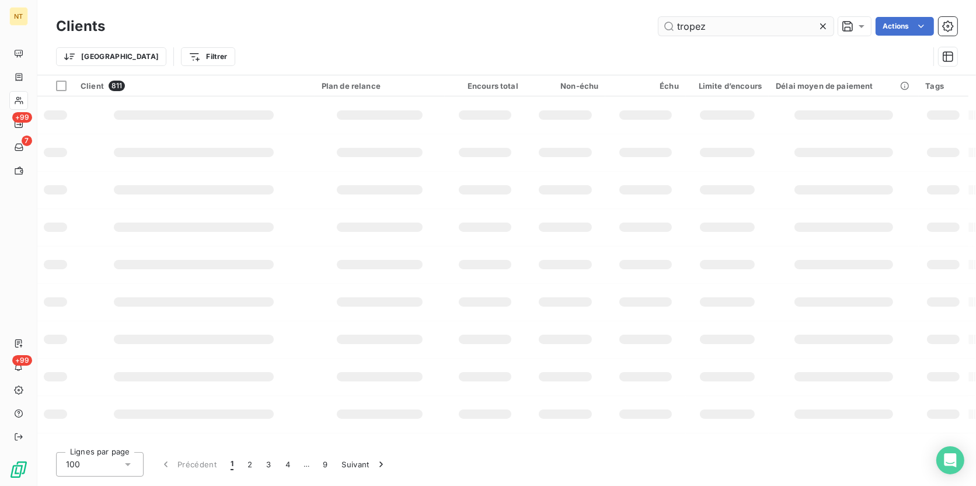
type input "tropez"
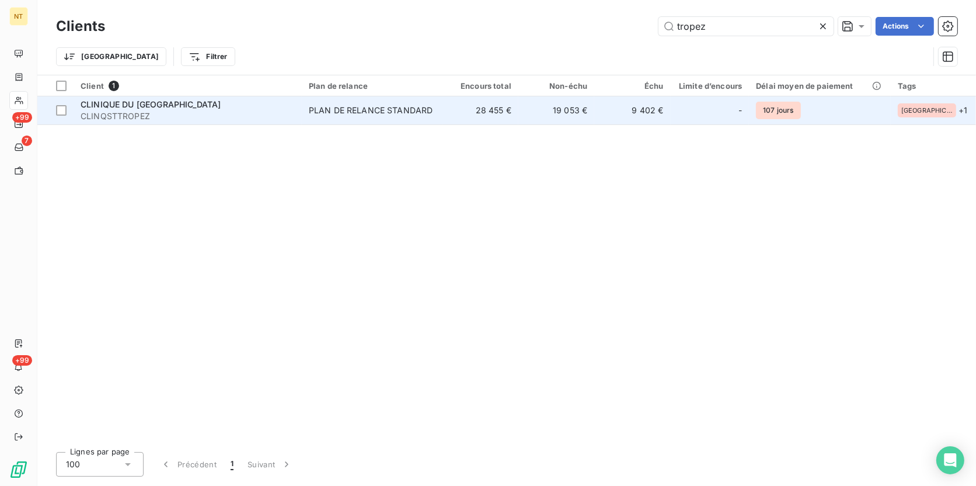
click at [253, 119] on span "CLINQSTTROPEZ" at bounding box center [188, 116] width 214 height 12
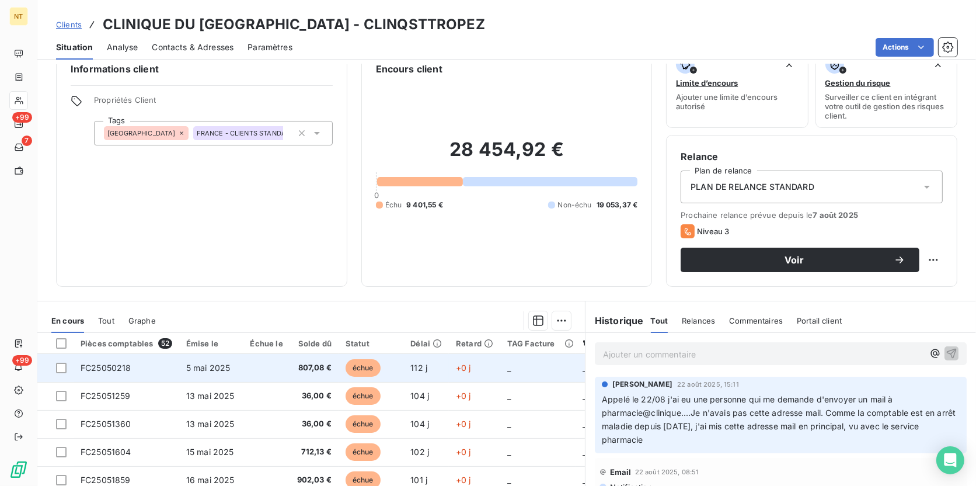
scroll to position [24, 0]
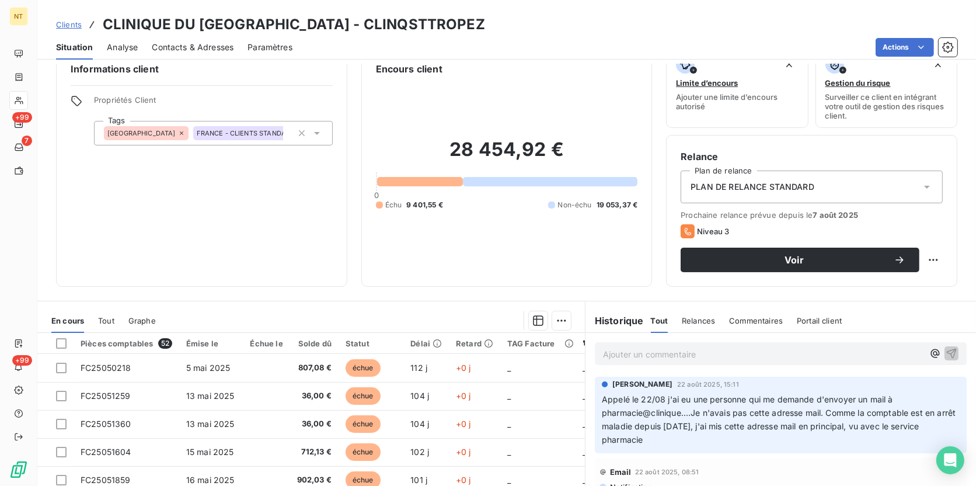
click at [319, 263] on div "Informations client Propriétés Client Tags [GEOGRAPHIC_DATA] [GEOGRAPHIC_DATA] …" at bounding box center [201, 166] width 291 height 239
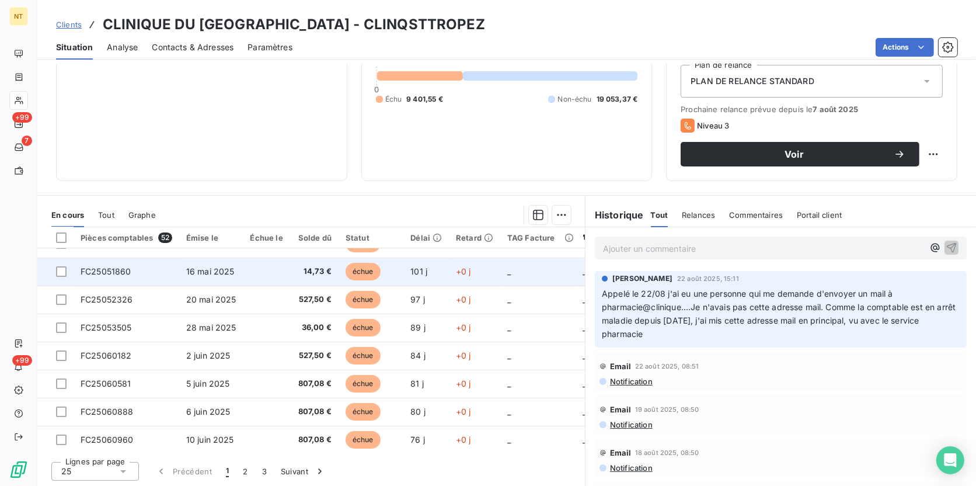
scroll to position [212, 0]
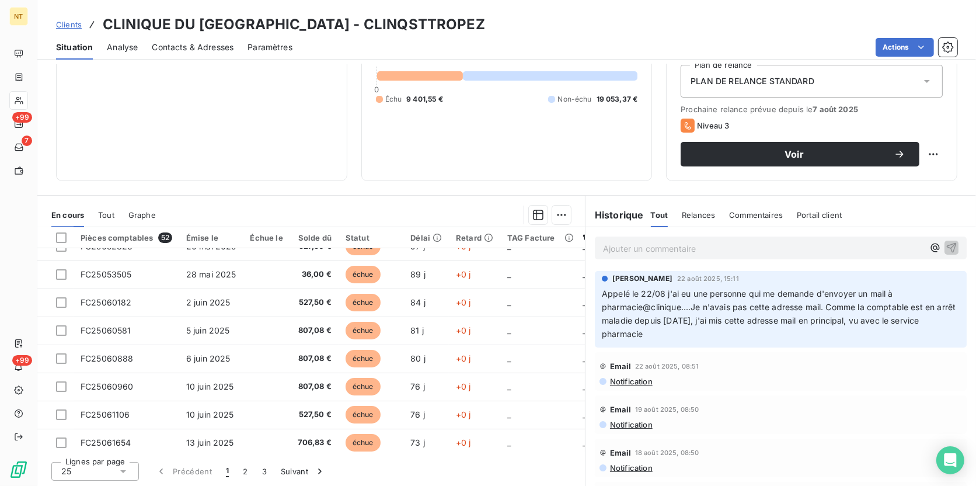
click at [177, 126] on div "Informations client Propriétés Client Tags [GEOGRAPHIC_DATA] [GEOGRAPHIC_DATA] …" at bounding box center [201, 61] width 291 height 239
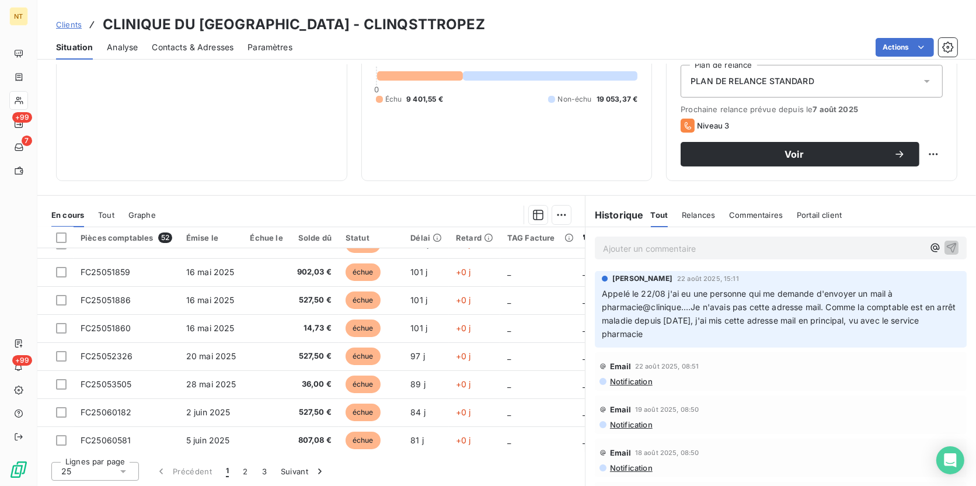
scroll to position [0, 0]
